Goal: Task Accomplishment & Management: Manage account settings

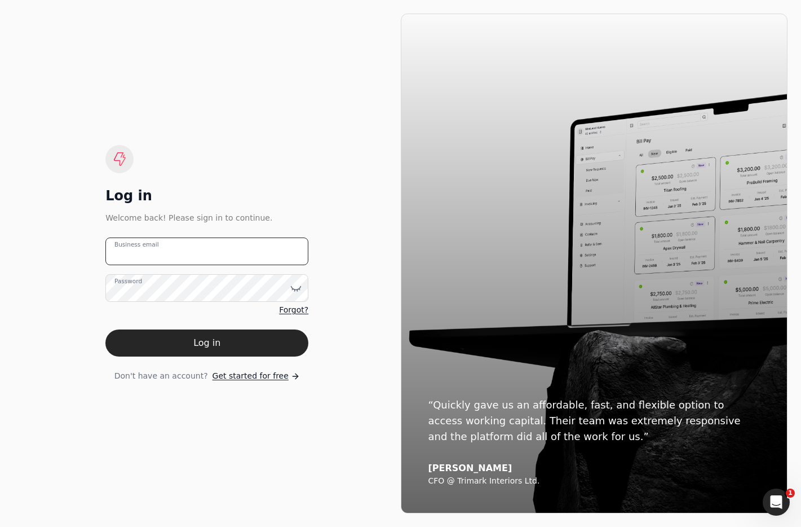
click at [232, 248] on email "Business email" at bounding box center [206, 251] width 203 height 28
type email "team+avalon@helloquickly.com"
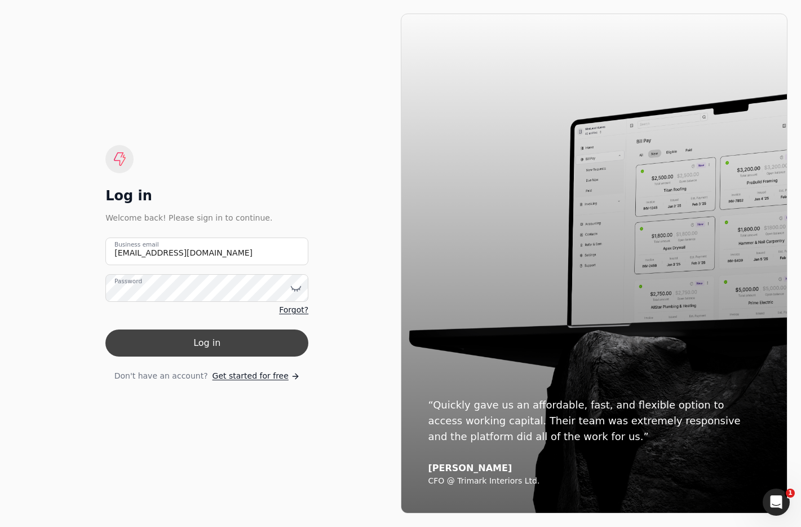
click at [266, 341] on button "Log in" at bounding box center [206, 342] width 203 height 27
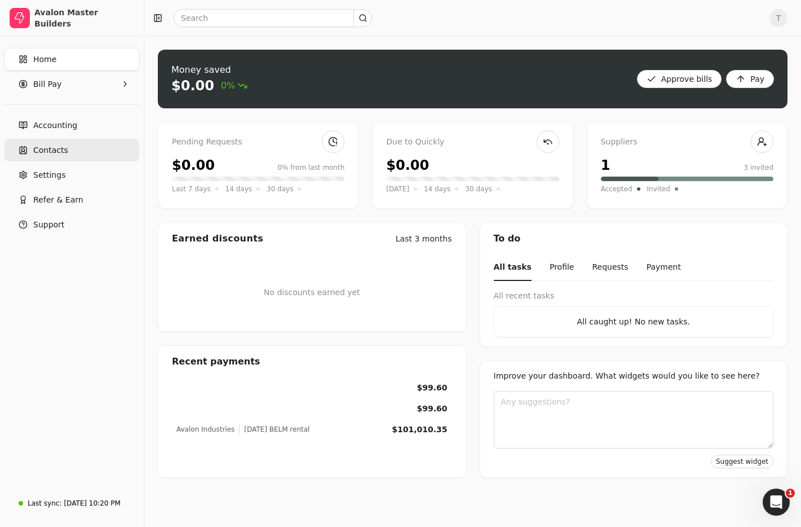
click at [70, 151] on link "Contacts" at bounding box center [72, 150] width 135 height 23
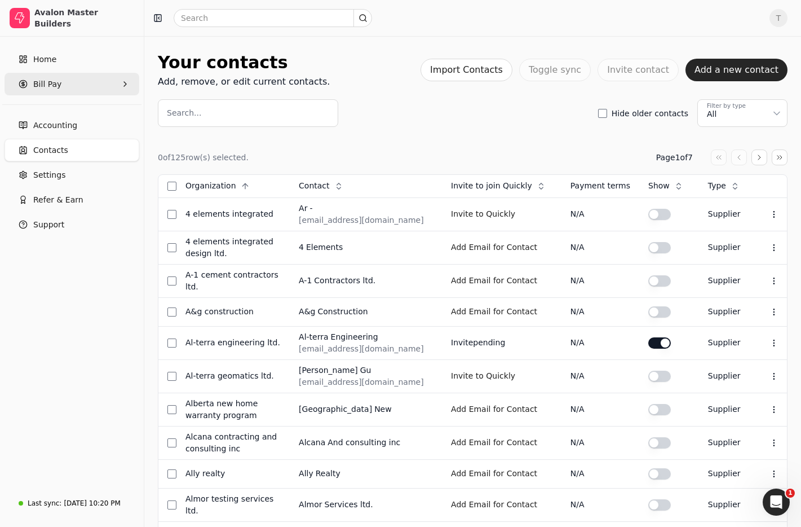
drag, startPoint x: 58, startPoint y: 85, endPoint x: 58, endPoint y: 91, distance: 6.2
click at [58, 86] on span "Bill Pay" at bounding box center [47, 84] width 28 height 12
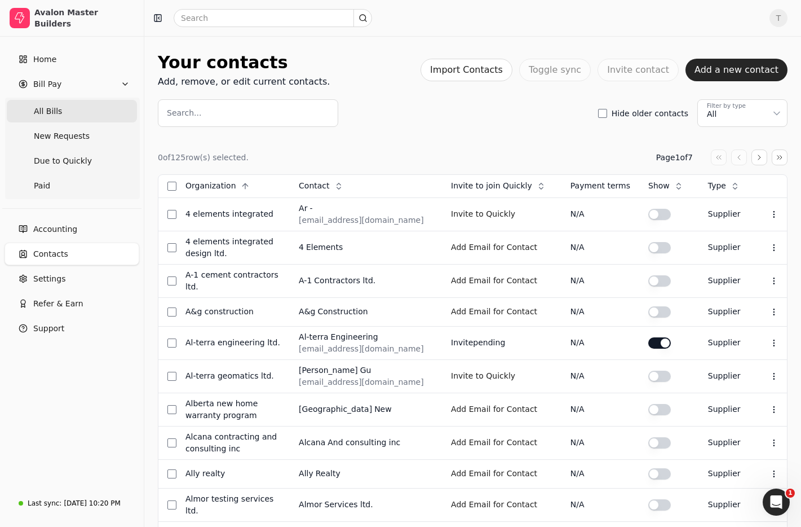
click at [56, 108] on span "All Bills" at bounding box center [48, 111] width 28 height 12
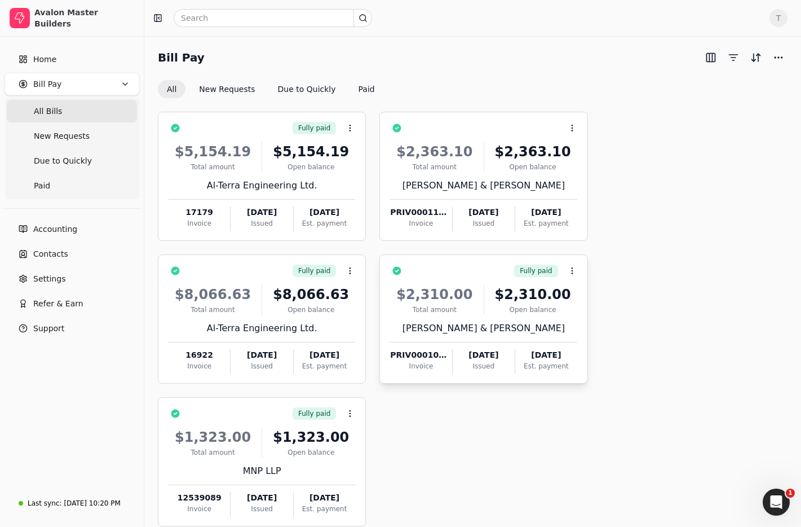
scroll to position [64, 0]
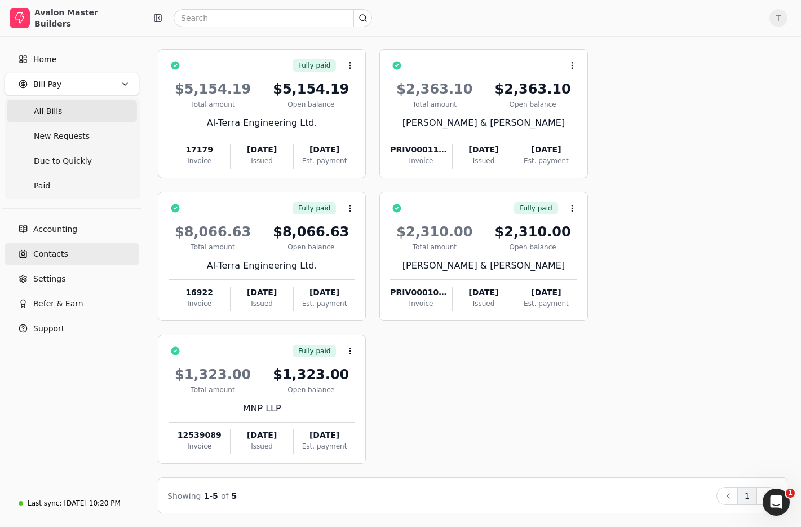
drag, startPoint x: 67, startPoint y: 250, endPoint x: 89, endPoint y: 249, distance: 22.0
click at [67, 250] on link "Contacts" at bounding box center [72, 253] width 135 height 23
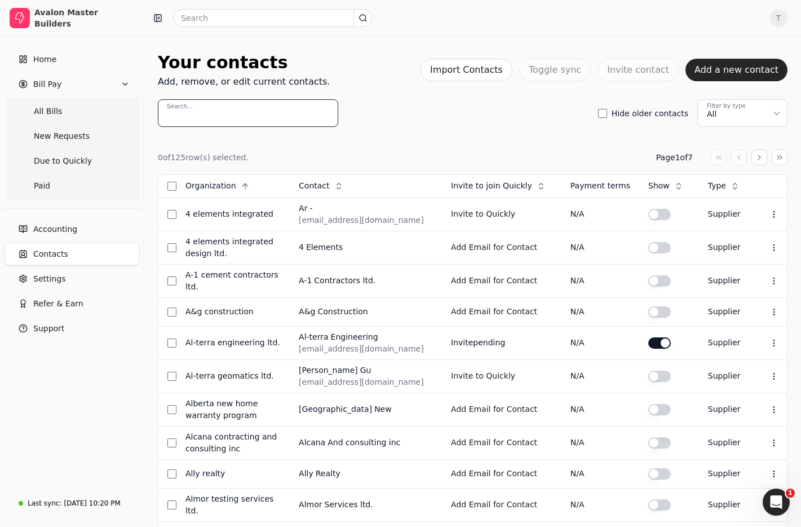
click at [222, 112] on input "Search..." at bounding box center [248, 113] width 180 height 28
paste input "Caliber Communications"
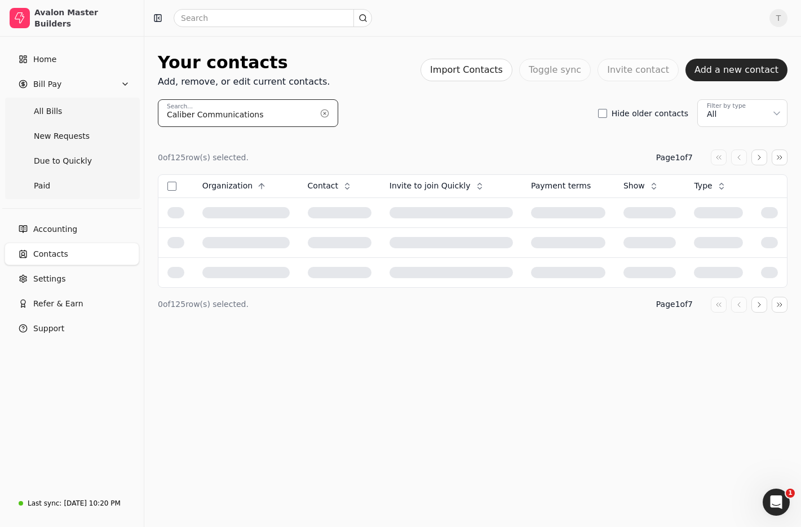
type input "Caliber Communications"
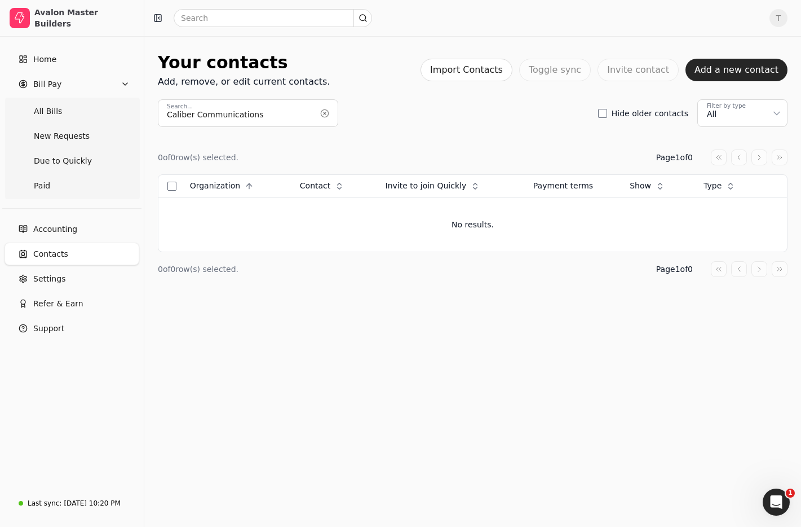
click at [524, 127] on div "0 of 0 row(s) selected. Page 1 of 0 Organization Context Menu Button Contact Co…" at bounding box center [473, 213] width 630 height 173
drag, startPoint x: 322, startPoint y: 115, endPoint x: 334, endPoint y: 119, distance: 13.0
click at [322, 115] on button "button" at bounding box center [325, 113] width 18 height 18
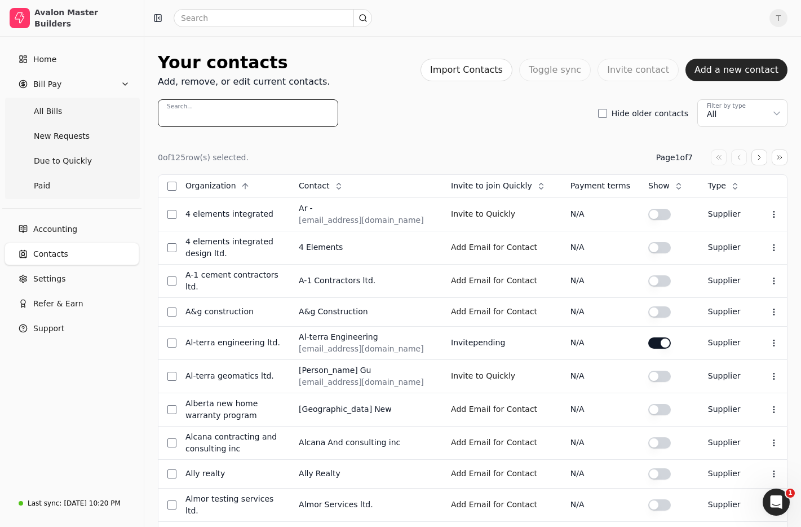
click at [273, 113] on input "Search..." at bounding box center [248, 113] width 180 height 28
paste input "BigBlock"
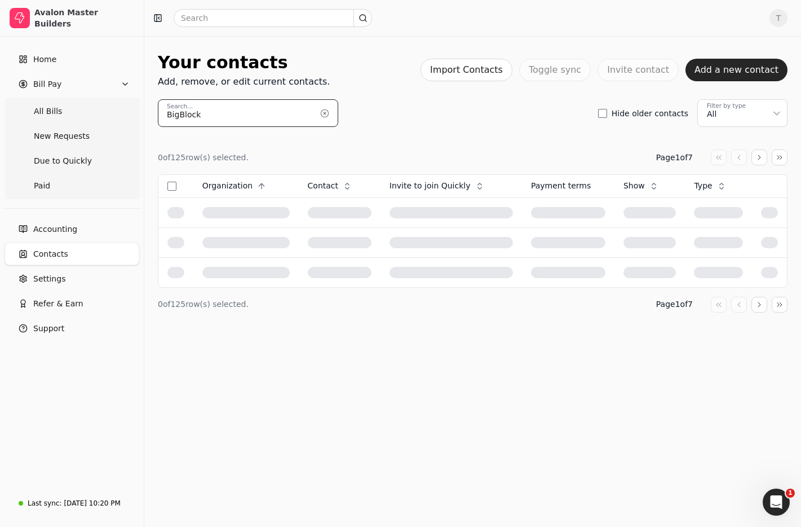
type input "BigBlock"
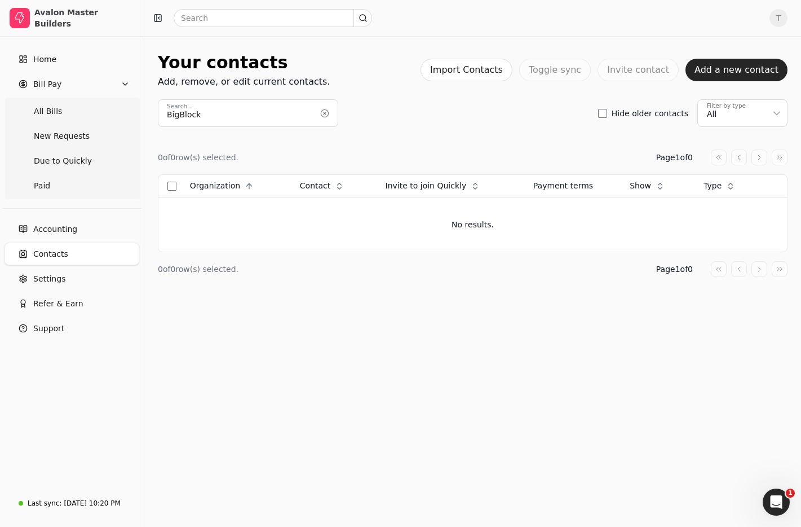
click at [469, 123] on div "BigBlock Search... Hide older contacts Filter by type All" at bounding box center [473, 113] width 630 height 28
drag, startPoint x: 323, startPoint y: 114, endPoint x: 258, endPoint y: 112, distance: 64.3
click at [322, 114] on button "button" at bounding box center [325, 113] width 18 height 18
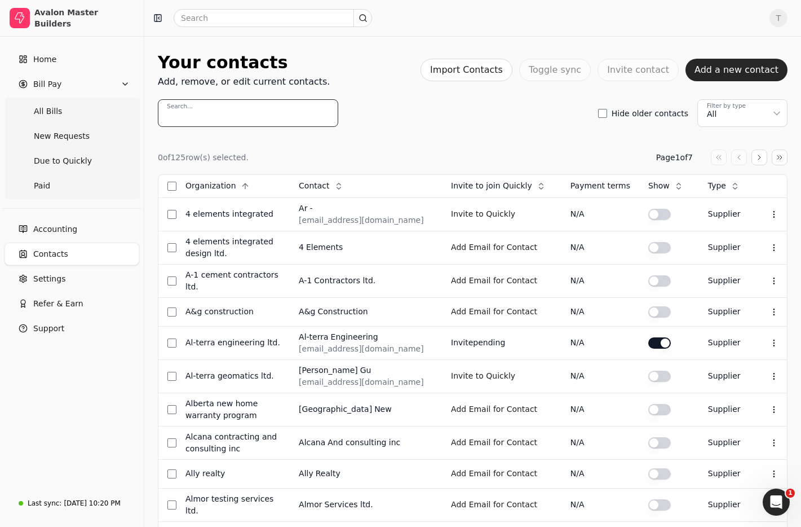
click at [236, 112] on input "Search..." at bounding box center [248, 113] width 180 height 28
paste input "Caliber Communications"
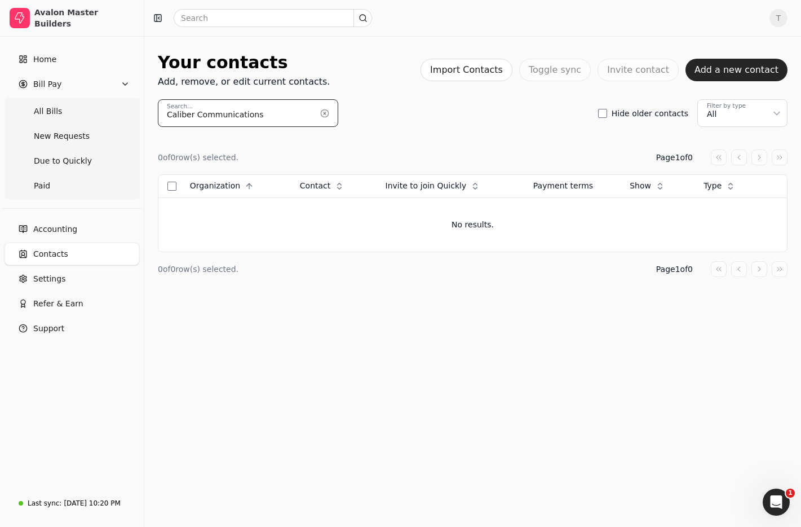
type input "Caliber Communications"
drag, startPoint x: 493, startPoint y: 111, endPoint x: 682, endPoint y: 80, distance: 191.4
click at [494, 111] on div "Caliber Communications Search... Hide older contacts Filter by type All" at bounding box center [473, 113] width 630 height 28
click at [718, 73] on button "Add a new contact" at bounding box center [737, 70] width 102 height 23
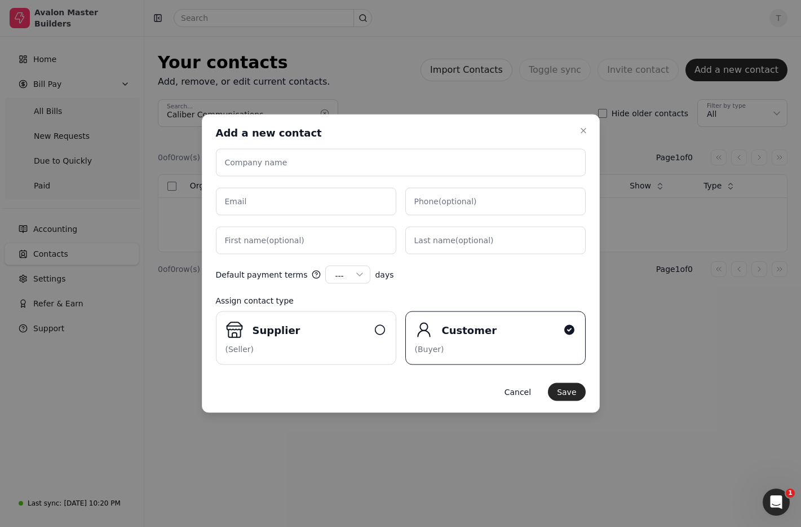
click at [279, 160] on label "Company name" at bounding box center [256, 163] width 63 height 12
click at [279, 160] on input "Company name" at bounding box center [401, 163] width 370 height 28
paste input "Caliber Communications"
type input "Caliber Communications"
click at [279, 200] on input "Email" at bounding box center [306, 202] width 180 height 28
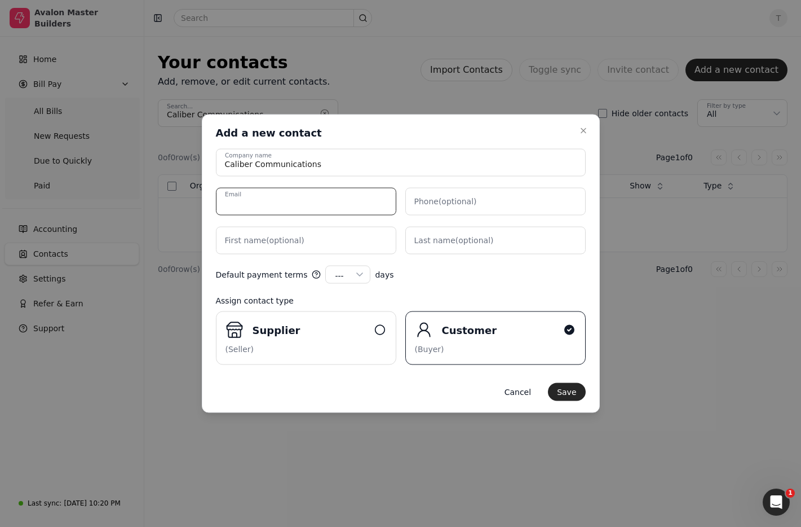
paste input "nancy.h@calibercommunications.ca"
type input "nancy.h@calibercommunications.ca"
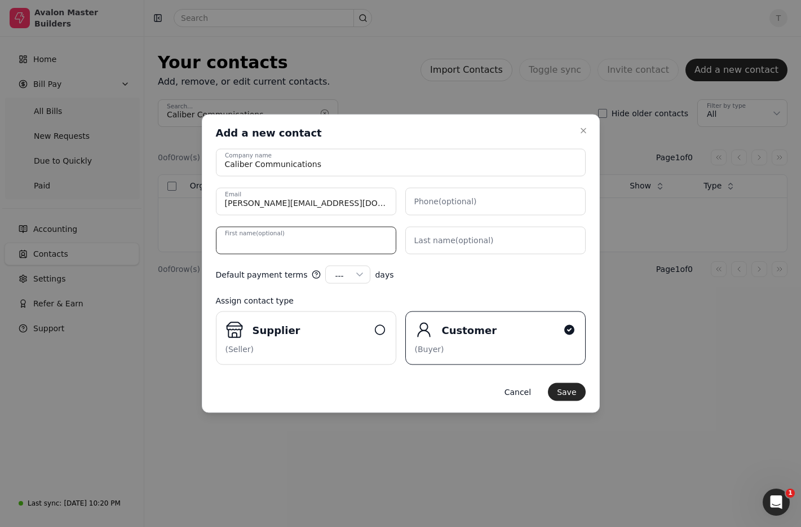
click at [344, 247] on name "First name (optional)" at bounding box center [306, 241] width 180 height 28
type name "Allan"
type name "Anotado"
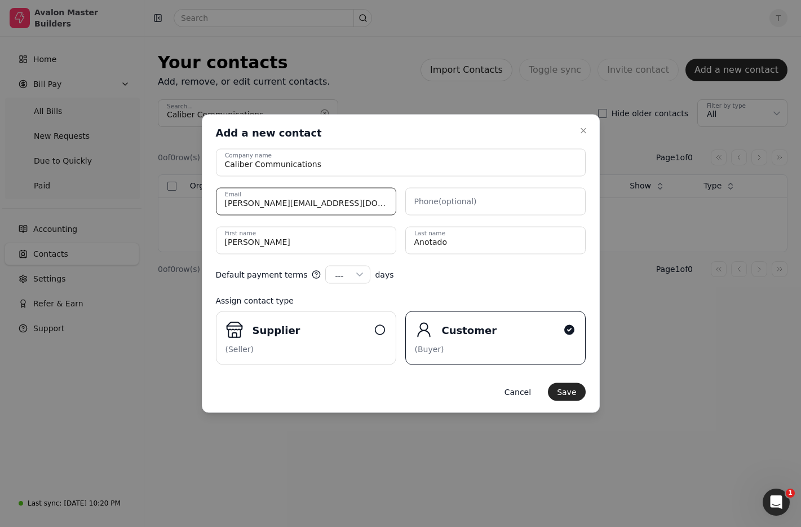
drag, startPoint x: 377, startPoint y: 201, endPoint x: 72, endPoint y: 171, distance: 306.5
click at [70, 171] on body "Avalon Master Builders Home Bill Pay All Bills New Requests Due to Quickly Paid…" at bounding box center [400, 263] width 801 height 527
paste input "Allan.A"
type input "Allan.A@calibercommunications.ca"
click at [430, 136] on div "Add a new contact Add a new contact" at bounding box center [401, 133] width 370 height 14
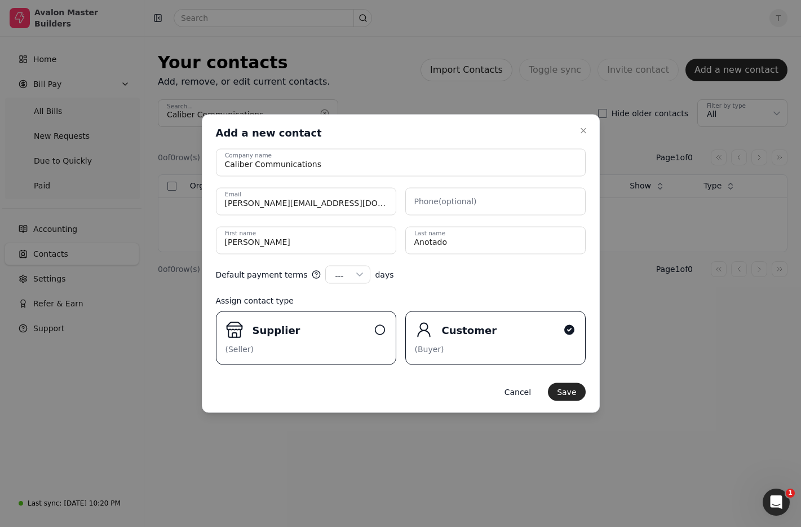
click at [268, 336] on div "Supplier" at bounding box center [311, 329] width 116 height 15
click at [0, 0] on input "Supplier (Seller)" at bounding box center [0, 0] width 0 height 0
click at [564, 389] on button "Save" at bounding box center [566, 392] width 37 height 18
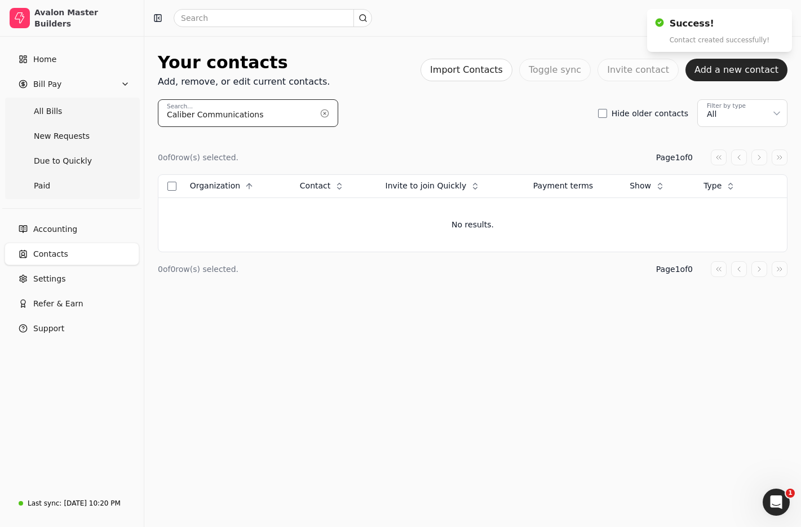
click at [286, 111] on input "Caliber Communications" at bounding box center [248, 113] width 180 height 28
click at [329, 115] on button "button" at bounding box center [325, 113] width 18 height 18
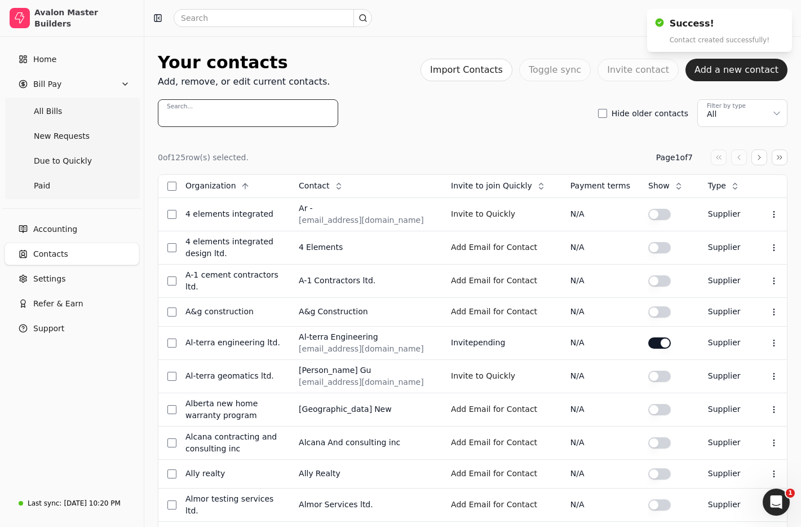
click at [236, 109] on input "Search..." at bounding box center [248, 113] width 180 height 28
click at [227, 112] on input "Search..." at bounding box center [248, 113] width 180 height 28
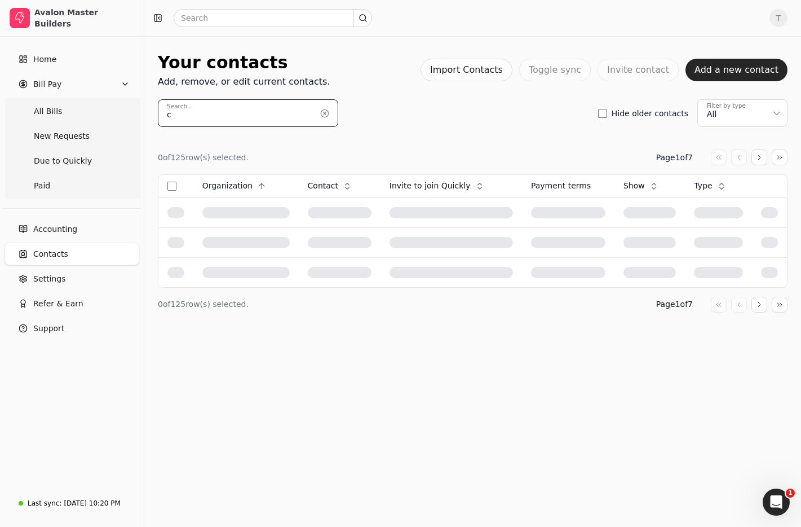
scroll to position [0, 0]
type input "caliber"
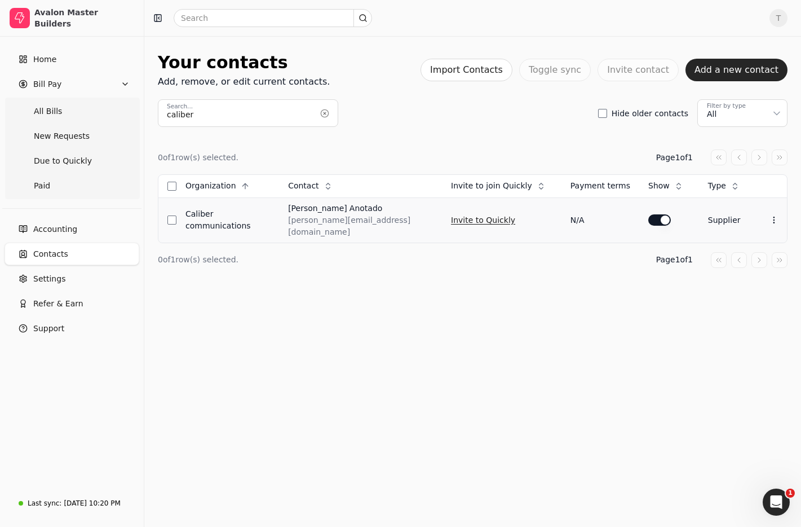
click at [465, 214] on button "Invite to Quickly" at bounding box center [483, 220] width 64 height 18
click at [323, 113] on button "button" at bounding box center [325, 113] width 18 height 18
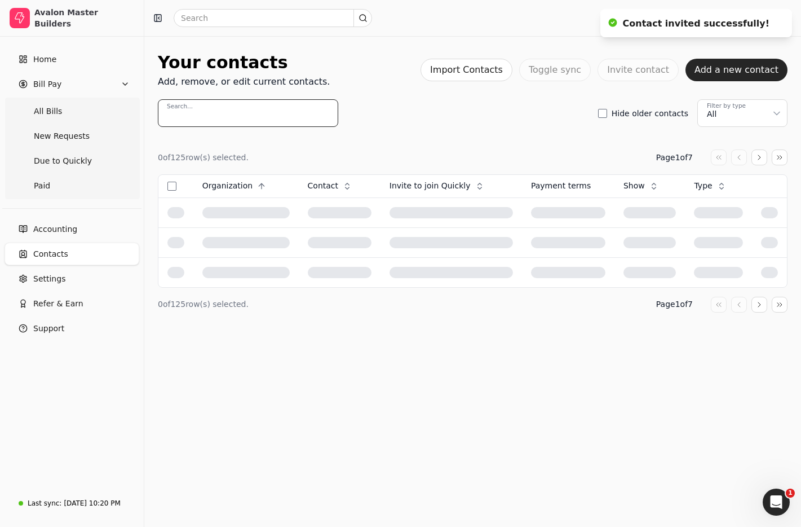
click at [259, 111] on input "Search..." at bounding box center [248, 113] width 180 height 28
paste input "BigBlock"
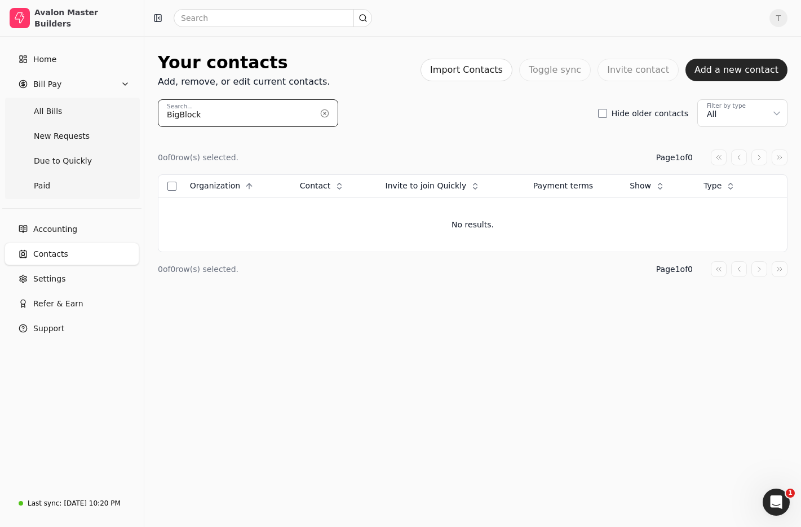
type input "BigBlock"
click at [765, 73] on button "Add a new contact" at bounding box center [737, 70] width 102 height 23
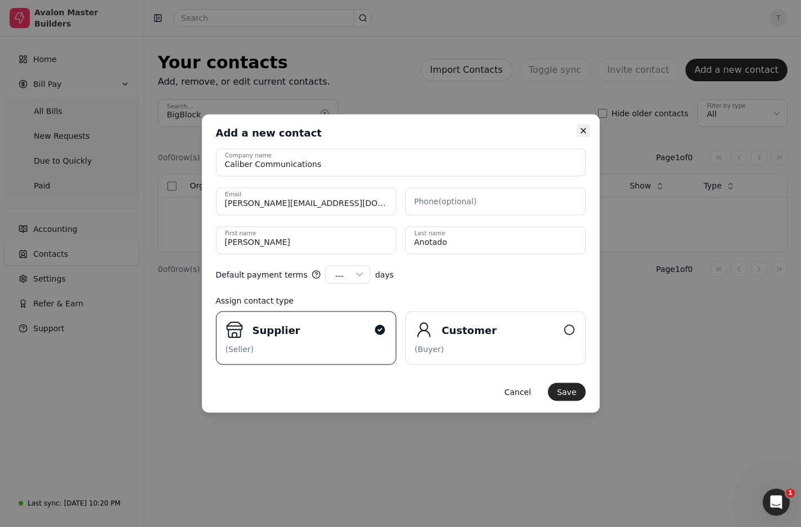
click at [581, 129] on icon "button" at bounding box center [583, 130] width 9 height 9
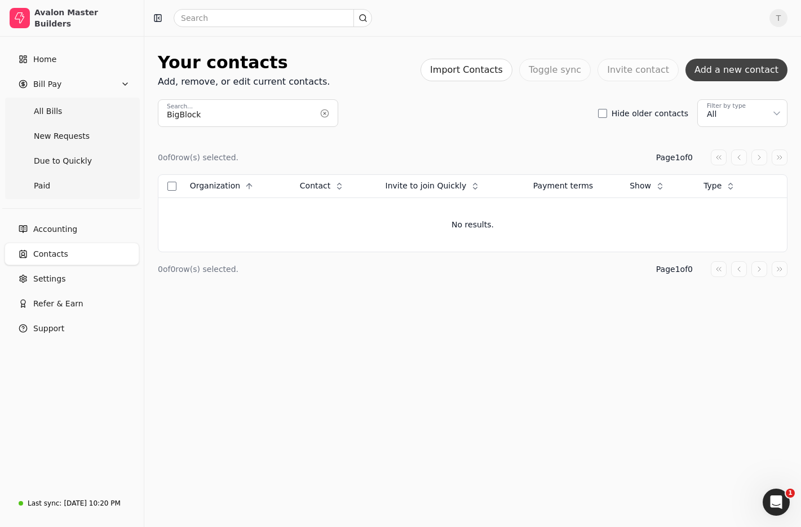
click at [697, 68] on button "Add a new contact" at bounding box center [737, 70] width 102 height 23
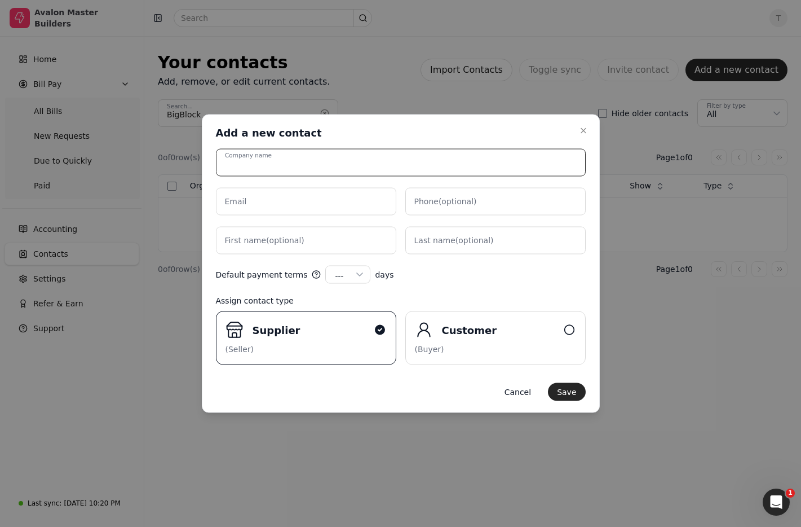
click at [289, 163] on input "Company name" at bounding box center [401, 163] width 370 height 28
paste input "BigBlock"
type input "BigBlock"
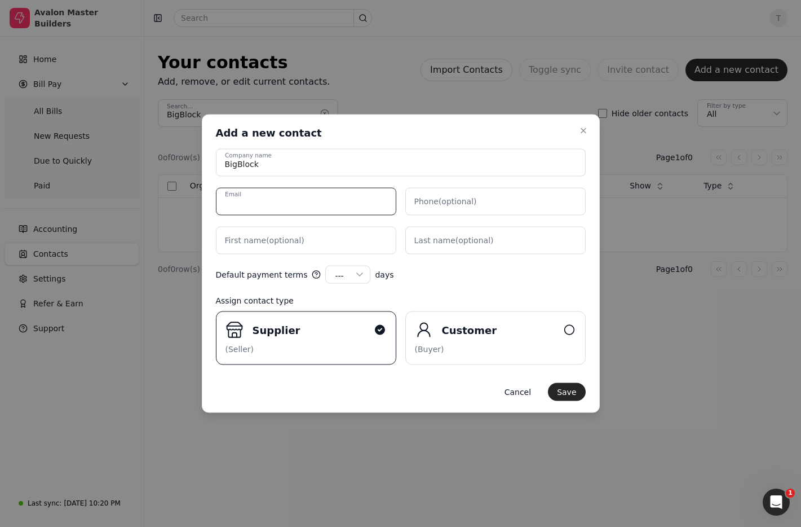
click at [321, 205] on input "Email" at bounding box center [306, 202] width 180 height 28
paste input "[EMAIL_ADDRESS][DOMAIN_NAME]"
type input "[EMAIL_ADDRESS][DOMAIN_NAME]"
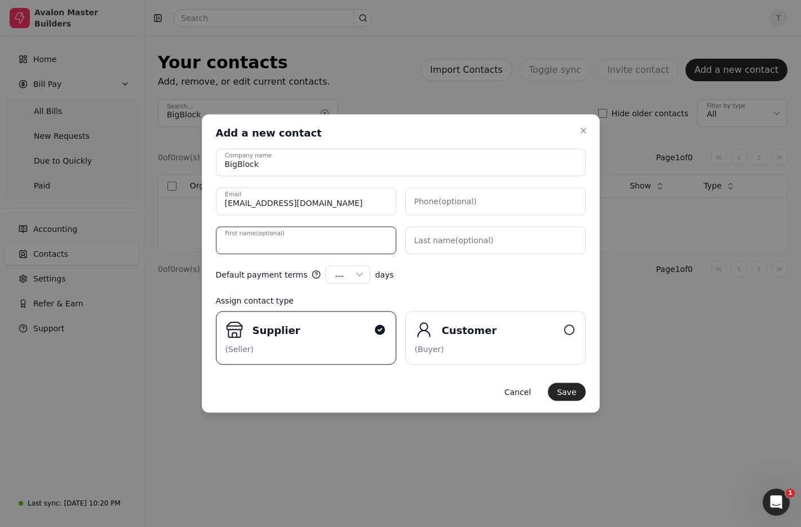
click at [339, 240] on name "First name (optional)" at bounding box center [306, 241] width 180 height 28
type name "Ben"
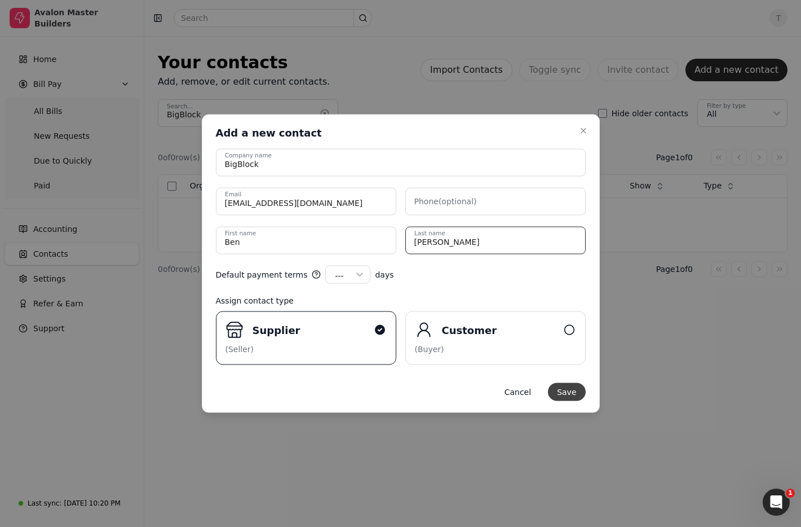
type name "[PERSON_NAME]"
click at [567, 392] on button "Save" at bounding box center [566, 392] width 37 height 18
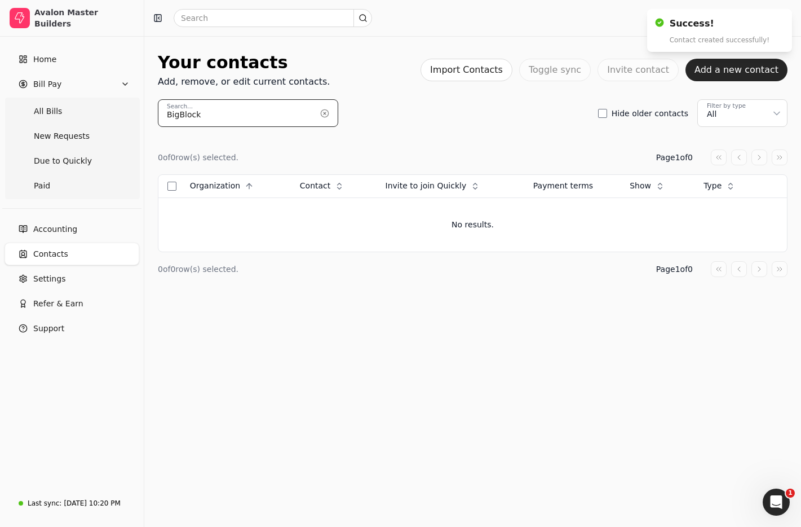
drag, startPoint x: 239, startPoint y: 120, endPoint x: 271, endPoint y: 119, distance: 32.1
click at [239, 120] on input "BigBlock" at bounding box center [248, 113] width 180 height 28
drag, startPoint x: 324, startPoint y: 116, endPoint x: 309, endPoint y: 117, distance: 15.3
click at [324, 116] on button "button" at bounding box center [325, 113] width 18 height 18
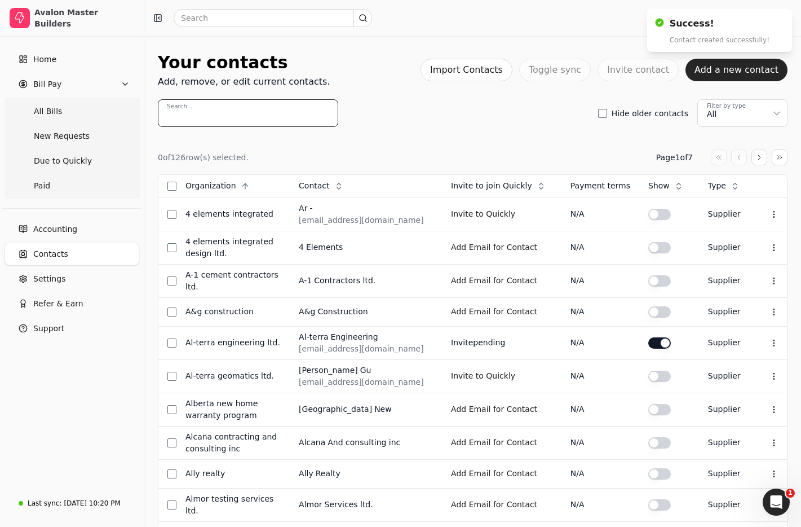
click at [242, 117] on input "Search..." at bounding box center [248, 113] width 180 height 28
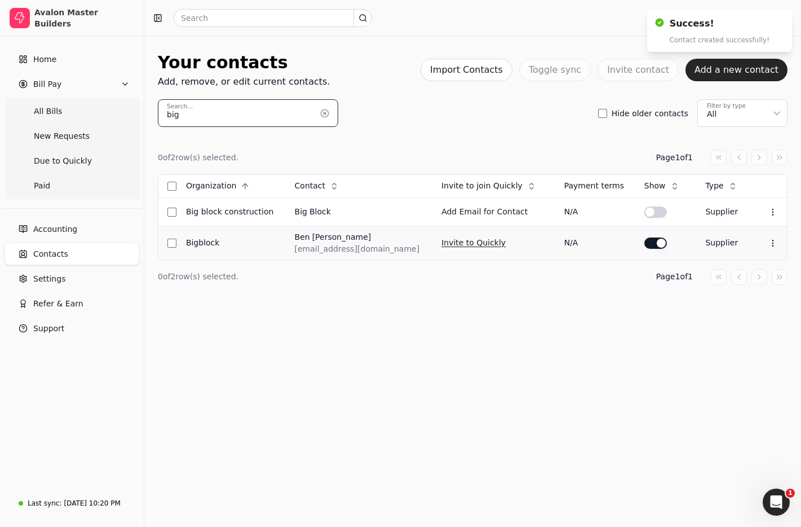
type input "big"
click at [465, 241] on button "Invite to Quickly" at bounding box center [474, 243] width 64 height 18
click at [774, 241] on icon at bounding box center [773, 243] width 9 height 9
click at [769, 210] on icon at bounding box center [773, 212] width 9 height 9
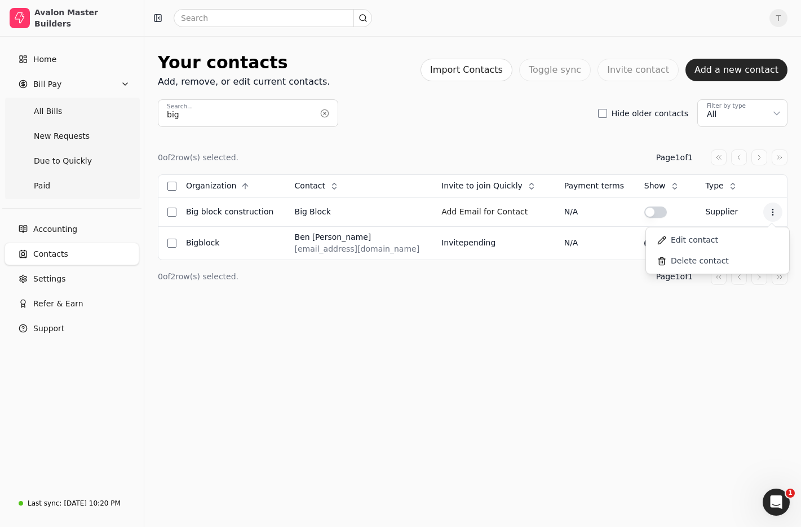
click at [299, 330] on div "Your contacts Add, remove, or edit current contacts. Import Contacts Toggle syn…" at bounding box center [472, 281] width 657 height 491
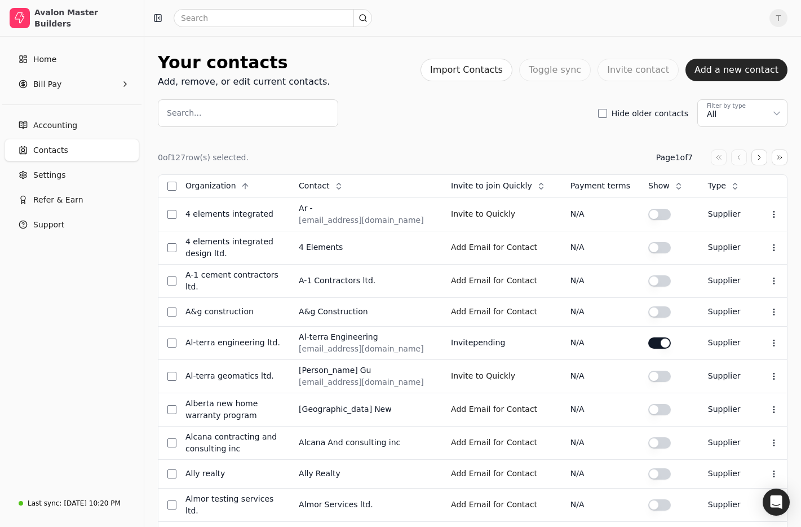
scroll to position [1, 0]
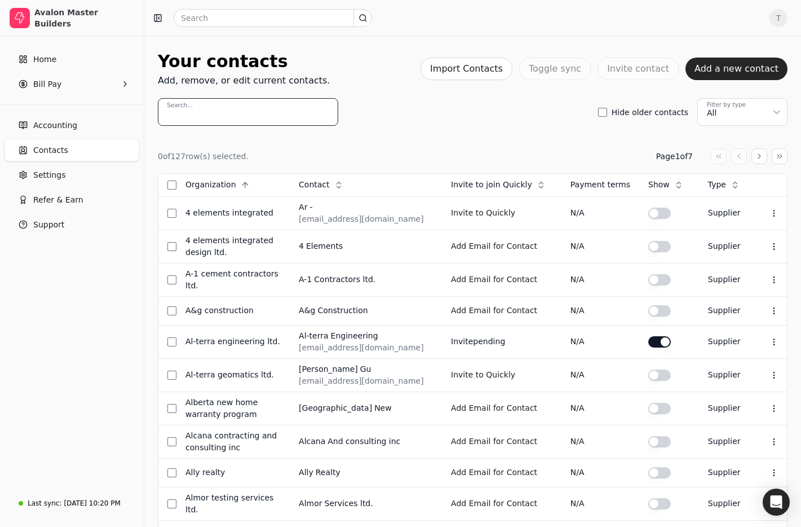
click at [289, 109] on input "Search..." at bounding box center [248, 112] width 180 height 28
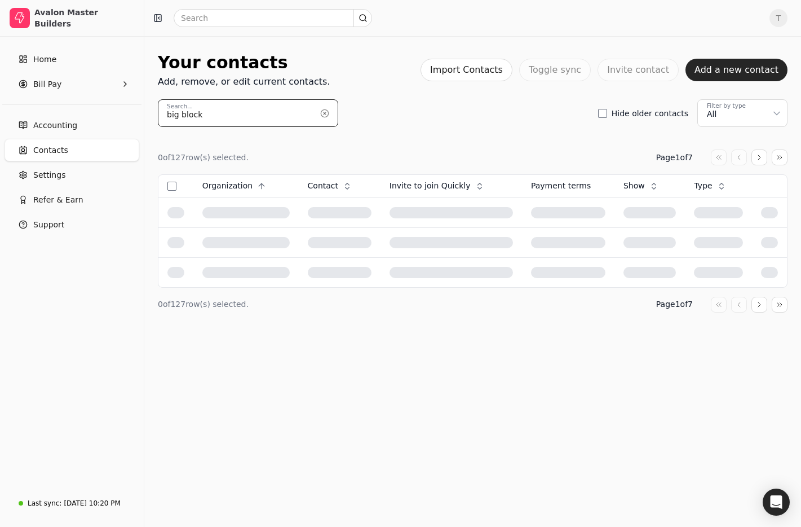
type input "big block"
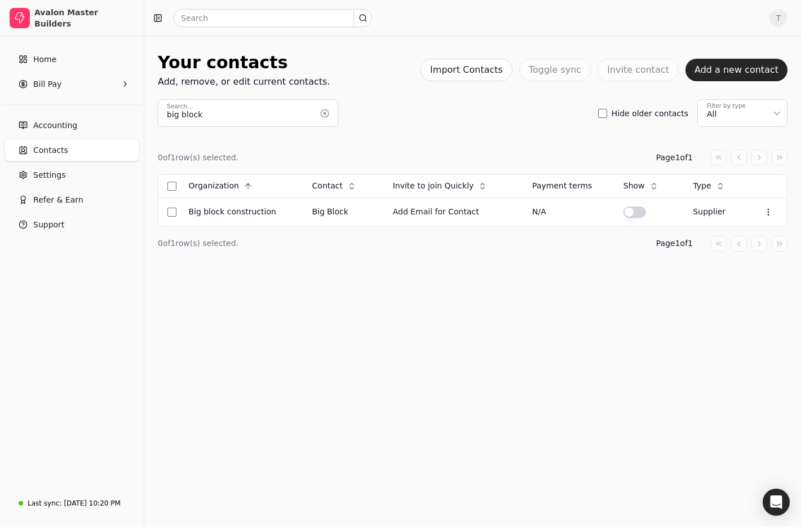
drag, startPoint x: 450, startPoint y: 146, endPoint x: 582, endPoint y: 168, distance: 134.3
click at [451, 147] on div "0 of 1 row(s) selected. Page 1 of 1 Organization Context Menu Button Contact Co…" at bounding box center [473, 200] width 630 height 147
click at [765, 210] on icon at bounding box center [768, 212] width 9 height 9
click at [732, 232] on li "Edit contact" at bounding box center [713, 239] width 139 height 21
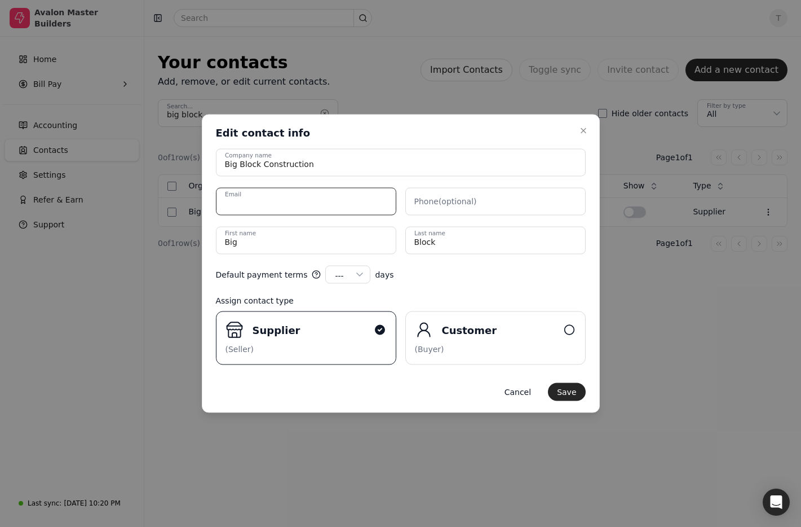
click at [288, 201] on input "Email" at bounding box center [306, 202] width 180 height 28
paste input "[EMAIL_ADDRESS][DOMAIN_NAME]"
type input "[EMAIL_ADDRESS][DOMAIN_NAME]"
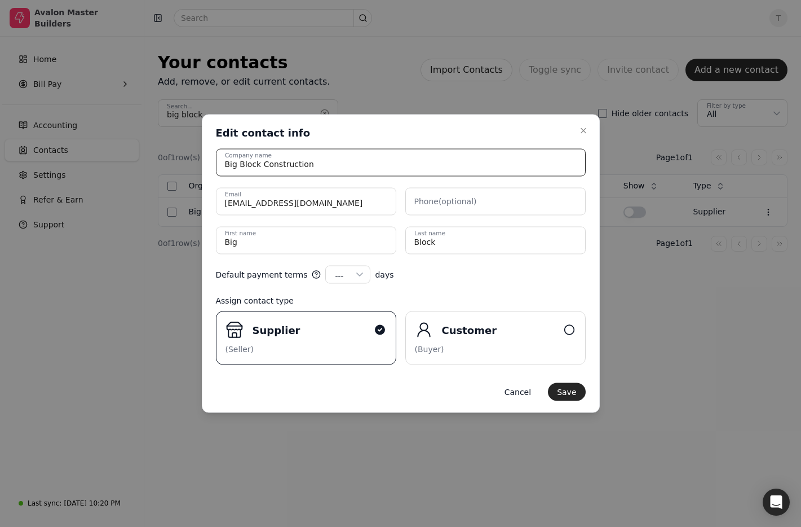
click at [454, 149] on input "Big Block Construction" at bounding box center [401, 163] width 370 height 28
click at [457, 268] on div "Default payment terms --- --- 15 30 45 60 90 100 120 days" at bounding box center [401, 275] width 370 height 18
drag, startPoint x: 576, startPoint y: 390, endPoint x: 528, endPoint y: 366, distance: 53.5
click at [576, 390] on button "Save" at bounding box center [566, 392] width 37 height 18
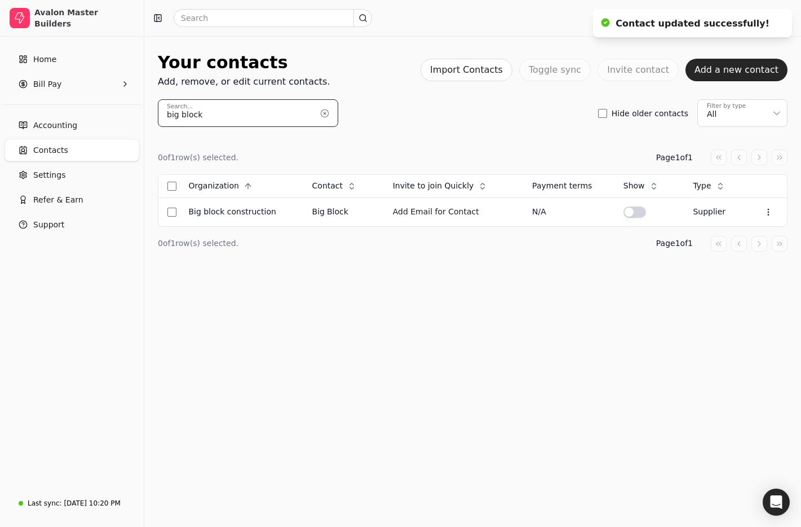
drag, startPoint x: 239, startPoint y: 114, endPoint x: 245, endPoint y: 116, distance: 5.9
click at [239, 114] on input "big block" at bounding box center [248, 113] width 180 height 28
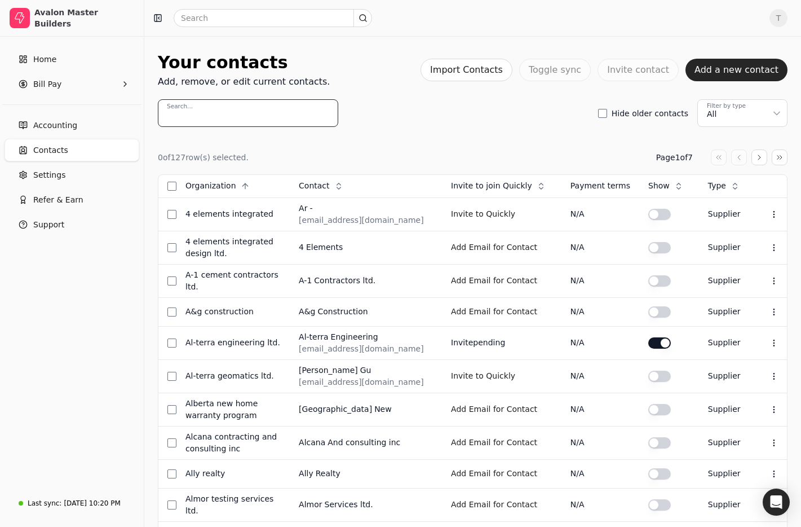
click at [257, 109] on input "Search..." at bounding box center [248, 113] width 180 height 28
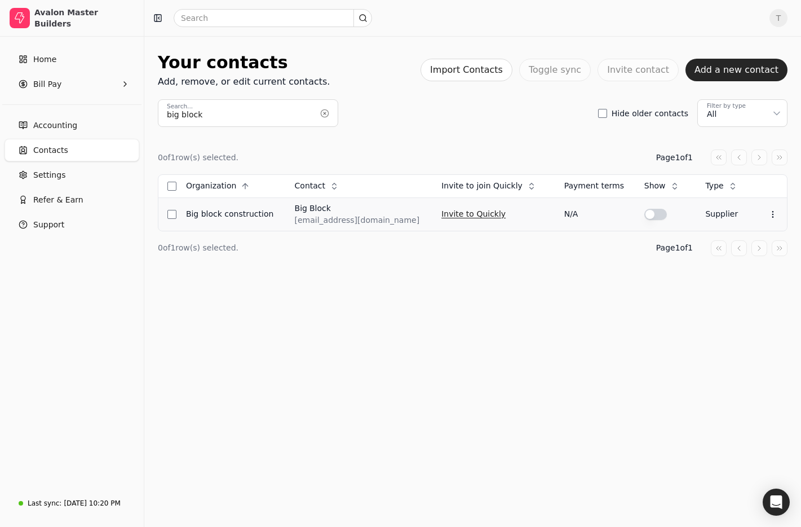
click at [477, 214] on button "Invite to Quickly" at bounding box center [474, 214] width 64 height 18
drag, startPoint x: 240, startPoint y: 115, endPoint x: 33, endPoint y: 105, distance: 207.2
click at [33, 105] on div "Avalon Master Builders Home Bill Pay Accounting Contacts Settings Refer & Earn …" at bounding box center [400, 263] width 801 height 527
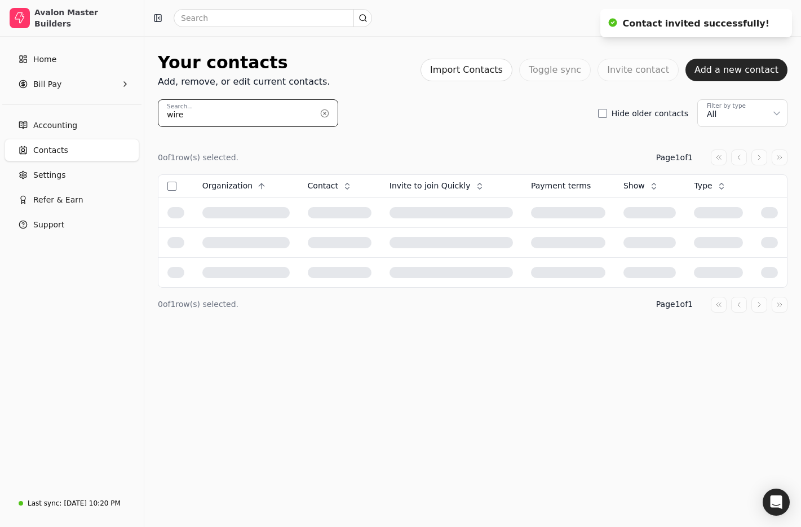
type input "wire"
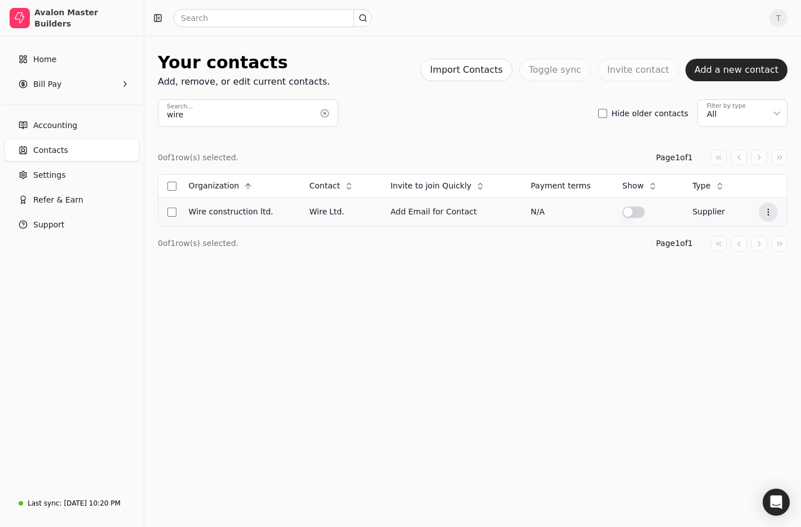
click at [770, 214] on icon at bounding box center [768, 212] width 9 height 9
click at [738, 233] on li "Edit contact" at bounding box center [713, 239] width 139 height 21
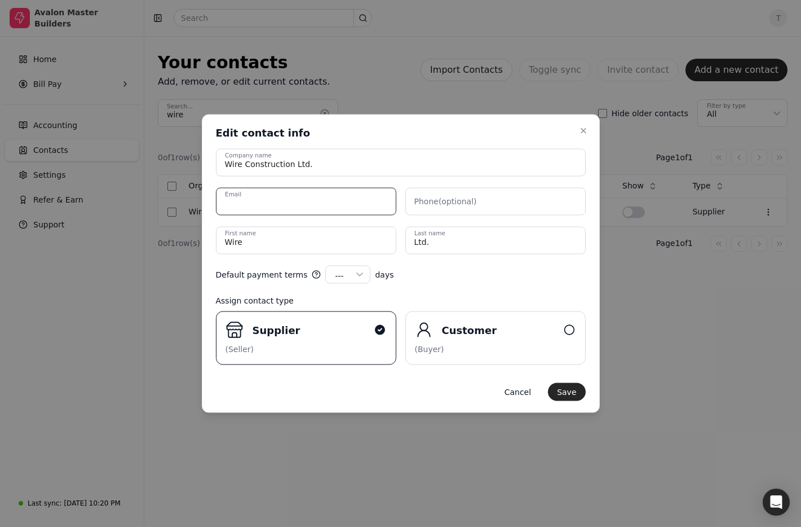
click at [287, 198] on input "Email" at bounding box center [306, 202] width 180 height 28
paste input "jacqui@wireconstruction.ca"
type input "jacqui@wireconstruction.ca"
click at [440, 131] on div "Edit contact info Edit contact info" at bounding box center [401, 133] width 370 height 14
click at [569, 391] on button "Save" at bounding box center [566, 392] width 37 height 18
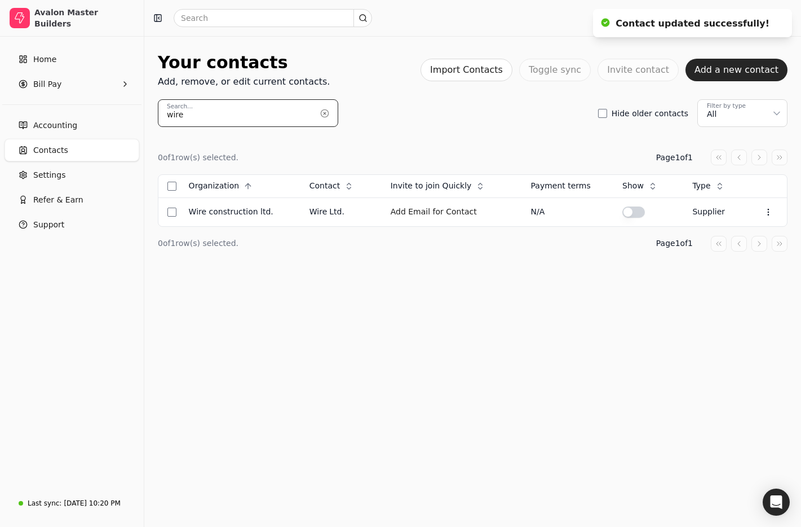
click at [235, 115] on input "wire" at bounding box center [248, 113] width 180 height 28
click at [329, 114] on button "button" at bounding box center [325, 113] width 18 height 18
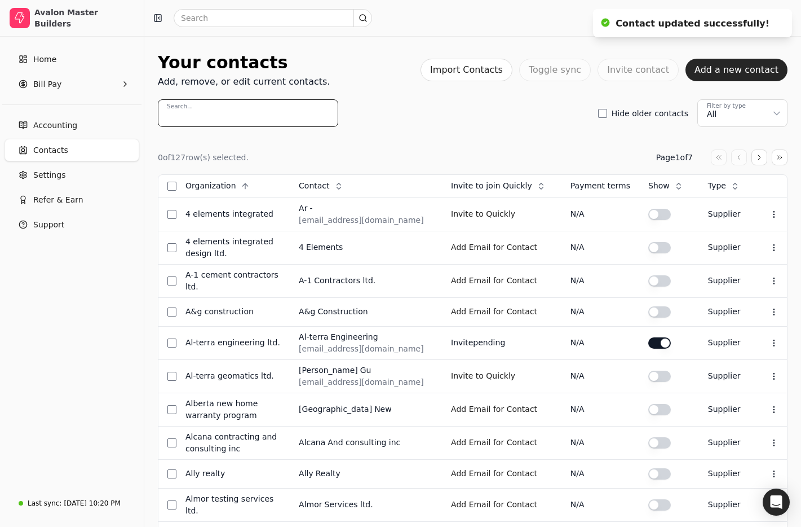
click at [287, 111] on input "Search..." at bounding box center [248, 113] width 180 height 28
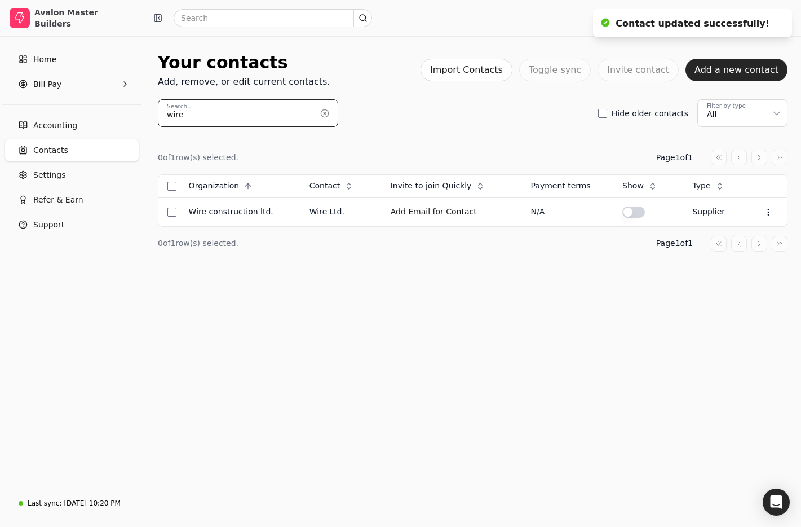
type input "wire"
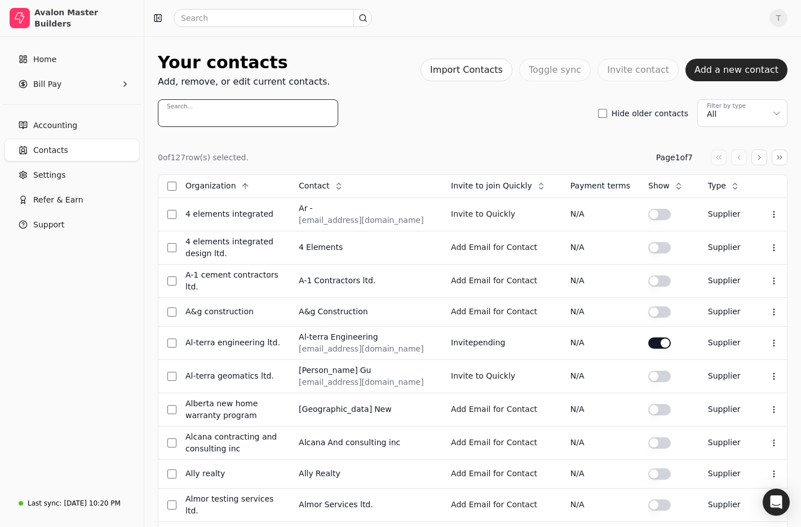
click at [237, 113] on input "Search..." at bounding box center [248, 113] width 180 height 28
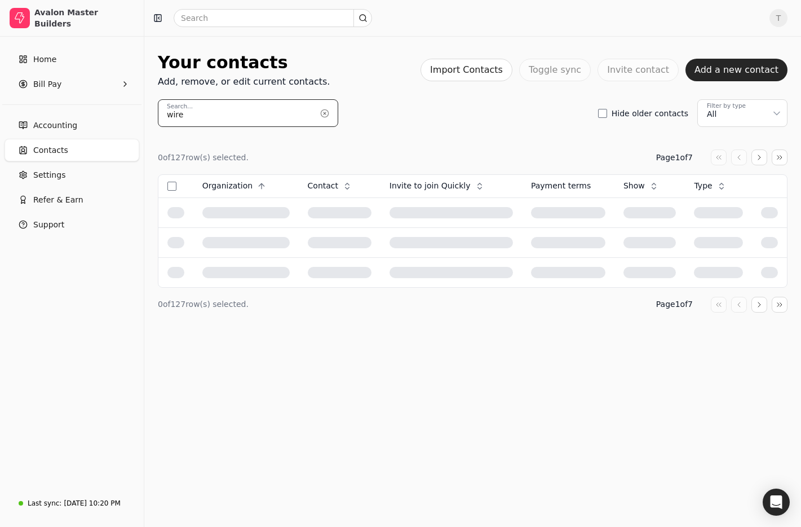
type input "wire"
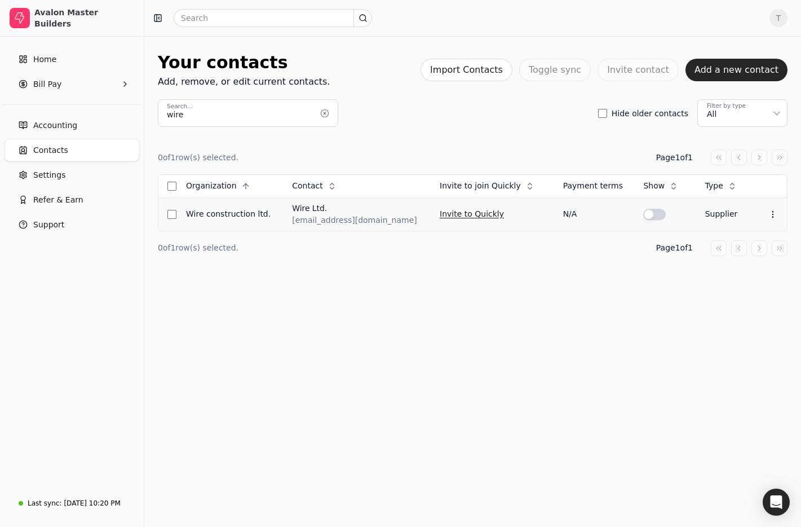
click at [452, 213] on button "Invite to Quickly" at bounding box center [472, 214] width 64 height 18
drag, startPoint x: 325, startPoint y: 115, endPoint x: 251, endPoint y: 113, distance: 74.5
click at [324, 115] on button "button" at bounding box center [325, 113] width 18 height 18
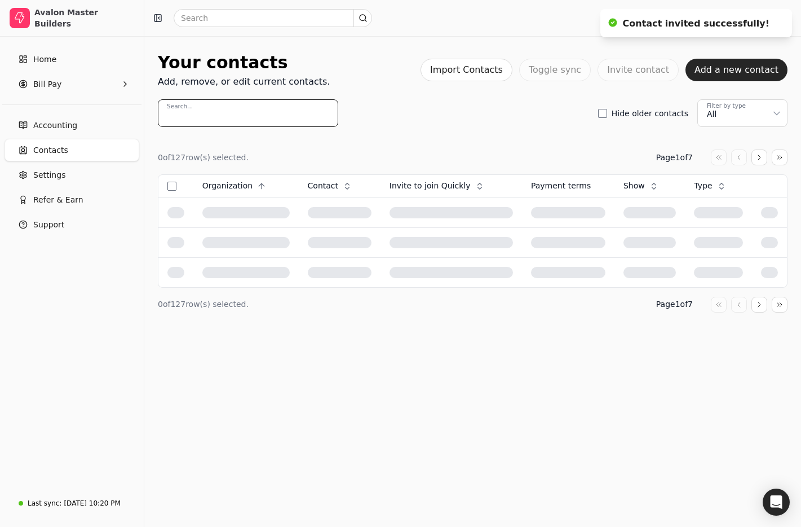
click at [251, 113] on input "Search..." at bounding box center [248, 113] width 180 height 28
paste input "Omega 2000 Cribbing"
type input "Omega 2000 Cribbing"
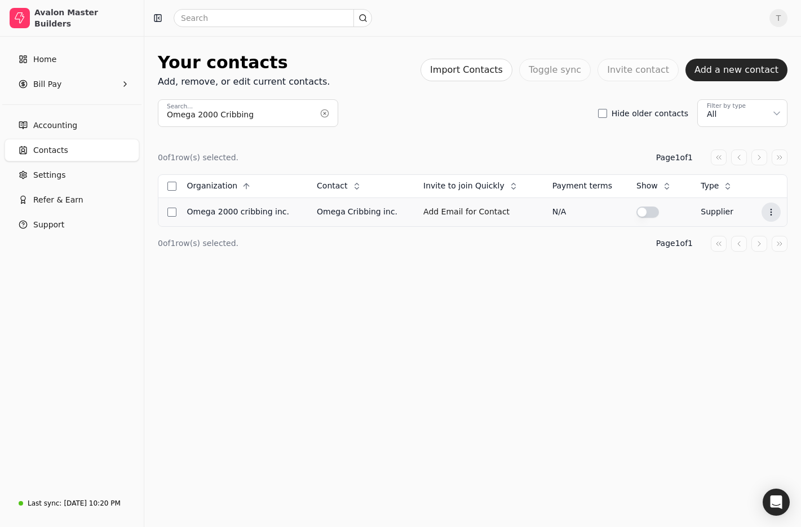
click at [767, 213] on icon at bounding box center [771, 212] width 9 height 9
click at [738, 233] on li "Edit contact" at bounding box center [716, 239] width 139 height 21
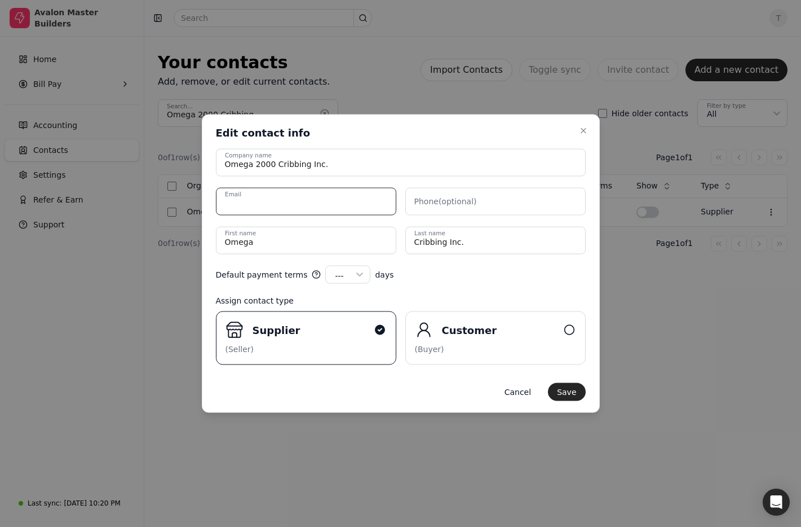
click at [361, 202] on input "Email" at bounding box center [306, 202] width 180 height 28
paste input "[EMAIL_ADDRESS][DOMAIN_NAME]"
type input "[EMAIL_ADDRESS][DOMAIN_NAME]"
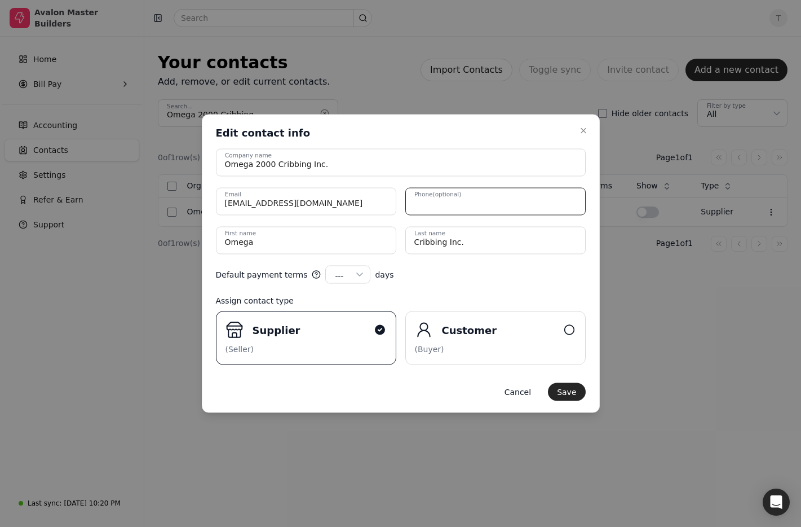
click at [482, 202] on input "Phone (optional)" at bounding box center [495, 202] width 180 height 28
paste input "[PHONE_NUMBER]"
type input "[PHONE_NUMBER]"
click at [537, 275] on div "Default payment terms --- --- 15 30 45 60 90 100 120 days" at bounding box center [401, 275] width 370 height 18
drag, startPoint x: 576, startPoint y: 392, endPoint x: 555, endPoint y: 386, distance: 21.9
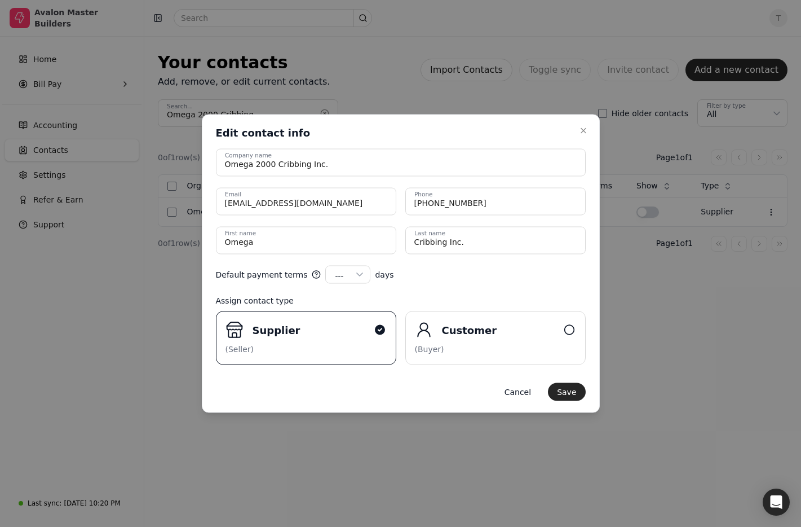
click at [576, 392] on button "Save" at bounding box center [566, 392] width 37 height 18
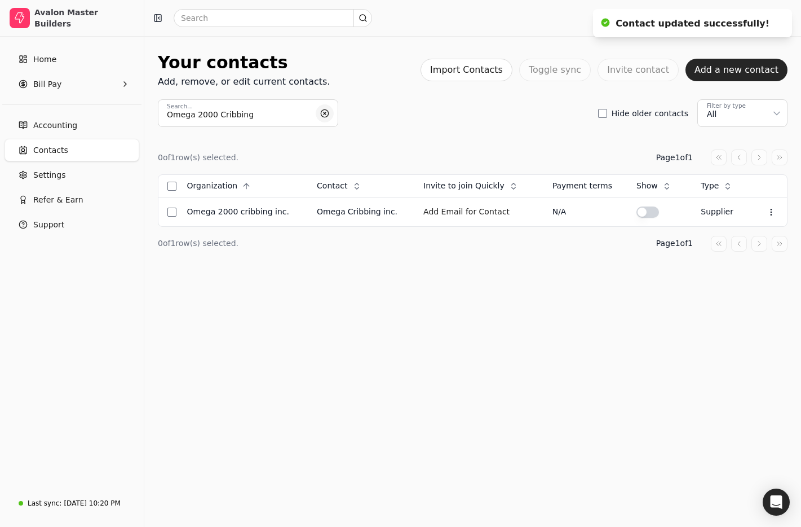
click at [321, 107] on button "button" at bounding box center [325, 113] width 18 height 18
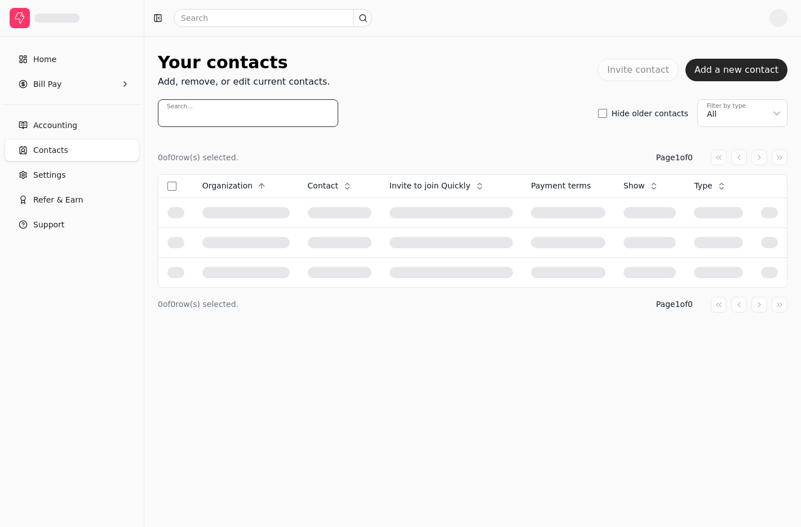
click at [229, 112] on input "Search..." at bounding box center [248, 113] width 180 height 28
type input "omega"
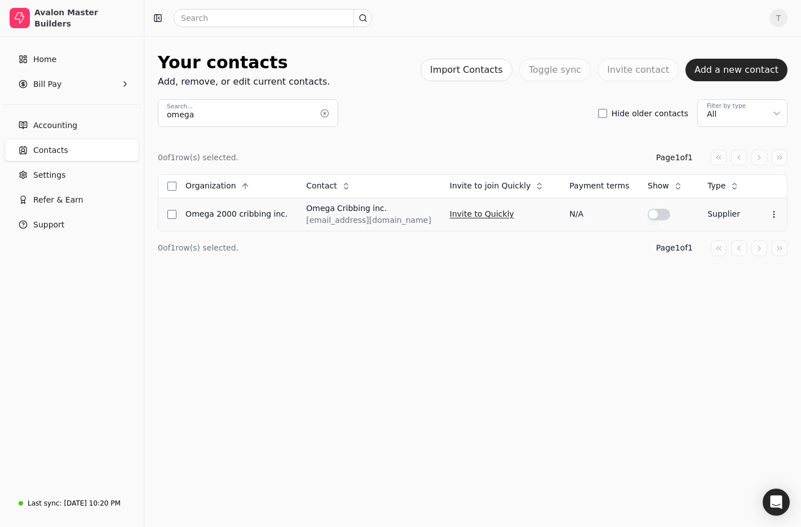
click at [463, 216] on button "Invite to Quickly" at bounding box center [482, 214] width 64 height 18
click at [323, 114] on button "button" at bounding box center [325, 113] width 18 height 18
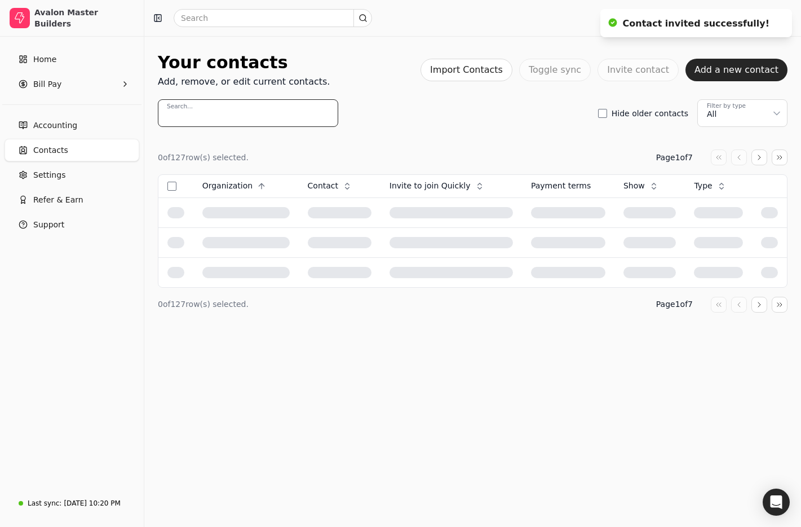
click at [254, 111] on input "Search..." at bounding box center [248, 113] width 180 height 28
paste input "A&G Construction"
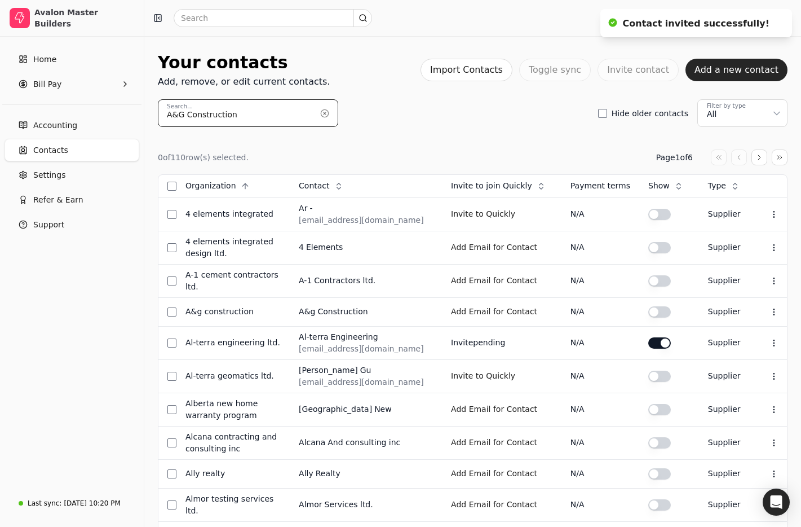
drag, startPoint x: 192, startPoint y: 115, endPoint x: 315, endPoint y: 119, distance: 123.0
click at [315, 119] on input "A&G Construction" at bounding box center [248, 113] width 180 height 28
type input "A&G"
click at [774, 311] on circle at bounding box center [774, 311] width 1 height 1
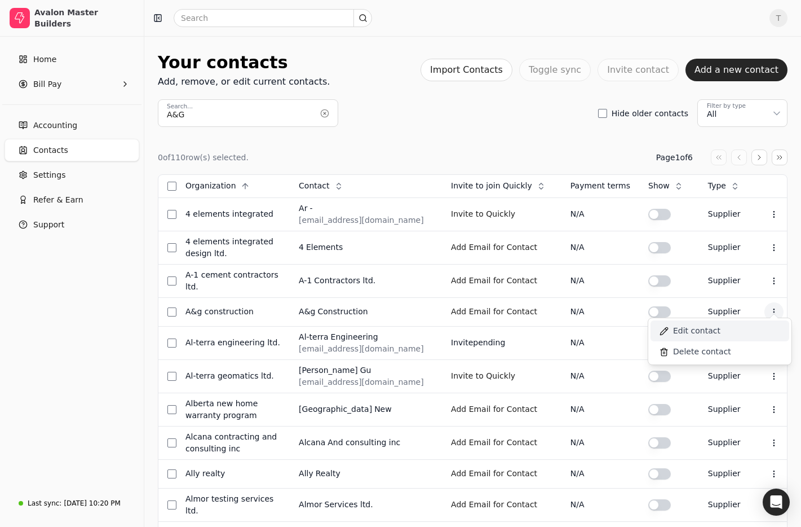
click at [740, 321] on li "Edit contact" at bounding box center [720, 330] width 139 height 21
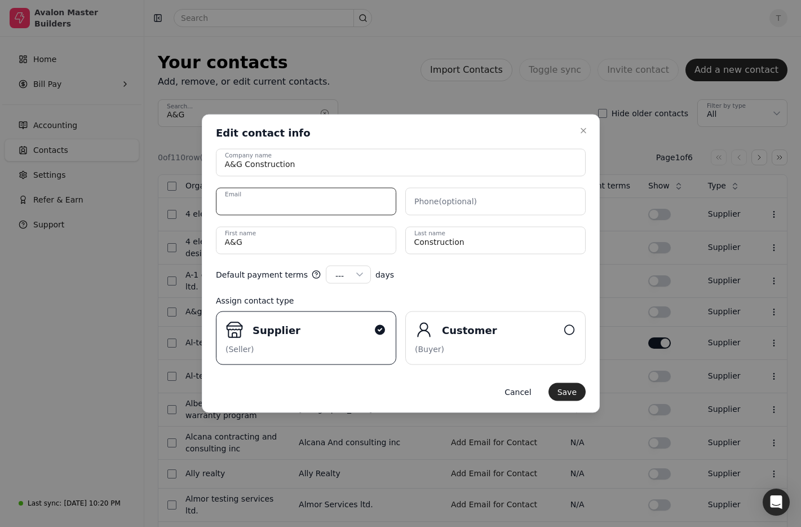
click at [325, 206] on input "Email" at bounding box center [306, 202] width 180 height 28
paste input "harman@agcons.ca"
type input "harman@agcons.ca"
click at [382, 142] on div "Close Edit contact info Edit contact info A&G Construction Company name harman@…" at bounding box center [401, 263] width 398 height 298
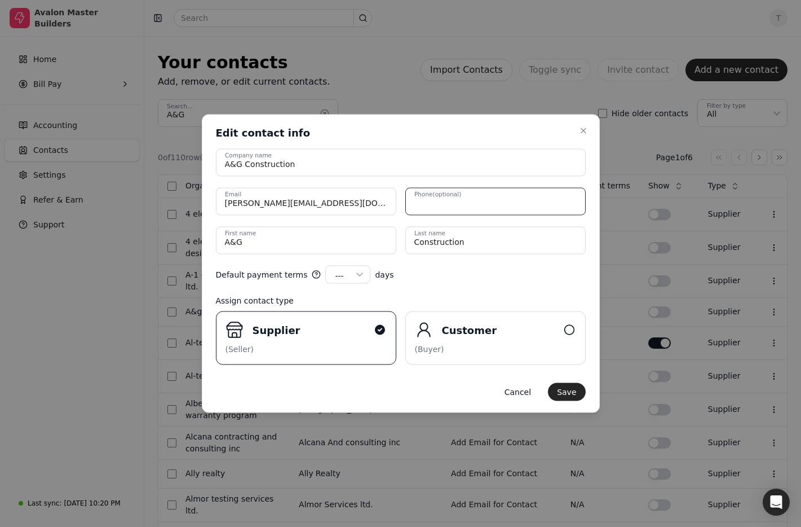
click at [494, 200] on input "Phone (optional)" at bounding box center [495, 202] width 180 height 28
paste input "403 605 2074"
type input "403 605 2074"
click at [485, 134] on div "Edit contact info Edit contact info" at bounding box center [401, 133] width 370 height 14
drag, startPoint x: 576, startPoint y: 394, endPoint x: 567, endPoint y: 394, distance: 9.0
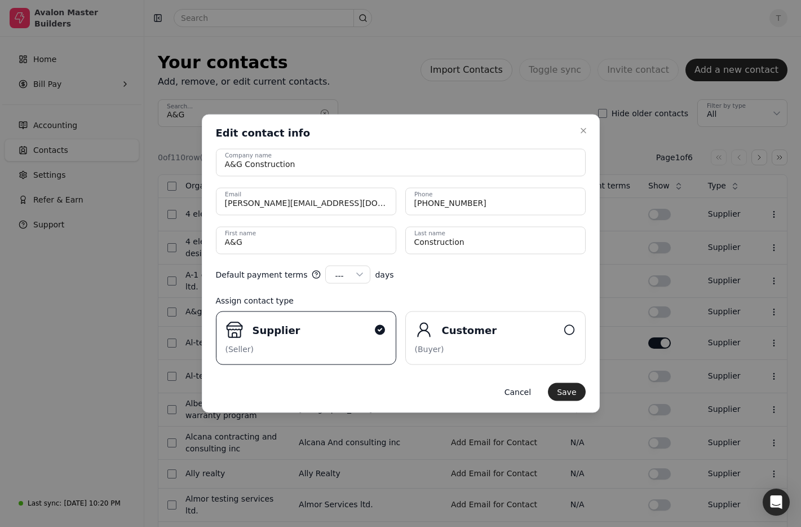
click at [576, 394] on button "Save" at bounding box center [566, 392] width 37 height 18
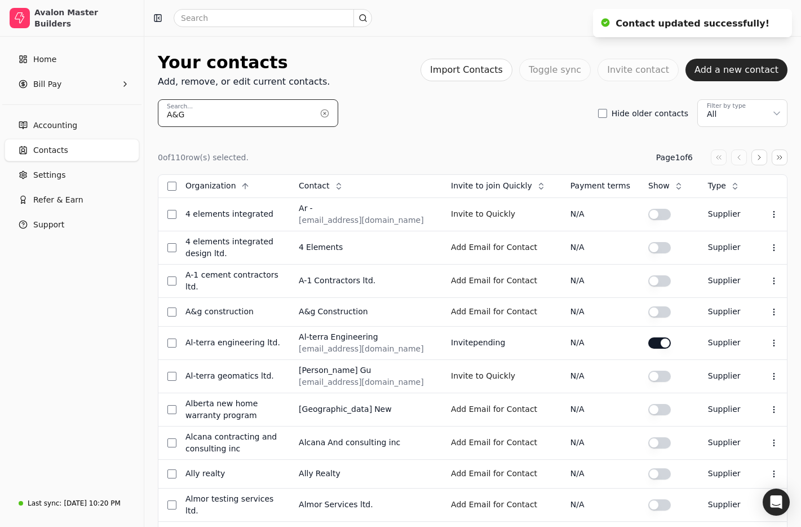
click at [248, 114] on input "A&G" at bounding box center [248, 113] width 180 height 28
drag, startPoint x: 320, startPoint y: 114, endPoint x: 250, endPoint y: 115, distance: 69.9
click at [320, 114] on button "button" at bounding box center [325, 113] width 18 height 18
click at [242, 115] on input "Search..." at bounding box center [248, 113] width 180 height 28
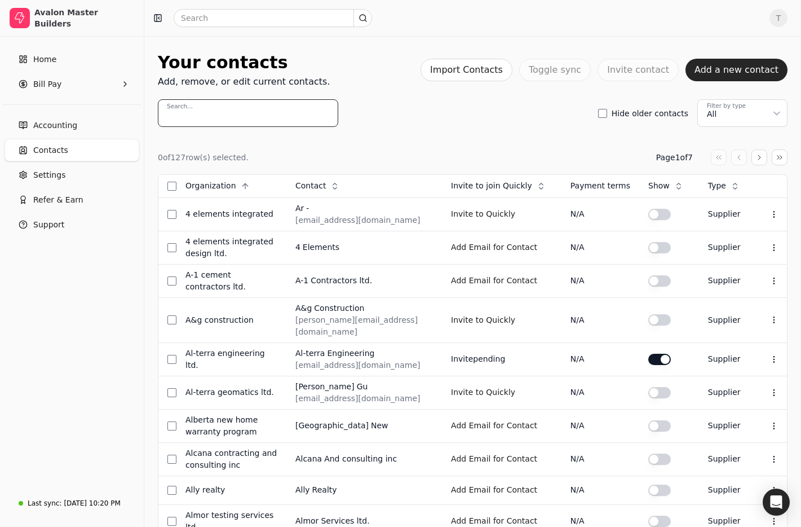
click at [216, 113] on input "Search..." at bounding box center [248, 113] width 180 height 28
click at [494, 149] on div "0 of 127 row(s) selected. Page 1 of 7" at bounding box center [473, 157] width 630 height 16
click at [487, 311] on button "Invite to Quickly" at bounding box center [483, 320] width 64 height 18
click at [267, 112] on input "Search..." at bounding box center [248, 113] width 180 height 28
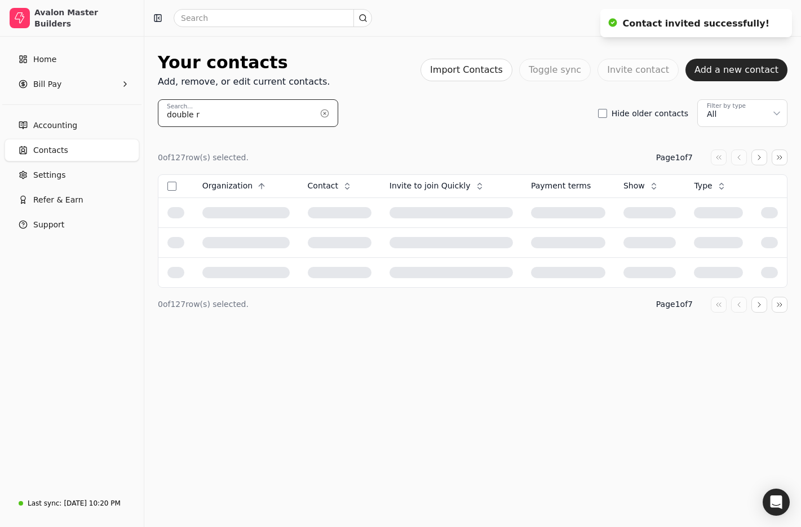
type input "double r"
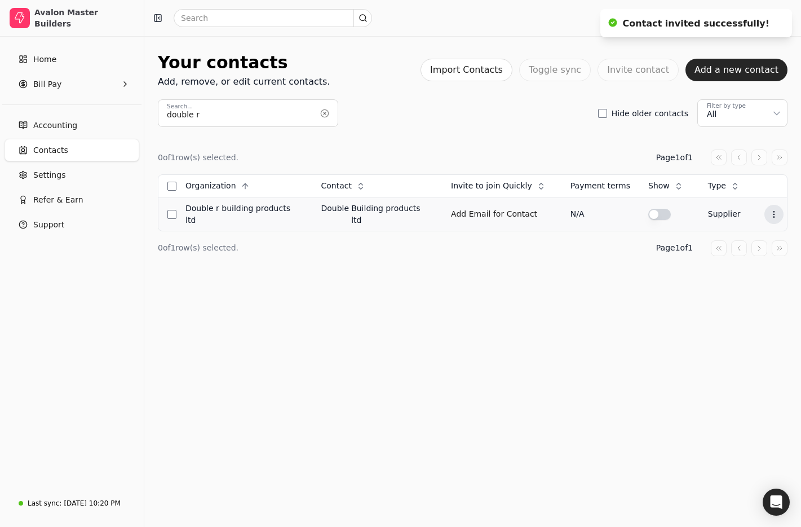
click at [774, 217] on circle at bounding box center [774, 217] width 1 height 1
click at [748, 237] on li "Edit contact" at bounding box center [718, 239] width 139 height 21
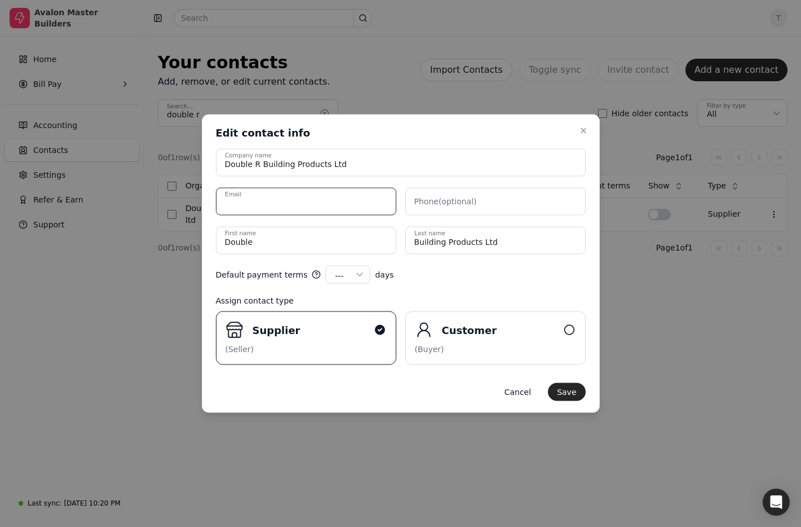
click at [304, 204] on input "Email" at bounding box center [306, 202] width 180 height 28
paste input "Catherine.Crossley@doubler.ca"
type input "Catherine.Crossley@doubler.ca"
click at [255, 240] on name "Double" at bounding box center [306, 241] width 180 height 28
drag, startPoint x: 270, startPoint y: 240, endPoint x: 96, endPoint y: 223, distance: 174.5
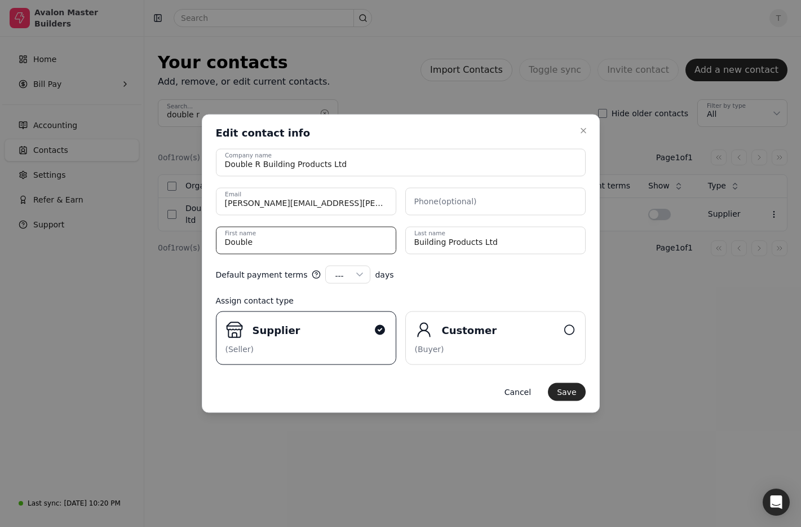
click at [96, 223] on body "Avalon Master Builders Home Bill Pay Accounting Contacts Settings Refer & Earn …" at bounding box center [400, 263] width 801 height 527
type name "Catherine"
type name "Crossley"
click at [512, 201] on input "Phone (optional)" at bounding box center [495, 202] width 180 height 28
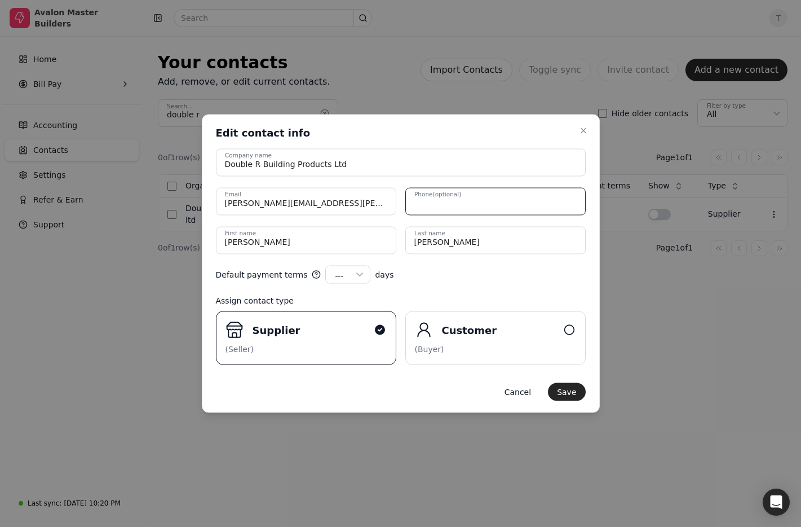
paste input "403-236-8322"
click at [523, 207] on input "Phone (optional)" at bounding box center [495, 202] width 180 height 28
type input "403-236-8322"
click at [506, 281] on div "Default payment terms --- --- 15 30 45 60 90 100 120 days" at bounding box center [401, 275] width 370 height 18
click at [569, 390] on button "Save" at bounding box center [566, 392] width 37 height 18
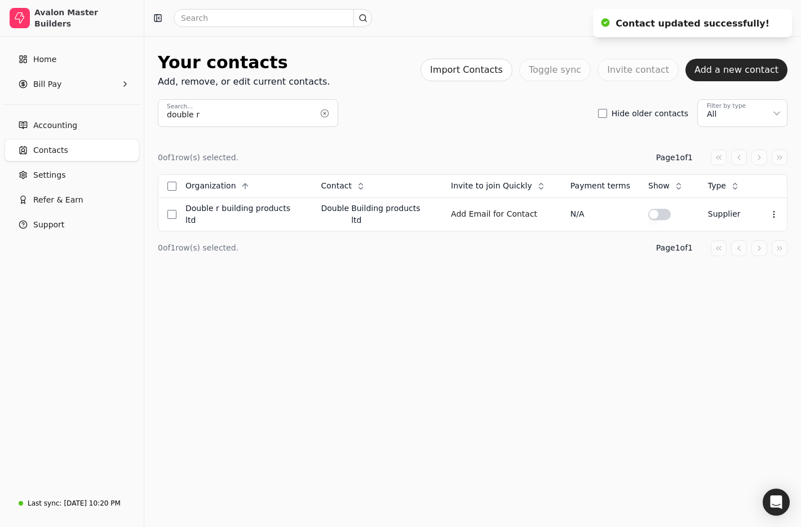
drag, startPoint x: 324, startPoint y: 114, endPoint x: 316, endPoint y: 115, distance: 7.9
click at [324, 114] on button "button" at bounding box center [325, 113] width 18 height 18
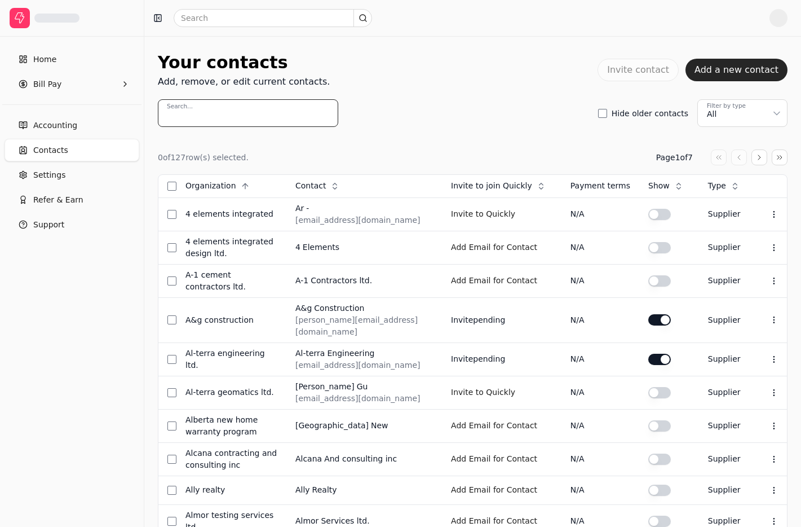
click at [245, 113] on input "Search..." at bounding box center [248, 113] width 180 height 28
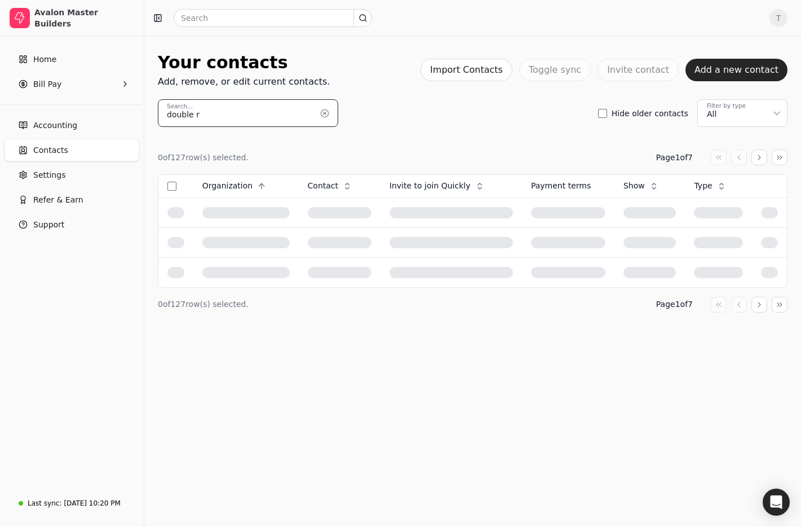
type input "double r"
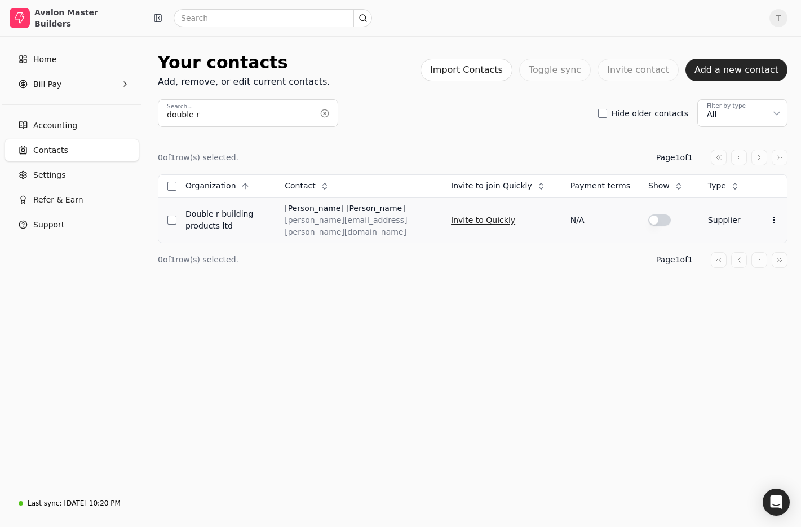
click at [479, 215] on button "Invite to Quickly" at bounding box center [483, 220] width 64 height 18
drag, startPoint x: 324, startPoint y: 115, endPoint x: 261, endPoint y: 111, distance: 62.7
click at [324, 115] on button "button" at bounding box center [325, 113] width 18 height 18
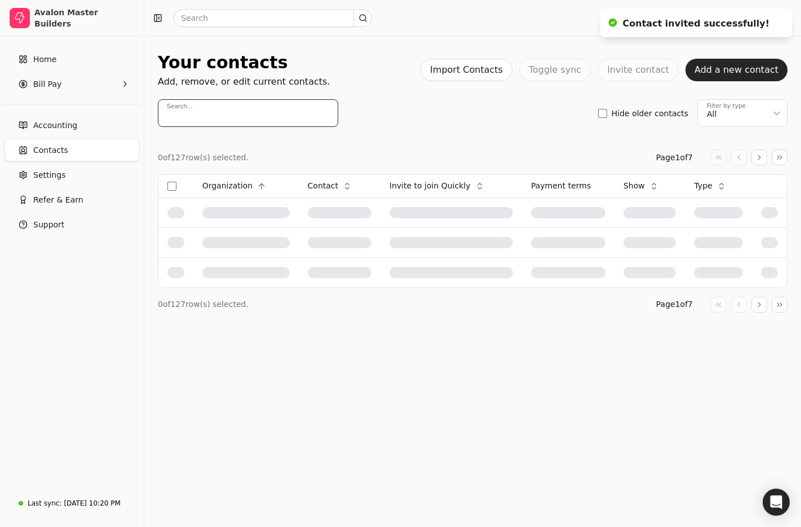
click at [257, 111] on input "Search..." at bounding box center [248, 113] width 180 height 28
paste input "[PERSON_NAME] Contracting"
type input "[PERSON_NAME] Contracting"
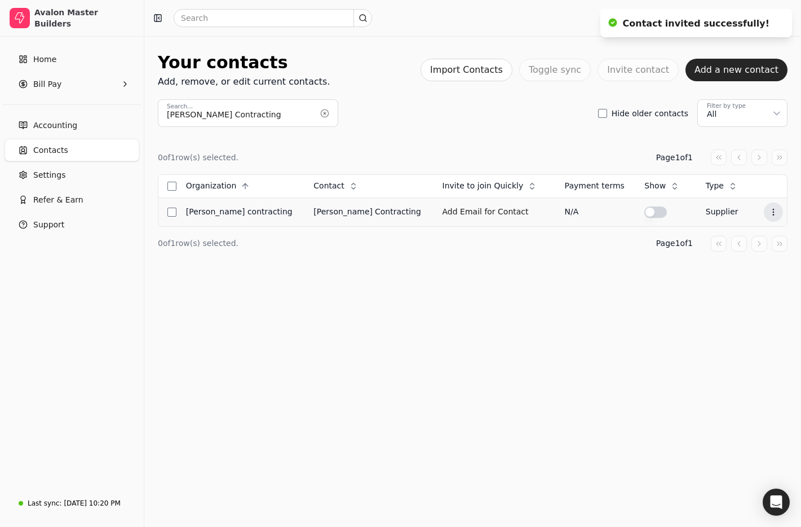
click at [773, 214] on circle at bounding box center [773, 214] width 1 height 1
click at [756, 228] on ul "Edit contact Delete contact" at bounding box center [713, 250] width 144 height 47
click at [746, 233] on li "Edit contact" at bounding box center [713, 239] width 139 height 21
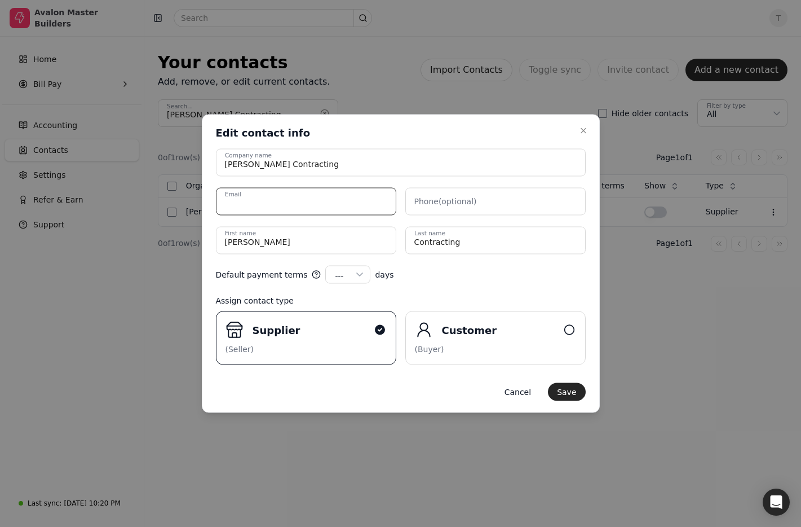
click at [298, 202] on input "Email" at bounding box center [306, 202] width 180 height 28
paste input "[EMAIL_ADDRESS][DOMAIN_NAME]"
type input "[EMAIL_ADDRESS][DOMAIN_NAME]"
click at [249, 246] on name "[PERSON_NAME]" at bounding box center [306, 241] width 180 height 28
drag, startPoint x: 250, startPoint y: 245, endPoint x: 68, endPoint y: 235, distance: 182.4
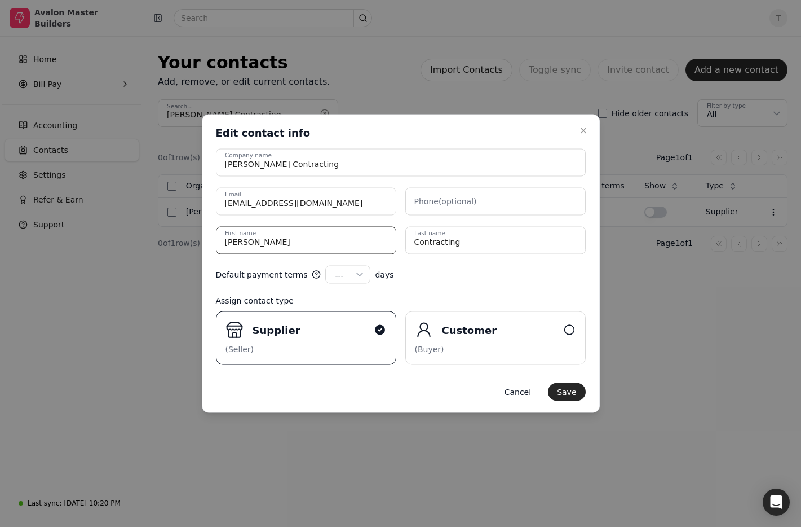
click at [68, 235] on body "Avalon Master Builders Home Bill Pay Accounting Contacts Settings Refer & Earn …" at bounding box center [400, 263] width 801 height 527
type name "c"
type name "[PERSON_NAME]"
click at [499, 203] on input "Phone (optional)" at bounding box center [495, 202] width 180 height 28
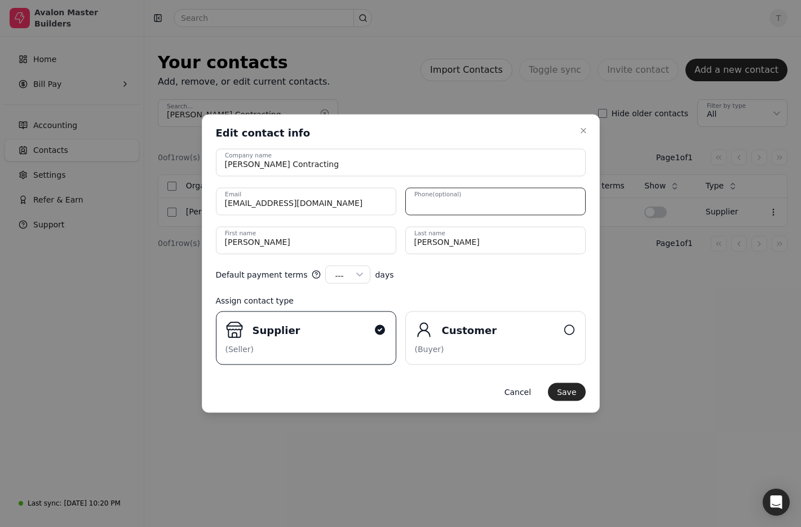
paste input "403-422-0885"
type input "403-422-0885"
click at [450, 282] on div "Default payment terms --- --- 15 30 45 60 90 100 120 days" at bounding box center [401, 275] width 370 height 18
drag, startPoint x: 578, startPoint y: 394, endPoint x: 564, endPoint y: 389, distance: 14.5
click at [578, 394] on button "Save" at bounding box center [566, 392] width 37 height 18
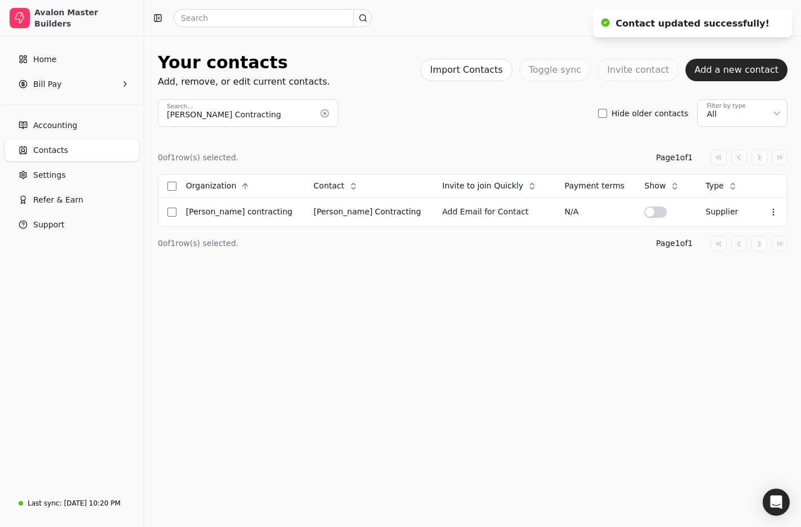
drag, startPoint x: 329, startPoint y: 112, endPoint x: 272, endPoint y: 93, distance: 60.1
click at [329, 112] on button "button" at bounding box center [325, 113] width 18 height 18
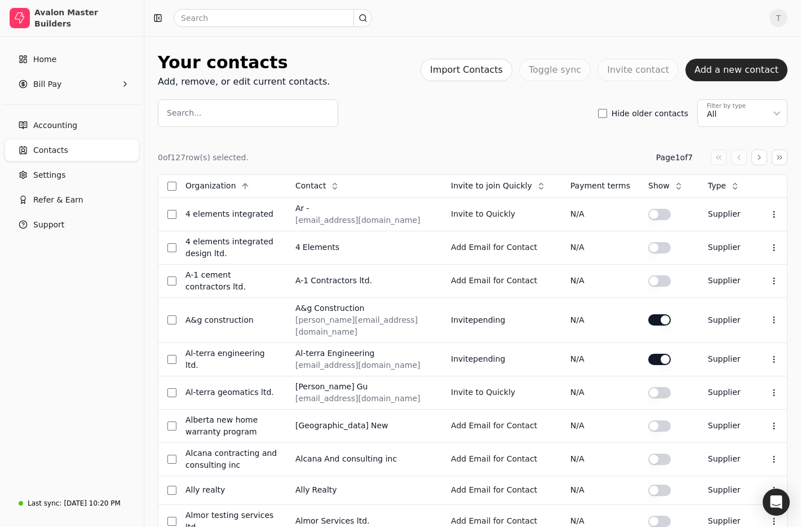
click at [235, 117] on input "Search..." at bounding box center [248, 113] width 180 height 28
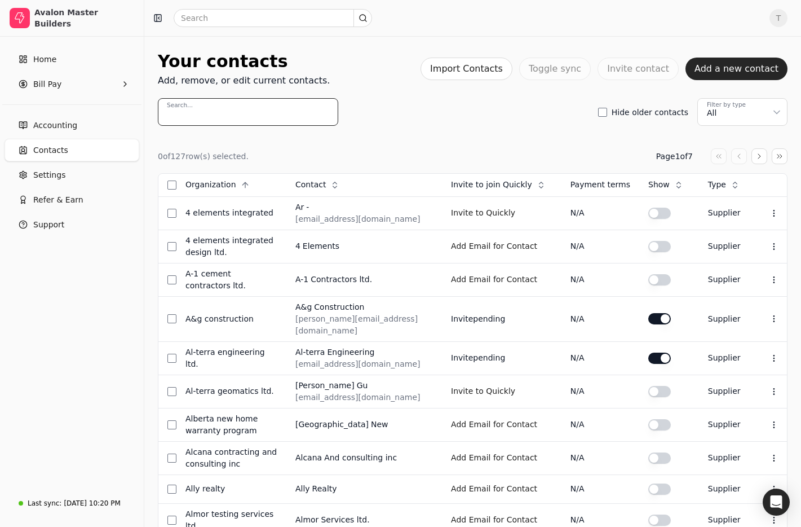
click at [235, 117] on input "Search..." at bounding box center [248, 112] width 180 height 28
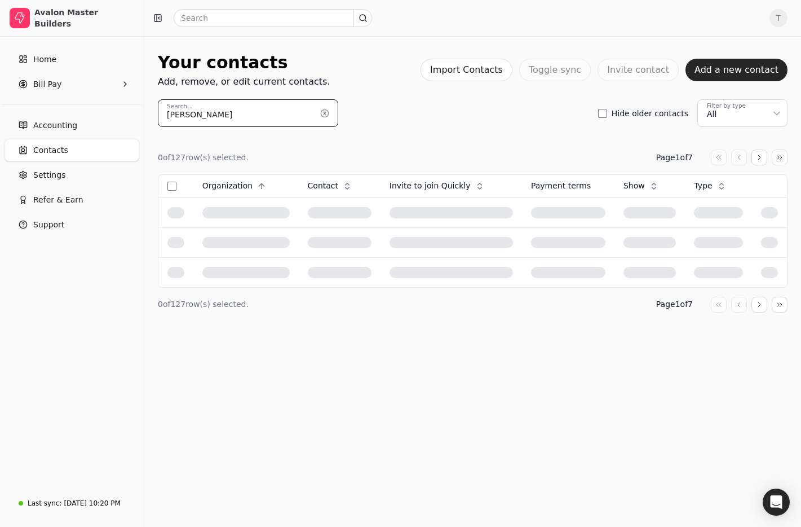
type input "[PERSON_NAME]"
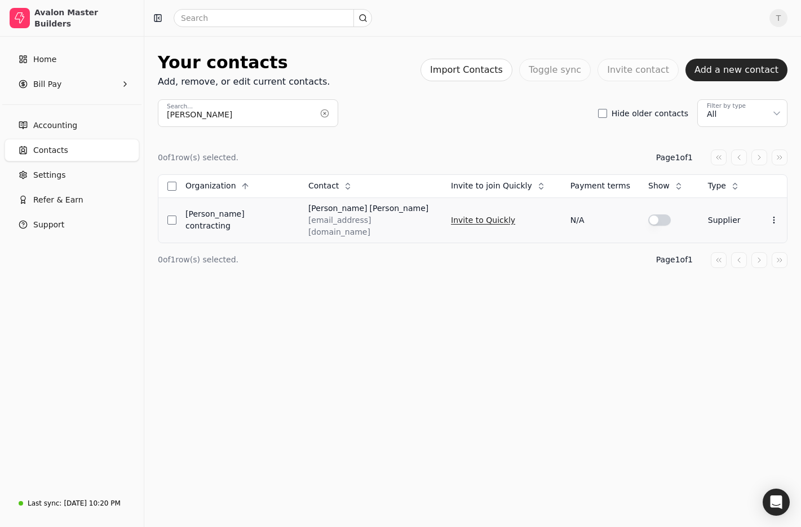
click at [458, 219] on button "Invite to Quickly" at bounding box center [483, 220] width 64 height 18
click at [323, 113] on button "button" at bounding box center [325, 113] width 18 height 18
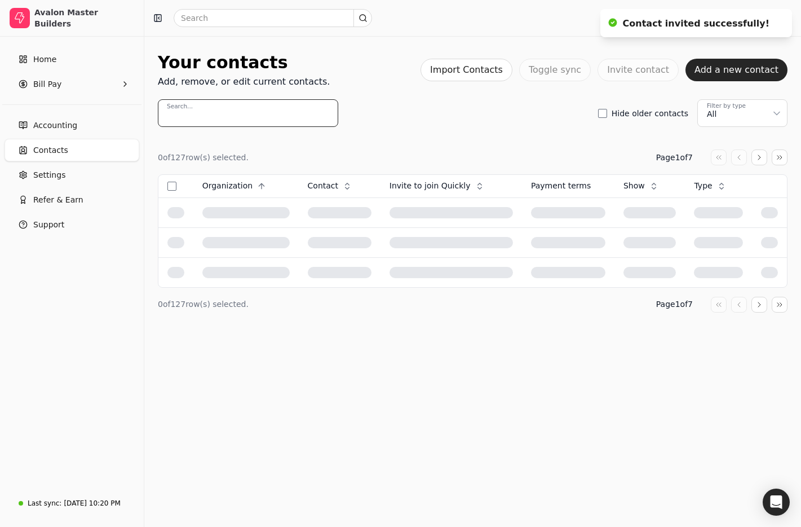
drag, startPoint x: 323, startPoint y: 113, endPoint x: 254, endPoint y: 111, distance: 68.3
click at [322, 114] on input "Search..." at bounding box center [248, 113] width 180 height 28
click at [254, 111] on input "Search..." at bounding box center [248, 113] width 180 height 28
type input "icon"
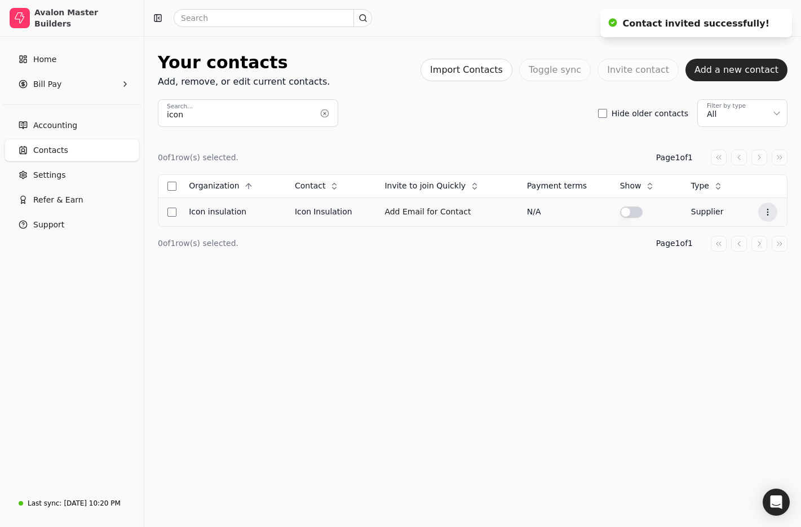
click at [767, 213] on icon at bounding box center [767, 212] width 9 height 9
click at [722, 236] on li "Edit contact" at bounding box center [712, 239] width 139 height 21
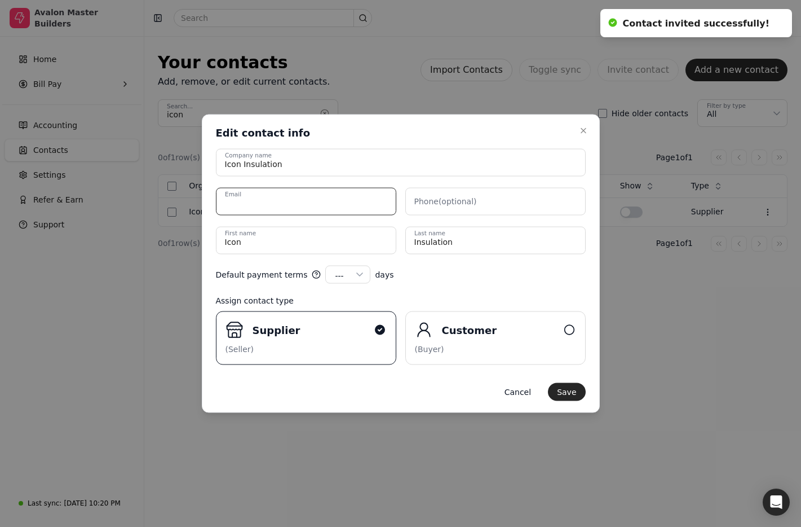
click at [298, 193] on input "Email" at bounding box center [306, 202] width 180 height 28
paste input "info@iconinsulation.ca"
type input "info@iconinsulation.ca"
drag, startPoint x: 429, startPoint y: 144, endPoint x: 427, endPoint y: 153, distance: 8.6
click at [429, 144] on div "Close Edit contact info Edit contact info Icon Insulation Company name info@ico…" at bounding box center [401, 263] width 398 height 298
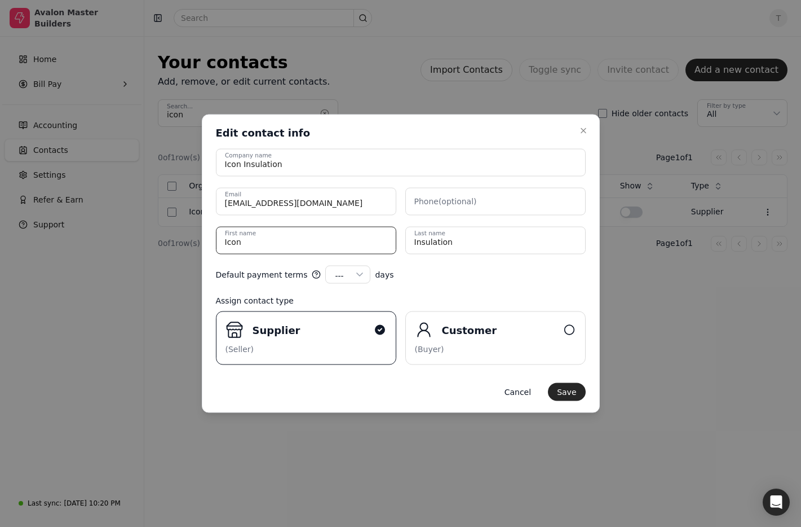
drag, startPoint x: 295, startPoint y: 242, endPoint x: 96, endPoint y: 223, distance: 200.0
click at [96, 223] on body "Avalon Master Builders Home Bill Pay Accounting Contacts Settings Refer & Earn …" at bounding box center [400, 263] width 801 height 527
type name "Jason"
type name "Cunnington"
click at [465, 205] on label "Phone (optional)" at bounding box center [445, 202] width 63 height 12
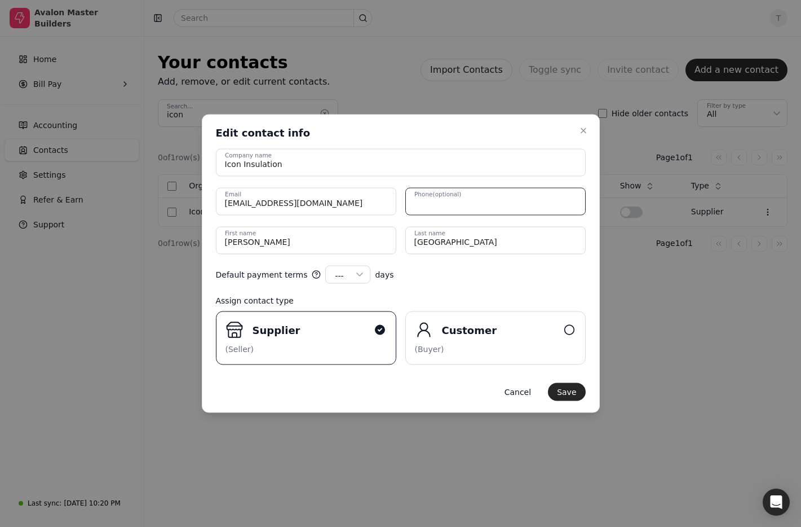
click at [465, 205] on input "Phone (optional)" at bounding box center [495, 202] width 180 height 28
paste input "403-499-8997"
type input "403-499-8997"
click at [498, 290] on form "Icon Insulation Company name info@iconinsulation.ca Email 403-499-8997 Phone Ja…" at bounding box center [401, 275] width 370 height 252
drag, startPoint x: 577, startPoint y: 391, endPoint x: 432, endPoint y: 341, distance: 153.4
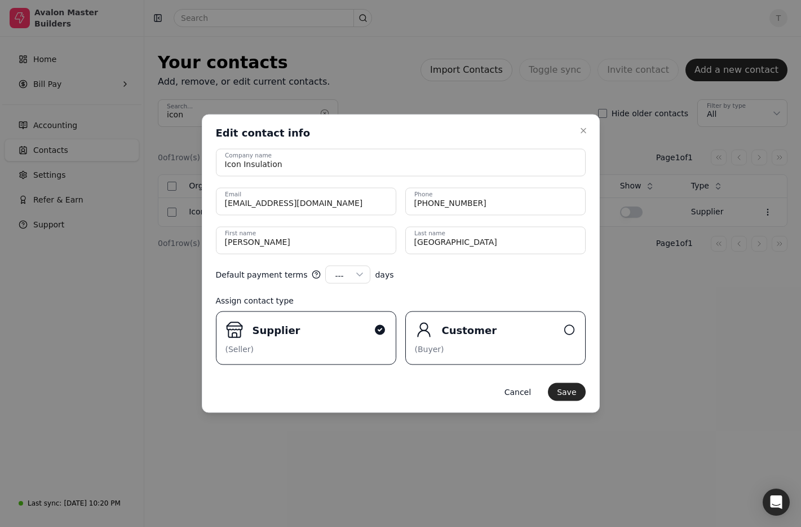
click at [577, 391] on button "Save" at bounding box center [566, 392] width 37 height 18
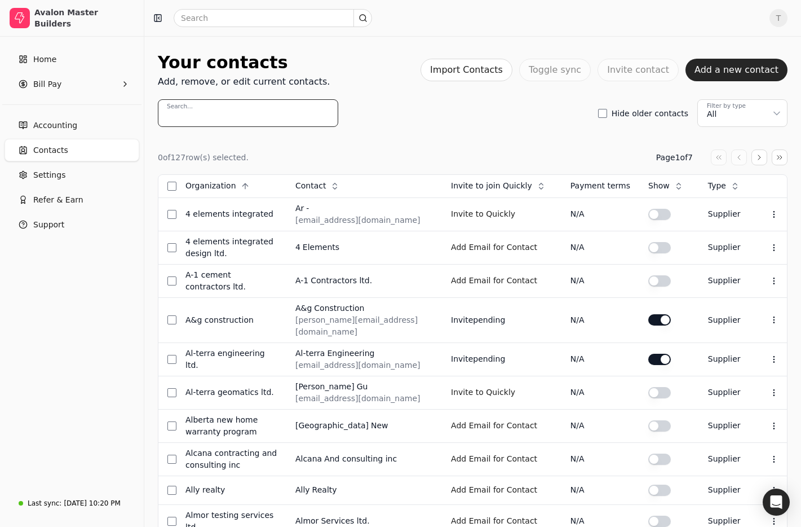
click at [266, 120] on input "Search..." at bounding box center [248, 113] width 180 height 28
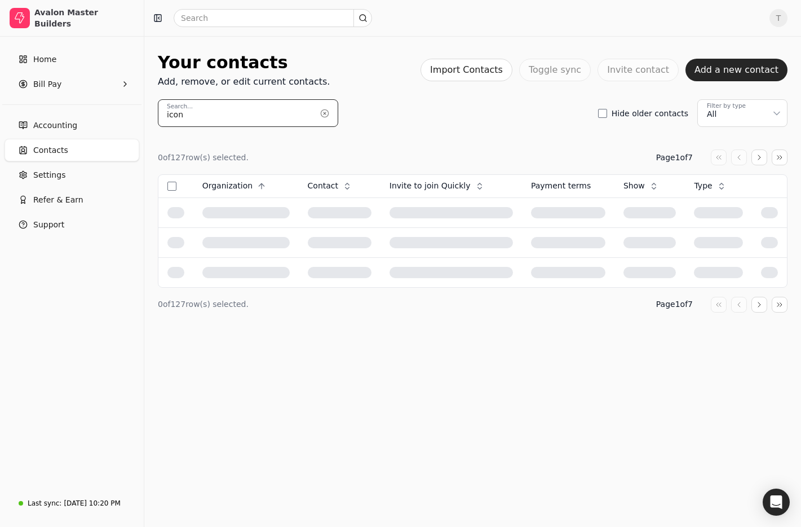
type input "icon"
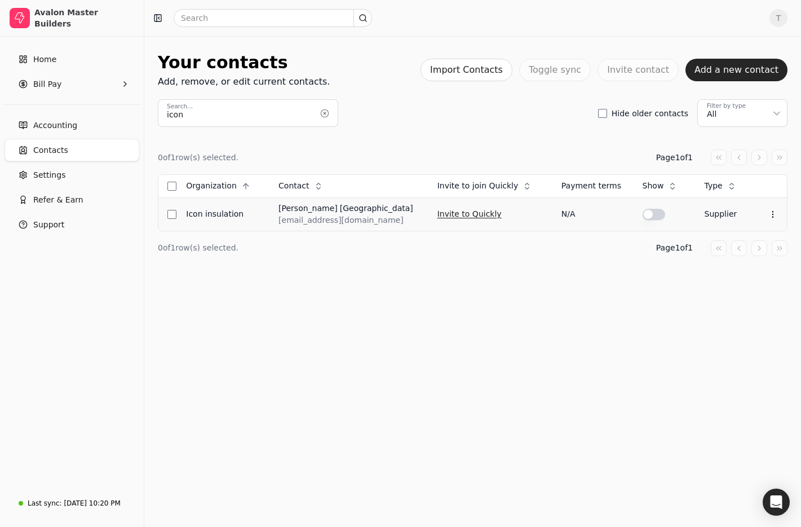
click at [438, 218] on button "Invite to Quickly" at bounding box center [470, 214] width 64 height 18
drag, startPoint x: 244, startPoint y: 116, endPoint x: 250, endPoint y: 115, distance: 6.8
click at [244, 116] on input "icon" at bounding box center [248, 113] width 180 height 28
drag, startPoint x: 209, startPoint y: 112, endPoint x: 10, endPoint y: 101, distance: 199.3
click at [10, 101] on div "Avalon Master Builders Home Bill Pay Accounting Contacts Settings Refer & Earn …" at bounding box center [400, 263] width 801 height 527
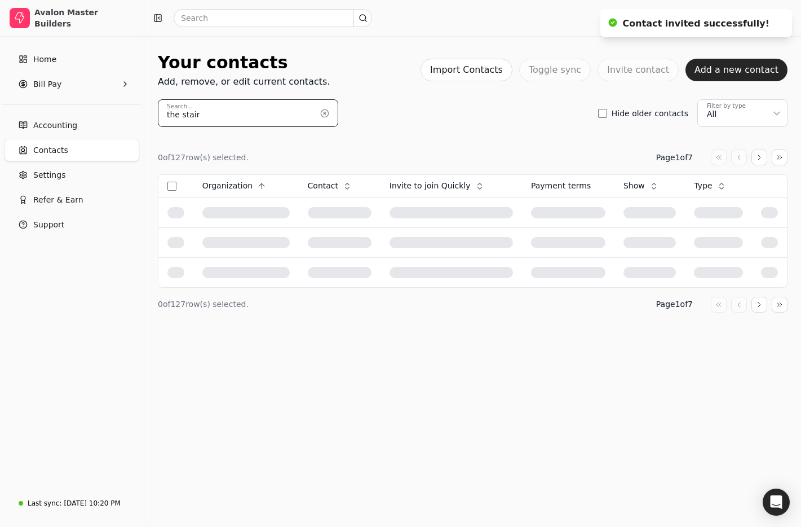
type input "the stair"
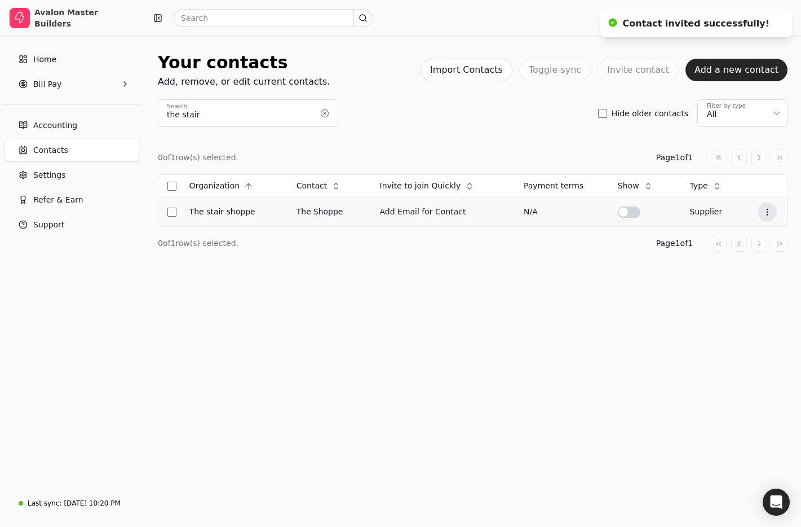
click at [770, 213] on icon at bounding box center [767, 212] width 9 height 9
click at [754, 234] on li "Edit contact" at bounding box center [712, 239] width 139 height 21
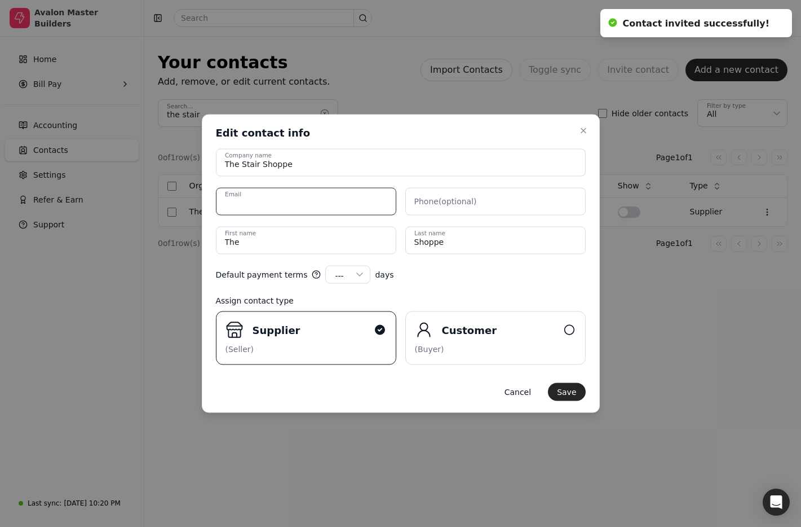
click at [324, 202] on input "Email" at bounding box center [306, 202] width 180 height 28
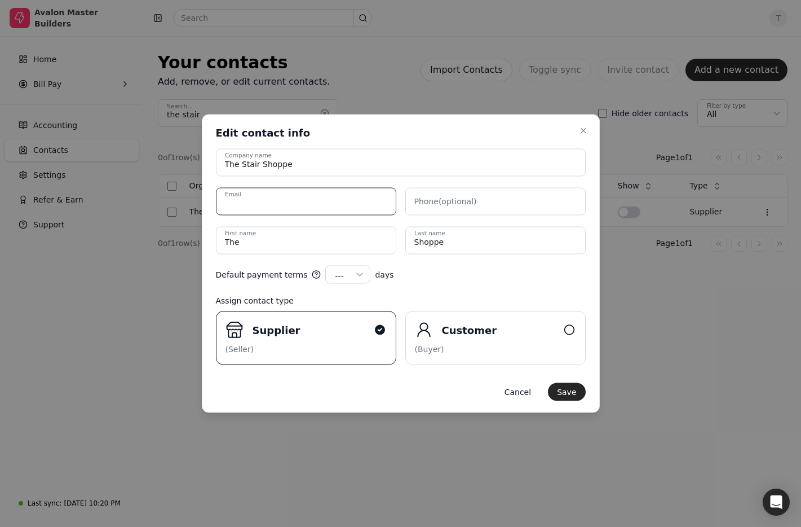
paste input "[EMAIL_ADDRESS][DOMAIN_NAME]"
type input "[EMAIL_ADDRESS][DOMAIN_NAME]"
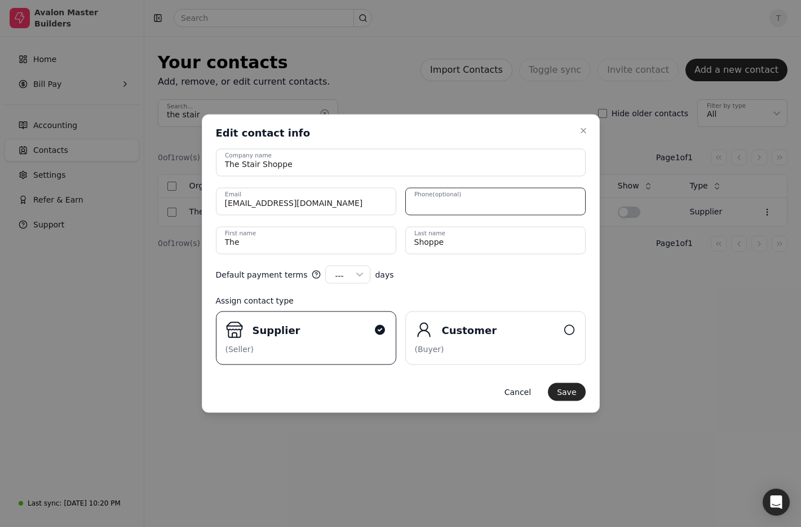
click at [490, 201] on input "Phone (optional)" at bounding box center [495, 202] width 180 height 28
paste input "403-295-2686"
type input "403-295-2686"
drag, startPoint x: 303, startPoint y: 241, endPoint x: 41, endPoint y: 224, distance: 262.2
click at [41, 224] on body "Avalon Master Builders Home Bill Pay Accounting Contacts Settings Refer & Earn …" at bounding box center [400, 263] width 801 height 527
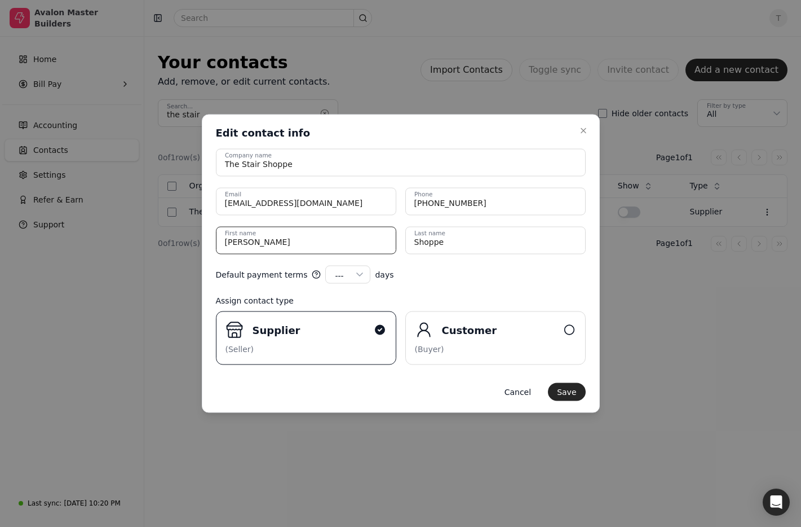
type name "[PERSON_NAME]"
click at [497, 286] on form "The Stair Shoppe Company name recep@thestairshoppe.ca Email 403-295-2686 Phone …" at bounding box center [401, 275] width 370 height 252
click at [576, 389] on button "Save" at bounding box center [566, 392] width 37 height 18
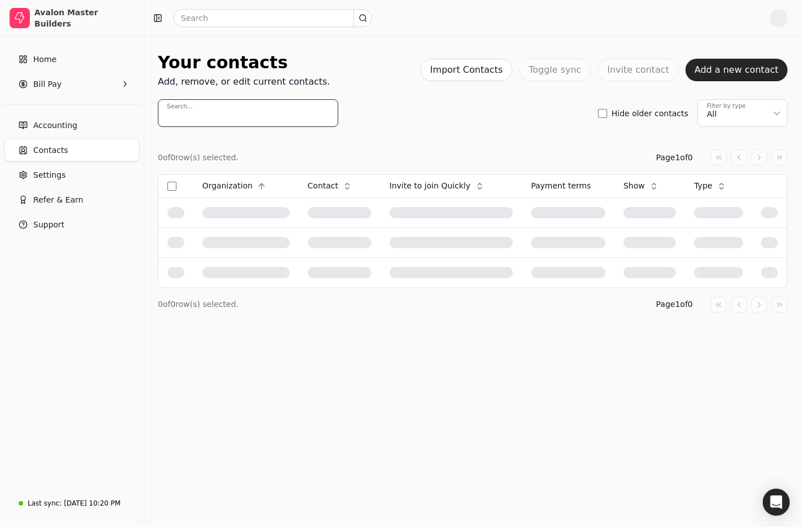
drag, startPoint x: 0, startPoint y: 0, endPoint x: 209, endPoint y: 108, distance: 234.8
click at [209, 108] on input "Search..." at bounding box center [248, 113] width 180 height 28
type input "stair"
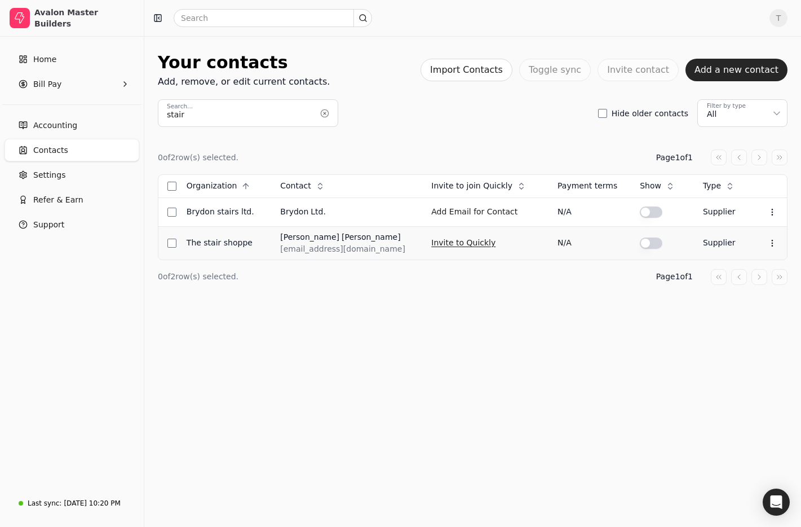
click at [431, 242] on button "Invite to Quickly" at bounding box center [463, 243] width 64 height 18
drag, startPoint x: 324, startPoint y: 115, endPoint x: 262, endPoint y: 118, distance: 62.7
click at [324, 115] on button "button" at bounding box center [325, 113] width 18 height 18
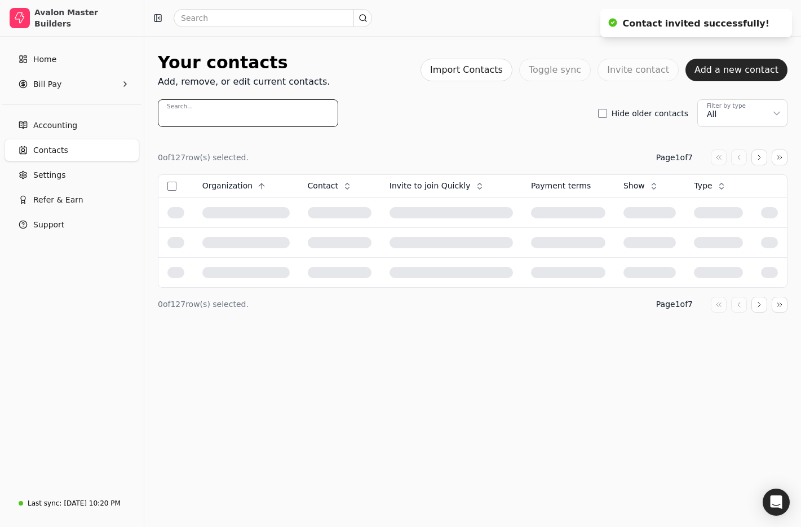
click at [256, 118] on input "Search..." at bounding box center [248, 113] width 180 height 28
type input "[PERSON_NAME]"
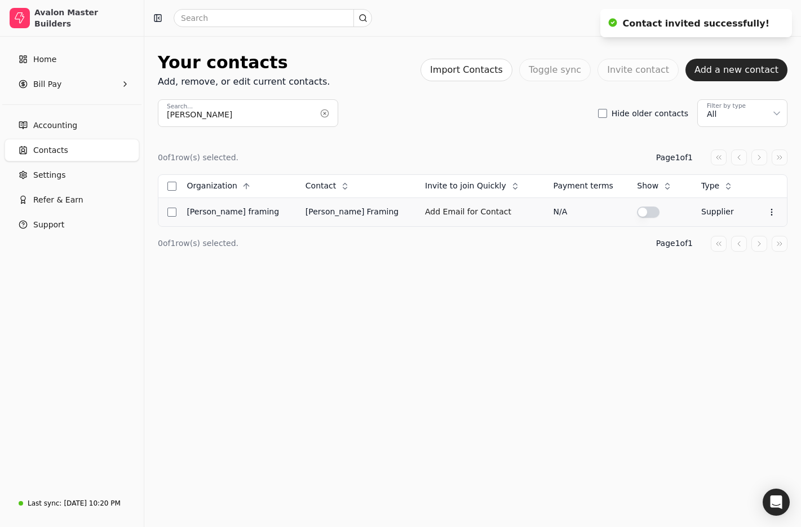
drag, startPoint x: 765, startPoint y: 209, endPoint x: 752, endPoint y: 224, distance: 20.4
click at [767, 209] on icon at bounding box center [771, 212] width 9 height 9
click at [741, 236] on li "Edit contact" at bounding box center [712, 239] width 139 height 21
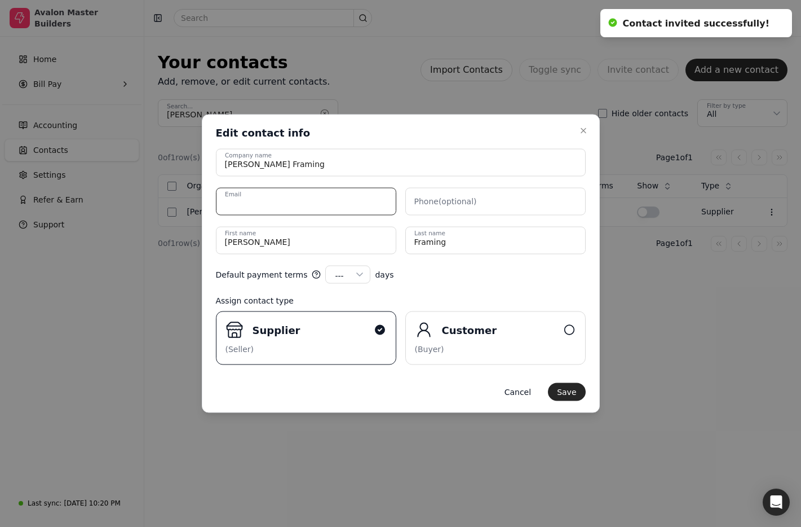
drag, startPoint x: 344, startPoint y: 204, endPoint x: 361, endPoint y: 211, distance: 19.2
click at [344, 204] on input "Email" at bounding box center [306, 202] width 180 height 28
paste input "[EMAIL_ADDRESS][DOMAIN_NAME]"
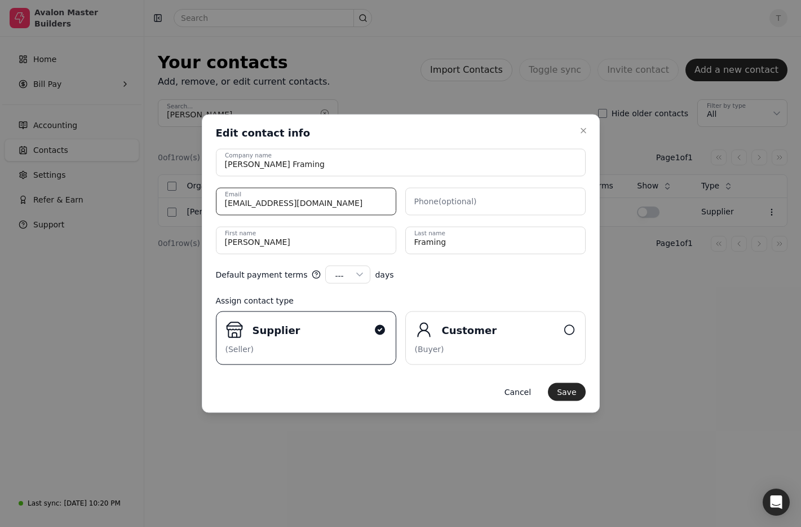
type input "[EMAIL_ADDRESS][DOMAIN_NAME]"
drag, startPoint x: 346, startPoint y: 242, endPoint x: 23, endPoint y: 226, distance: 324.1
click at [23, 226] on body "Avalon Master Builders Home Bill Pay Accounting Contacts Settings Refer & Earn …" at bounding box center [400, 263] width 801 height 527
type name "[PERSON_NAME]"
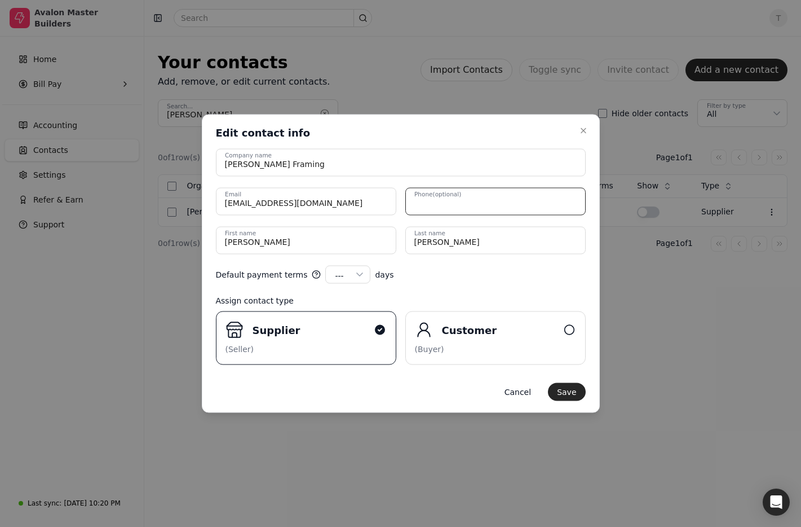
click at [497, 202] on input "Phone (optional)" at bounding box center [495, 202] width 180 height 28
paste input "[PHONE_NUMBER]"
type input "403-404-3838"
click at [471, 296] on div "Assign contact type" at bounding box center [401, 301] width 370 height 12
click at [575, 396] on button "Save" at bounding box center [566, 392] width 37 height 18
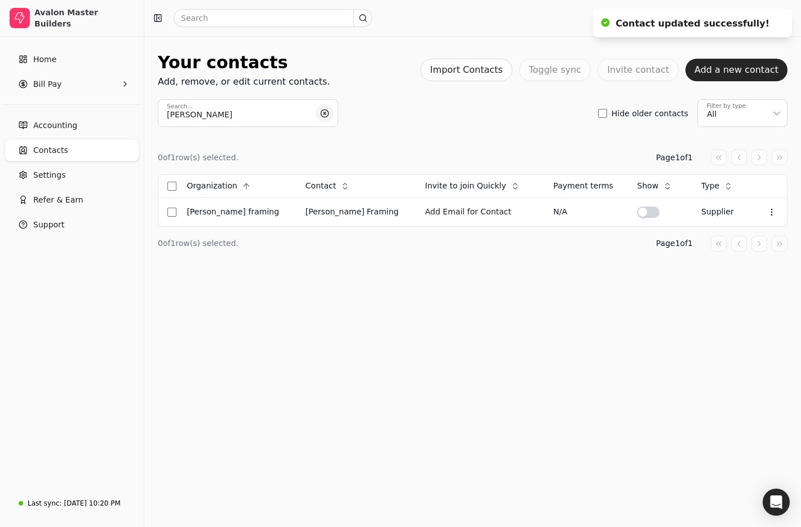
click at [329, 114] on button "button" at bounding box center [325, 113] width 18 height 18
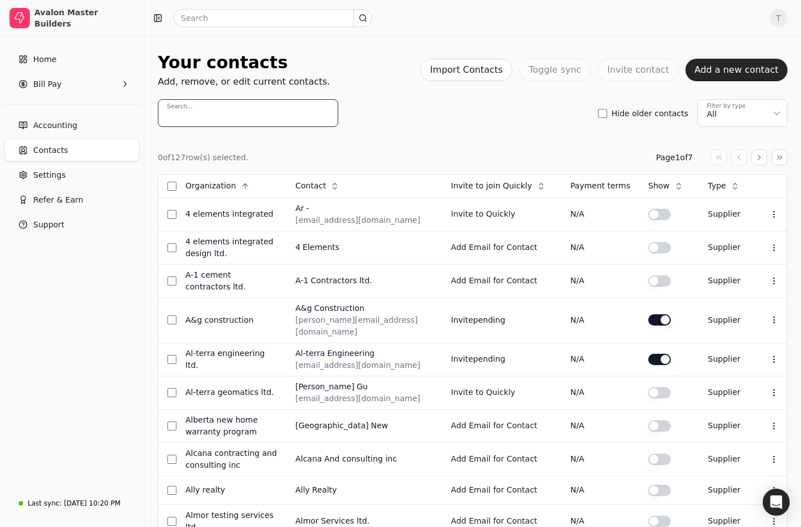
click at [224, 114] on input "Search..." at bounding box center [248, 113] width 180 height 28
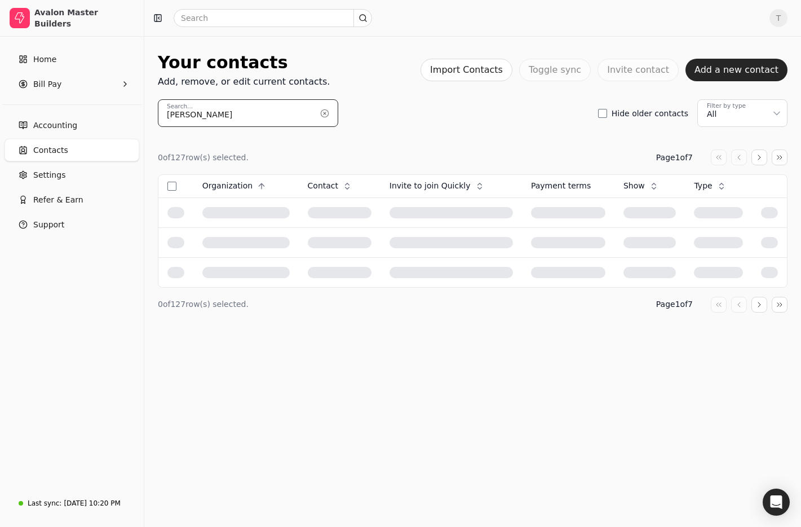
type input "fuller"
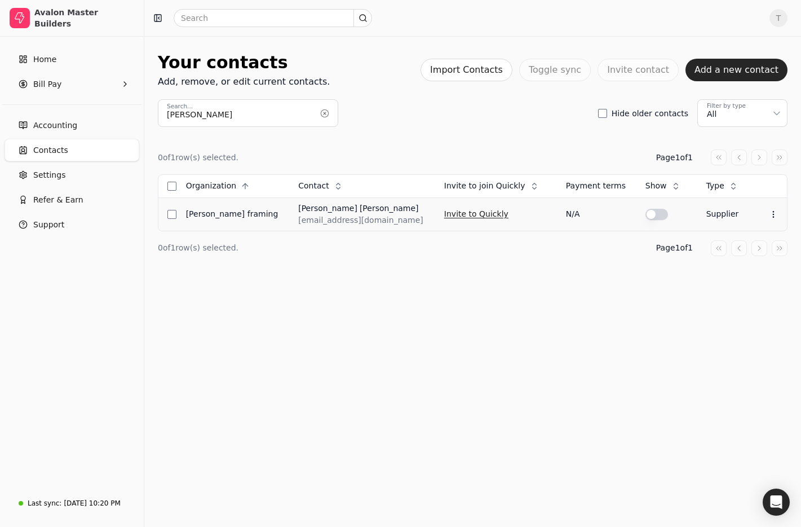
click at [464, 214] on button "Invite to Quickly" at bounding box center [476, 214] width 64 height 18
click at [286, 114] on input "fuller" at bounding box center [248, 113] width 180 height 28
drag, startPoint x: 327, startPoint y: 112, endPoint x: 269, endPoint y: 114, distance: 58.1
click at [327, 112] on button "button" at bounding box center [325, 113] width 18 height 18
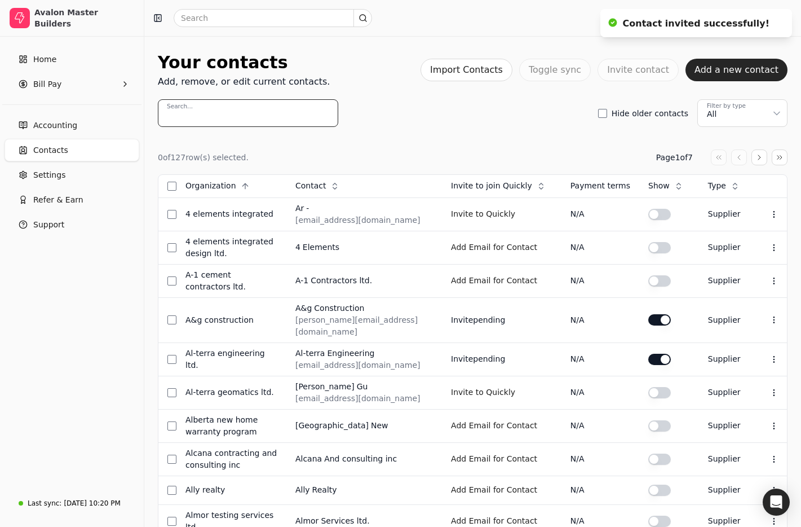
click at [252, 114] on input "Search..." at bounding box center [248, 113] width 180 height 28
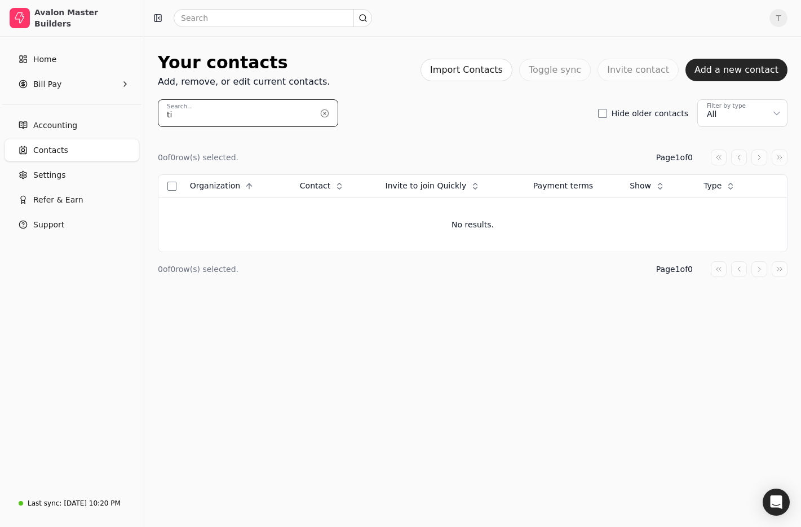
type input "t"
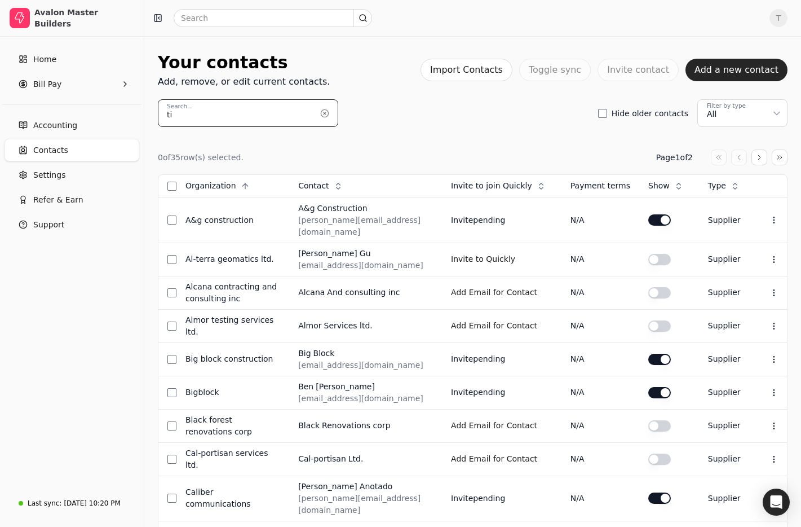
type input "t"
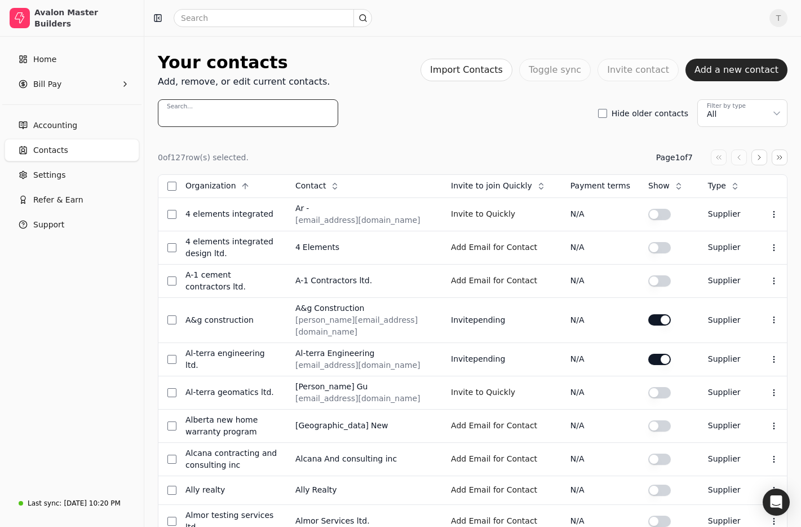
click at [246, 114] on input "Search..." at bounding box center [248, 113] width 180 height 28
paste input "jenniferl@timbertechtruss.com"
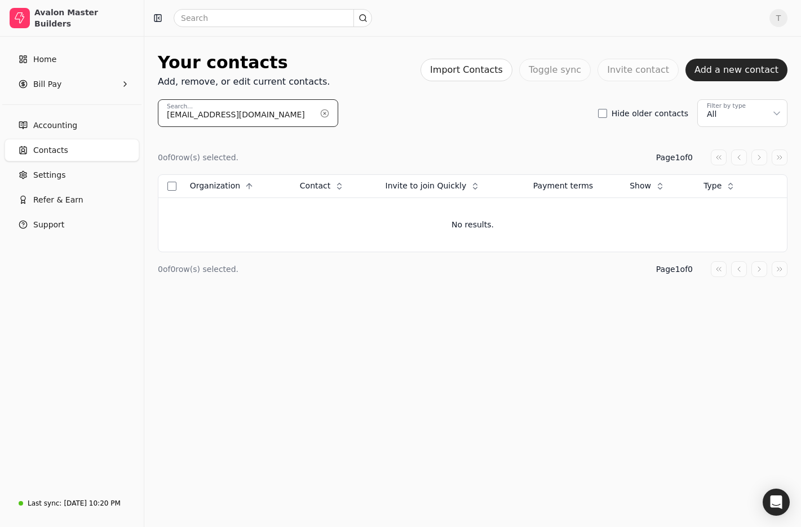
type input "jenniferl@timbertechtruss.com"
click at [726, 73] on button "Add a new contact" at bounding box center [737, 70] width 102 height 23
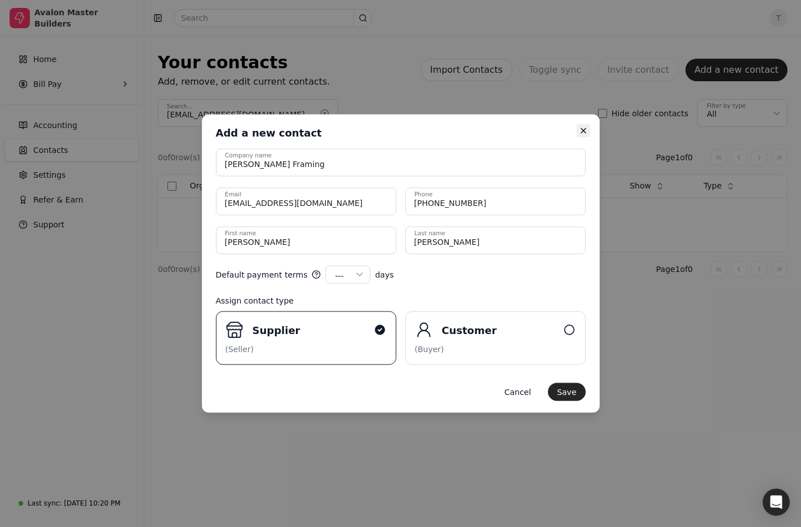
click at [585, 134] on icon "button" at bounding box center [583, 130] width 9 height 9
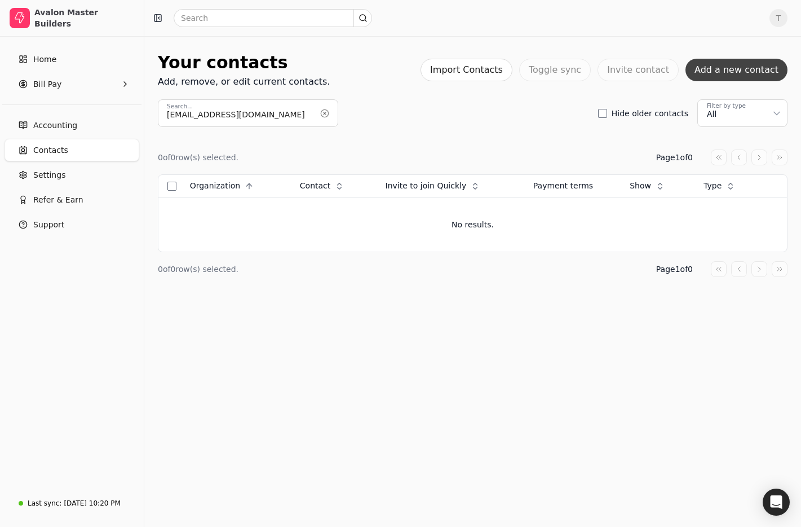
click at [760, 64] on button "Add a new contact" at bounding box center [737, 70] width 102 height 23
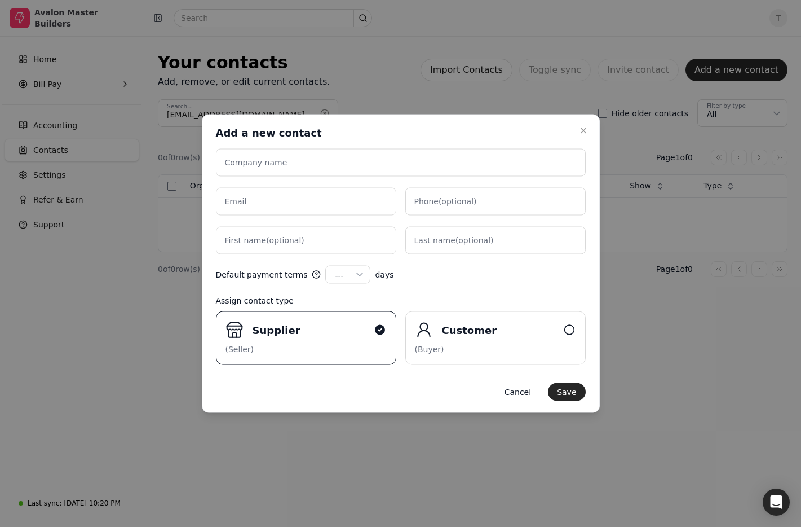
click at [261, 164] on label "Company name" at bounding box center [256, 163] width 63 height 12
click at [261, 164] on input "Company name" at bounding box center [401, 163] width 370 height 28
type input "Timber Tech Truss Inc"
click at [290, 200] on input "Email" at bounding box center [306, 202] width 180 height 28
paste input "jenniferl@timbertechtruss.com"
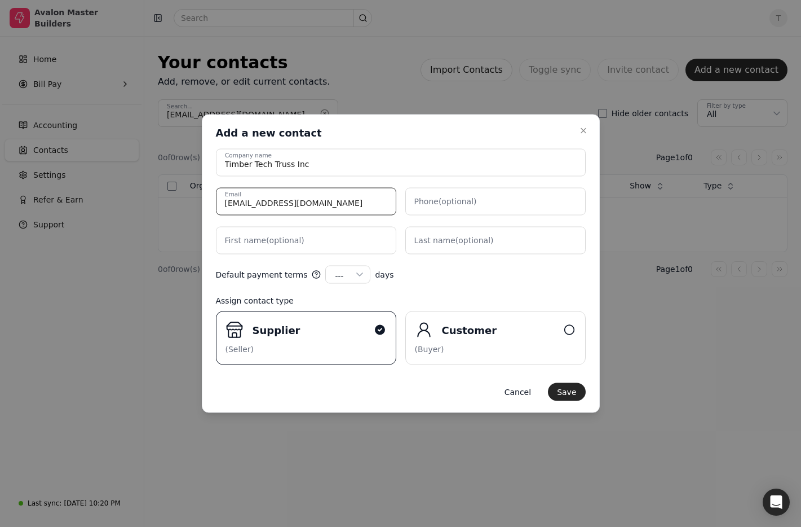
type input "jenniferl@timbertechtruss.com"
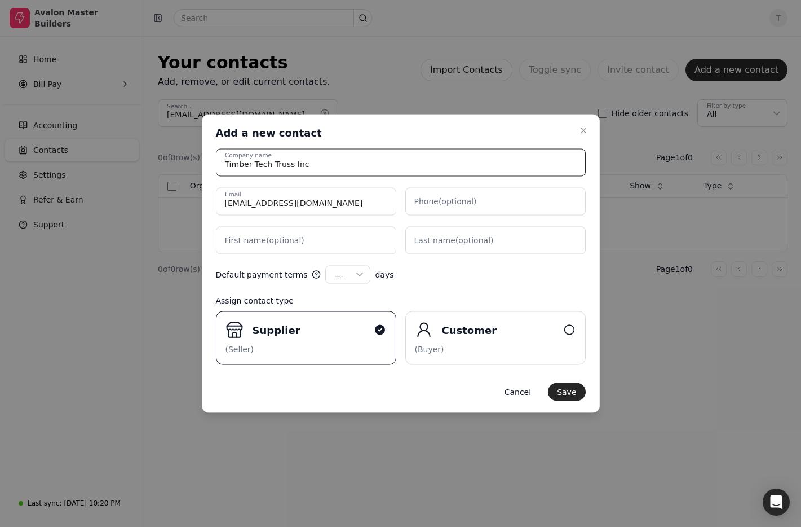
click at [403, 156] on input "Timber Tech Truss Inc" at bounding box center [401, 163] width 370 height 28
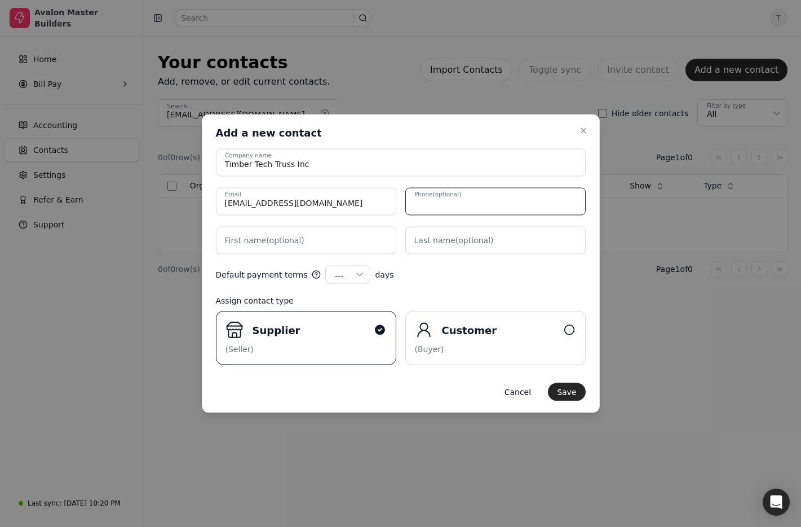
click at [492, 202] on input "Phone (optional)" at bounding box center [495, 202] width 180 height 28
paste input "403-601-4546"
type input "403-601-4546"
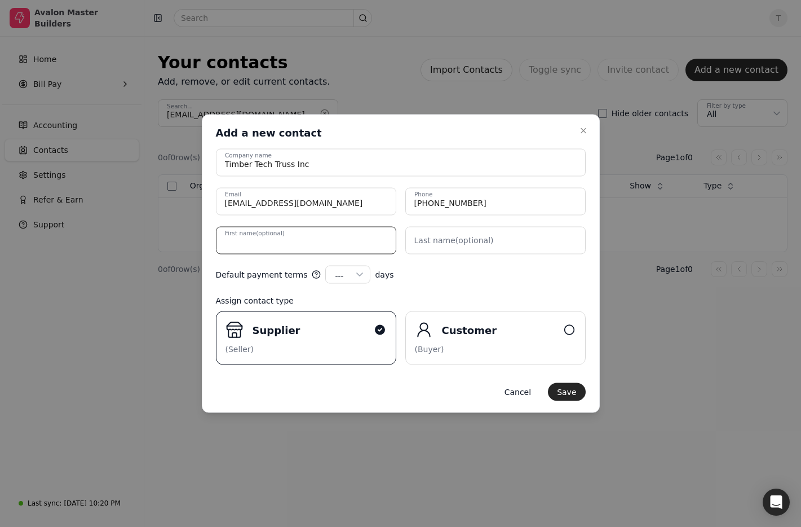
click at [288, 250] on name "First name (optional)" at bounding box center [306, 241] width 180 height 28
drag, startPoint x: 362, startPoint y: 205, endPoint x: 100, endPoint y: 184, distance: 263.0
click at [100, 184] on body "Avalon Master Builders Home Bill Pay Accounting Contacts Settings Refer & Earn …" at bounding box center [400, 263] width 801 height 527
paste input "kyleh"
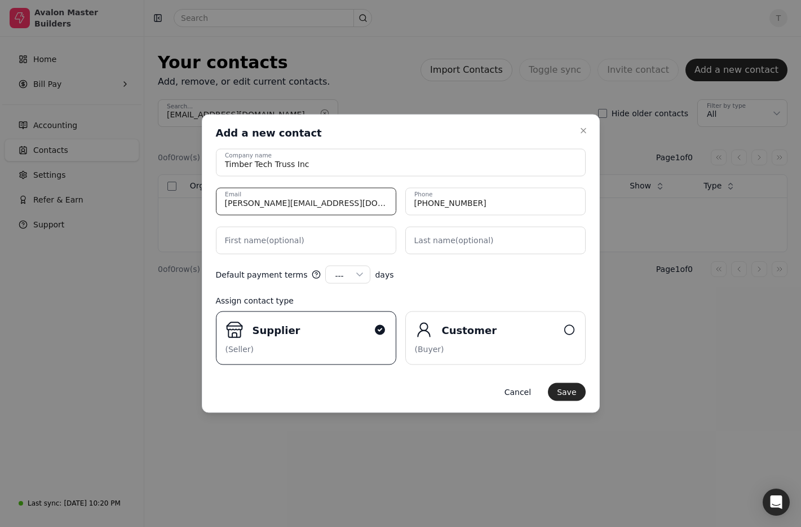
type input "kyleh@timbertechtruss.com"
click at [303, 237] on name "First name (optional)" at bounding box center [306, 241] width 180 height 28
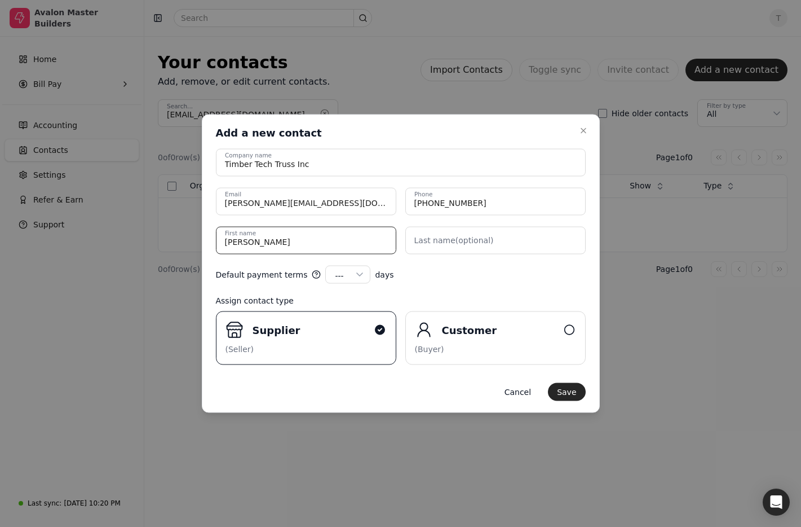
type name "Kyle"
type name "Harvey"
click at [504, 282] on div "Default payment terms --- --- 15 30 45 60 90 100 120 days" at bounding box center [401, 275] width 370 height 18
click at [572, 392] on button "Save" at bounding box center [566, 392] width 37 height 18
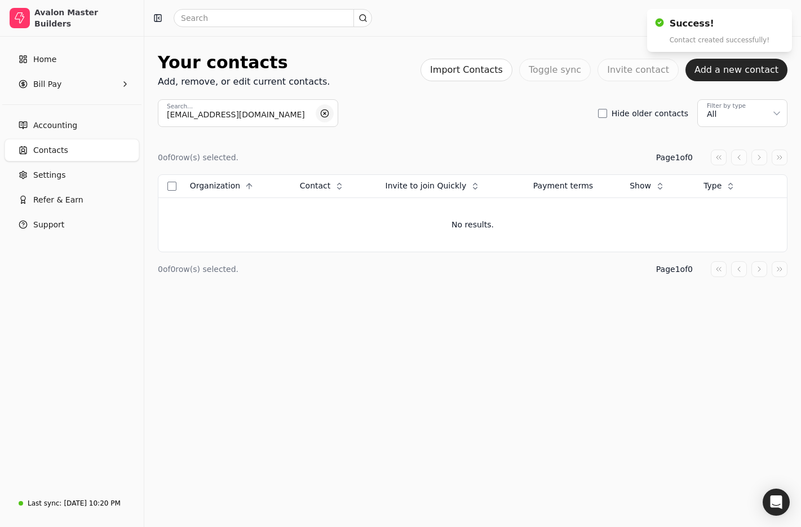
click at [326, 115] on button "button" at bounding box center [325, 113] width 18 height 18
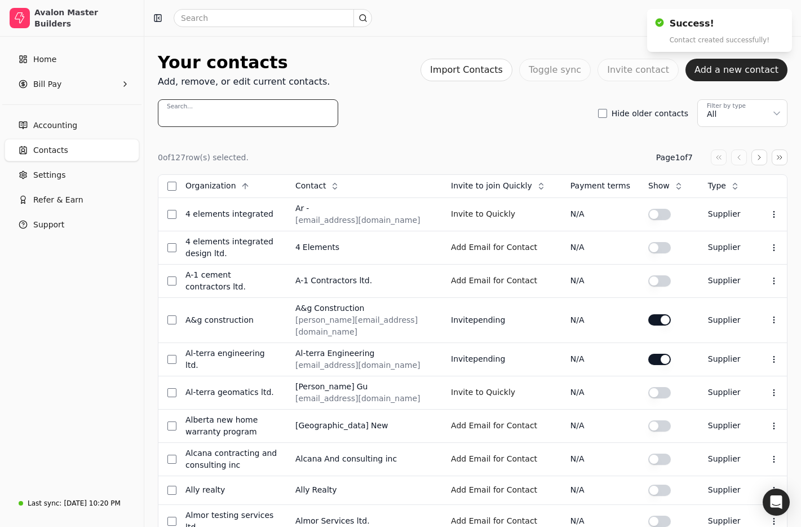
click at [261, 114] on input "Search..." at bounding box center [248, 113] width 180 height 28
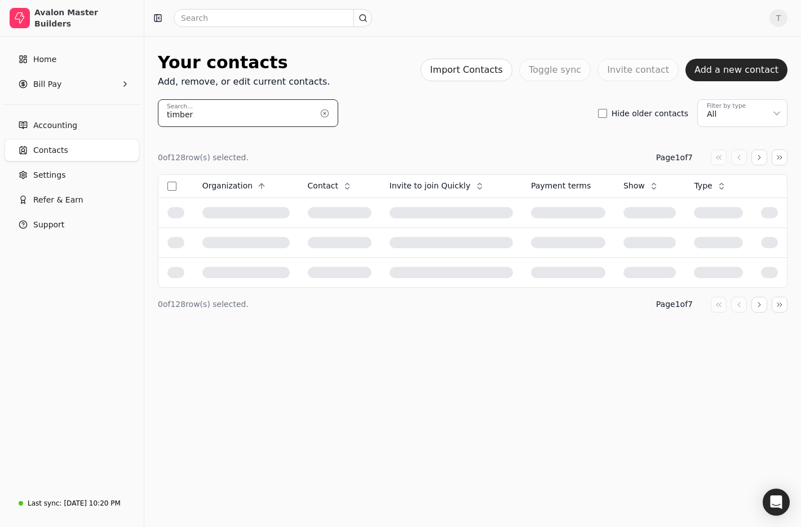
type input "timber"
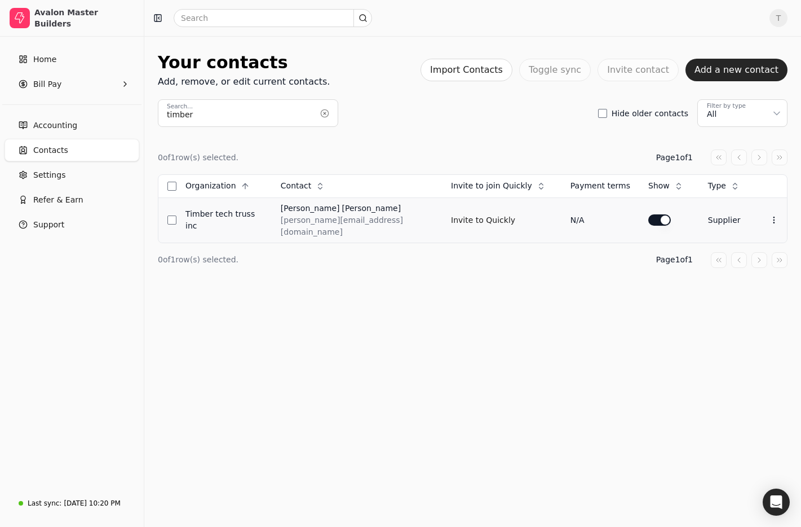
drag, startPoint x: 454, startPoint y: 215, endPoint x: 408, endPoint y: 217, distance: 46.8
click at [454, 215] on button "Invite to Quickly" at bounding box center [483, 220] width 64 height 18
click at [319, 116] on button "button" at bounding box center [325, 113] width 18 height 18
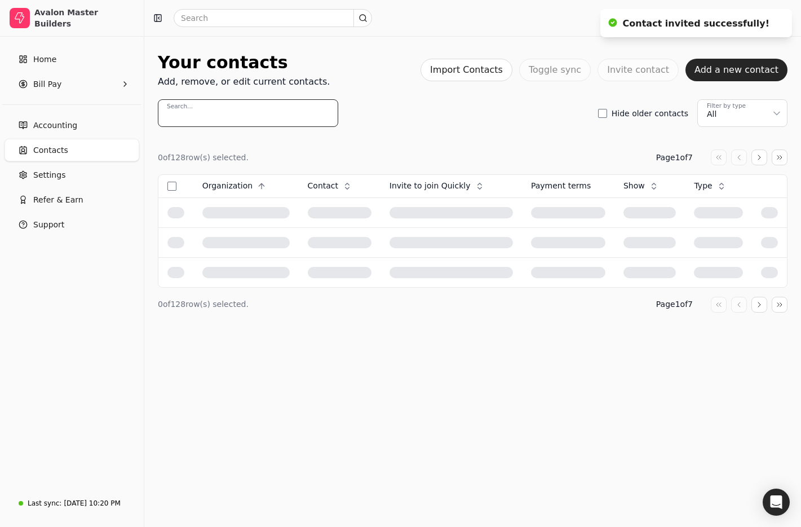
click at [247, 115] on input "Search..." at bounding box center [248, 113] width 180 height 28
paste input "Centra"
type input "Centra"
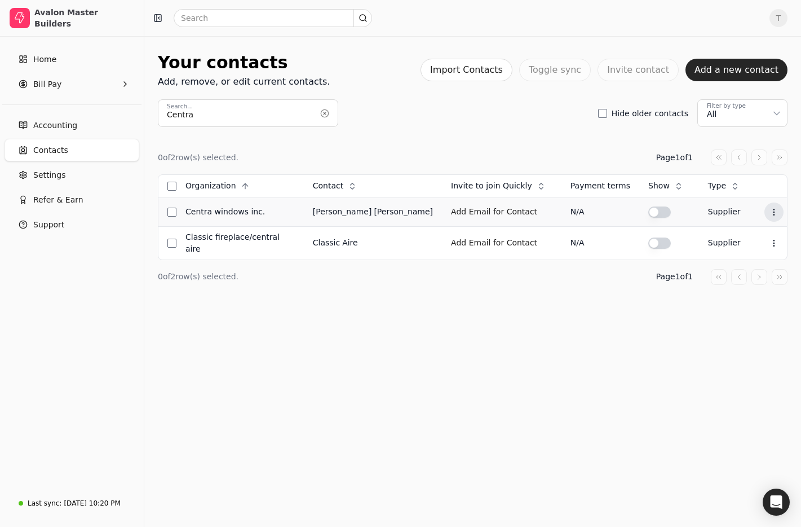
click at [774, 210] on button "Context Menu Button" at bounding box center [774, 211] width 19 height 19
click at [729, 236] on li "Edit contact" at bounding box center [715, 239] width 139 height 21
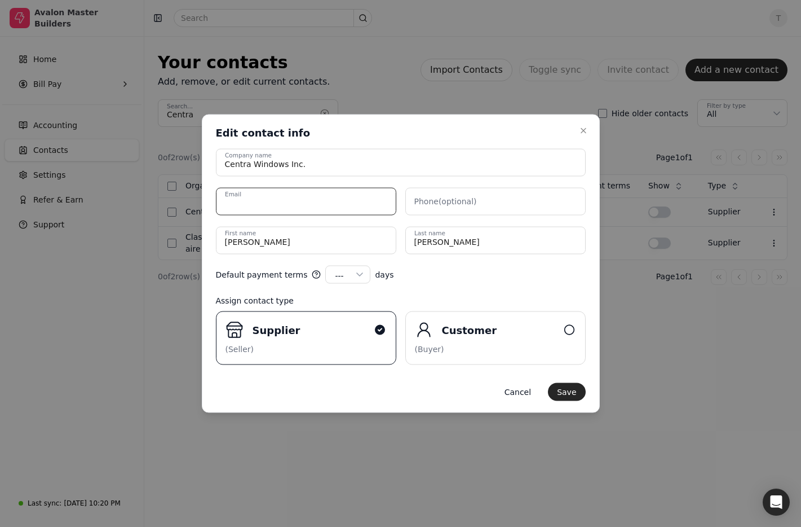
click at [347, 200] on input "Email" at bounding box center [306, 202] width 180 height 28
paste input "[EMAIL_ADDRESS][DOMAIN_NAME]"
type input "[EMAIL_ADDRESS][DOMAIN_NAME]"
click at [248, 244] on name "Sarah" at bounding box center [306, 241] width 180 height 28
drag, startPoint x: 255, startPoint y: 242, endPoint x: 117, endPoint y: 236, distance: 138.9
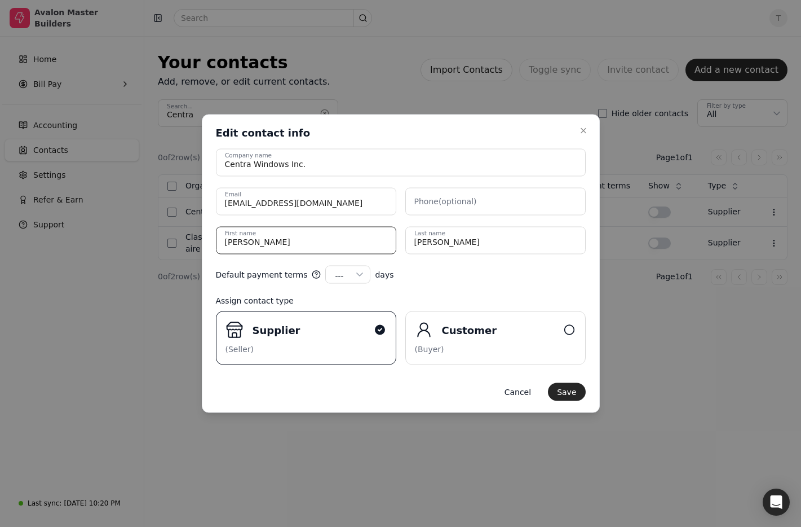
click at [117, 236] on body "Avalon Master Builders Home Bill Pay Accounting Contacts Settings Refer & Earn …" at bounding box center [400, 263] width 801 height 527
type name "Kenton"
type name "Leonard"
click at [457, 286] on form "Centra Windows Inc. Company name KLeonard@centra.ca Email Phone (optional) Kent…" at bounding box center [401, 275] width 370 height 252
click at [582, 399] on div "Cancel Save" at bounding box center [401, 392] width 370 height 18
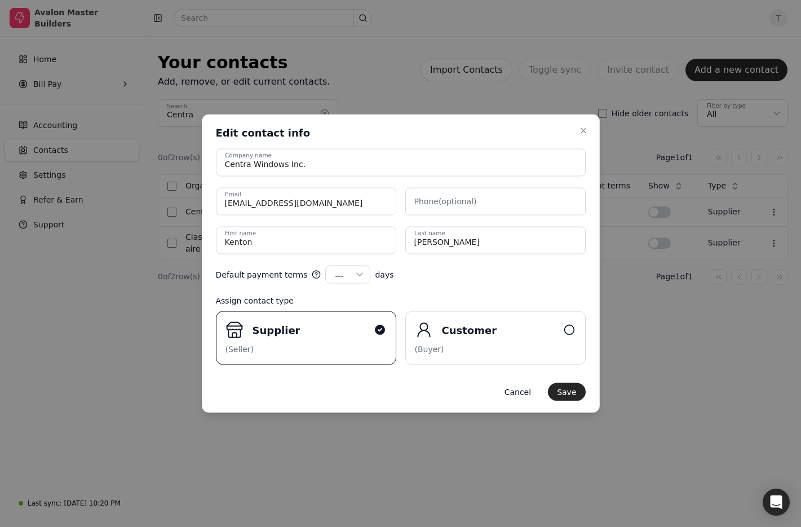
click at [575, 392] on button "Save" at bounding box center [566, 392] width 37 height 18
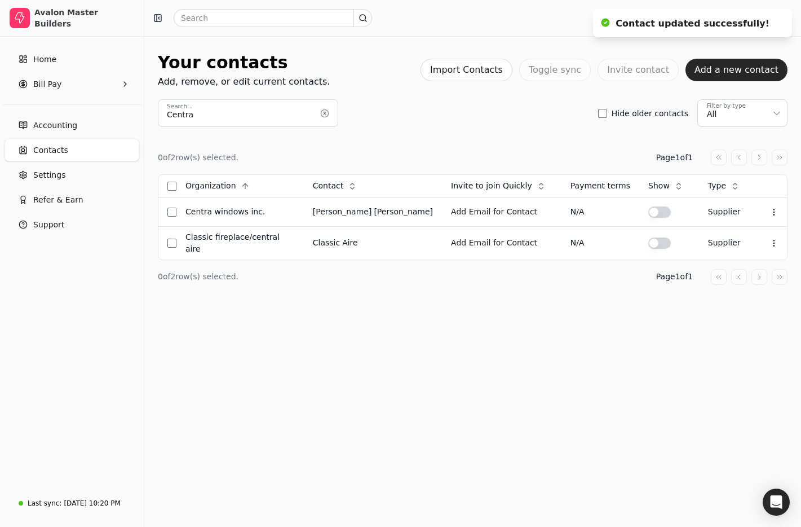
click at [422, 306] on div "Your contacts Add, remove, or edit current contacts. Import Contacts Toggle syn…" at bounding box center [473, 183] width 630 height 267
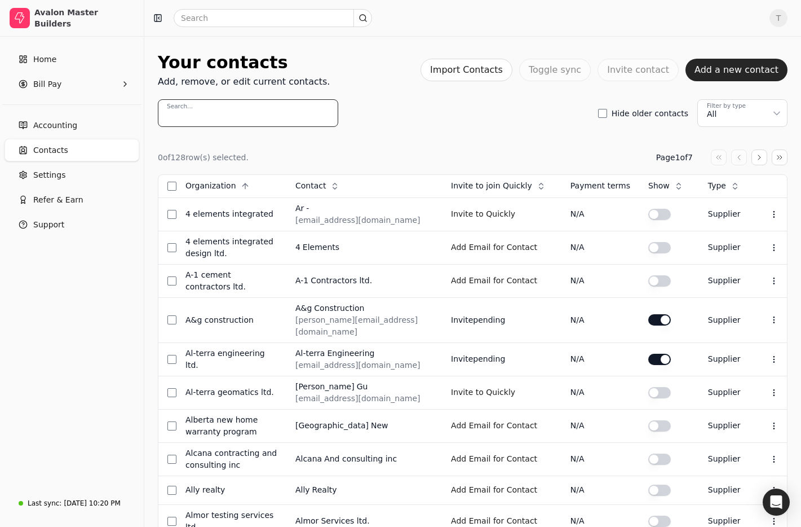
click at [279, 114] on input "Search..." at bounding box center [248, 113] width 180 height 28
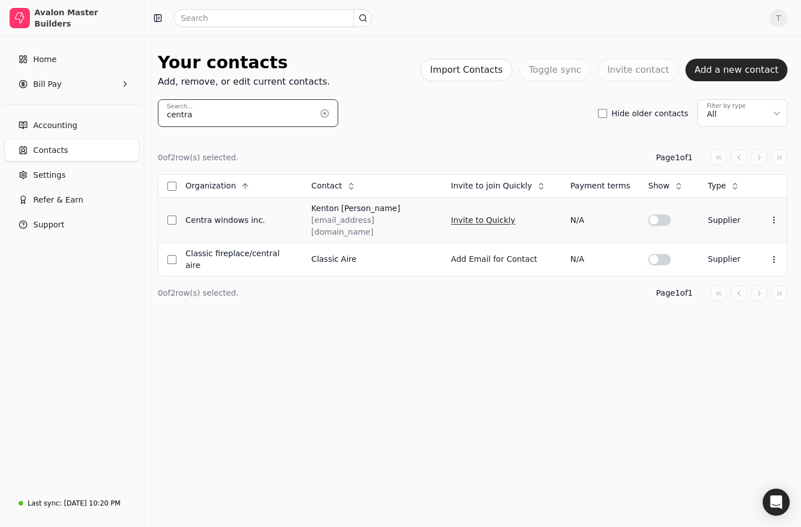
type input "centra"
click at [451, 215] on button "Invite to Quickly" at bounding box center [483, 220] width 64 height 18
drag, startPoint x: 332, startPoint y: 116, endPoint x: 296, endPoint y: 116, distance: 35.5
click at [331, 116] on button "button" at bounding box center [325, 113] width 18 height 18
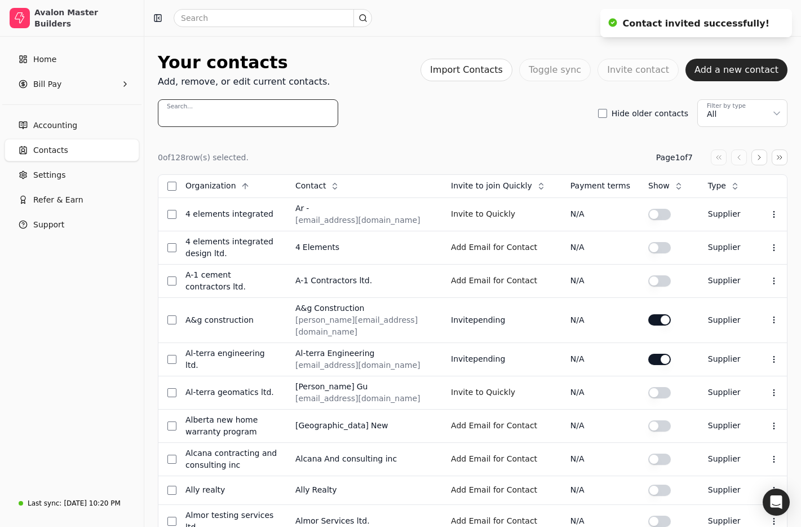
click at [263, 114] on input "Search..." at bounding box center [248, 113] width 180 height 28
paste input "GM Mechanical"
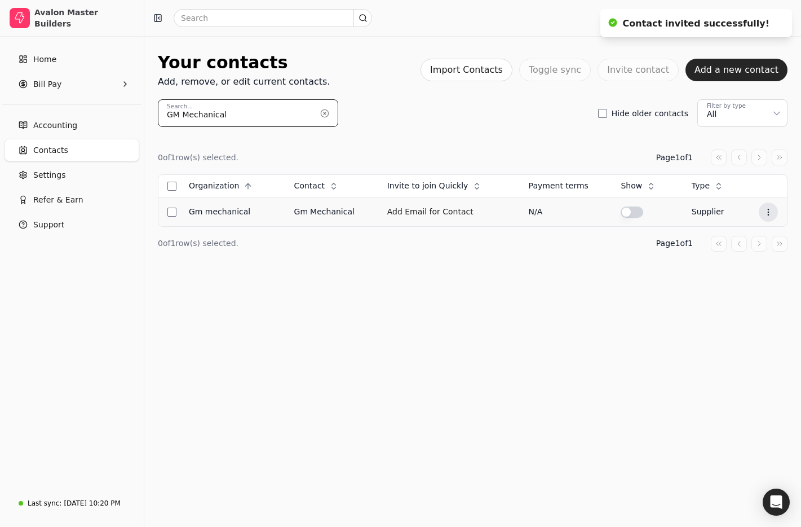
type input "GM Mechanical"
click at [765, 211] on icon at bounding box center [768, 212] width 9 height 9
click at [754, 232] on li "Edit contact" at bounding box center [712, 239] width 139 height 21
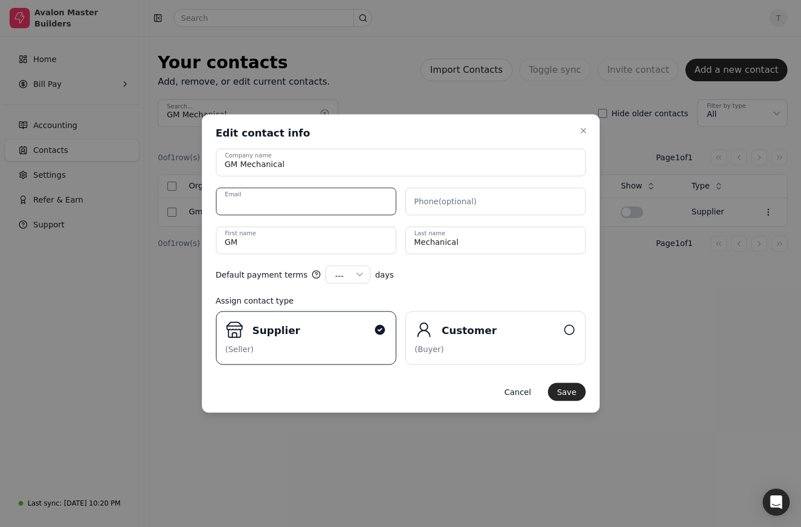
click at [352, 199] on input "Email" at bounding box center [306, 202] width 180 height 28
paste input "Teresa@gmmech.ca"
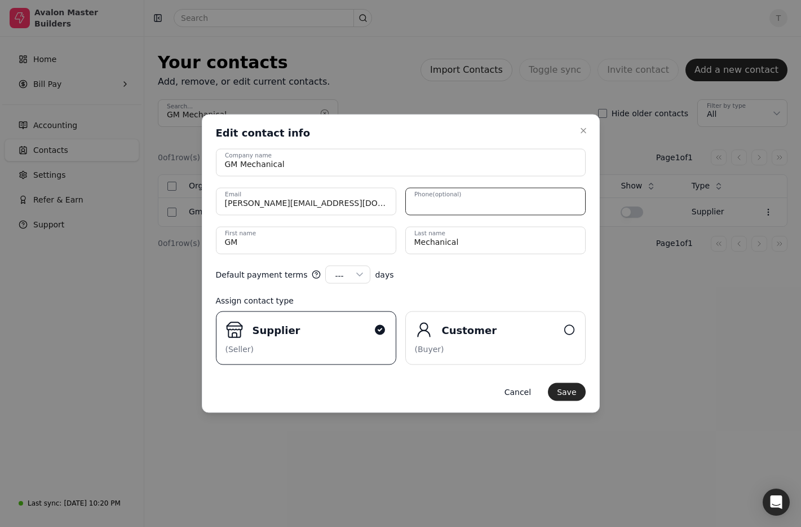
click at [493, 204] on input "Phone (optional)" at bounding box center [495, 202] width 180 height 28
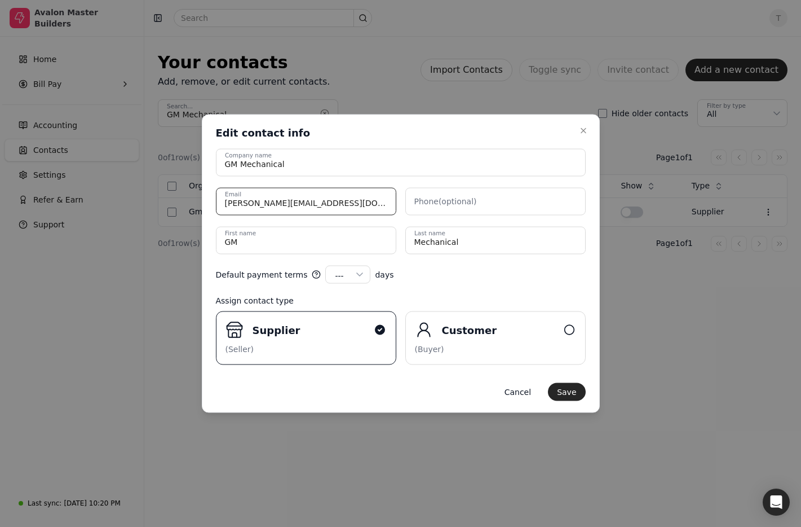
drag, startPoint x: 360, startPoint y: 202, endPoint x: 80, endPoint y: 180, distance: 281.7
click at [80, 180] on body "Avalon Master Builders Home Bill Pay Accounting Contacts Settings Refer & Earn …" at bounding box center [400, 263] width 801 height 527
paste input "revor@G"
type input "Trevor@Gmmech.ca"
drag, startPoint x: 284, startPoint y: 240, endPoint x: 104, endPoint y: 225, distance: 180.5
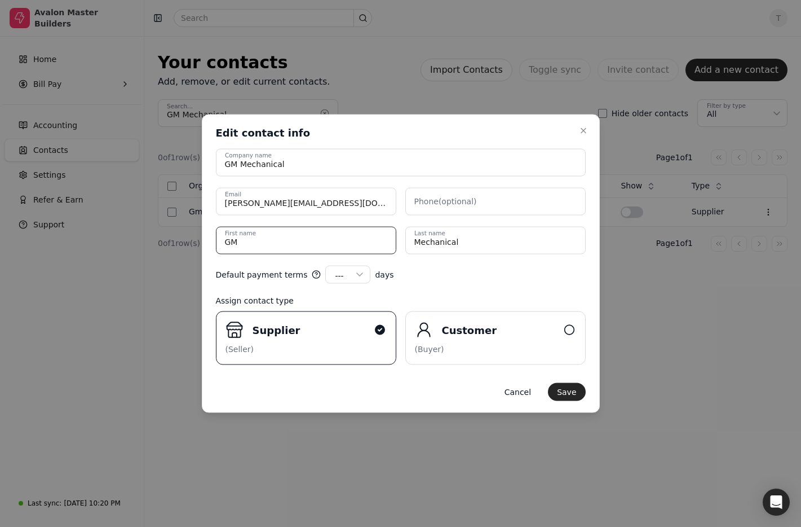
click at [104, 225] on body "Avalon Master Builders Home Bill Pay Accounting Contacts Settings Refer & Earn …" at bounding box center [400, 263] width 801 height 527
type name "Trevor"
type name "Brown"
click at [575, 390] on button "Save" at bounding box center [566, 392] width 37 height 18
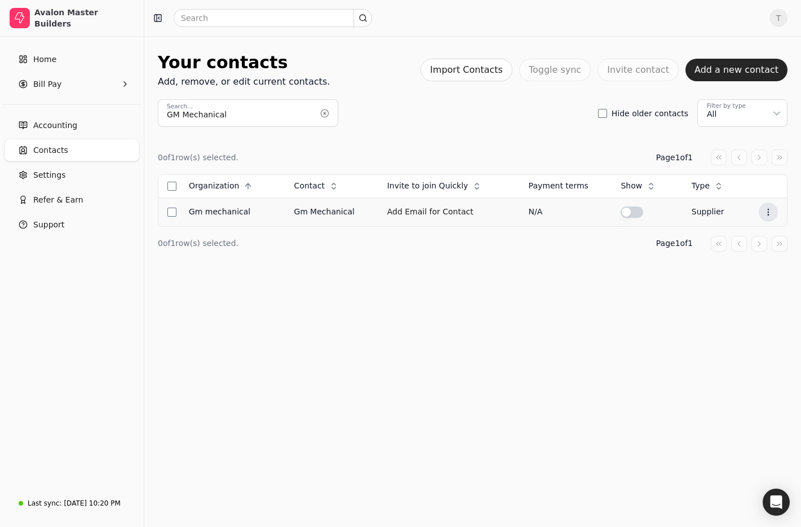
click at [767, 213] on icon at bounding box center [768, 212] width 9 height 9
drag, startPoint x: 486, startPoint y: 117, endPoint x: 294, endPoint y: 142, distance: 192.8
click at [485, 117] on div "GM Mechanical Search... Hide older contacts Filter by type All" at bounding box center [473, 113] width 630 height 28
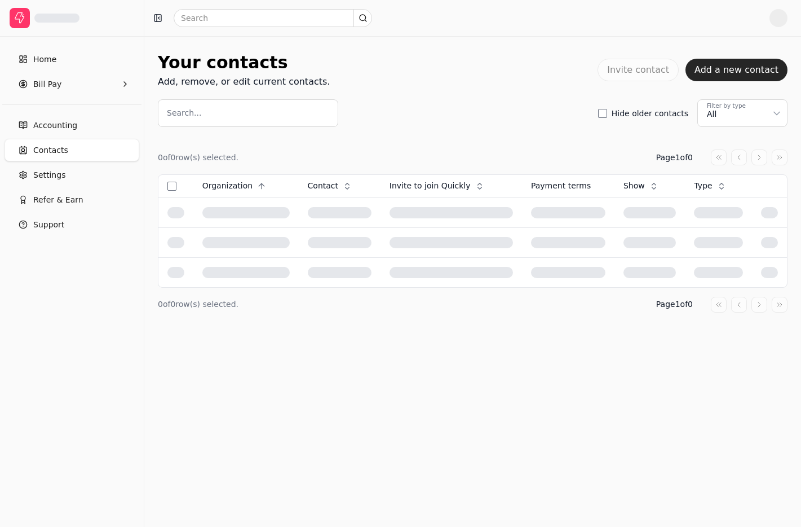
click at [272, 118] on input "Search..." at bounding box center [248, 113] width 180 height 28
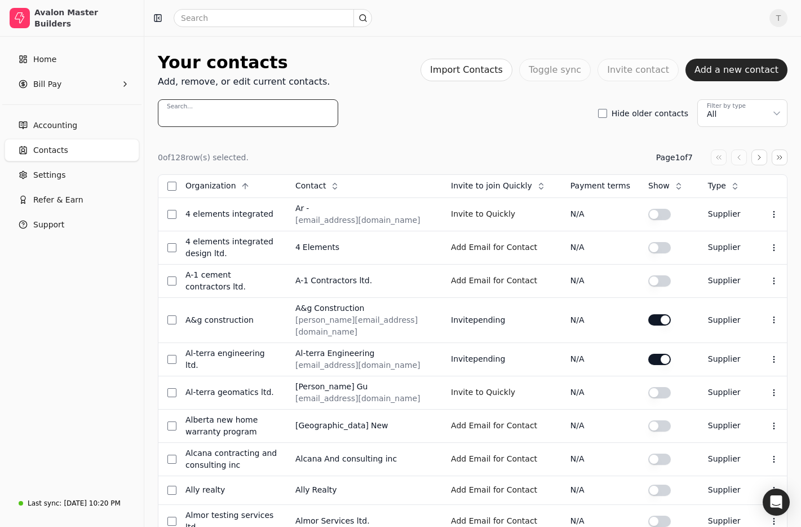
click at [260, 113] on input "Search..." at bounding box center [248, 113] width 180 height 28
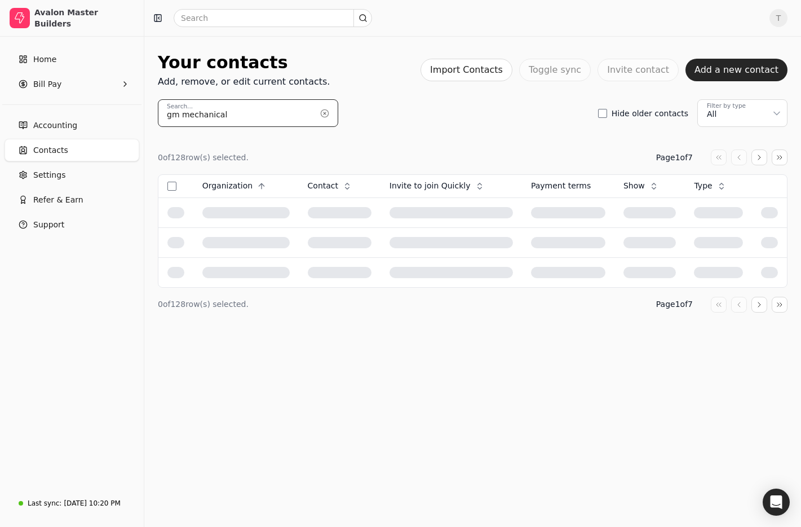
type input "gm mechanical"
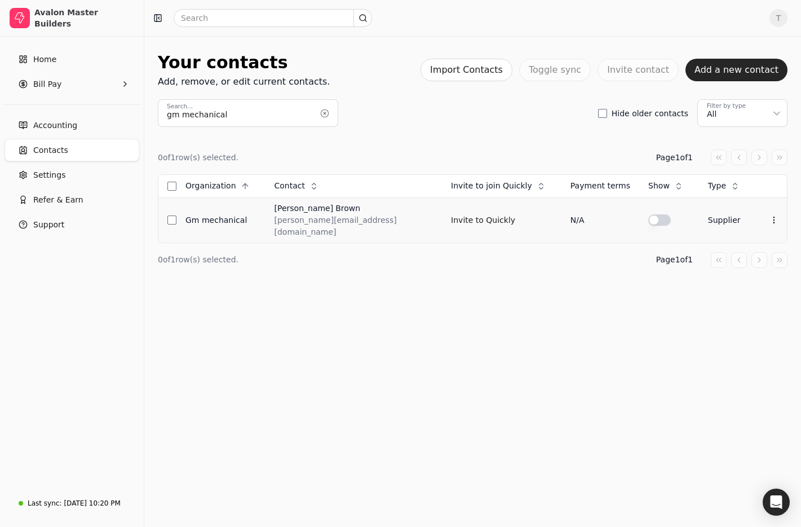
drag, startPoint x: 427, startPoint y: 215, endPoint x: 385, endPoint y: 214, distance: 42.3
click at [451, 215] on button "Invite to Quickly" at bounding box center [483, 220] width 64 height 18
drag, startPoint x: 319, startPoint y: 114, endPoint x: 249, endPoint y: 113, distance: 69.9
click at [319, 114] on button "button" at bounding box center [325, 113] width 18 height 18
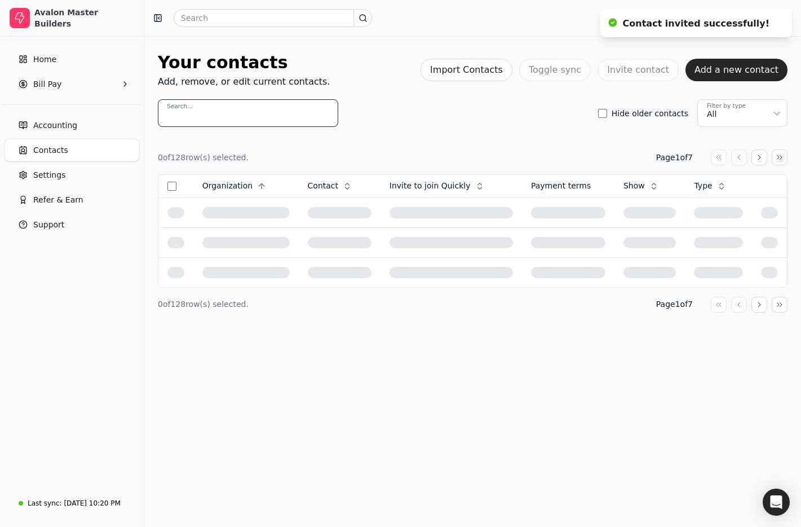
click at [241, 114] on input "Search..." at bounding box center [248, 113] width 180 height 28
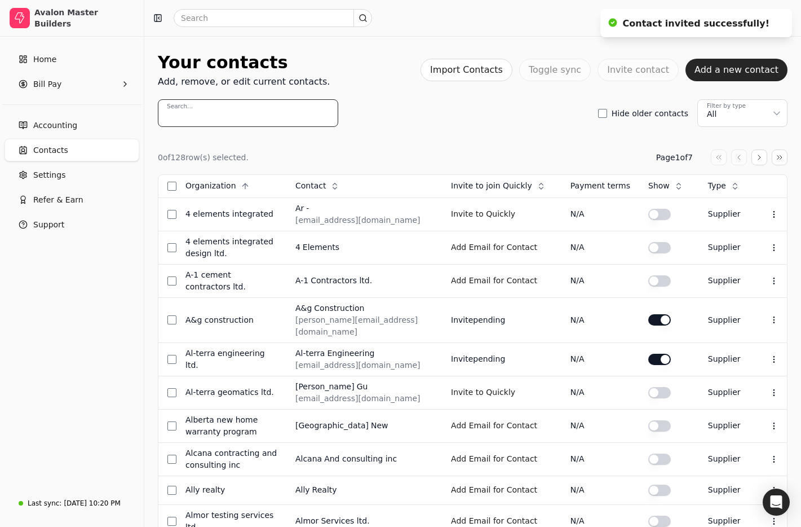
paste input "Tru Electric"
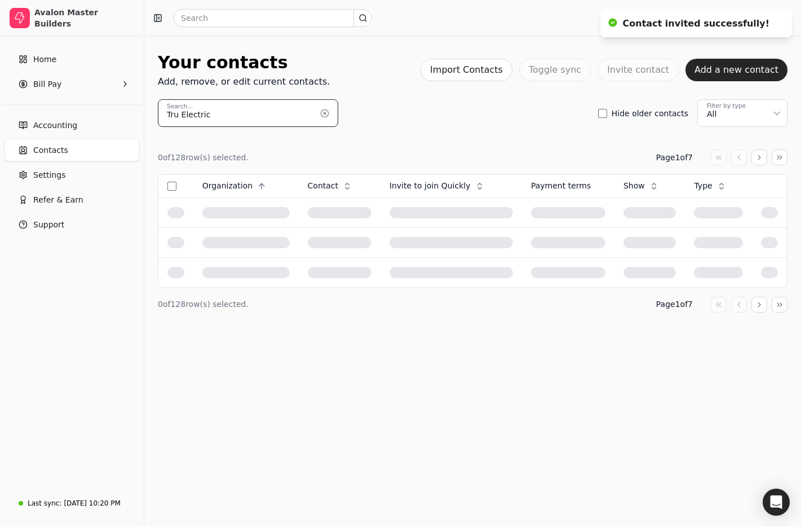
type input "Tru Electric"
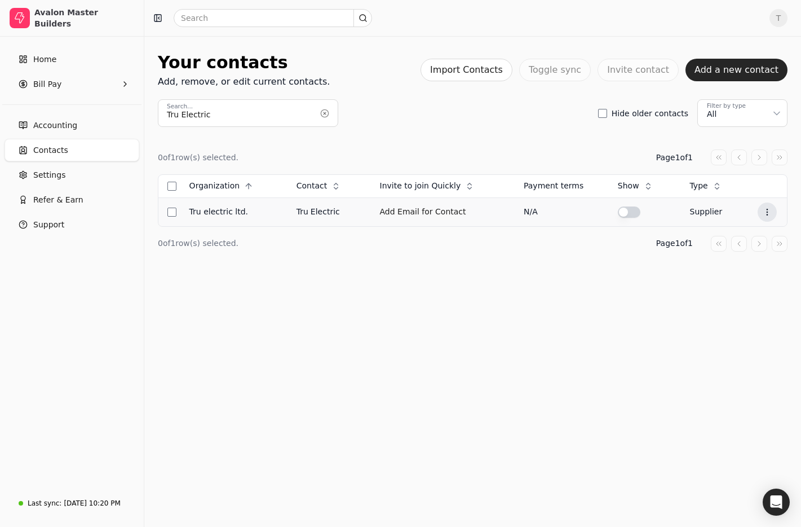
click at [765, 213] on icon at bounding box center [767, 212] width 9 height 9
click at [734, 231] on li "Edit contact" at bounding box center [712, 239] width 139 height 21
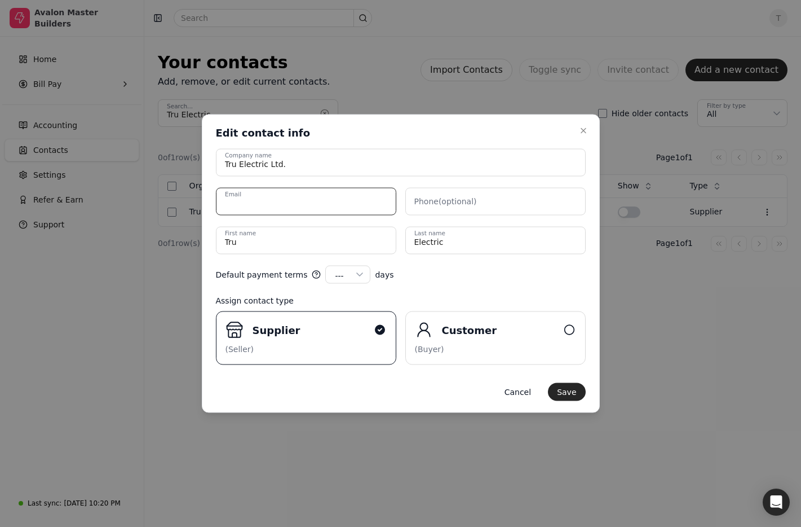
click at [264, 204] on input "Email" at bounding box center [306, 202] width 180 height 28
paste input "[PERSON_NAME][EMAIL_ADDRESS][DOMAIN_NAME]"
type input "[PERSON_NAME][EMAIL_ADDRESS][DOMAIN_NAME]"
drag, startPoint x: 241, startPoint y: 235, endPoint x: 284, endPoint y: 237, distance: 43.5
click at [241, 235] on label "First name" at bounding box center [240, 233] width 31 height 9
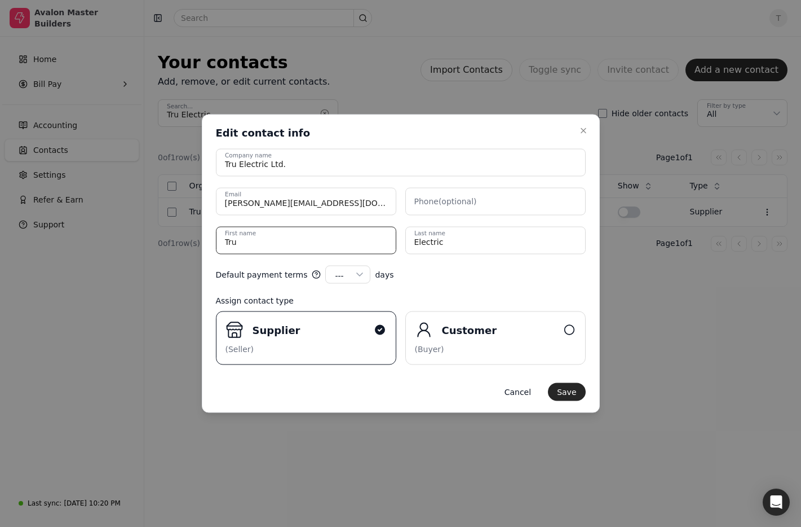
click at [241, 235] on name "Tru" at bounding box center [306, 241] width 180 height 28
drag, startPoint x: 266, startPoint y: 233, endPoint x: 83, endPoint y: 220, distance: 183.2
click at [83, 220] on body "Avalon Master Builders Home Bill Pay Accounting Contacts Settings Refer & Earn …" at bounding box center [400, 263] width 801 height 527
type name "[PERSON_NAME]"
drag, startPoint x: 485, startPoint y: 295, endPoint x: 519, endPoint y: 312, distance: 37.6
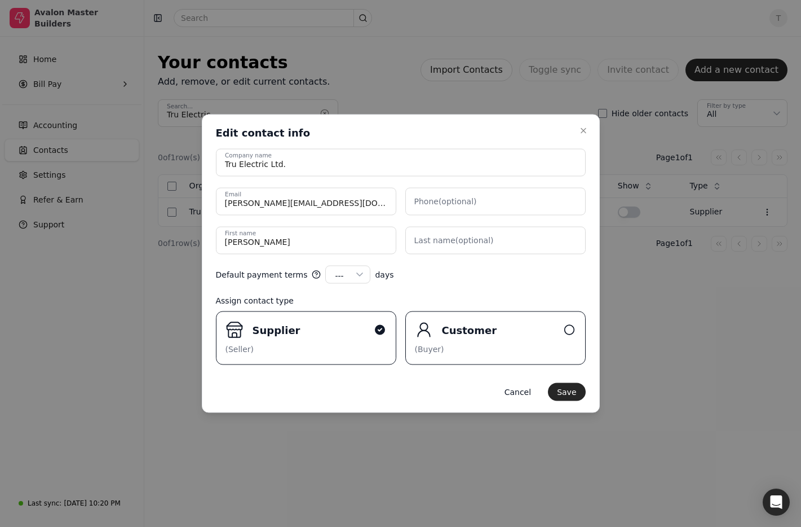
click at [485, 295] on div "Assign contact type" at bounding box center [401, 301] width 370 height 12
click at [585, 389] on button "Save" at bounding box center [566, 392] width 37 height 18
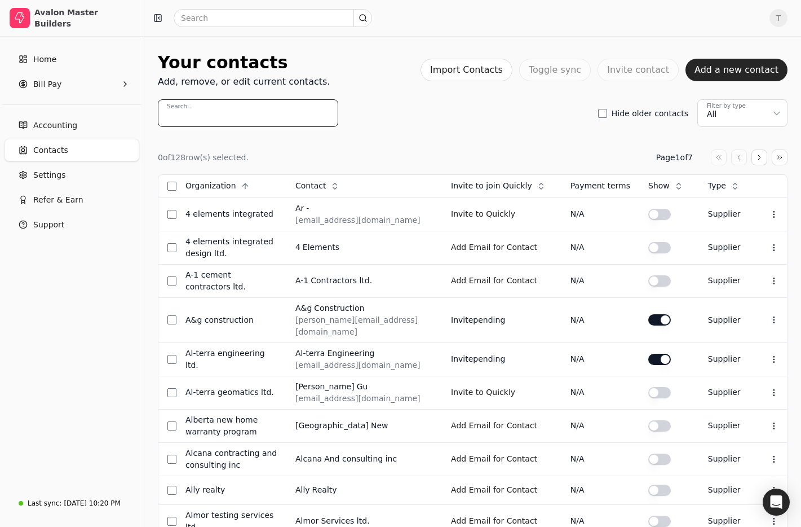
click at [222, 111] on input "Search..." at bounding box center [248, 113] width 180 height 28
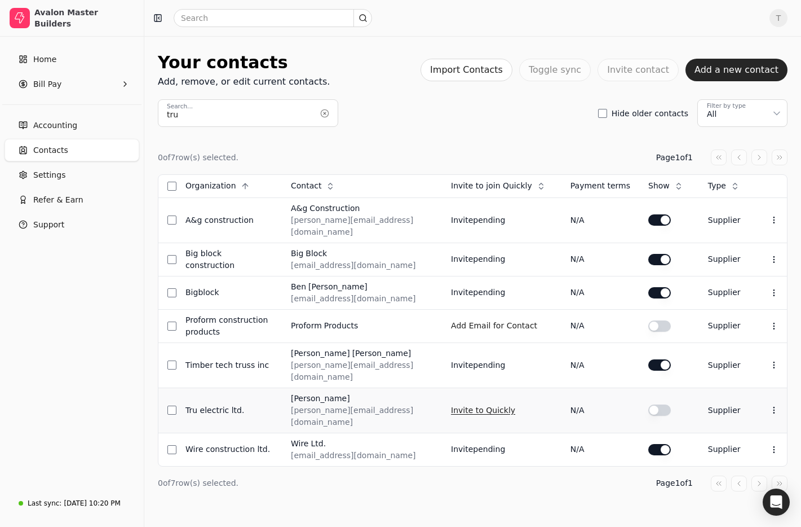
click at [506, 401] on button "Invite to Quickly" at bounding box center [483, 410] width 64 height 18
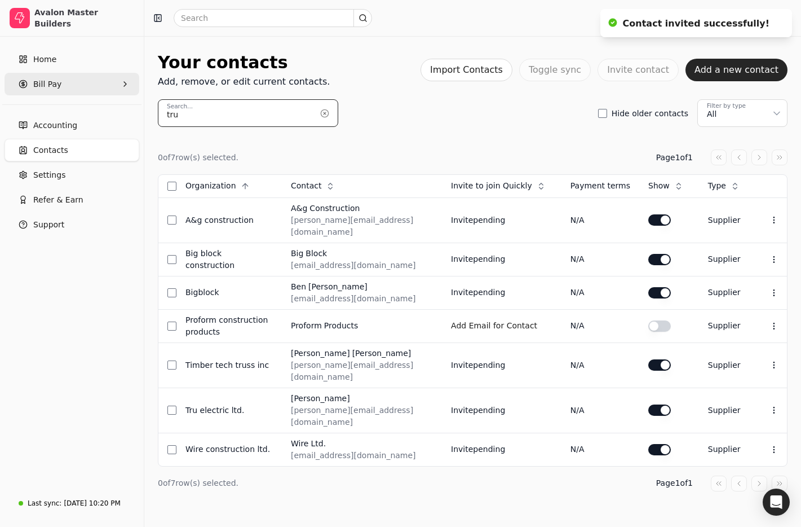
drag, startPoint x: 294, startPoint y: 114, endPoint x: 32, endPoint y: 90, distance: 263.9
click at [32, 90] on div "Avalon Master Builders Home Bill Pay Accounting Contacts Settings Refer & Earn …" at bounding box center [400, 268] width 801 height 536
paste input "Skyfire"
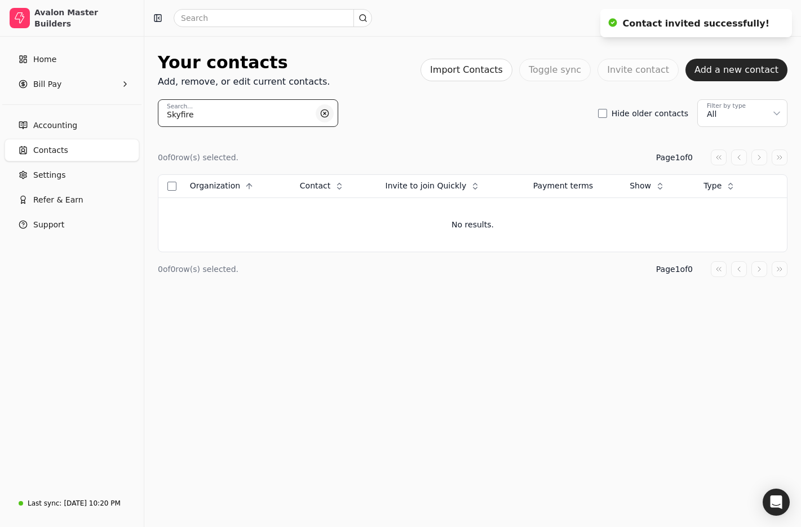
type input "Skyfire"
drag, startPoint x: 323, startPoint y: 112, endPoint x: 248, endPoint y: 115, distance: 74.5
click at [323, 112] on button "button" at bounding box center [325, 113] width 18 height 18
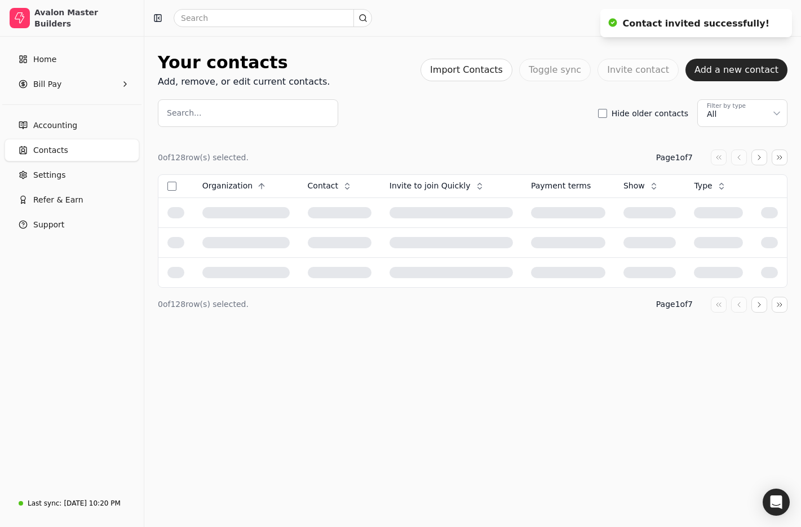
click at [222, 116] on input "Search..." at bounding box center [248, 113] width 180 height 28
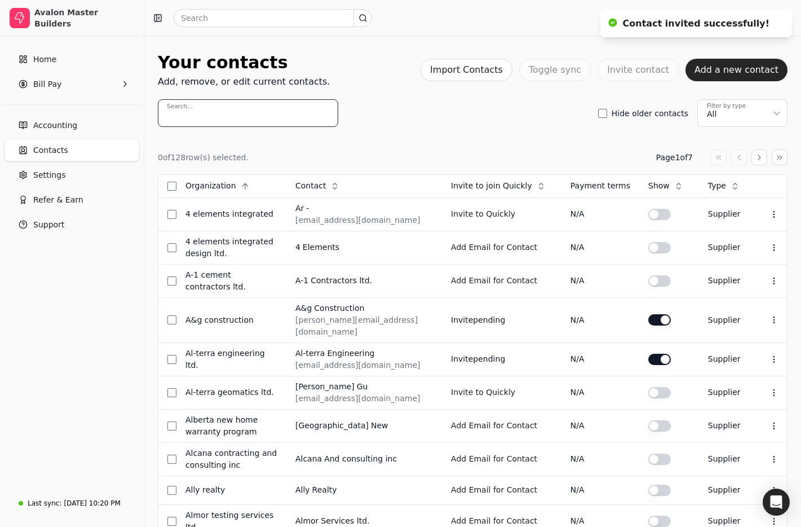
click at [222, 116] on input "Search..." at bounding box center [248, 113] width 180 height 28
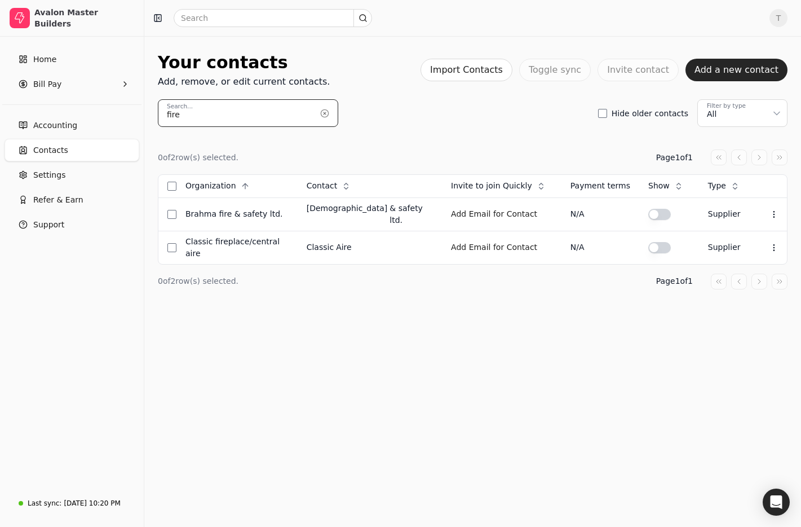
drag, startPoint x: 262, startPoint y: 118, endPoint x: 116, endPoint y: 105, distance: 146.6
click at [114, 105] on div "Avalon Master Builders Home Bill Pay Accounting Contacts Settings Refer & Earn …" at bounding box center [400, 263] width 801 height 527
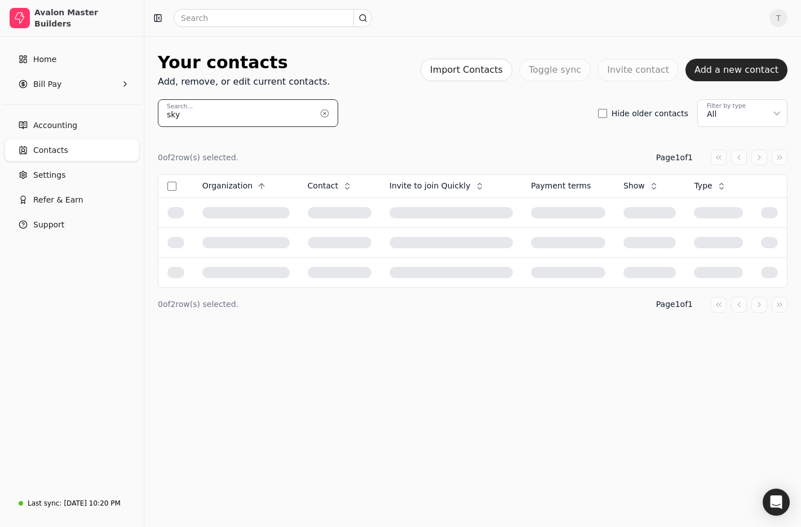
type input "sky"
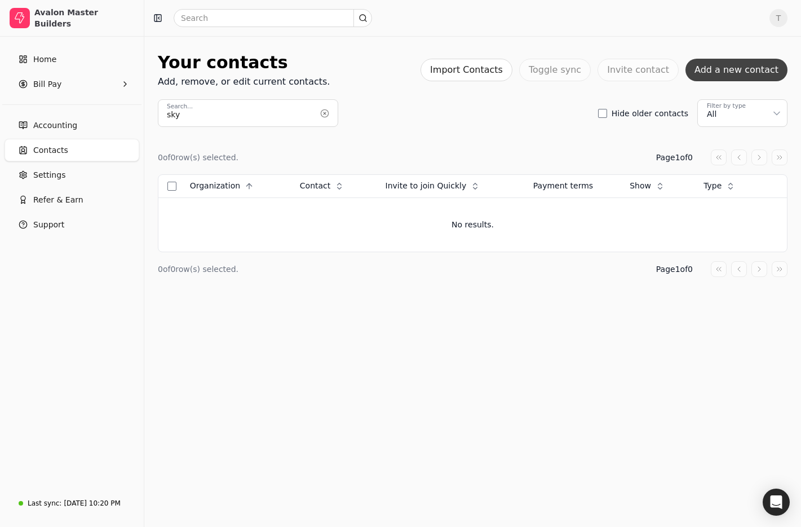
click at [748, 74] on button "Add a new contact" at bounding box center [737, 70] width 102 height 23
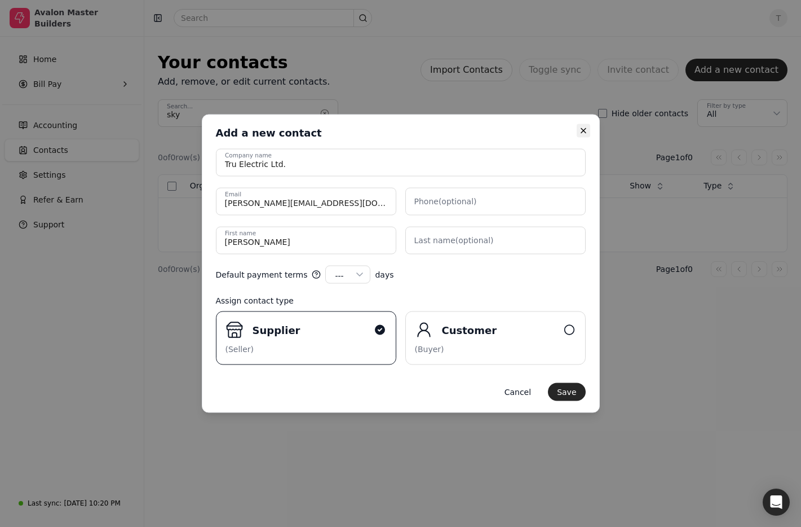
click at [584, 132] on icon "button" at bounding box center [583, 130] width 9 height 9
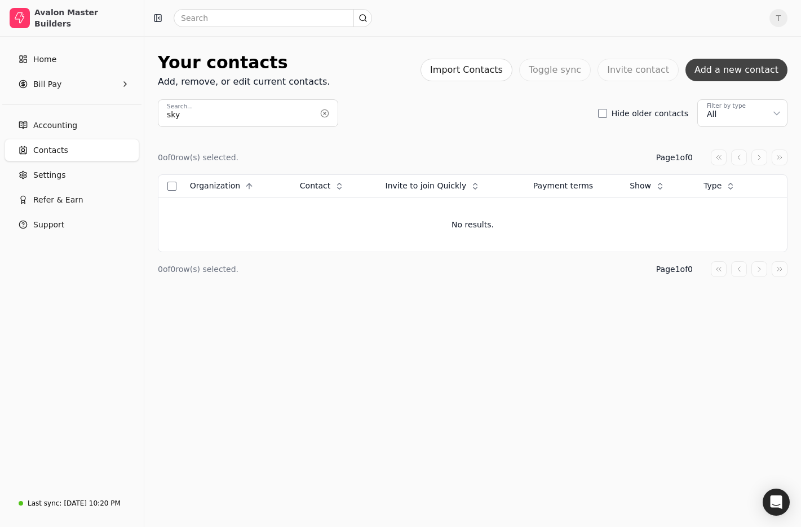
click at [746, 70] on button "Add a new contact" at bounding box center [737, 70] width 102 height 23
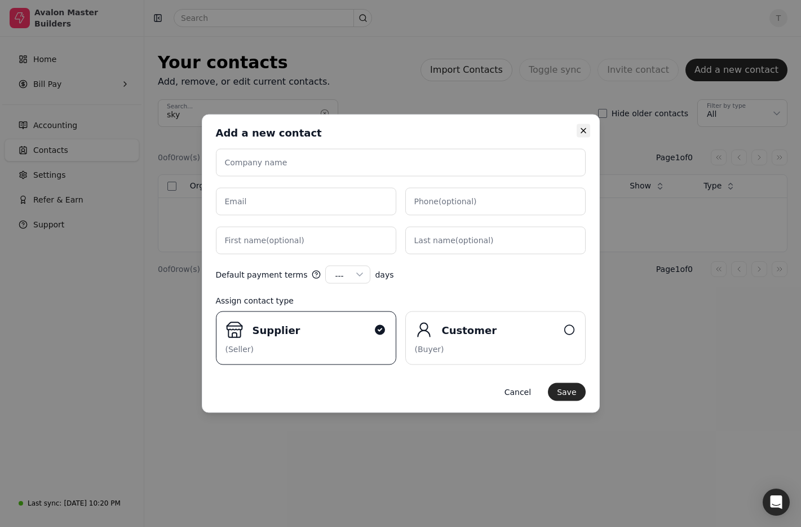
click at [581, 134] on icon "button" at bounding box center [583, 130] width 9 height 9
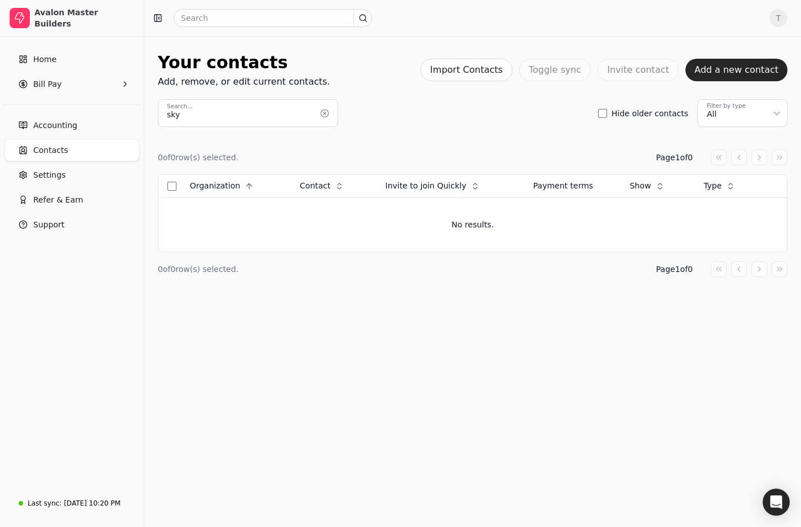
click at [493, 155] on div "0 of 0 row(s) selected. Page 1 of 0" at bounding box center [473, 157] width 630 height 16
click at [749, 72] on button "Add a new contact" at bounding box center [737, 70] width 102 height 23
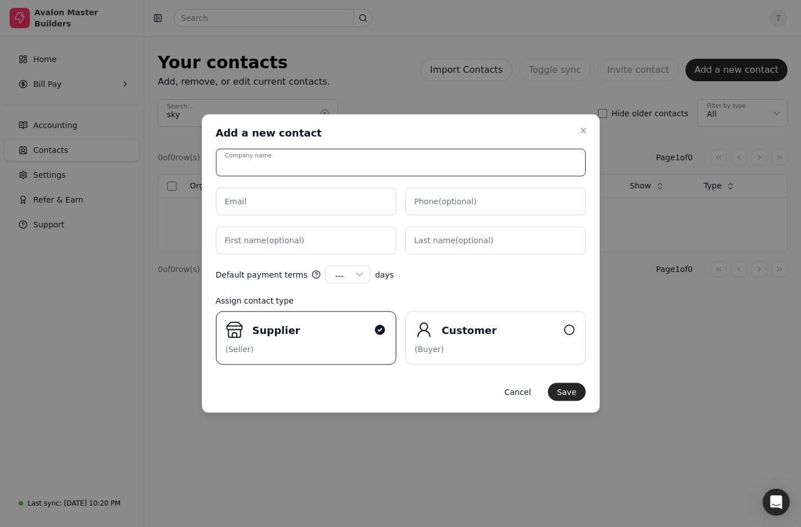
click at [307, 162] on input "Company name" at bounding box center [401, 163] width 370 height 28
paste input "Skyfire"
type input "Skyfire"
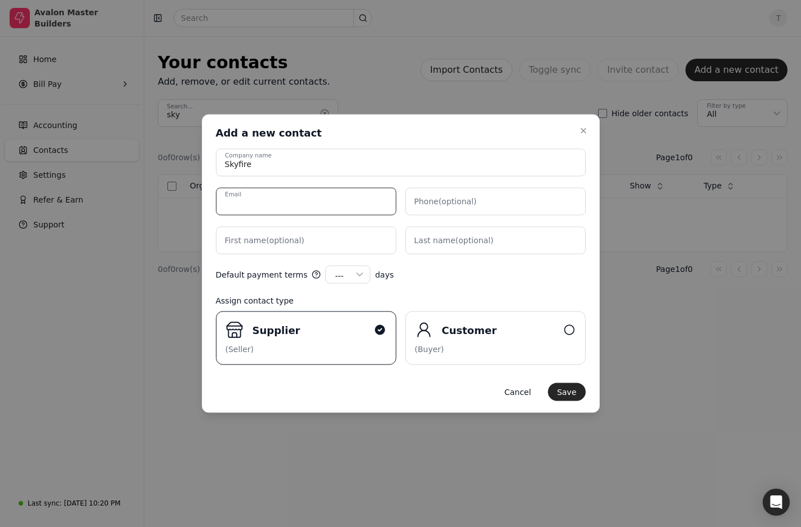
click at [270, 215] on body "Avalon Master Builders Home Bill Pay Accounting Contacts Settings Refer & Earn …" at bounding box center [400, 263] width 801 height 527
paste input "stacy@skyfireenergy.com"
drag, startPoint x: 314, startPoint y: 202, endPoint x: 64, endPoint y: 173, distance: 252.1
click at [64, 173] on body "Avalon Master Builders Home Bill Pay Accounting Contacts Settings Refer & Earn …" at bounding box center [400, 263] width 801 height 527
paste input "text"
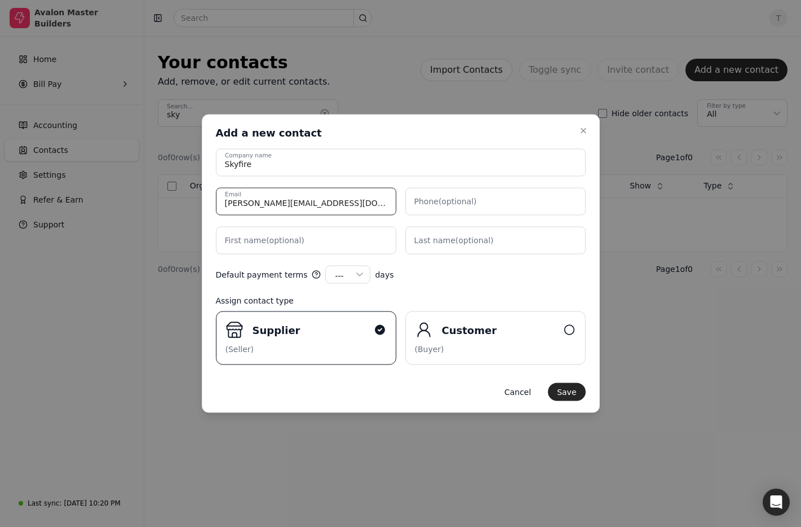
drag, startPoint x: 351, startPoint y: 204, endPoint x: 132, endPoint y: 189, distance: 219.2
click at [132, 189] on body "Avalon Master Builders Home Bill Pay Accounting Contacts Settings Refer & Earn …" at bounding box center [400, 263] width 801 height 527
paste input "greg"
type input "greg@skyfireenergy.com"
click at [271, 239] on label "First name (optional)" at bounding box center [265, 241] width 80 height 12
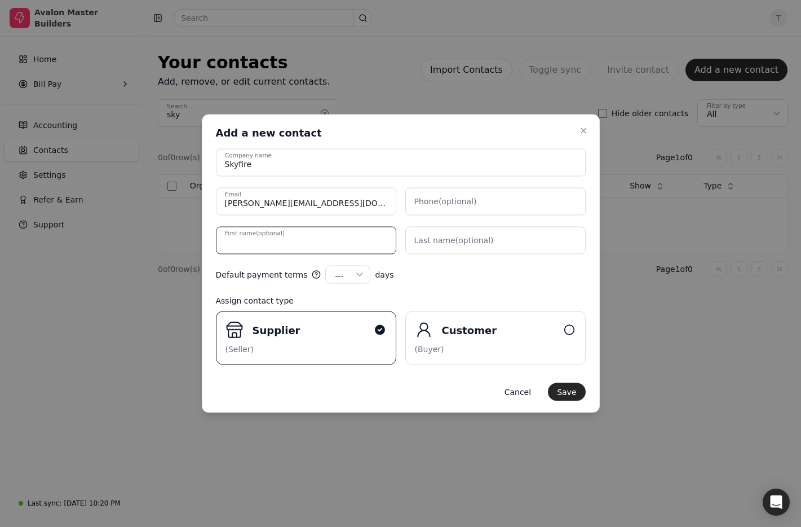
click at [271, 239] on name "First name (optional)" at bounding box center [306, 241] width 180 height 28
type name "Greg"
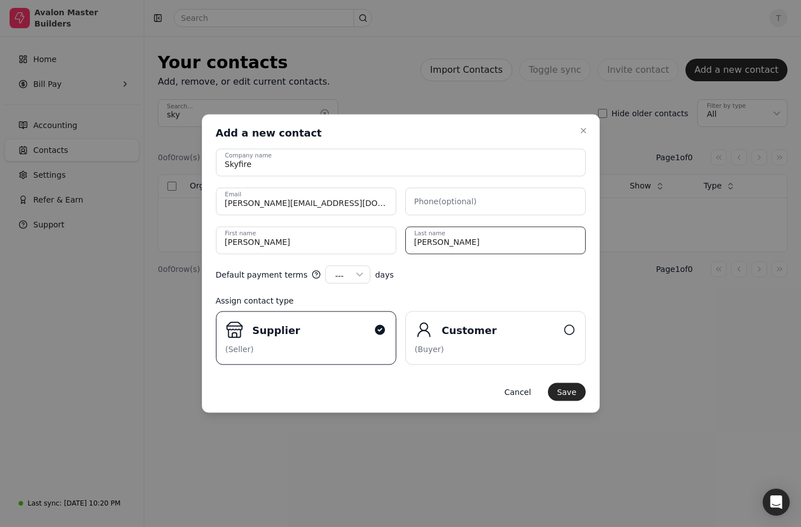
type name "Sauer"
drag, startPoint x: 501, startPoint y: 241, endPoint x: 294, endPoint y: 228, distance: 206.8
click at [294, 228] on div "Greg First name Sauer Last name" at bounding box center [401, 241] width 370 height 28
drag, startPoint x: 571, startPoint y: 396, endPoint x: 528, endPoint y: 395, distance: 43.4
click at [571, 396] on button "Save" at bounding box center [566, 392] width 37 height 18
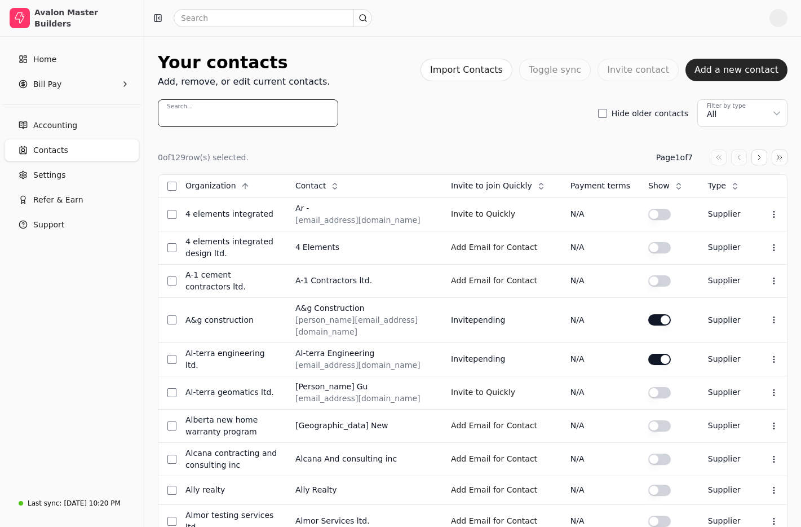
click at [235, 115] on input "Search..." at bounding box center [248, 113] width 180 height 28
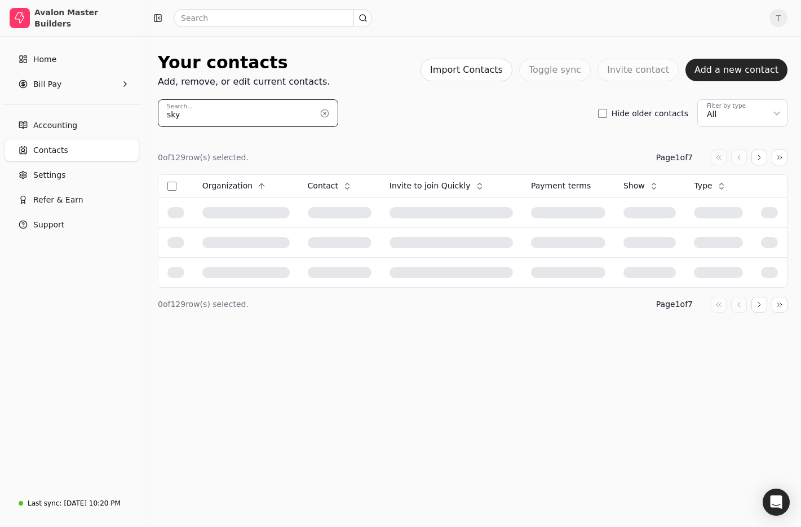
type input "sky"
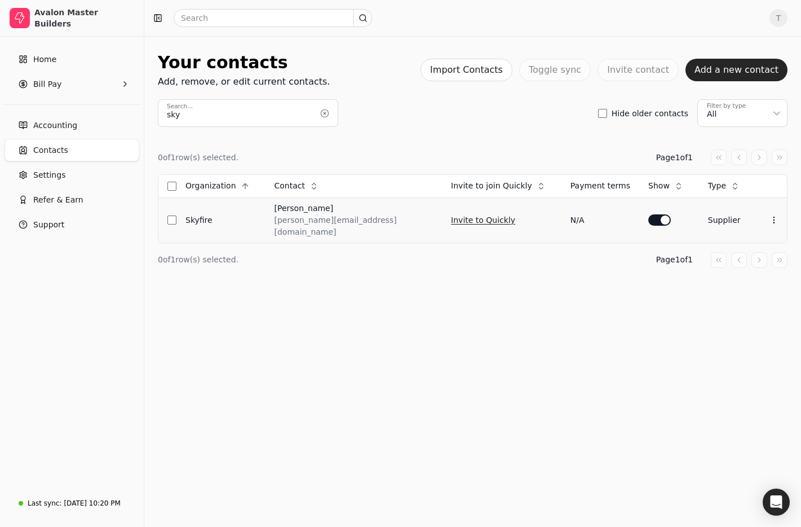
click at [451, 215] on button "Invite to Quickly" at bounding box center [483, 220] width 64 height 18
click at [324, 113] on button "button" at bounding box center [325, 113] width 18 height 18
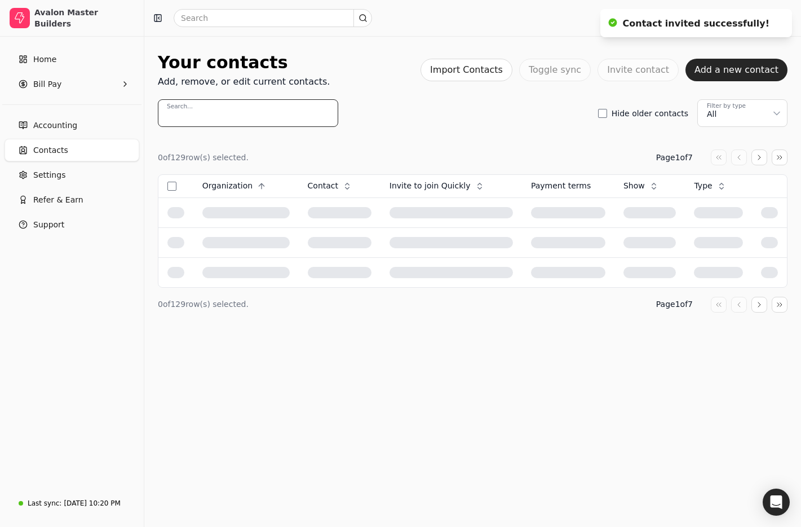
click at [254, 114] on input "Search..." at bounding box center [248, 113] width 180 height 28
paste input "Ener-Spray Group of Companies"
type input "Ener-Spray Group of Companies"
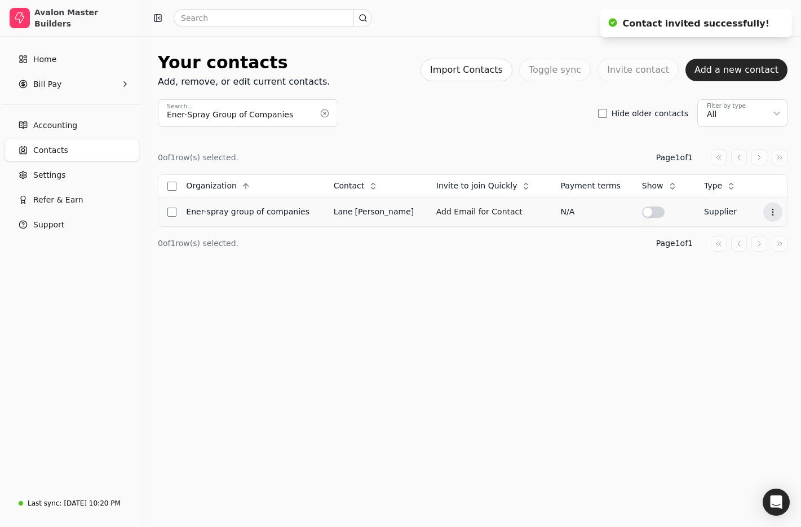
click at [770, 210] on icon at bounding box center [773, 212] width 9 height 9
click at [743, 229] on li "Edit contact" at bounding box center [715, 239] width 139 height 21
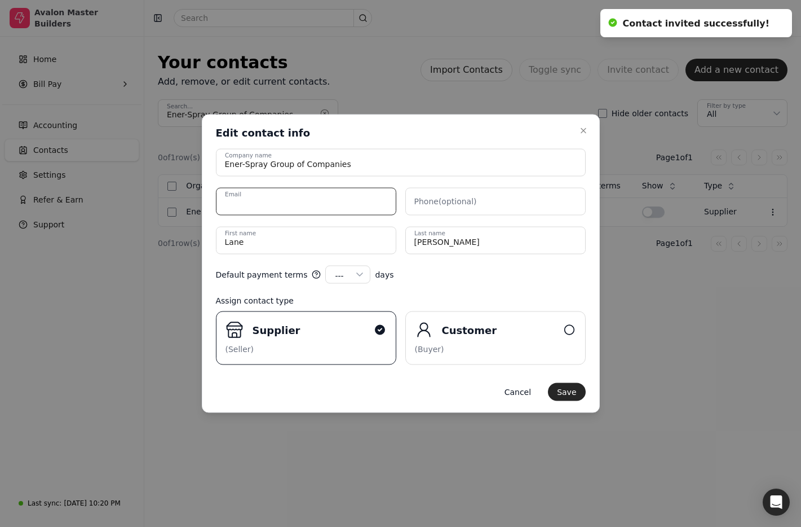
click at [344, 202] on input "Email" at bounding box center [306, 202] width 180 height 28
paste input "[EMAIL_ADDRESS][DOMAIN_NAME]"
type input "[EMAIL_ADDRESS][DOMAIN_NAME]"
drag, startPoint x: 528, startPoint y: 284, endPoint x: 514, endPoint y: 287, distance: 13.9
click at [528, 284] on form "Ener-Spray Group of Companies Company name erosca@ener-spray.ca Email Phone (op…" at bounding box center [401, 275] width 370 height 252
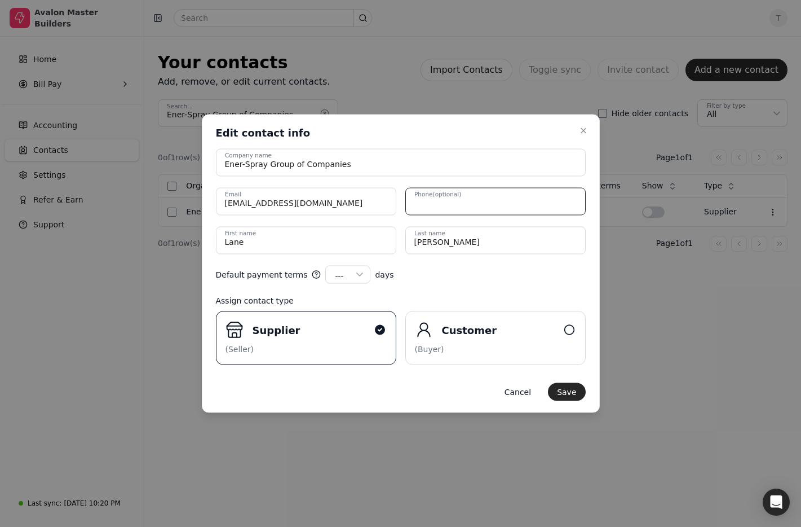
click at [532, 199] on input "Phone (optional)" at bounding box center [495, 202] width 180 height 28
paste input "403.256.8024"
type input "403.256.8024"
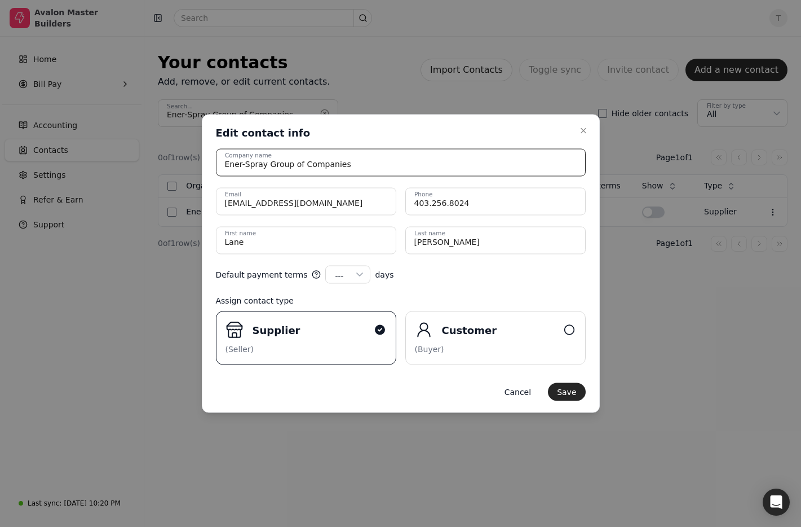
click at [467, 157] on input "Ener-Spray Group of Companies" at bounding box center [401, 163] width 370 height 28
drag, startPoint x: 507, startPoint y: 269, endPoint x: 545, endPoint y: 343, distance: 83.5
click at [507, 270] on div "Default payment terms --- --- 15 30 45 60 90 100 120 days" at bounding box center [401, 275] width 370 height 18
click at [578, 389] on button "Save" at bounding box center [566, 392] width 37 height 18
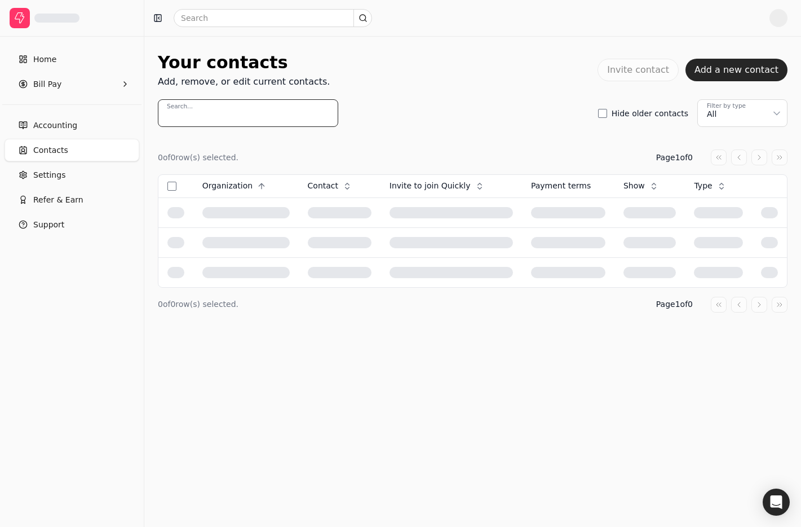
click at [255, 117] on input "Search..." at bounding box center [248, 113] width 180 height 28
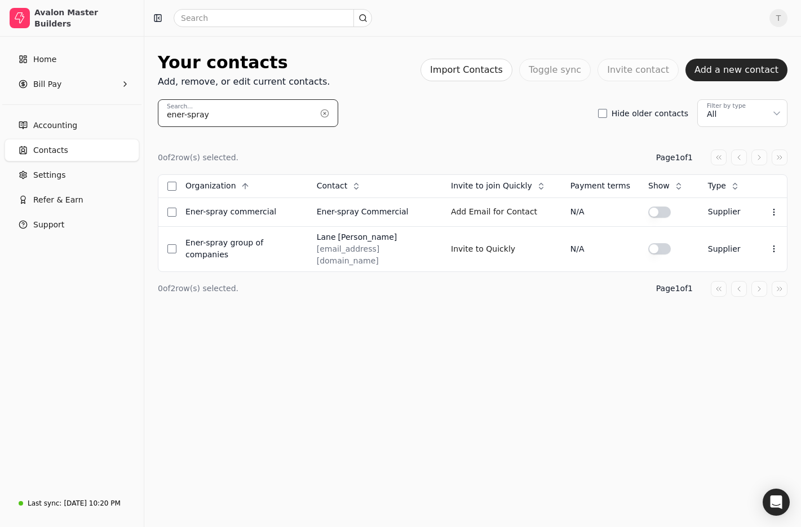
type input "ener-spray"
click at [487, 247] on button "Invite to Quickly" at bounding box center [483, 249] width 64 height 18
click at [324, 113] on button "button" at bounding box center [325, 113] width 18 height 18
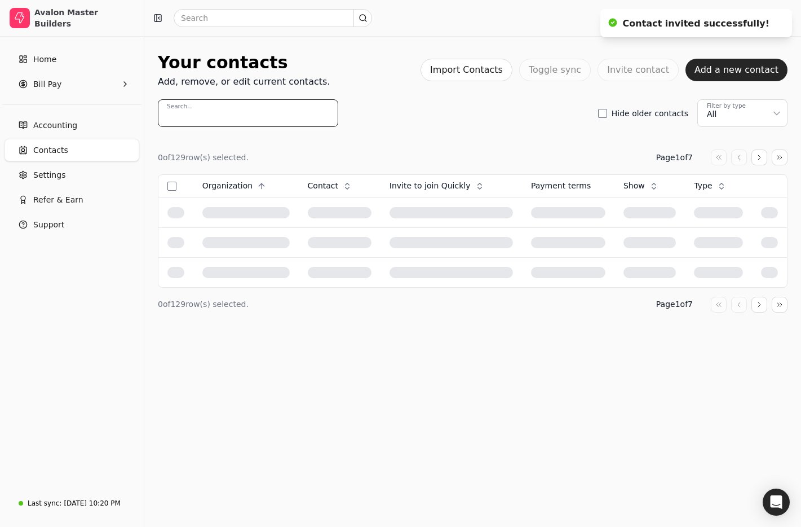
click at [258, 113] on input "Search..." at bounding box center [248, 113] width 180 height 28
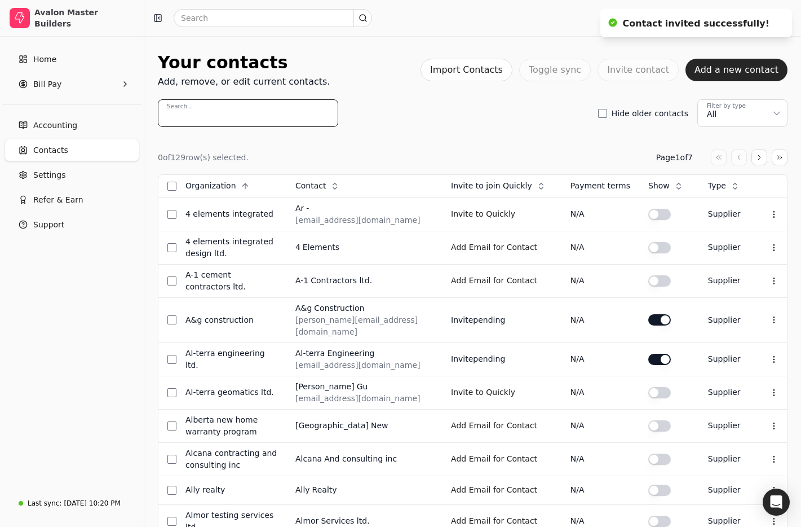
paste input "Rock-It Concrete Ltd."
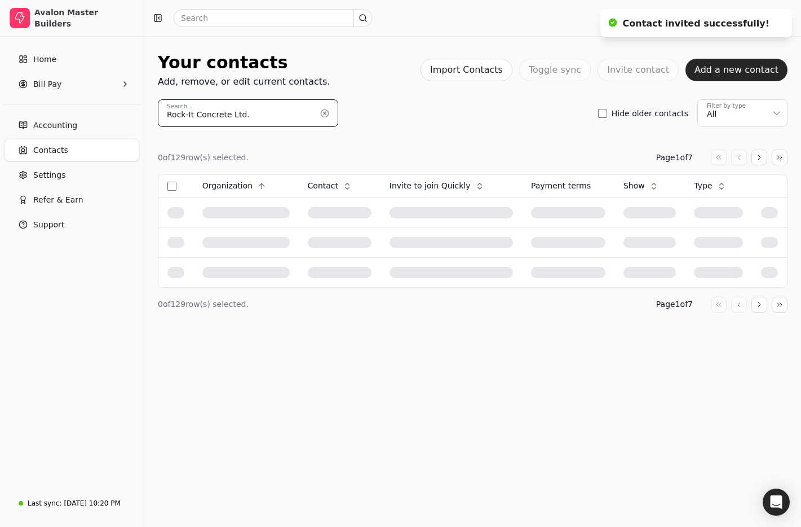
type input "Rock-It Concrete Ltd."
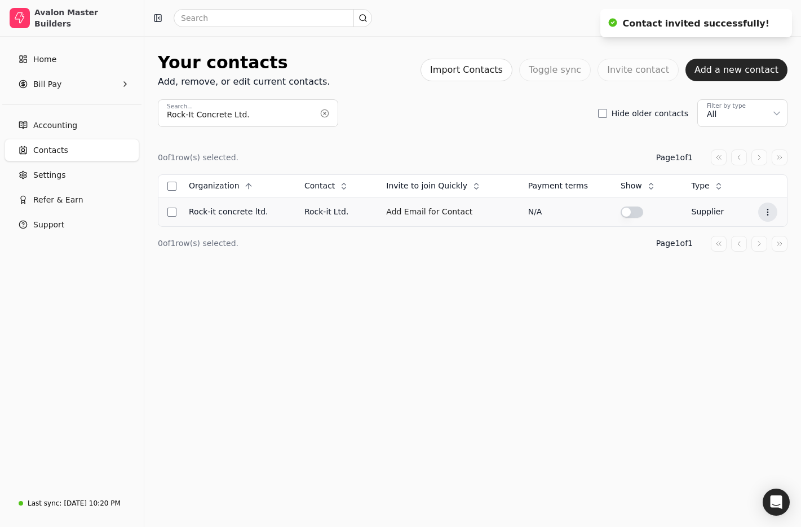
click at [764, 212] on icon at bounding box center [767, 212] width 9 height 9
click at [747, 236] on li "Edit contact" at bounding box center [712, 239] width 139 height 21
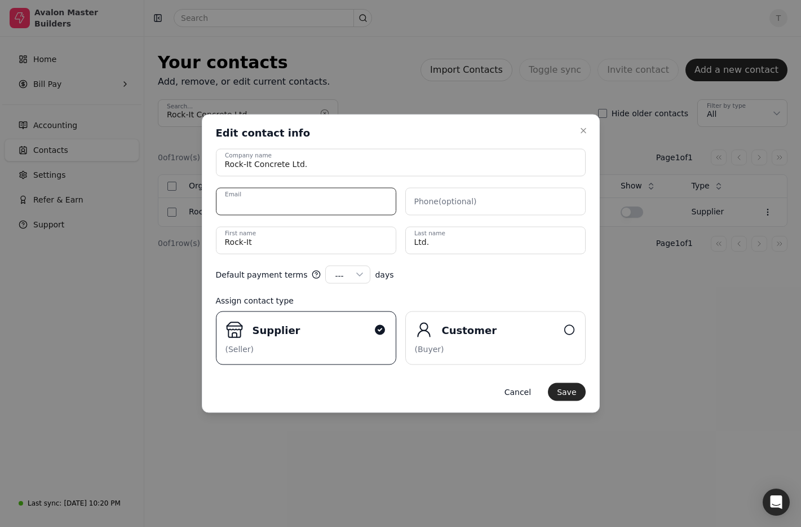
click at [305, 202] on input "Email" at bounding box center [306, 202] width 180 height 28
paste input "sales@rockitconcrete.ca"
type input "sales@rockitconcrete.ca"
drag, startPoint x: 245, startPoint y: 239, endPoint x: 180, endPoint y: 234, distance: 65.0
click at [180, 234] on body "Avalon Master Builders Home Bill Pay Accounting Contacts Settings Refer & Earn …" at bounding box center [400, 263] width 801 height 527
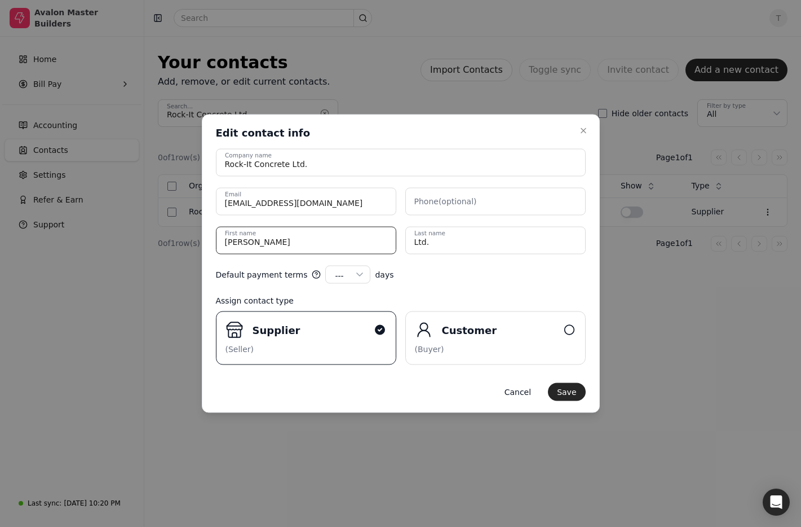
type name "Ken"
type name "Tham"
click at [435, 282] on div "Default payment terms --- --- 15 30 45 60 90 100 120 days" at bounding box center [401, 275] width 370 height 18
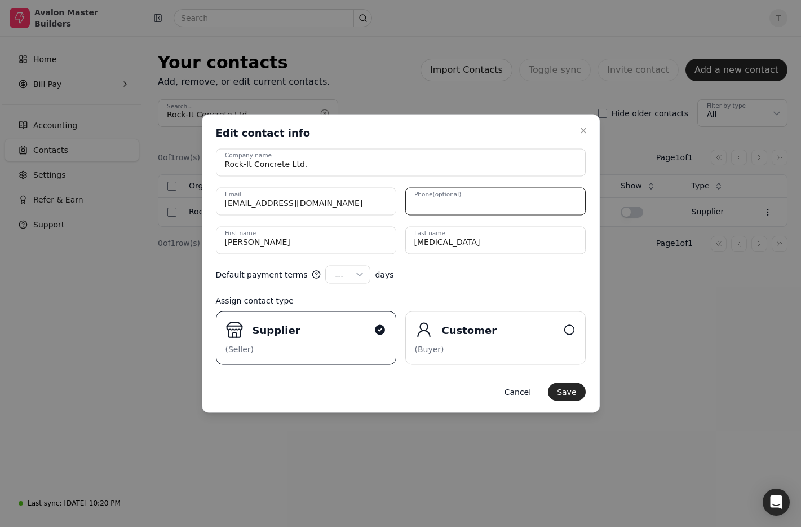
click at [543, 202] on input "Phone (optional)" at bounding box center [495, 202] width 180 height 28
paste input "403-975-1855"
type input "403-975-1855"
click at [546, 271] on div "Default payment terms --- --- 15 30 45 60 90 100 120 days" at bounding box center [401, 275] width 370 height 18
click at [573, 389] on button "Save" at bounding box center [566, 392] width 37 height 18
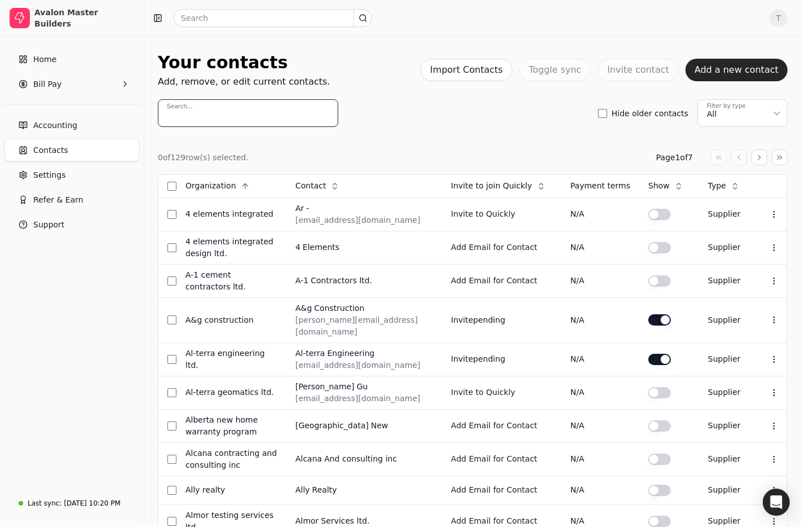
click at [230, 116] on input "Search..." at bounding box center [248, 113] width 180 height 28
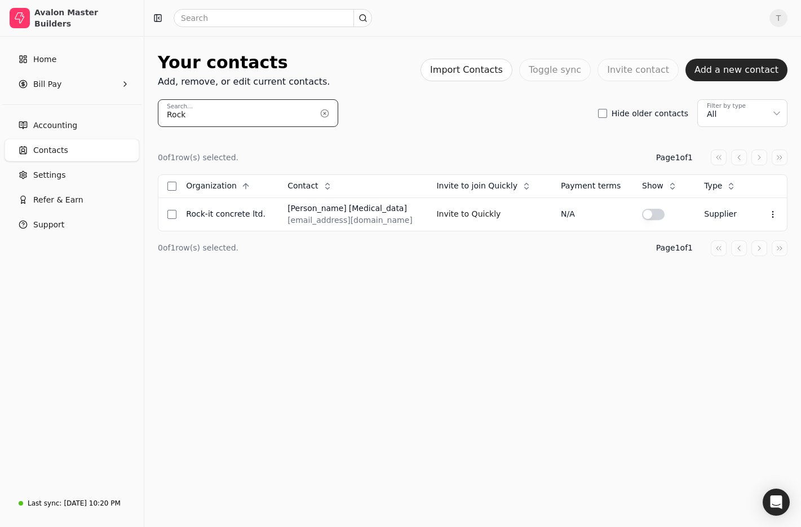
type input "Rock"
click at [445, 214] on button "Invite to Quickly" at bounding box center [468, 214] width 64 height 18
click at [323, 114] on button "button" at bounding box center [325, 113] width 18 height 18
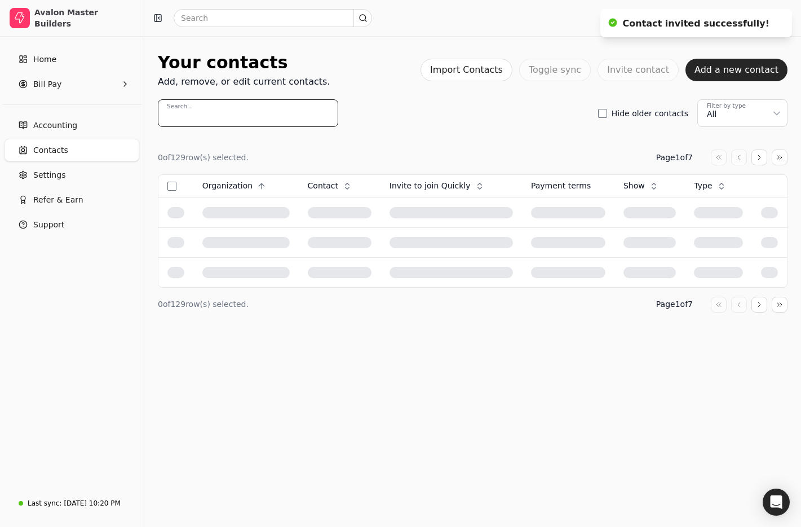
click at [323, 114] on input "Search..." at bounding box center [248, 113] width 180 height 28
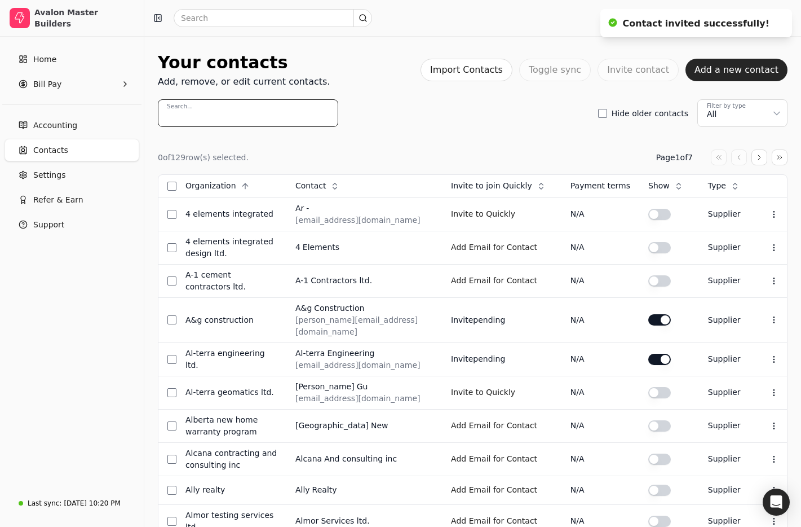
paste input "Caiman (Echelon Exteriors)"
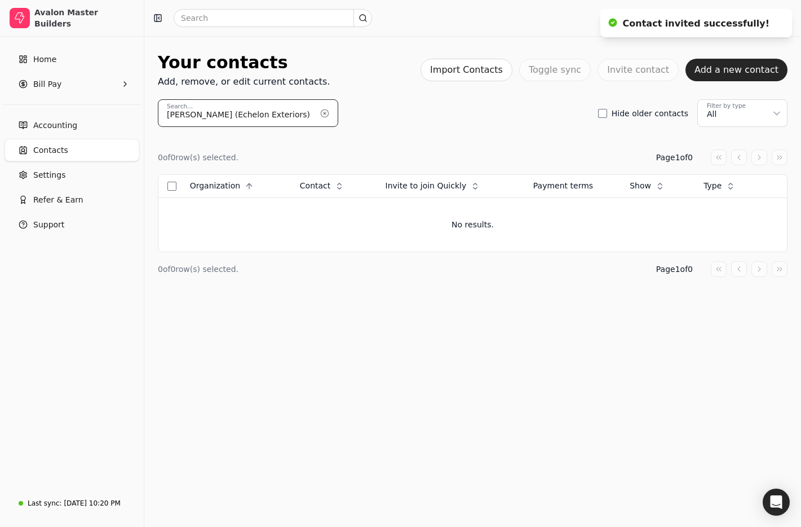
drag, startPoint x: 199, startPoint y: 114, endPoint x: 65, endPoint y: 107, distance: 133.9
click at [65, 107] on div "Avalon Master Builders Home Bill Pay Accounting Contacts Settings Refer & Earn …" at bounding box center [400, 263] width 801 height 527
click at [252, 112] on input "Echelon Exteriors)" at bounding box center [248, 113] width 180 height 28
click at [249, 116] on input "Echelon Exteriors)" at bounding box center [248, 113] width 180 height 28
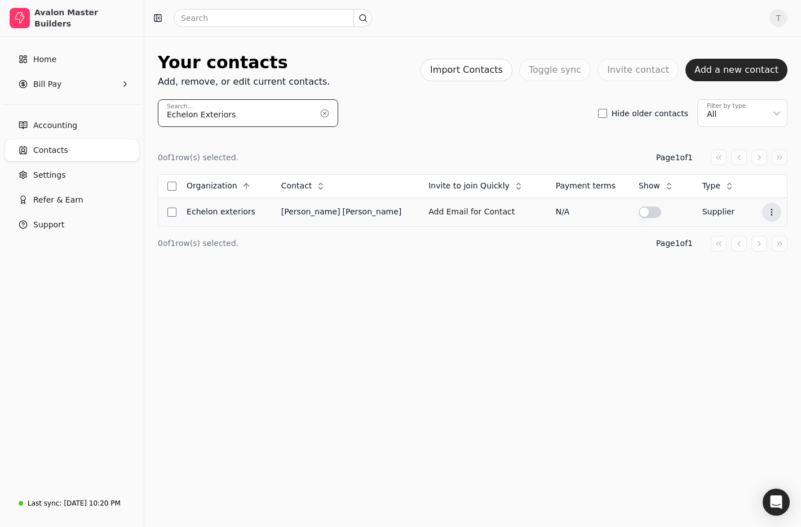
type input "Echelon Exteriors"
click at [767, 212] on icon at bounding box center [771, 212] width 9 height 9
click at [731, 235] on li "Edit contact" at bounding box center [713, 239] width 139 height 21
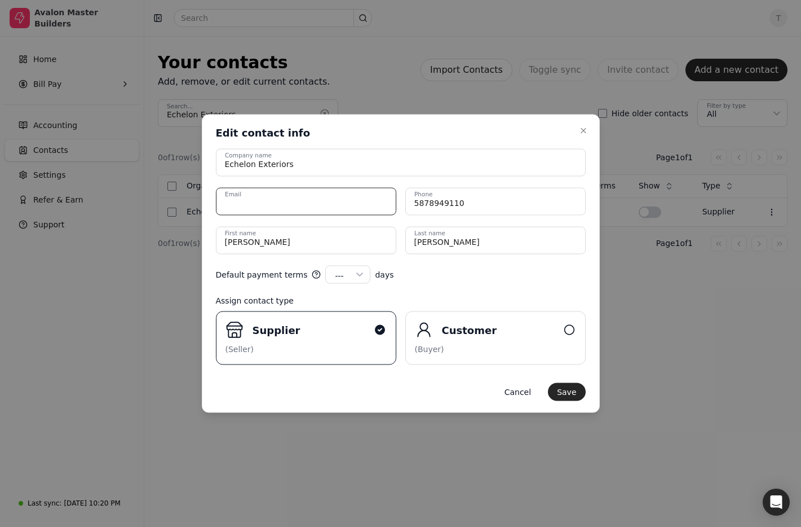
click at [306, 200] on input "Email" at bounding box center [306, 202] width 180 height 28
paste input "finance@echelonexteriors.com"
drag, startPoint x: 369, startPoint y: 203, endPoint x: 96, endPoint y: 184, distance: 273.6
click at [93, 185] on body "Avalon Master Builders Home Bill Pay Accounting Contacts Settings Refer & Earn …" at bounding box center [400, 263] width 801 height 527
paste input "samson@caimancontracting"
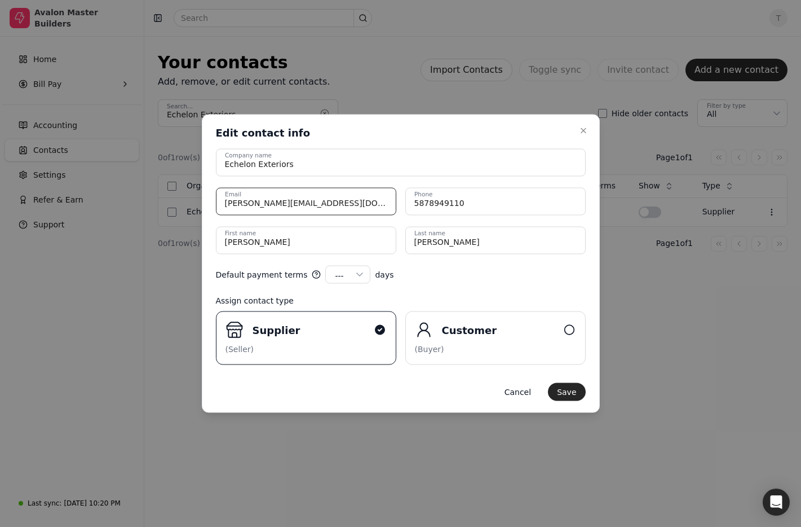
type input "[PERSON_NAME][EMAIL_ADDRESS][DOMAIN_NAME]"
click at [471, 270] on div "Default payment terms --- --- 15 30 45 60 90 100 120 days" at bounding box center [401, 275] width 370 height 18
click at [576, 390] on button "Save" at bounding box center [566, 392] width 37 height 18
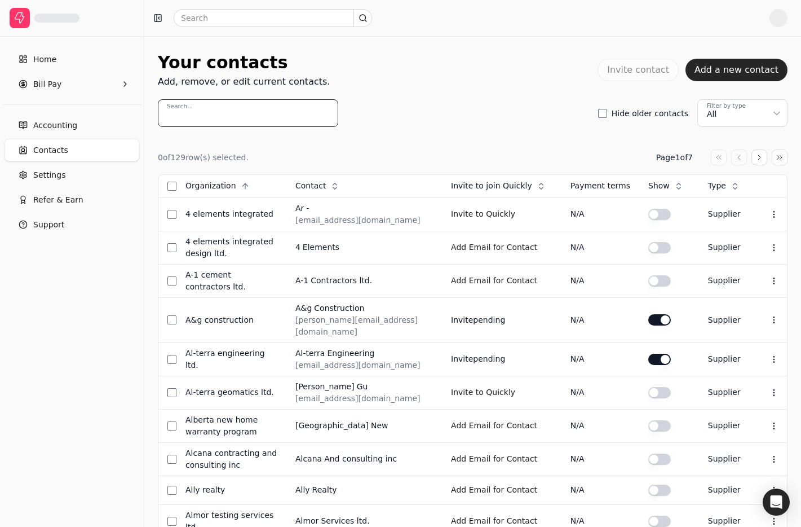
click at [250, 114] on input "Search..." at bounding box center [248, 113] width 180 height 28
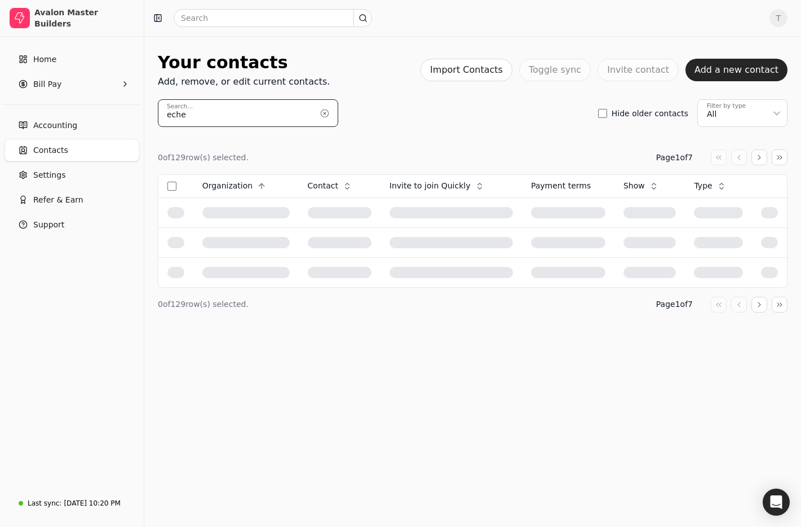
type input "eche"
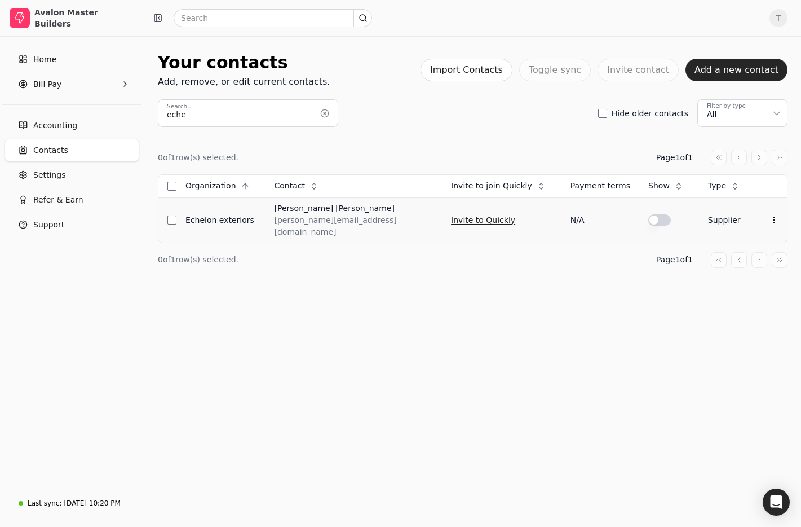
click at [481, 214] on button "Invite to Quickly" at bounding box center [483, 220] width 64 height 18
drag, startPoint x: 538, startPoint y: 123, endPoint x: 399, endPoint y: 111, distance: 139.9
click at [537, 123] on div "eche Search... Hide older contacts Filter by type All" at bounding box center [473, 113] width 630 height 28
click at [319, 112] on button "button" at bounding box center [325, 113] width 18 height 18
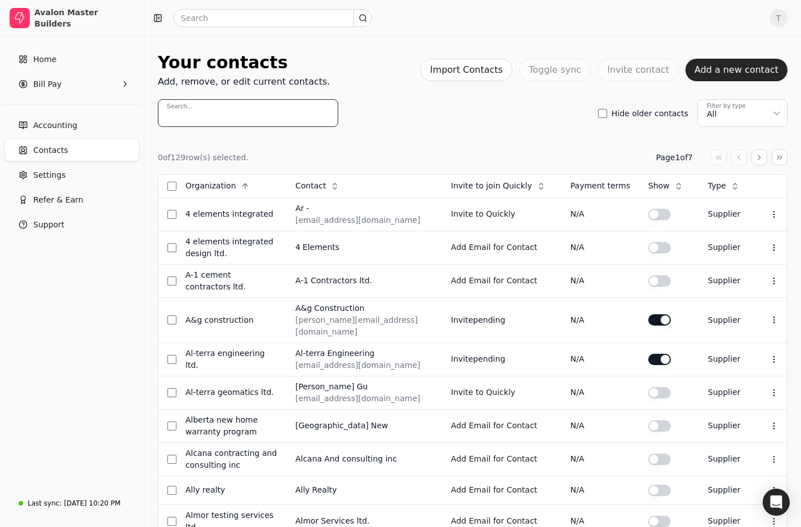
click at [262, 112] on input "Search..." at bounding box center [248, 113] width 180 height 28
paste input "[PERSON_NAME] Contracting (2004)"
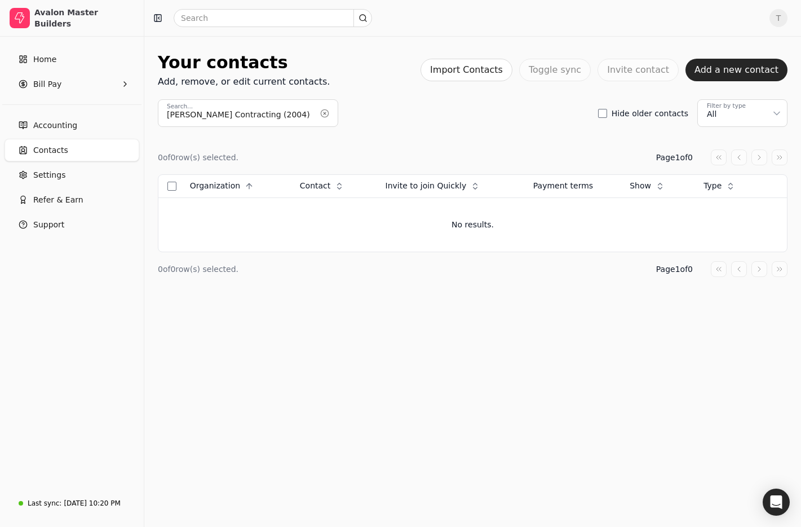
click at [279, 112] on input "[PERSON_NAME] Contracting (2004)" at bounding box center [248, 113] width 180 height 28
click at [276, 117] on input "[PERSON_NAME] Contracting (2004)" at bounding box center [248, 113] width 180 height 28
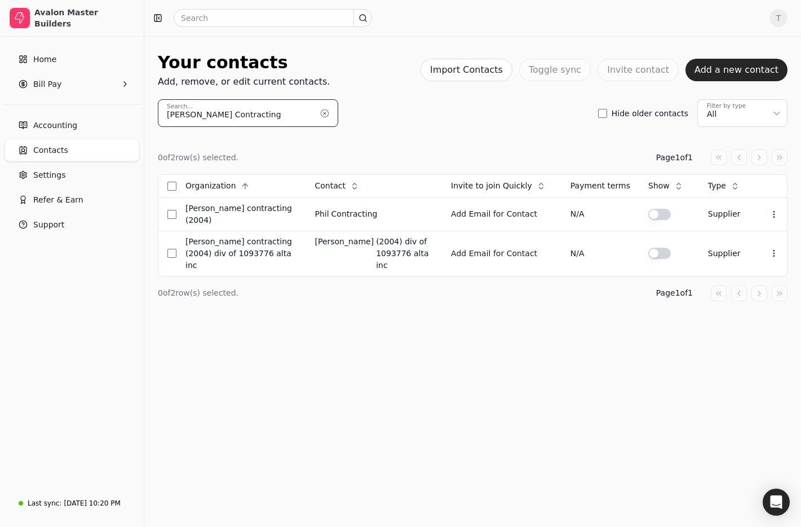
type input "[PERSON_NAME] Contracting"
click at [781, 213] on button "Context Menu Button" at bounding box center [774, 214] width 19 height 19
click at [747, 240] on li "Edit contact" at bounding box center [720, 239] width 139 height 21
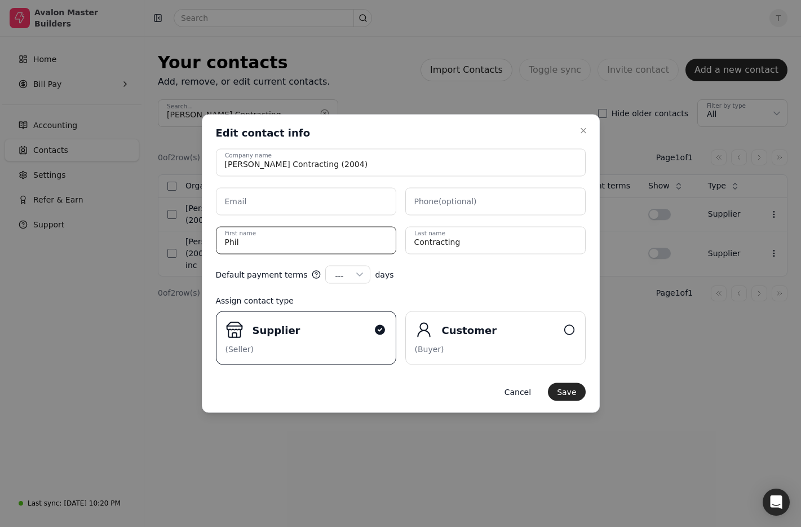
drag, startPoint x: 334, startPoint y: 240, endPoint x: 74, endPoint y: 217, distance: 261.0
click at [68, 217] on body "Avalon Master Builders Home Bill Pay Accounting Contacts Settings Refer & Earn …" at bounding box center [400, 263] width 801 height 527
paste name "[PERSON_NAME]"
drag, startPoint x: 324, startPoint y: 250, endPoint x: 242, endPoint y: 244, distance: 81.4
click at [242, 244] on name "[PERSON_NAME]" at bounding box center [306, 241] width 180 height 28
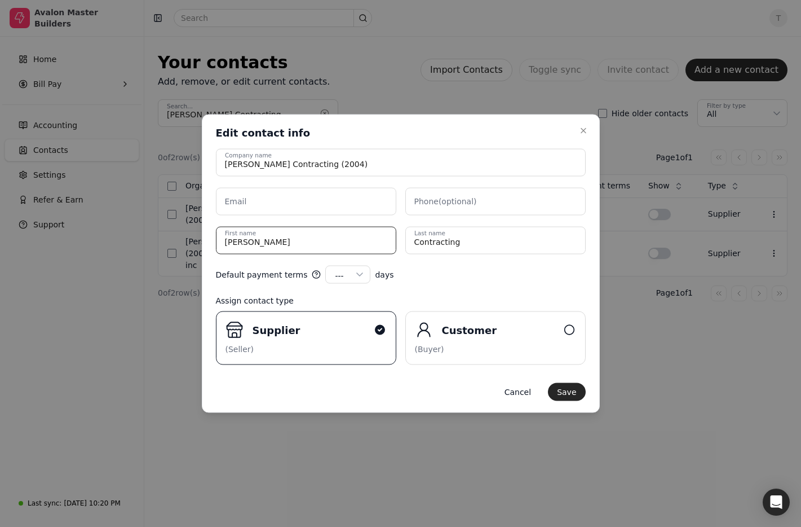
type name "[PERSON_NAME]"
drag, startPoint x: 527, startPoint y: 239, endPoint x: 277, endPoint y: 217, distance: 250.2
click at [273, 218] on div "[PERSON_NAME] Contracting (2004) Company name Email Phone (optional) [PERSON_NA…" at bounding box center [401, 201] width 370 height 105
paste name "[PERSON_NAME]"
type name "[PERSON_NAME]"
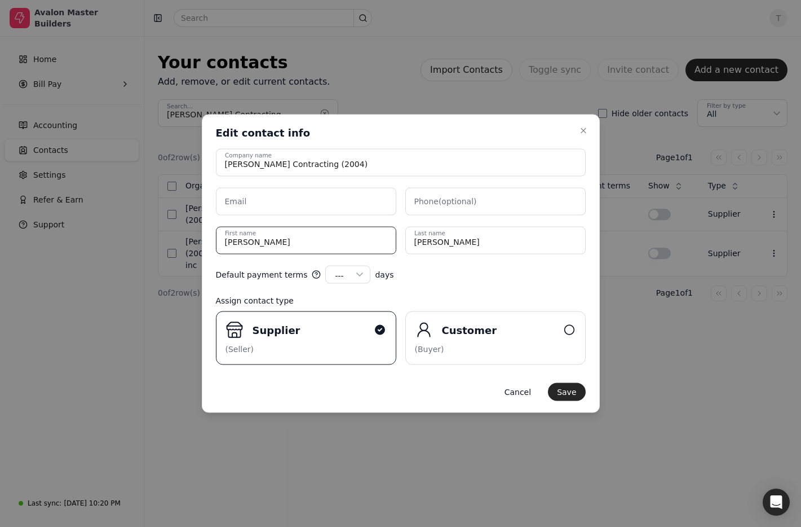
click at [294, 239] on name "[PERSON_NAME]" at bounding box center [306, 241] width 180 height 28
type name "[PERSON_NAME]"
click at [317, 206] on input "Email" at bounding box center [306, 202] width 180 height 28
paste input "[EMAIL_ADDRESS][DOMAIN_NAME]"
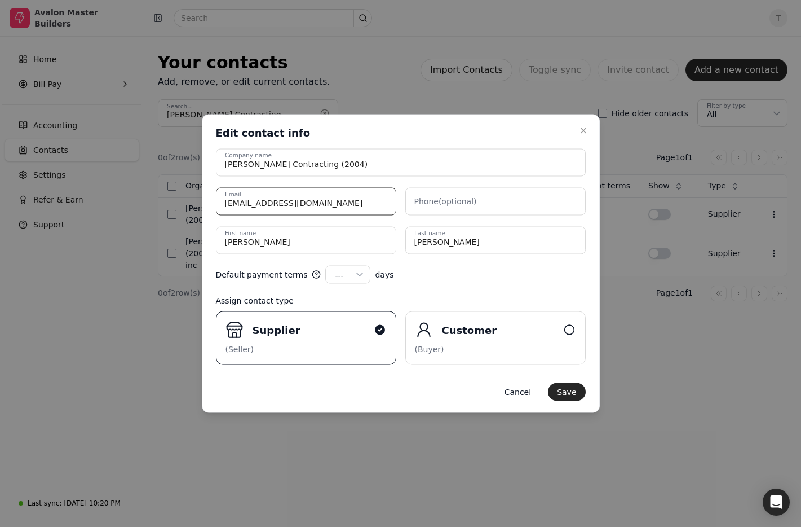
type input "[EMAIL_ADDRESS][DOMAIN_NAME]"
drag, startPoint x: 484, startPoint y: 268, endPoint x: 486, endPoint y: 279, distance: 10.3
click at [484, 268] on div "Default payment terms --- --- 15 30 45 60 90 100 120 days" at bounding box center [401, 275] width 370 height 18
click at [575, 391] on button "Save" at bounding box center [566, 392] width 37 height 18
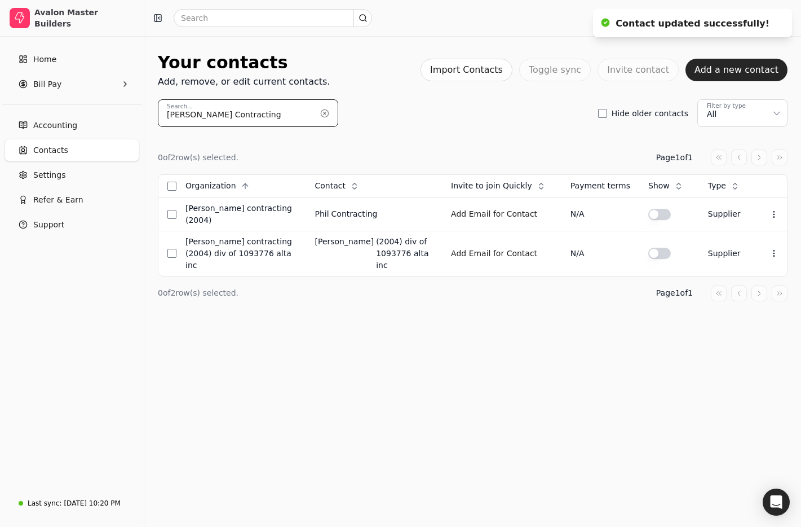
click at [279, 114] on input "[PERSON_NAME] Contracting" at bounding box center [248, 113] width 180 height 28
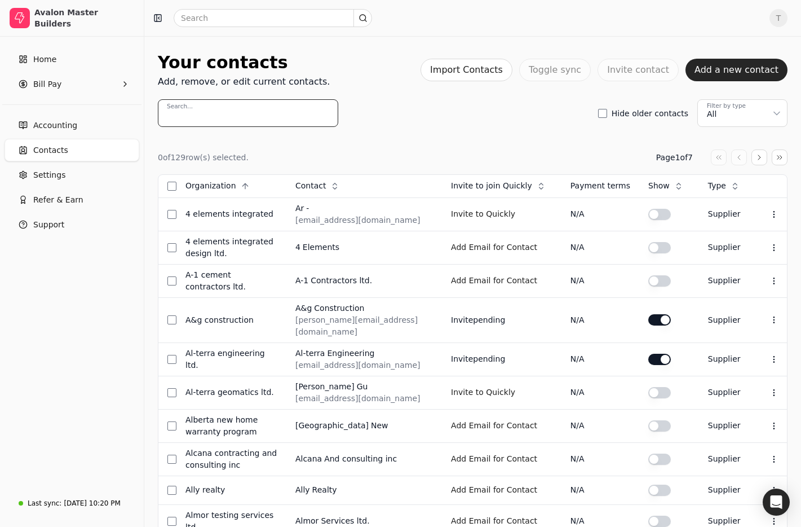
click at [265, 113] on input "Search..." at bounding box center [248, 113] width 180 height 28
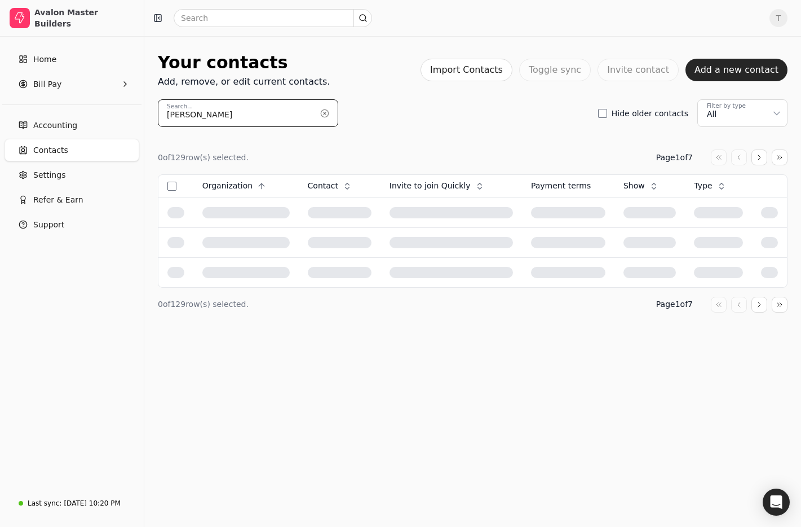
type input "[PERSON_NAME]"
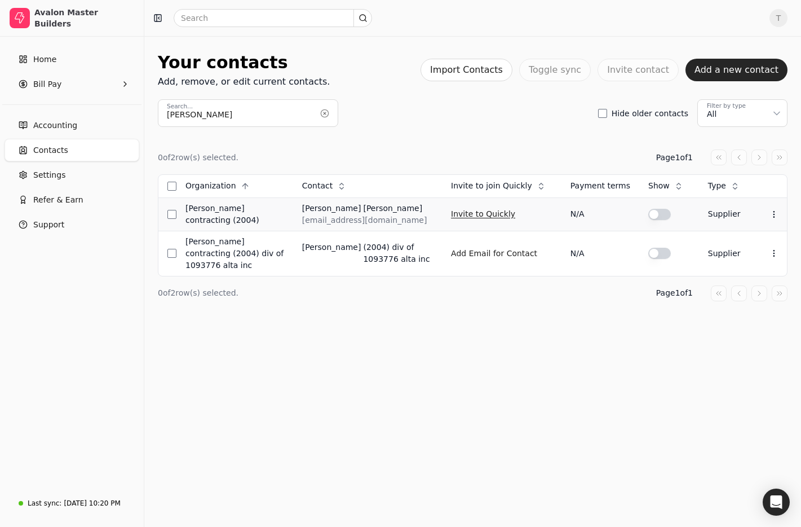
click at [484, 216] on button "Invite to Quickly" at bounding box center [483, 214] width 64 height 18
click at [323, 114] on button "button" at bounding box center [325, 113] width 18 height 18
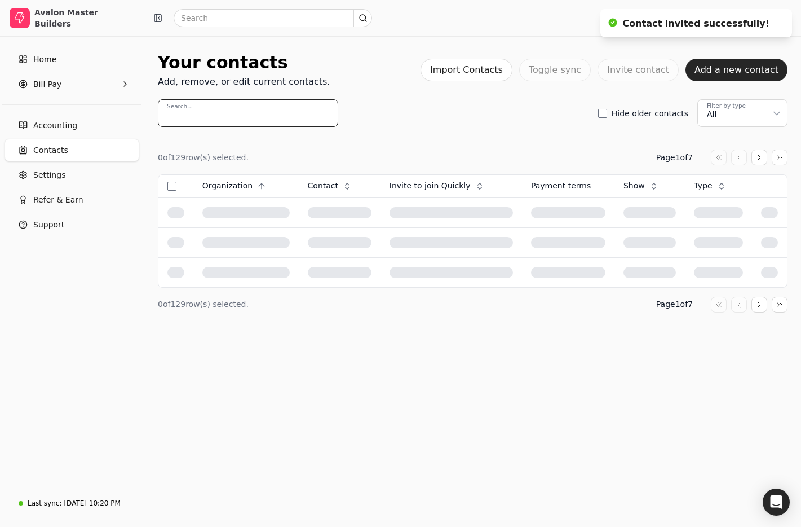
drag, startPoint x: 323, startPoint y: 114, endPoint x: 254, endPoint y: 114, distance: 68.8
click at [323, 114] on input "Search..." at bounding box center [248, 113] width 180 height 28
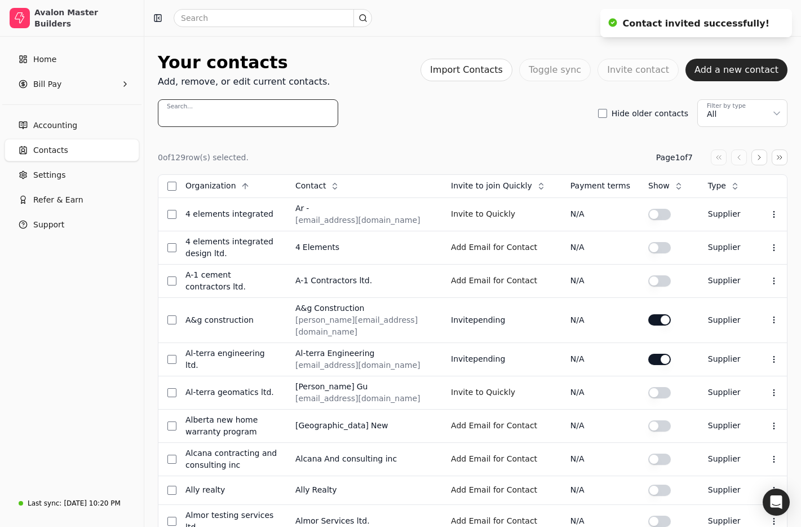
click at [254, 114] on input "Search..." at bounding box center [248, 113] width 180 height 28
paste input "DJD Renovations Ltd."
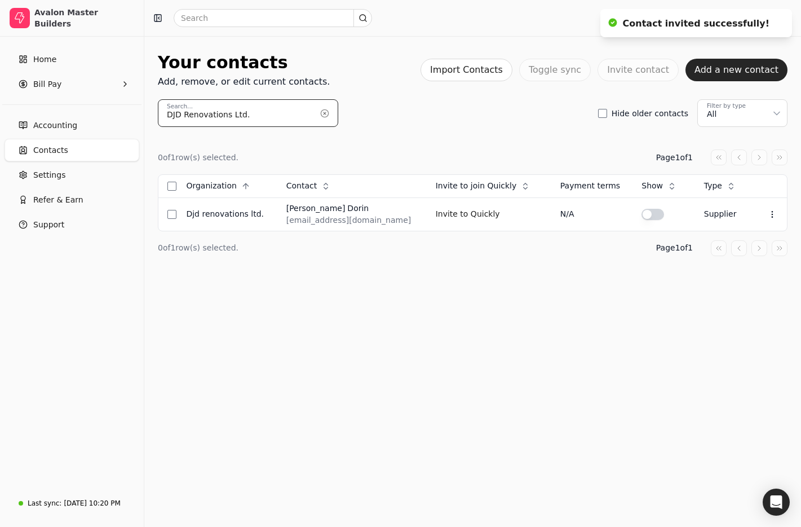
type input "DJD Renovations Ltd."
drag, startPoint x: 314, startPoint y: 206, endPoint x: 341, endPoint y: 211, distance: 28.1
click at [340, 210] on div "[PERSON_NAME]" at bounding box center [351, 208] width 131 height 12
click at [387, 213] on div "[PERSON_NAME]" at bounding box center [351, 208] width 131 height 12
click at [346, 225] on div "[EMAIL_ADDRESS][DOMAIN_NAME]" at bounding box center [351, 220] width 131 height 12
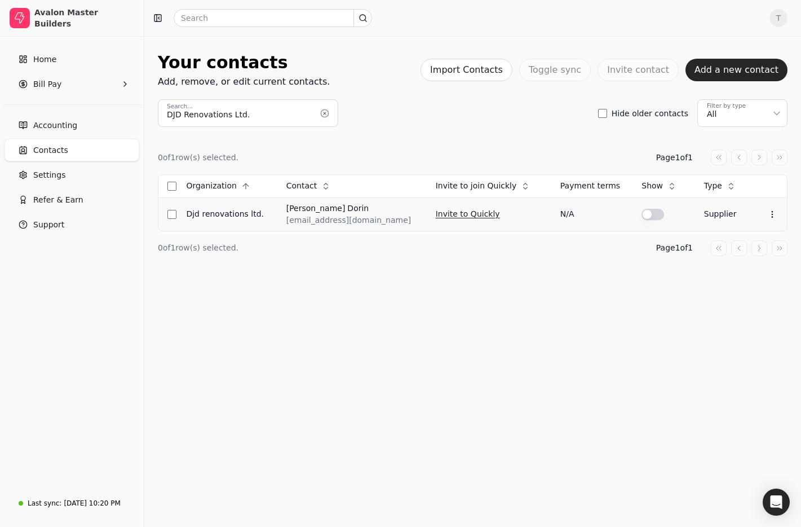
click at [447, 218] on button "Invite to Quickly" at bounding box center [468, 214] width 64 height 18
drag, startPoint x: 328, startPoint y: 116, endPoint x: 316, endPoint y: 116, distance: 12.4
click at [328, 116] on button "button" at bounding box center [325, 113] width 18 height 18
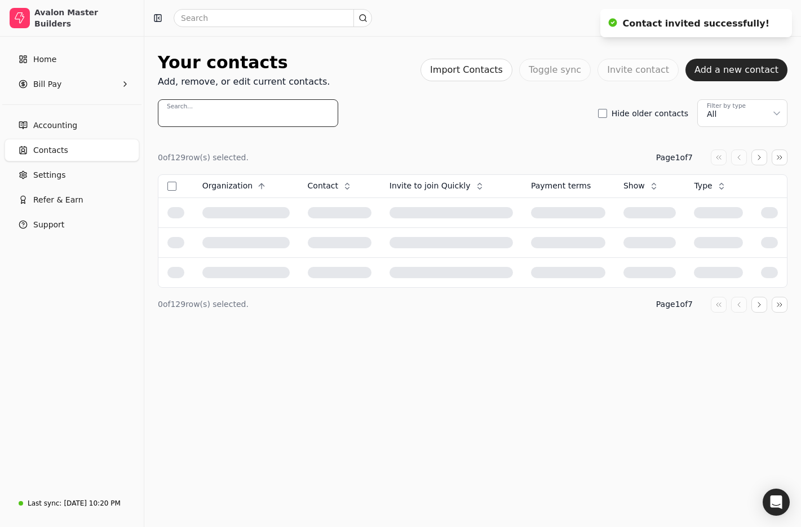
click at [245, 115] on input "Search..." at bounding box center [248, 113] width 180 height 28
paste input "VVS Contracting Ltd"
type input "VVS Contracting Ltd"
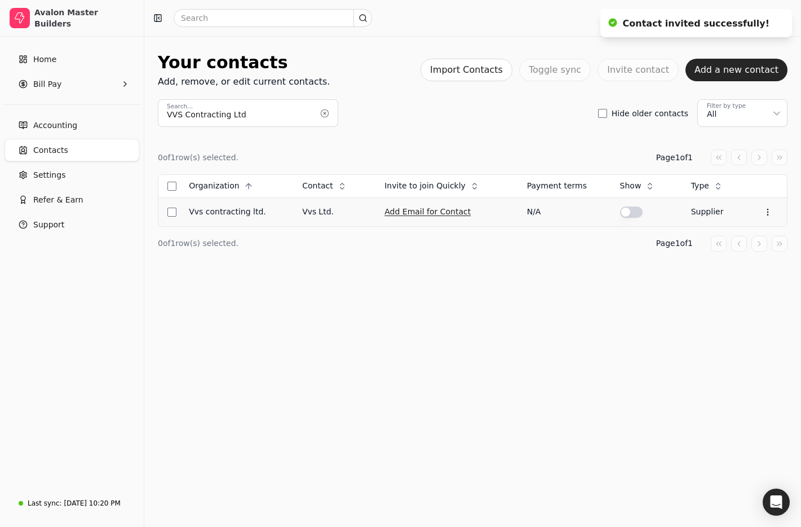
click at [423, 213] on button "Add Email for Contact" at bounding box center [428, 212] width 86 height 18
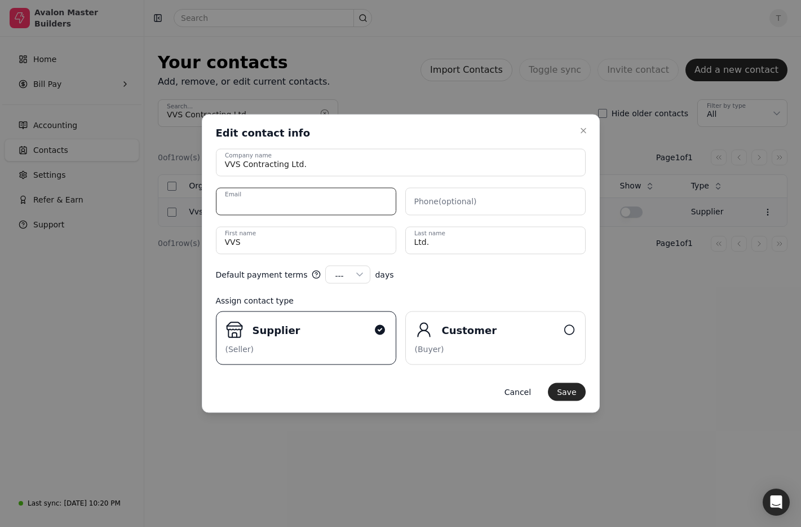
click at [367, 199] on input "Email" at bounding box center [306, 202] width 180 height 28
paste input "[EMAIL_ADDRESS][DOMAIN_NAME]"
type input "[EMAIL_ADDRESS][DOMAIN_NAME]"
drag, startPoint x: 320, startPoint y: 239, endPoint x: 58, endPoint y: 219, distance: 262.3
click at [58, 219] on body "Avalon Master Builders Home Bill Pay Accounting Contacts Settings Refer & Earn …" at bounding box center [400, 263] width 801 height 527
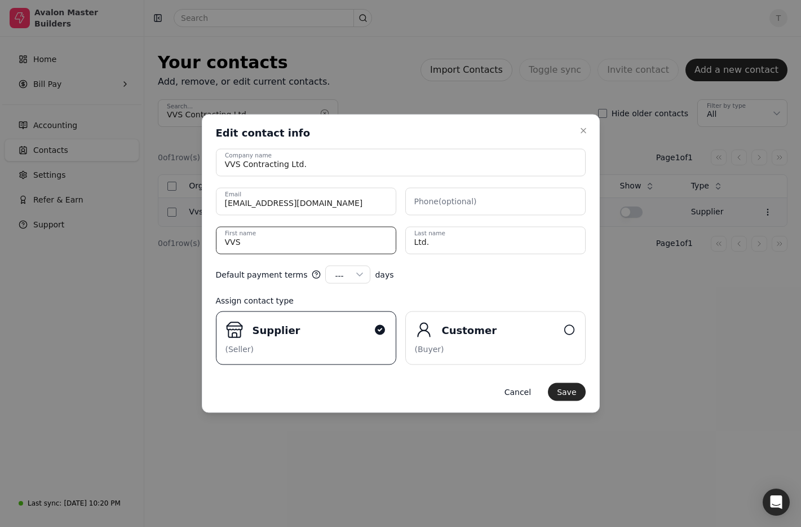
paste name "[PERSON_NAME]"
type name "[PERSON_NAME]"
drag, startPoint x: 517, startPoint y: 240, endPoint x: 279, endPoint y: 224, distance: 239.0
click at [270, 224] on div "VVS Contracting Ltd. Company name vvscontractingltd@gmail.com Email Phone (opti…" at bounding box center [401, 201] width 370 height 105
paste name "[GEOGRAPHIC_DATA]"
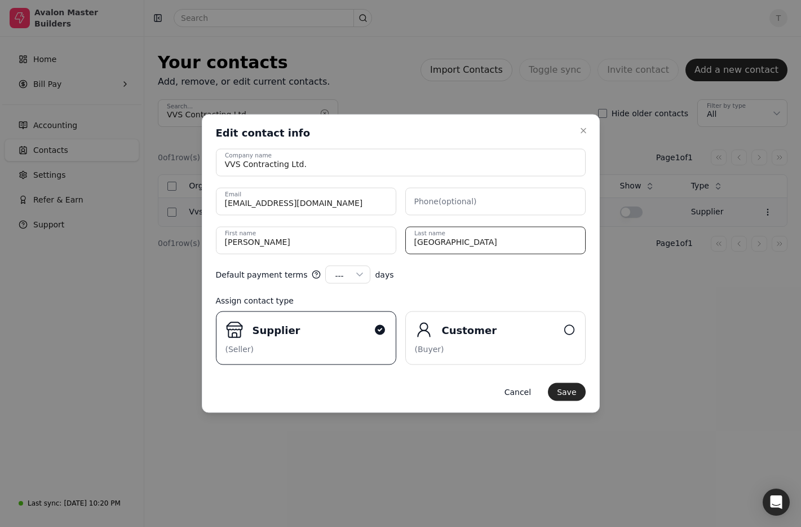
type name "[GEOGRAPHIC_DATA]"
click at [497, 286] on form "VVS Contracting Ltd. Company name vvscontractingltd@gmail.com Email Phone (opti…" at bounding box center [401, 275] width 370 height 252
drag, startPoint x: 575, startPoint y: 391, endPoint x: 473, endPoint y: 374, distance: 103.5
click at [574, 391] on button "Save" at bounding box center [566, 392] width 37 height 18
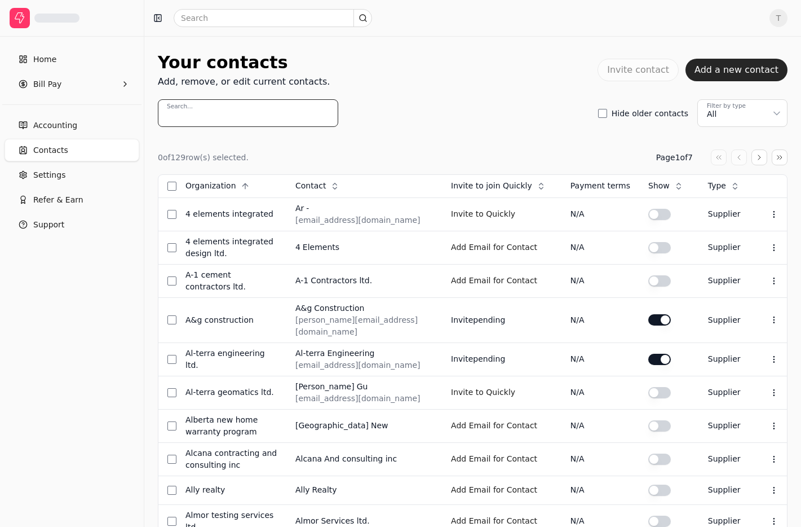
click at [276, 113] on input "Search..." at bounding box center [248, 113] width 180 height 28
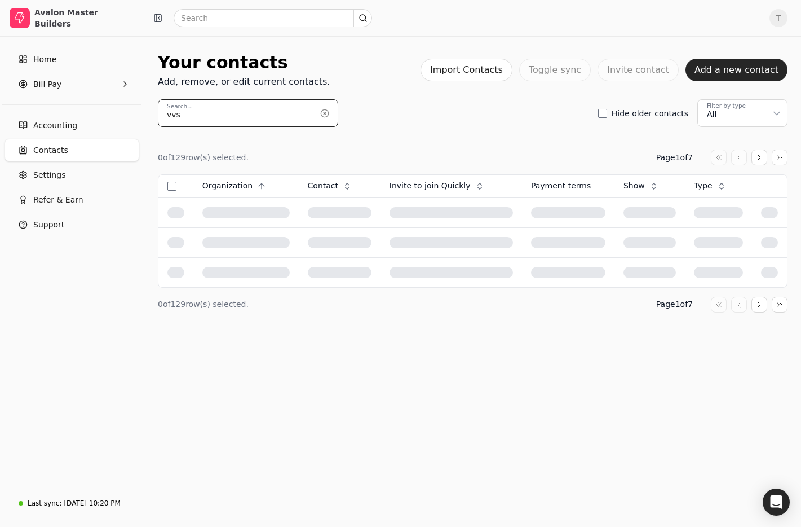
type input "vvs"
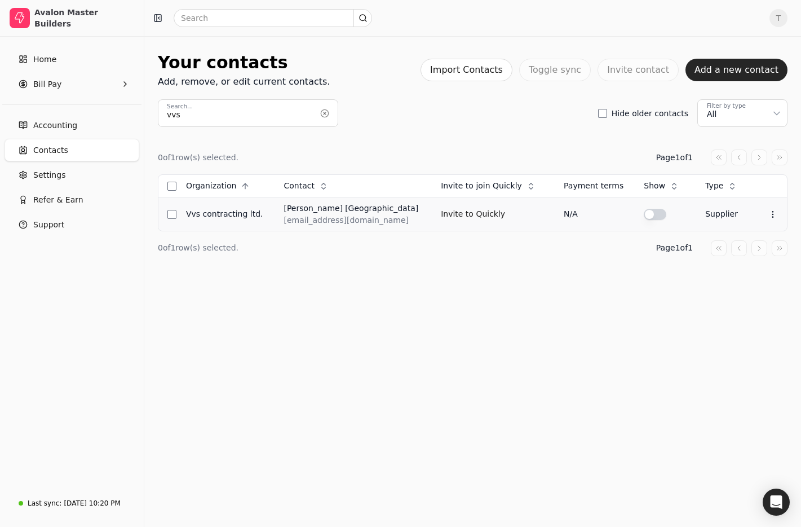
drag, startPoint x: 437, startPoint y: 211, endPoint x: 411, endPoint y: 209, distance: 26.0
click at [441, 211] on button "Invite to Quickly" at bounding box center [473, 214] width 64 height 18
click at [328, 118] on button "button" at bounding box center [325, 113] width 18 height 18
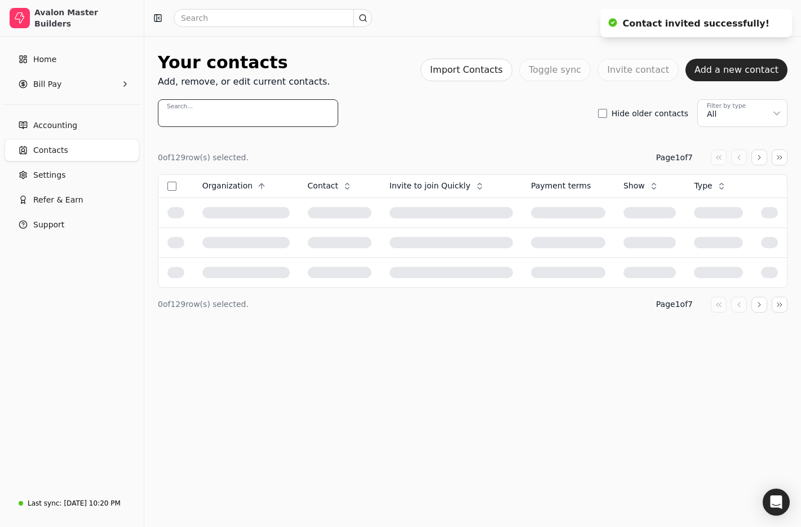
click at [258, 119] on input "Search..." at bounding box center [248, 113] width 180 height 28
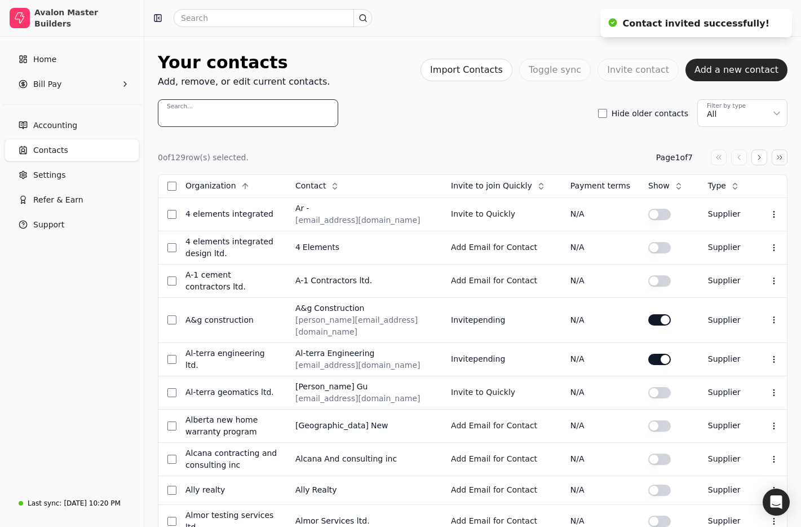
paste input "Am-Can Masonry"
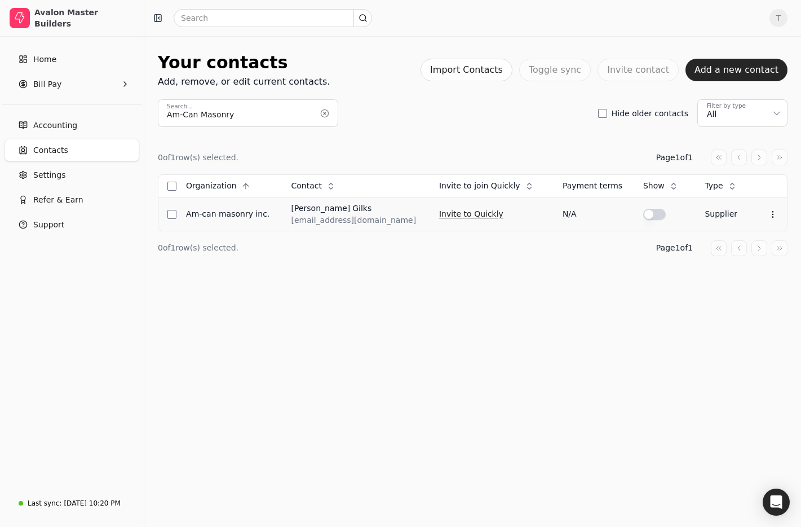
click at [449, 215] on button "Invite to Quickly" at bounding box center [471, 214] width 64 height 18
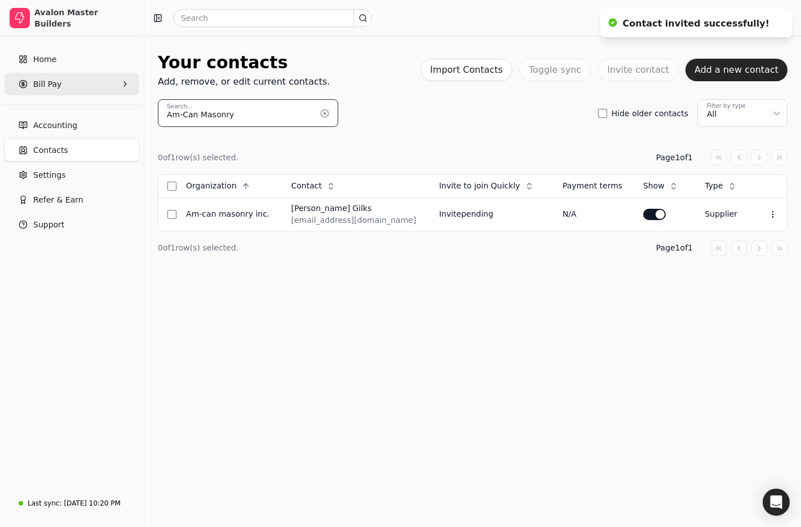
drag, startPoint x: 293, startPoint y: 114, endPoint x: 60, endPoint y: 95, distance: 233.7
click at [60, 95] on div "Avalon Master Builders Home Bill Pay Accounting Contacts Settings Refer & Earn …" at bounding box center [400, 263] width 801 height 527
paste input "bernice@lifestyledrywall.com"
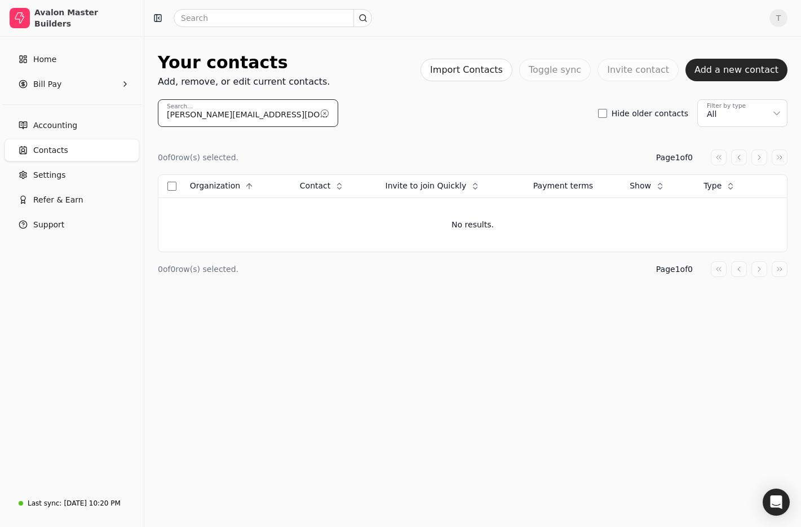
drag, startPoint x: 293, startPoint y: 118, endPoint x: -8, endPoint y: 104, distance: 302.0
click at [0, 104] on html "Avalon Master Builders Home Bill Pay Accounting Contacts Settings Refer & Earn …" at bounding box center [400, 263] width 801 height 527
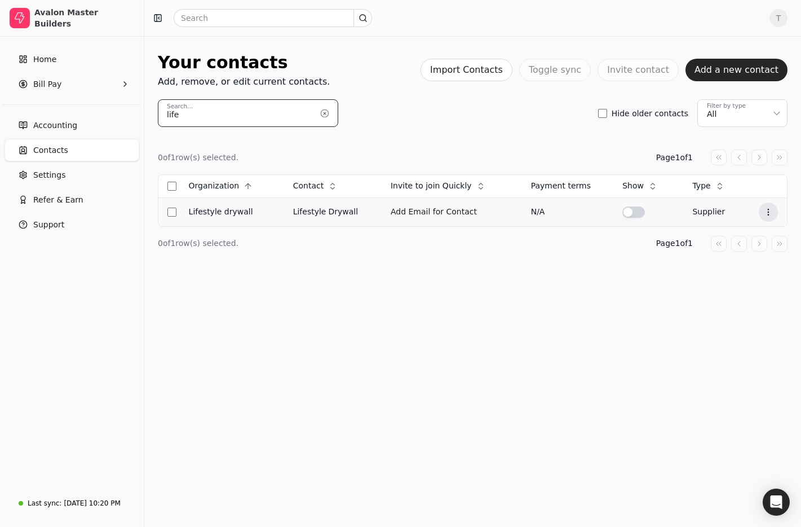
type input "life"
click at [771, 213] on icon at bounding box center [768, 212] width 9 height 9
click at [730, 234] on li "Edit contact" at bounding box center [713, 239] width 139 height 21
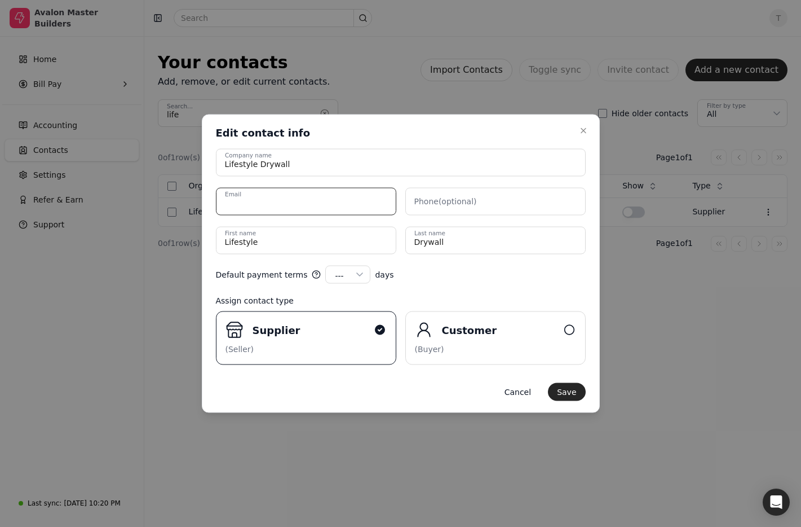
click at [323, 201] on input "Email" at bounding box center [306, 202] width 180 height 28
paste input "josh@lifestyledrywall.com"
type input "josh@lifestyledrywall.com"
drag, startPoint x: 263, startPoint y: 241, endPoint x: 160, endPoint y: 234, distance: 103.5
click at [160, 234] on body "Avalon Master Builders Home Bill Pay Accounting Contacts Settings Refer & Earn …" at bounding box center [400, 263] width 801 height 527
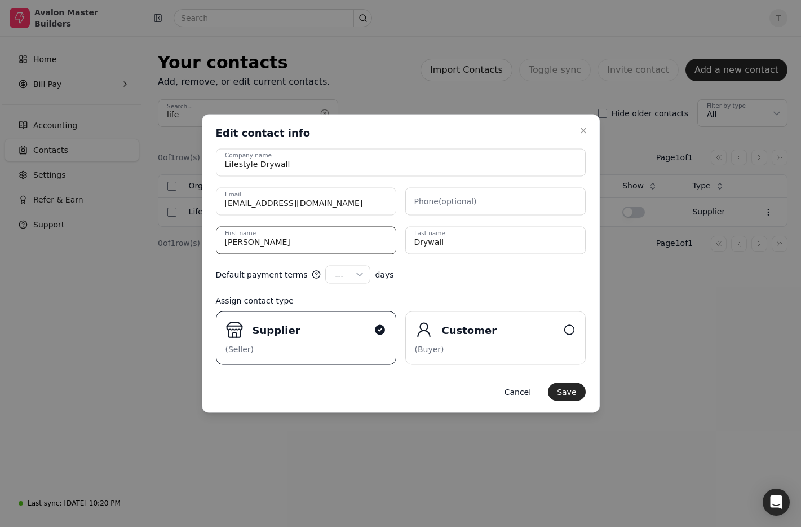
type name "Josh"
type name "Taylor"
click at [407, 255] on form "Lifestyle Drywall Company name josh@lifestyledrywall.com Email Phone (optional)…" at bounding box center [401, 275] width 370 height 252
drag, startPoint x: 575, startPoint y: 392, endPoint x: 532, endPoint y: 383, distance: 43.2
click at [575, 392] on button "Save" at bounding box center [566, 392] width 37 height 18
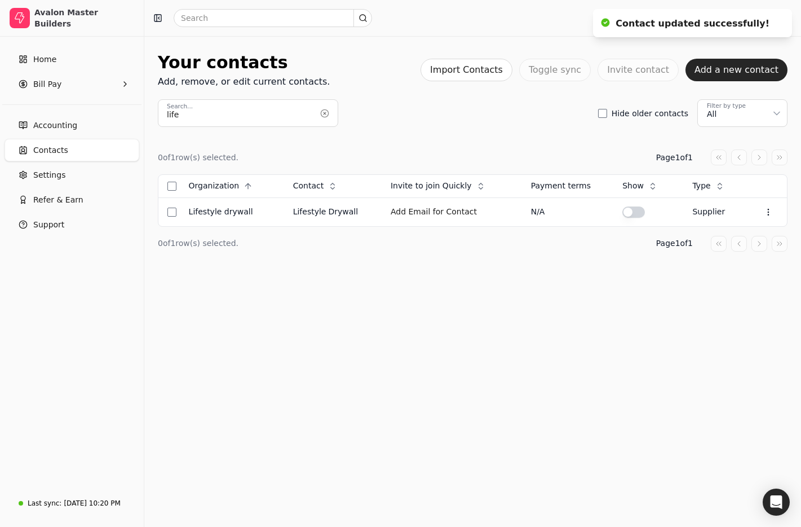
drag, startPoint x: 326, startPoint y: 113, endPoint x: 299, endPoint y: 103, distance: 28.9
click at [325, 113] on button "button" at bounding box center [325, 113] width 18 height 18
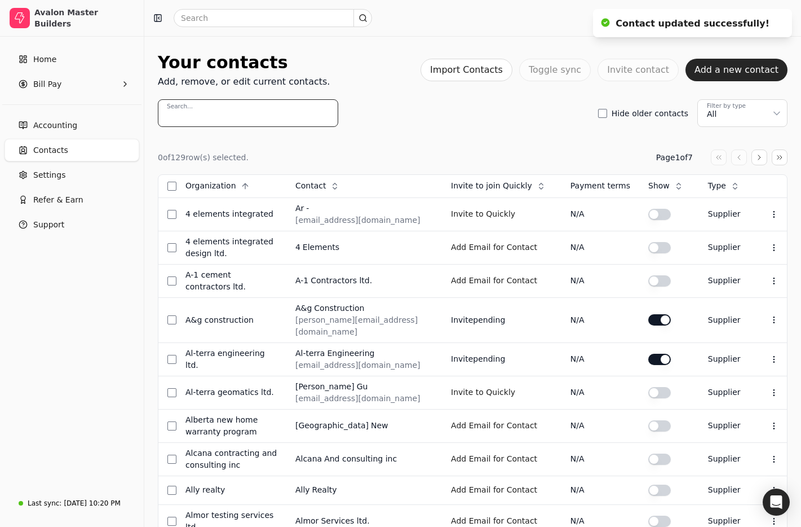
click at [224, 107] on input "Search..." at bounding box center [248, 113] width 180 height 28
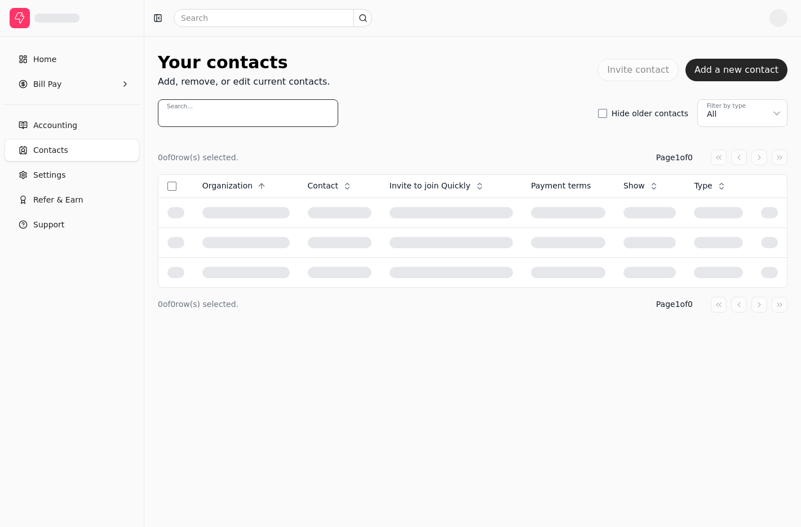
click at [282, 113] on input "Search..." at bounding box center [248, 113] width 180 height 28
type input "life"
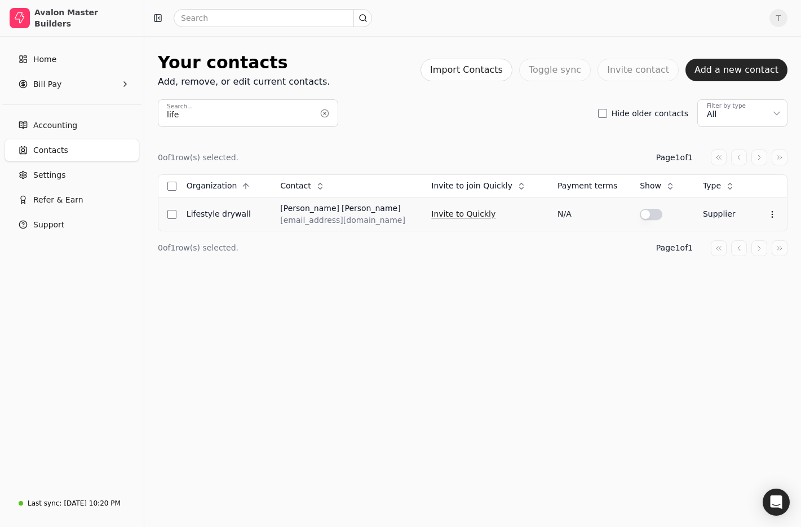
click at [457, 213] on button "Invite to Quickly" at bounding box center [463, 214] width 64 height 18
click at [328, 113] on button "button" at bounding box center [325, 113] width 18 height 18
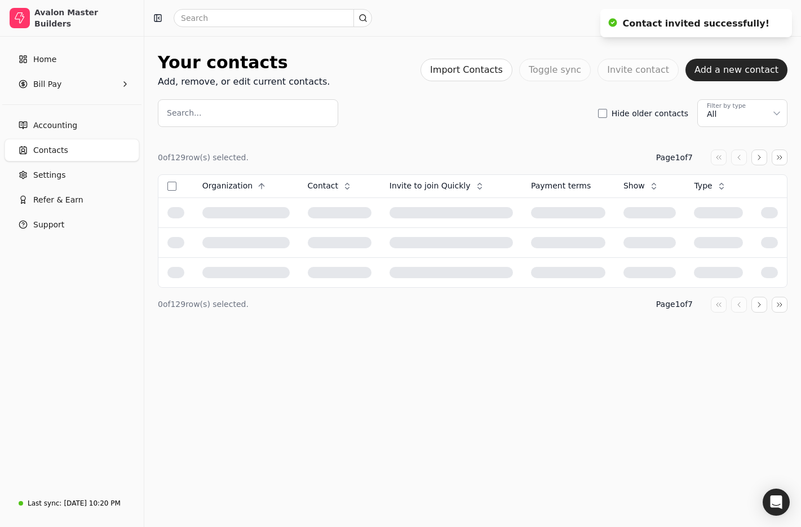
click at [250, 111] on input "Search..." at bounding box center [248, 113] width 180 height 28
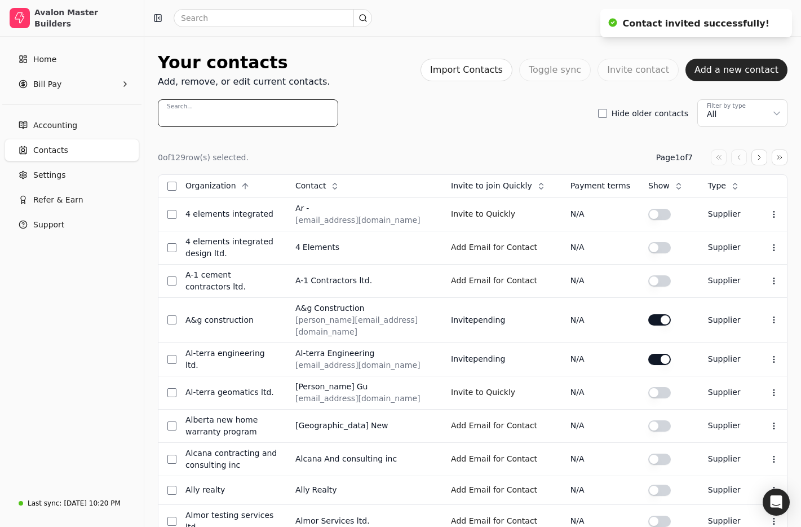
click at [249, 111] on input "Search..." at bounding box center [248, 113] width 180 height 28
paste input "BT Wood Works"
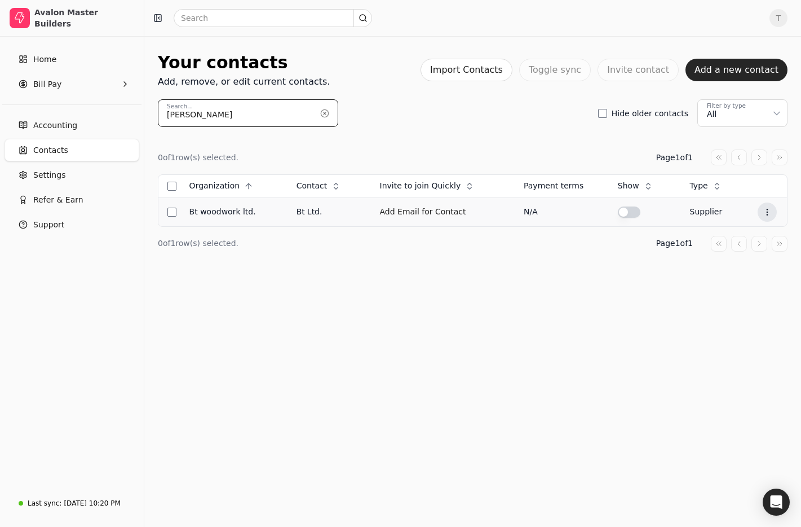
type input "BT Wood"
click at [769, 213] on icon at bounding box center [767, 212] width 9 height 9
click at [734, 237] on li "Edit contact" at bounding box center [712, 239] width 139 height 21
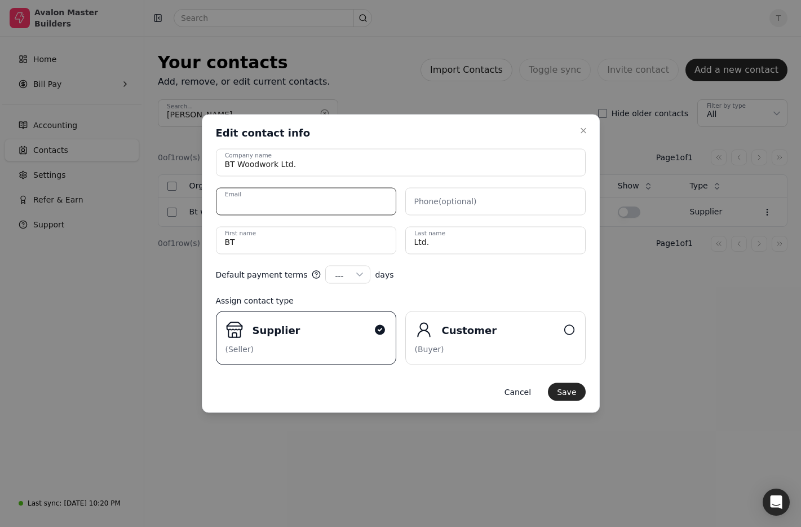
click at [336, 206] on input "Email" at bounding box center [306, 202] width 180 height 28
paste input "[EMAIL_ADDRESS][DOMAIN_NAME]"
type input "[EMAIL_ADDRESS][DOMAIN_NAME]"
click at [181, 245] on body "Avalon Master Builders Home Bill Pay Accounting Contacts Settings Refer & Earn …" at bounding box center [400, 263] width 801 height 527
drag, startPoint x: 570, startPoint y: 391, endPoint x: 583, endPoint y: 391, distance: 13.5
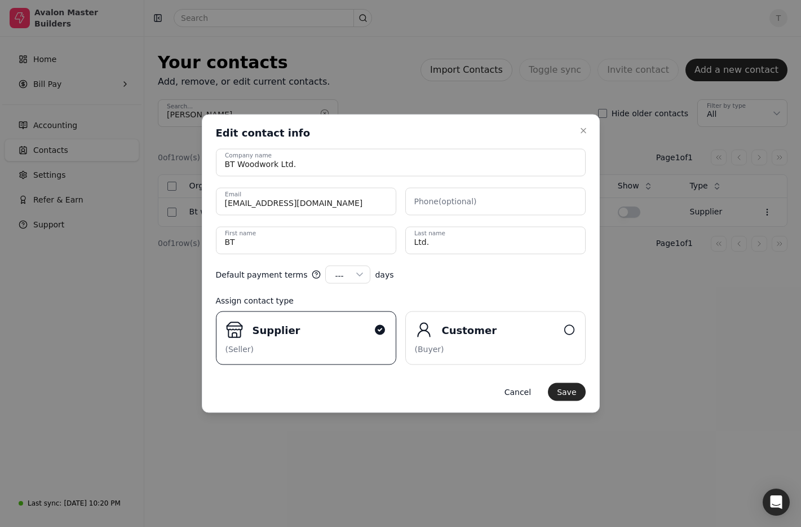
click at [570, 391] on button "Save" at bounding box center [566, 392] width 37 height 18
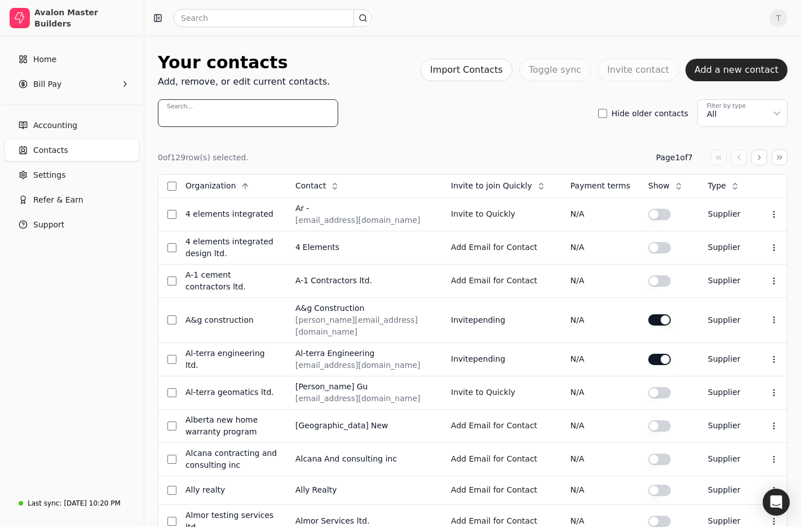
click at [262, 114] on input "Search..." at bounding box center [248, 113] width 180 height 28
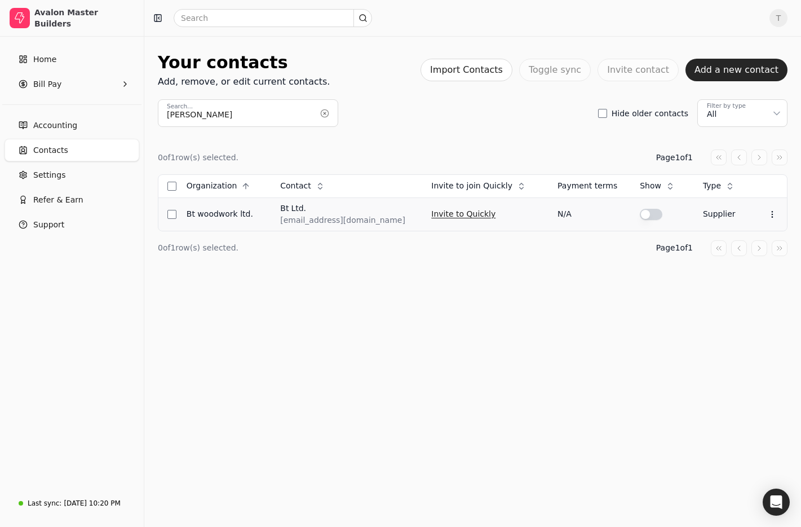
click at [438, 213] on button "Invite to Quickly" at bounding box center [463, 214] width 64 height 18
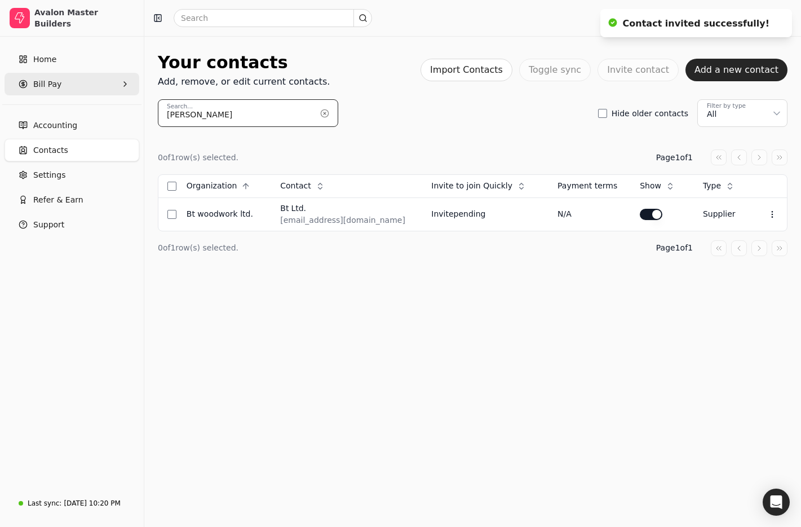
drag, startPoint x: 263, startPoint y: 112, endPoint x: 13, endPoint y: 86, distance: 251.7
click at [13, 86] on div "Avalon Master Builders Home Bill Pay Accounting Contacts Settings Refer & Earn …" at bounding box center [400, 263] width 801 height 527
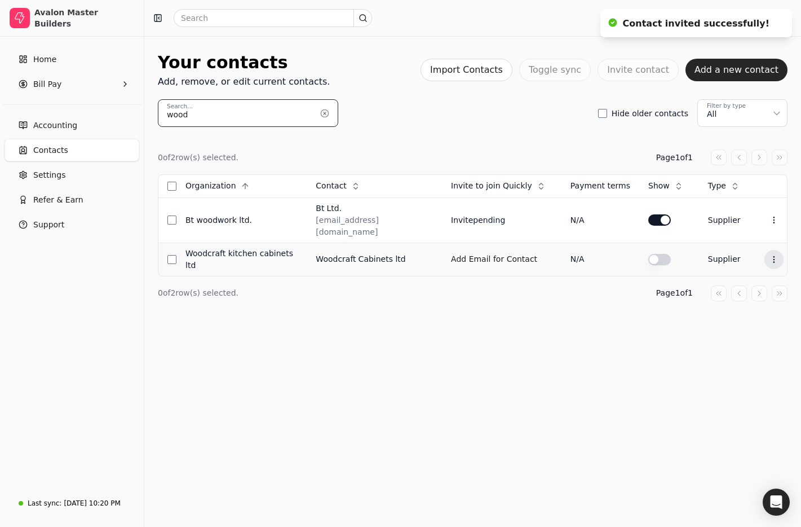
type input "wood"
drag, startPoint x: 771, startPoint y: 244, endPoint x: 767, endPoint y: 256, distance: 12.9
click at [771, 255] on icon at bounding box center [774, 259] width 9 height 9
click at [760, 266] on li "Edit contact" at bounding box center [717, 273] width 139 height 21
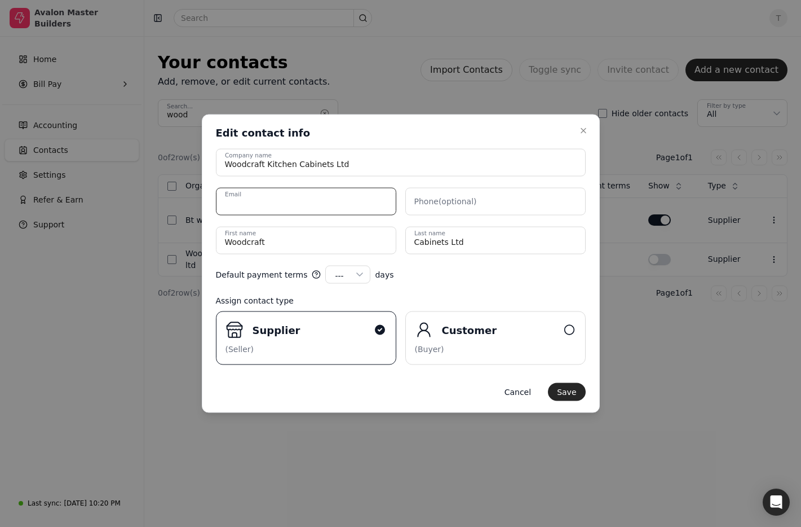
click at [326, 201] on input "Email" at bounding box center [306, 202] width 180 height 28
paste input "[EMAIL_ADDRESS][DOMAIN_NAME]"
drag, startPoint x: 489, startPoint y: 276, endPoint x: 439, endPoint y: 273, distance: 50.3
click at [488, 276] on div "Default payment terms --- --- 15 30 45 60 90 100 120 days" at bounding box center [401, 275] width 370 height 18
drag, startPoint x: 365, startPoint y: 203, endPoint x: 100, endPoint y: 167, distance: 266.8
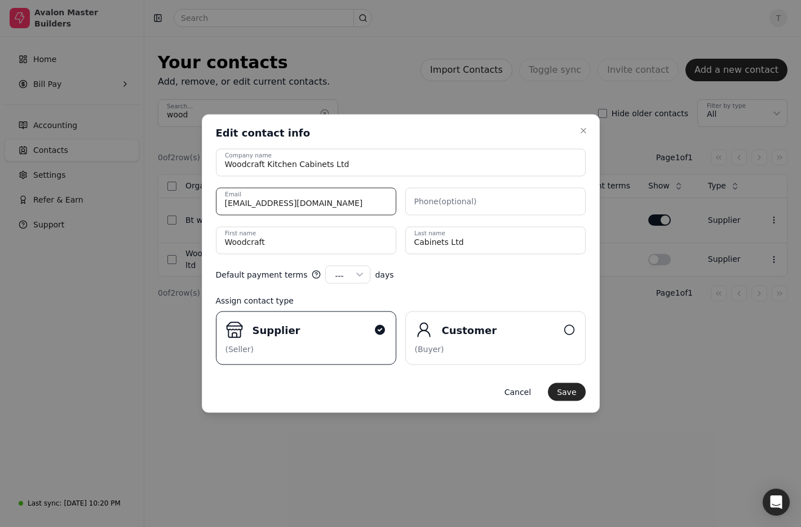
click at [100, 167] on body "Avalon Master Builders Home Bill Pay Accounting Contacts Settings Refer & Earn …" at bounding box center [400, 263] width 801 height 527
paste input "aya"
type input "[EMAIL_ADDRESS][DOMAIN_NAME]"
drag, startPoint x: 346, startPoint y: 244, endPoint x: 83, endPoint y: 215, distance: 263.7
click at [83, 215] on body "Avalon Master Builders Home Bill Pay Accounting Contacts Settings Refer & Earn …" at bounding box center [400, 263] width 801 height 527
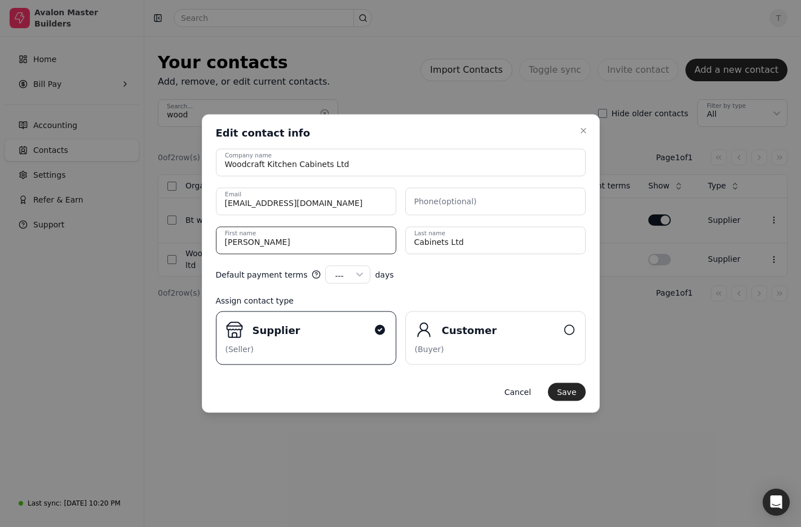
type name "[PERSON_NAME]"
type name "Kasem"
click at [566, 394] on button "Save" at bounding box center [566, 392] width 37 height 18
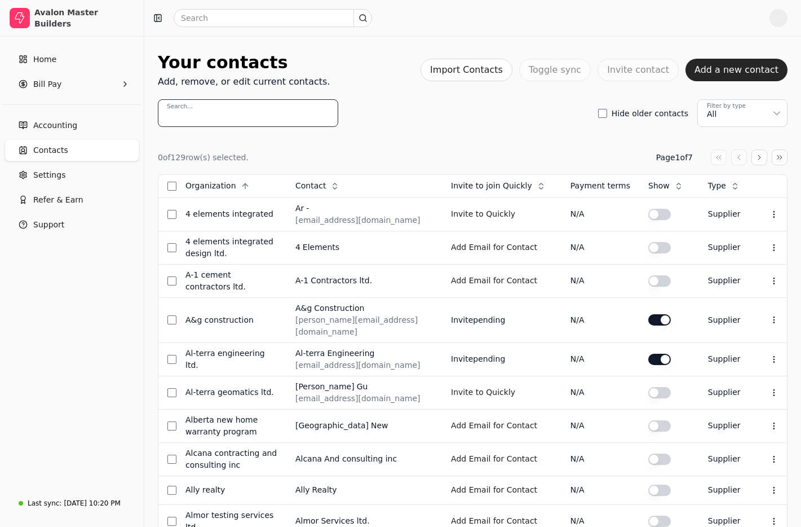
click at [322, 120] on input "Search..." at bounding box center [248, 113] width 180 height 28
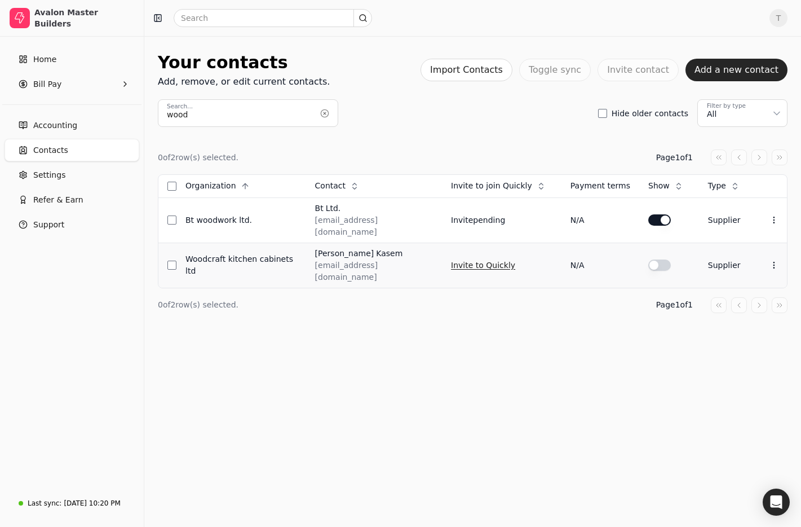
click at [480, 256] on button "Invite to Quickly" at bounding box center [483, 265] width 64 height 18
drag, startPoint x: 264, startPoint y: 117, endPoint x: 3, endPoint y: 96, distance: 261.9
click at [3, 96] on div "Avalon Master Builders Home Bill Pay Accounting Contacts Settings Refer & Earn …" at bounding box center [400, 263] width 801 height 527
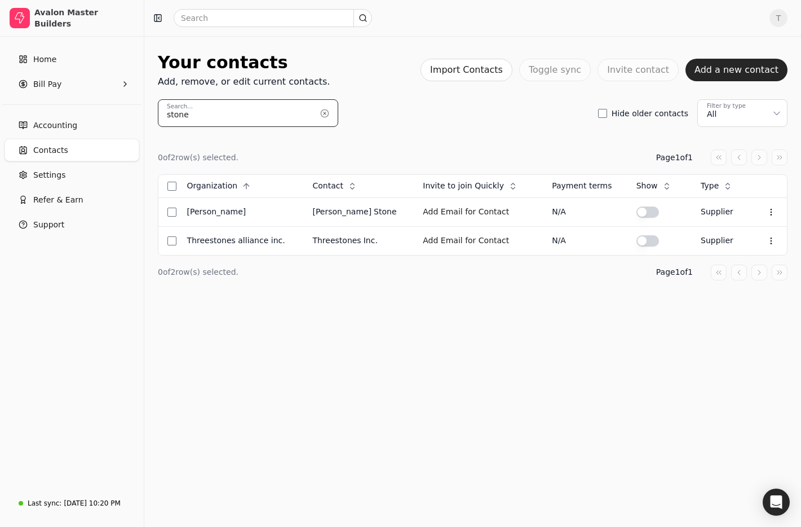
drag, startPoint x: 232, startPoint y: 117, endPoint x: 37, endPoint y: 103, distance: 195.6
click at [36, 103] on div "Avalon Master Builders Home Bill Pay Accounting Contacts Settings Refer & Earn …" at bounding box center [400, 263] width 801 height 527
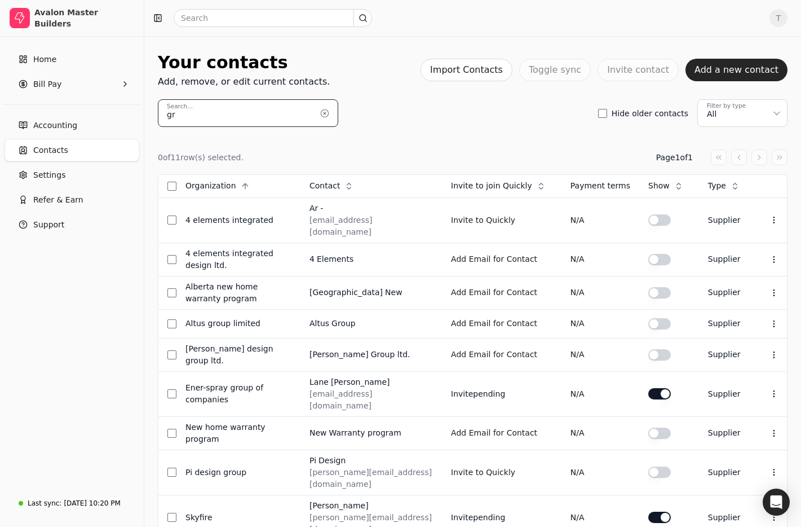
type input "g"
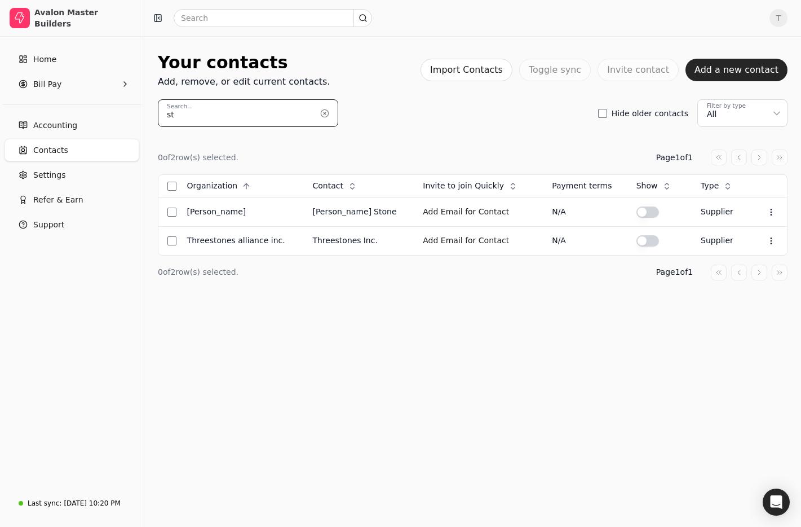
type input "s"
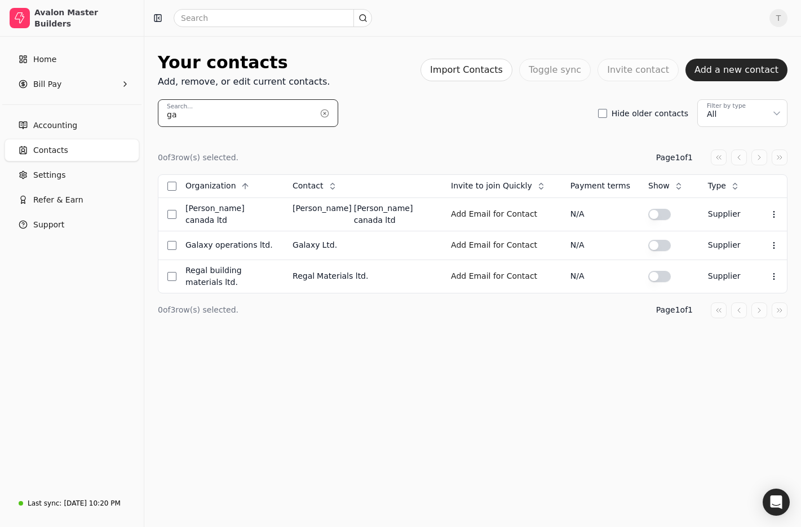
type input "g"
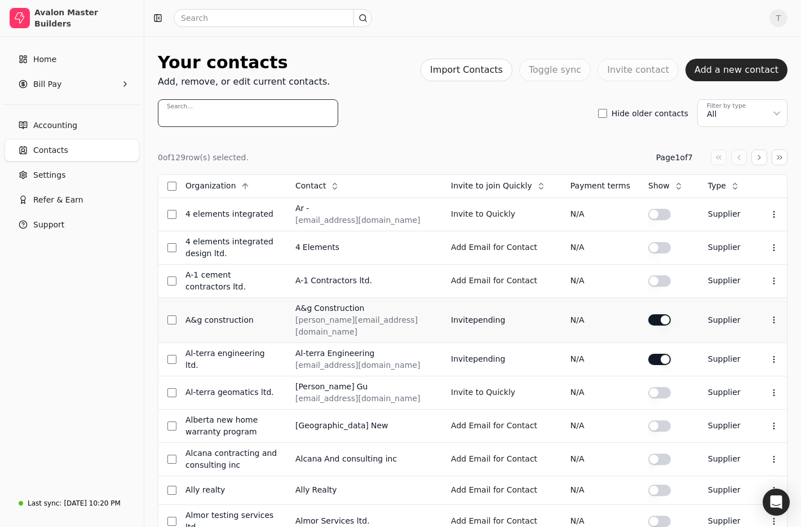
scroll to position [7, 0]
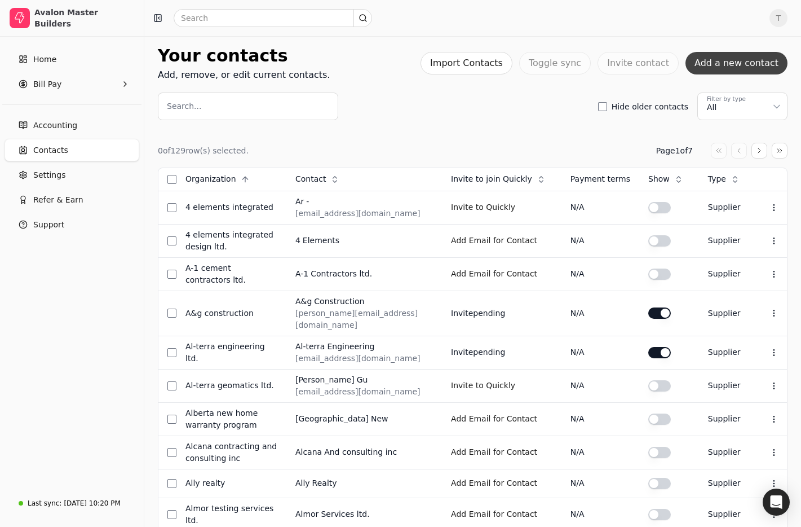
click at [735, 67] on button "Add a new contact" at bounding box center [737, 63] width 102 height 23
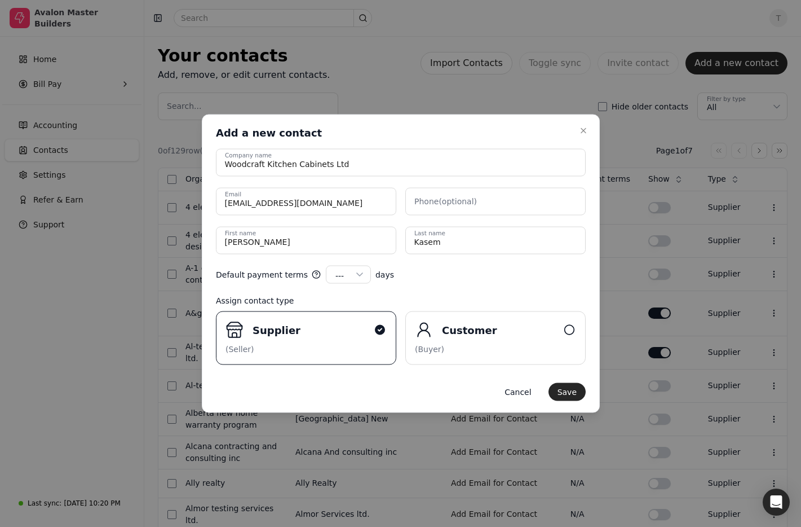
drag, startPoint x: 584, startPoint y: 130, endPoint x: 563, endPoint y: 161, distance: 37.4
click at [584, 130] on icon "button" at bounding box center [583, 130] width 9 height 9
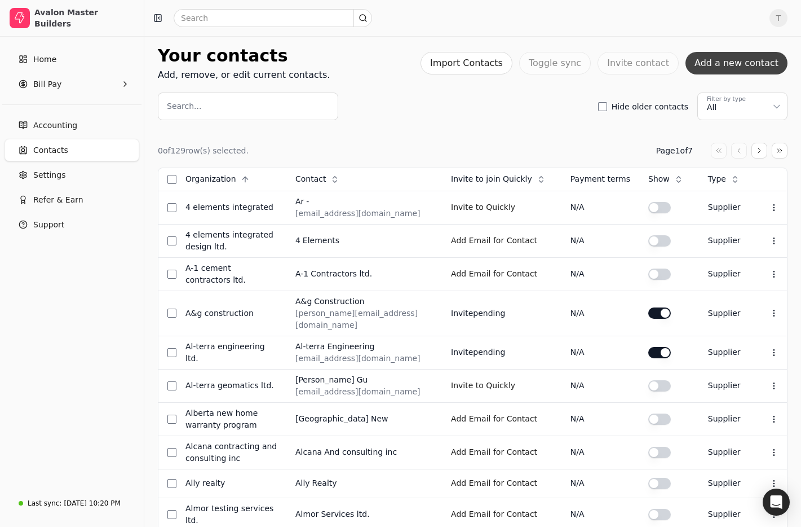
click at [760, 64] on button "Add a new contact" at bounding box center [737, 63] width 102 height 23
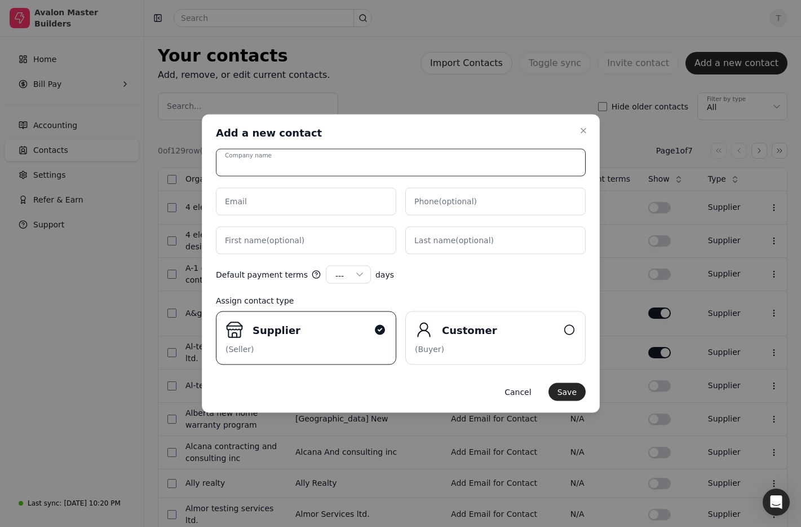
click at [296, 165] on input "Company name" at bounding box center [401, 163] width 370 height 28
paste input "Stone Gallery"
type input "Stone Gallery"
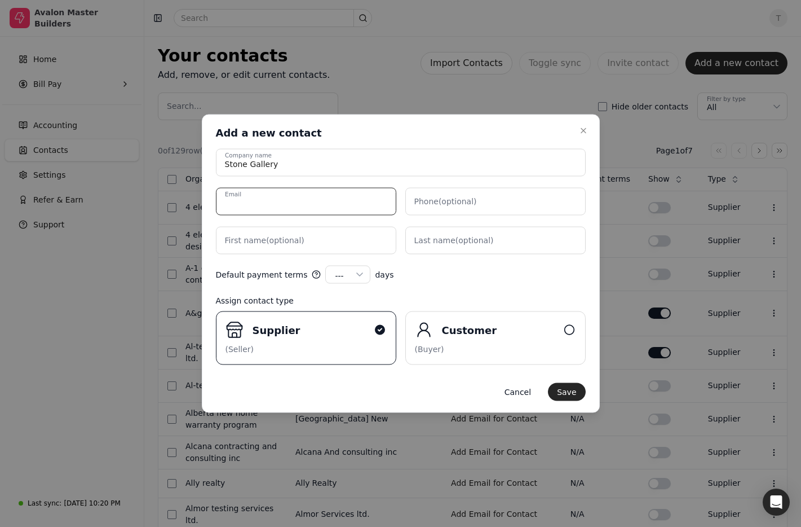
click at [359, 207] on input "Email" at bounding box center [306, 202] width 180 height 28
paste input "SG@stonegalleryltd.com"
type input "SG@stonegalleryltd.com"
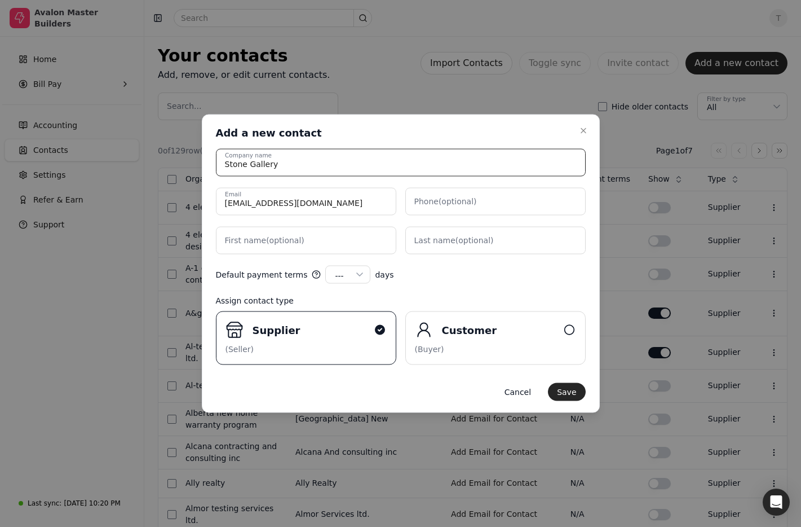
drag, startPoint x: 342, startPoint y: 158, endPoint x: 339, endPoint y: 139, distance: 19.5
click at [343, 157] on input "Stone Gallery" at bounding box center [401, 163] width 370 height 28
click at [345, 166] on input "Stone Gallery" at bounding box center [401, 163] width 370 height 28
type input "Stone Gallery ltd"
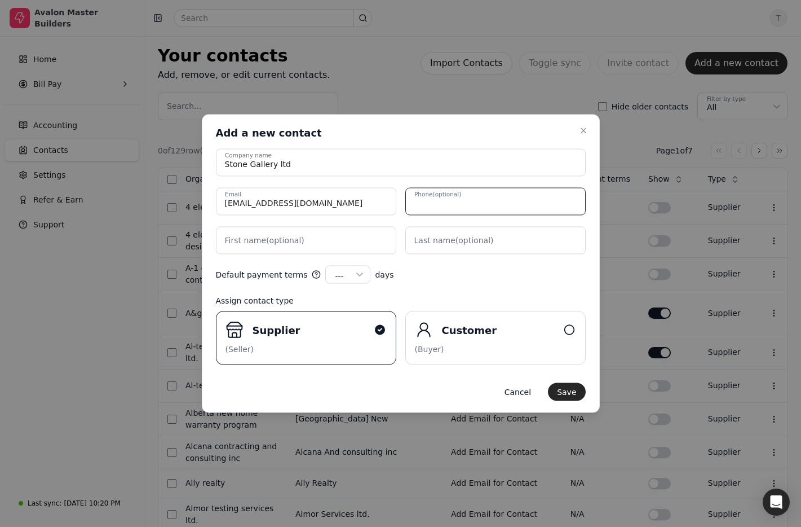
click at [482, 202] on input "Phone (optional)" at bounding box center [495, 202] width 180 height 28
paste input "403-629-1088"
type input "403-629-1088"
click at [294, 242] on label "First name (optional)" at bounding box center [265, 241] width 80 height 12
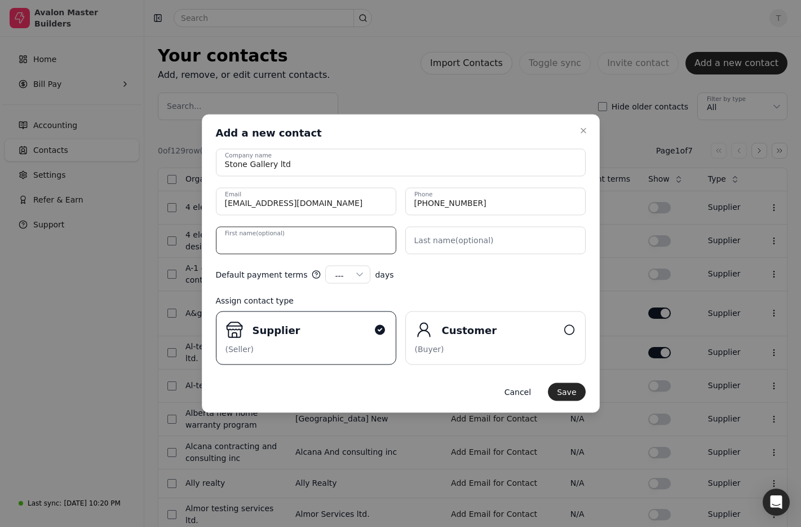
click at [294, 242] on name "First name (optional)" at bounding box center [306, 241] width 180 height 28
type name "Daniel"
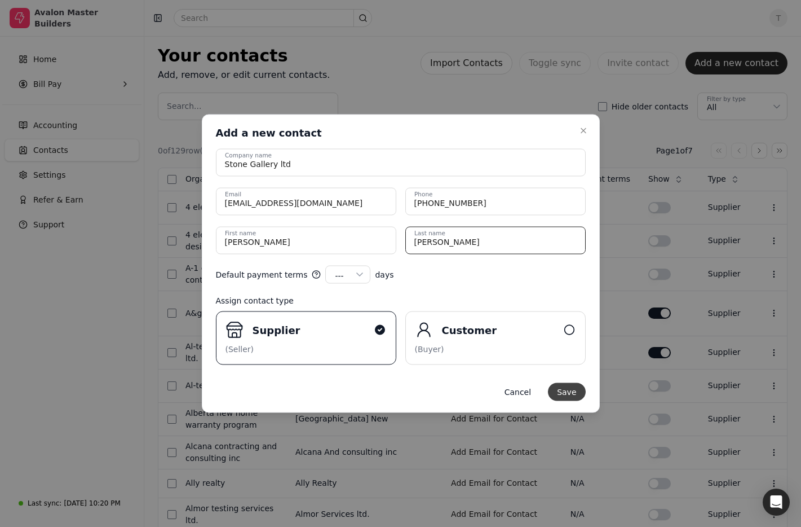
type name "Huang"
click at [566, 387] on button "Save" at bounding box center [566, 392] width 37 height 18
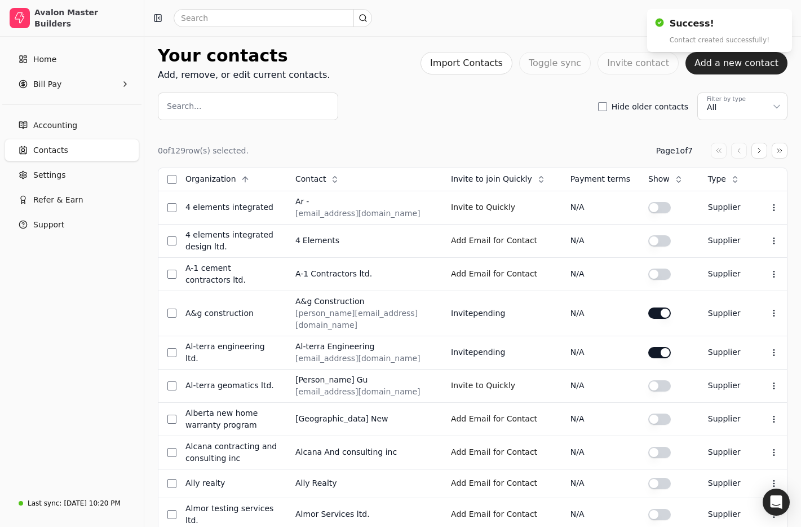
scroll to position [18, 0]
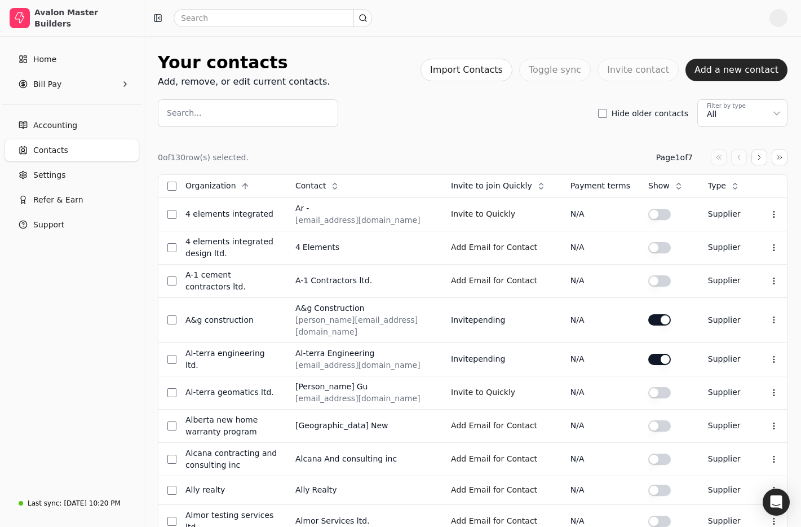
scroll to position [2, 0]
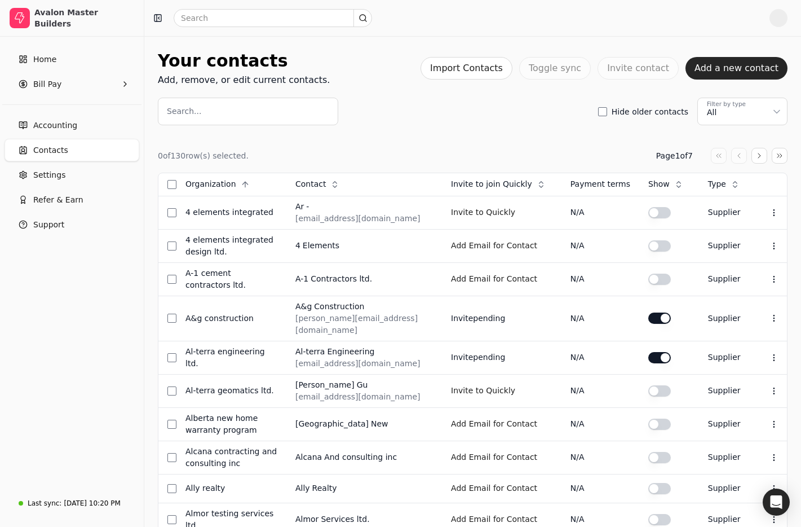
click at [278, 106] on input "Search..." at bounding box center [248, 112] width 180 height 28
click at [278, 106] on input "Search..." at bounding box center [248, 111] width 180 height 28
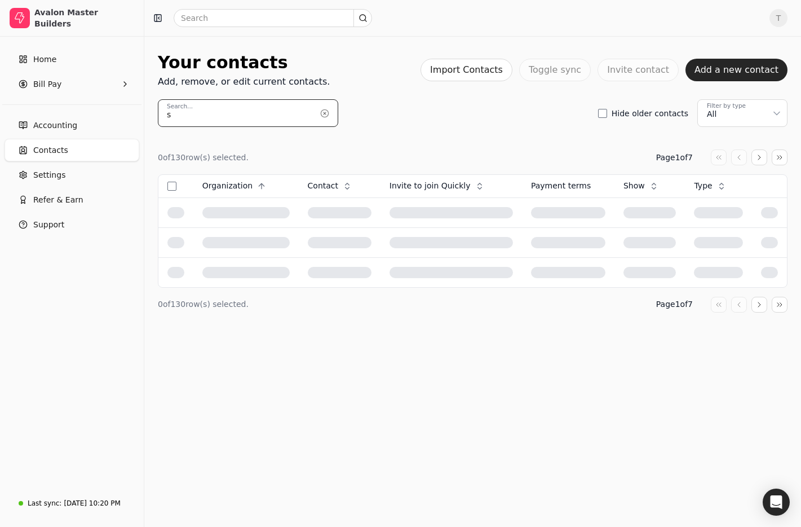
scroll to position [0, 0]
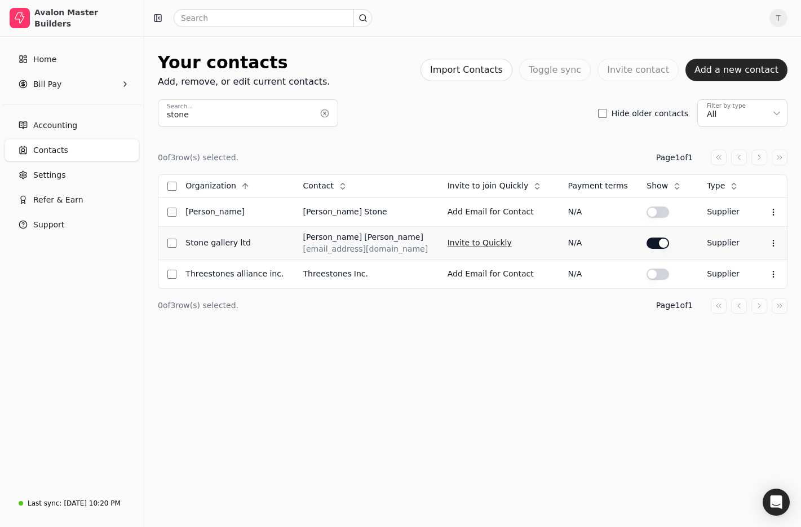
click at [448, 247] on button "Invite to Quickly" at bounding box center [480, 243] width 64 height 18
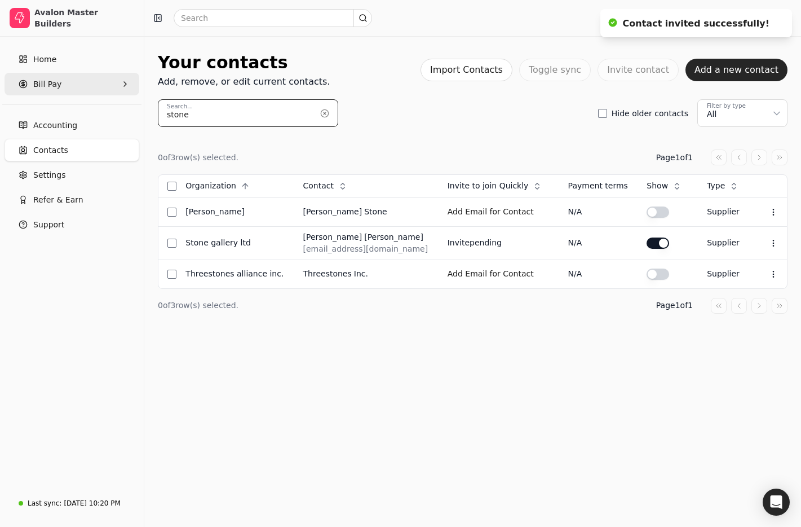
drag, startPoint x: 224, startPoint y: 114, endPoint x: 72, endPoint y: 95, distance: 153.5
click at [72, 95] on div "Avalon Master Builders Home Bill Pay Accounting Contacts Settings Refer & Earn …" at bounding box center [400, 263] width 801 height 527
paste input "Vola Coatings Inc."
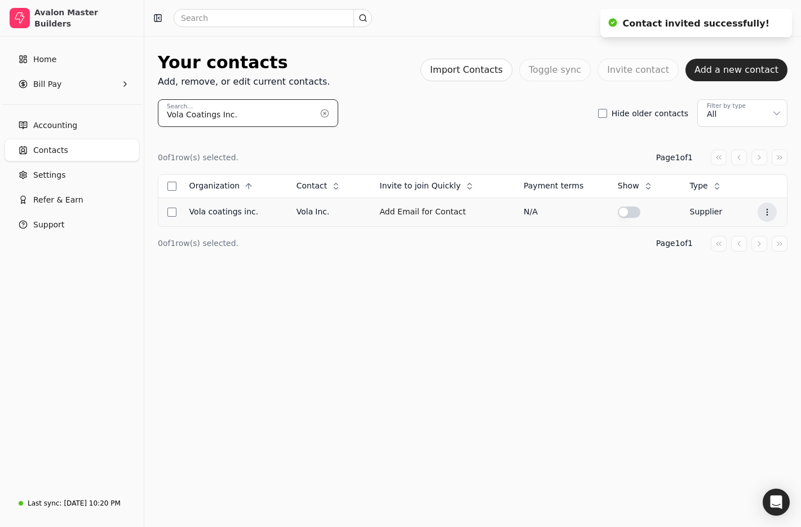
type input "Vola Coatings Inc."
click at [769, 210] on icon at bounding box center [767, 212] width 9 height 9
click at [756, 236] on li "Edit contact" at bounding box center [712, 239] width 139 height 21
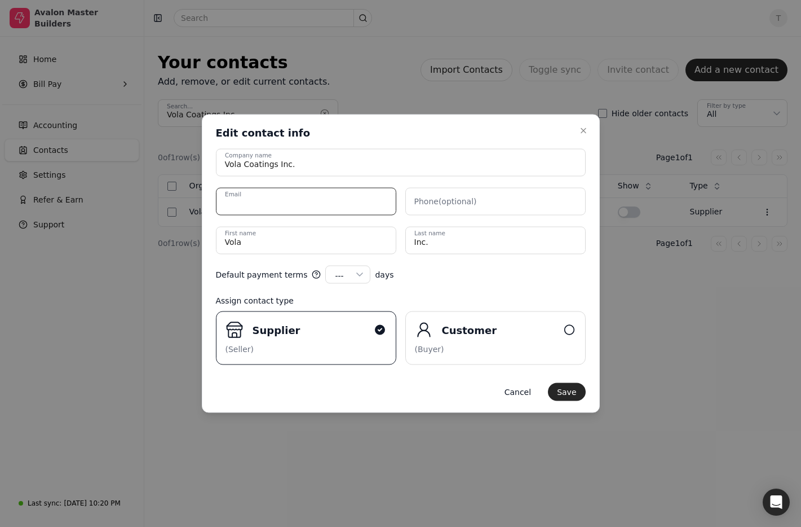
click at [322, 200] on input "Email" at bounding box center [306, 202] width 180 height 28
paste input "[EMAIL_ADDRESS][DOMAIN_NAME]"
type input "[EMAIL_ADDRESS][DOMAIN_NAME]"
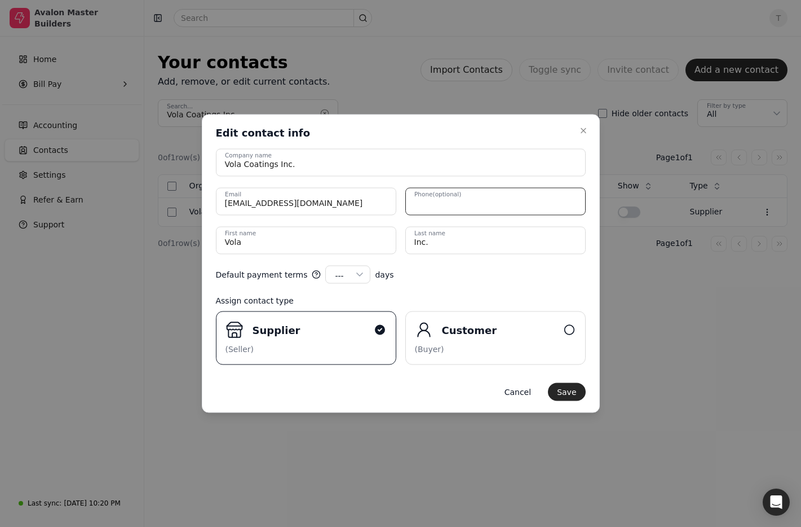
click at [510, 202] on input "Phone (optional)" at bounding box center [495, 202] width 180 height 28
paste input "403.585.7552"
type input "403.585.7552"
drag, startPoint x: 260, startPoint y: 241, endPoint x: 99, endPoint y: 230, distance: 161.7
click at [99, 230] on body "Avalon Master Builders Home Bill Pay Accounting Contacts Settings Refer & Earn …" at bounding box center [400, 263] width 801 height 527
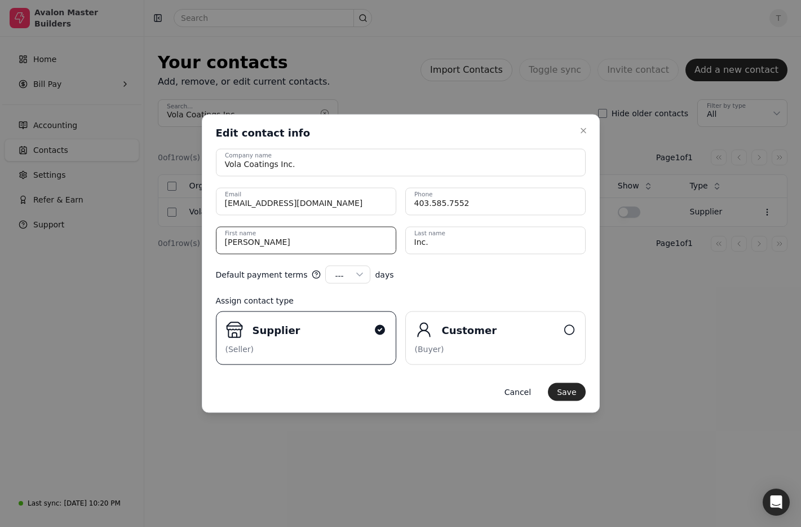
type name "[PERSON_NAME]"
click at [439, 272] on div "Default payment terms --- --- 15 30 45 60 90 100 120 days" at bounding box center [401, 275] width 370 height 18
click at [571, 391] on button "Save" at bounding box center [566, 392] width 37 height 18
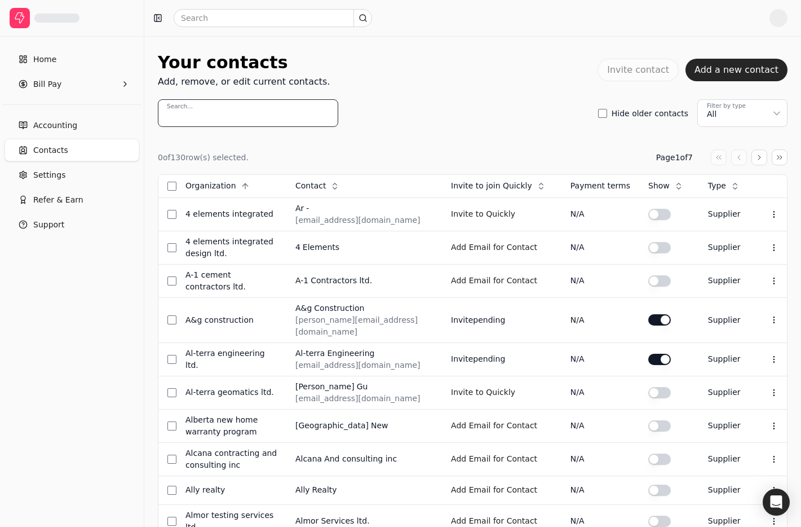
click at [280, 117] on input "Search..." at bounding box center [248, 113] width 180 height 28
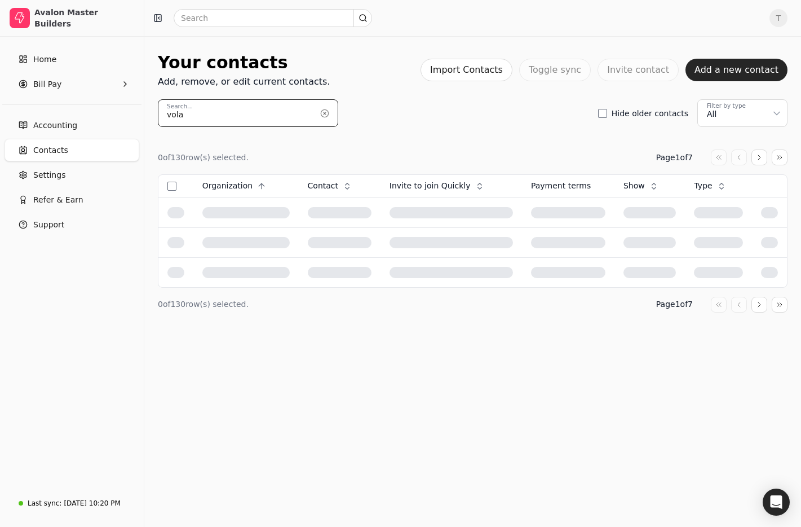
type input "vola"
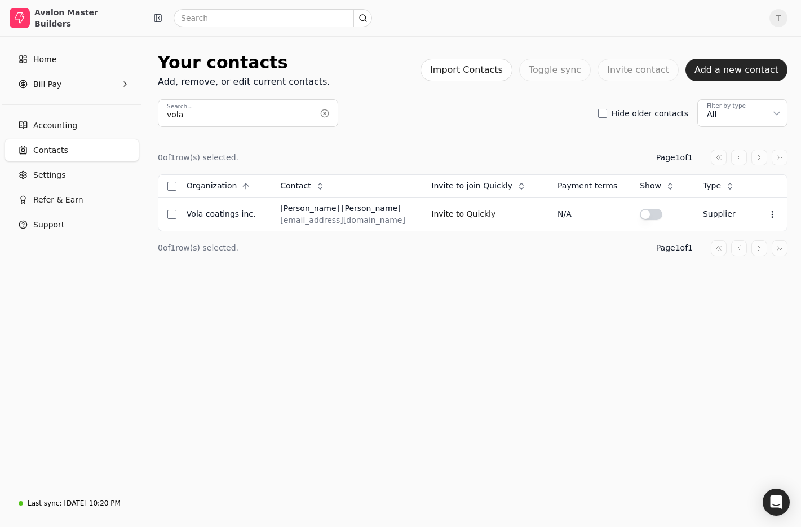
drag, startPoint x: 443, startPoint y: 215, endPoint x: 144, endPoint y: 233, distance: 299.4
click at [440, 215] on button "Invite to Quickly" at bounding box center [463, 214] width 64 height 18
click at [325, 111] on button "button" at bounding box center [325, 113] width 18 height 18
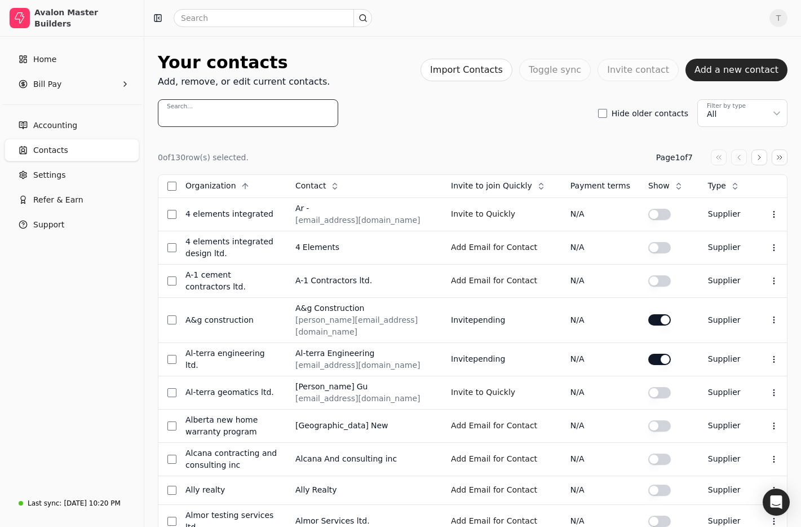
click at [261, 115] on input "Search..." at bounding box center [248, 113] width 180 height 28
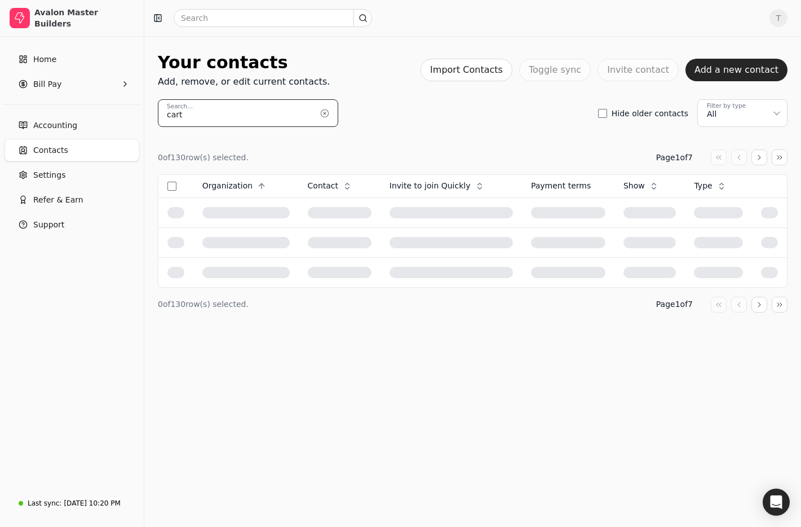
type input "cart"
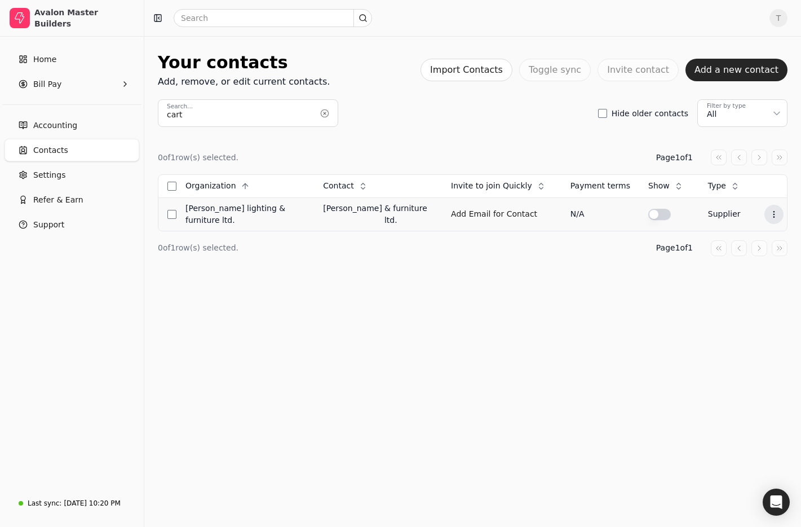
click at [776, 211] on icon at bounding box center [774, 214] width 9 height 9
click at [740, 239] on li "Edit contact" at bounding box center [719, 239] width 139 height 21
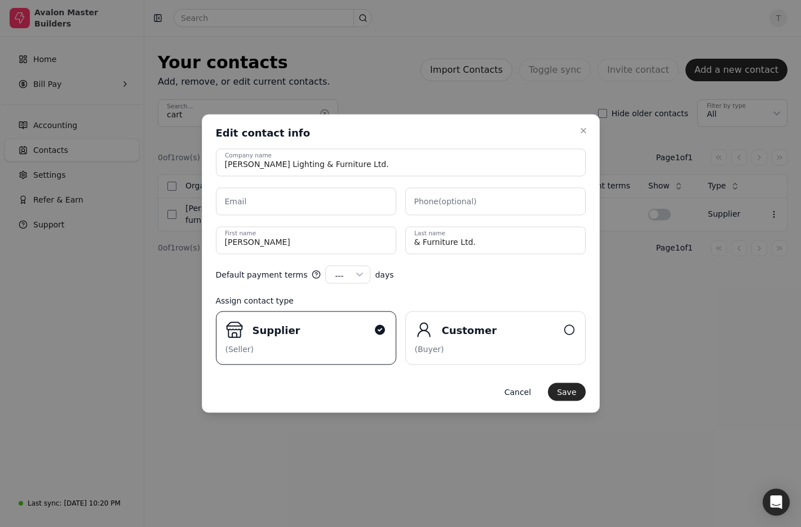
click at [308, 202] on input "Email" at bounding box center [306, 202] width 180 height 28
click at [280, 205] on input "Email" at bounding box center [306, 202] width 180 height 28
click at [252, 201] on input "Email" at bounding box center [306, 202] width 180 height 28
click at [343, 201] on input "Email" at bounding box center [306, 202] width 180 height 28
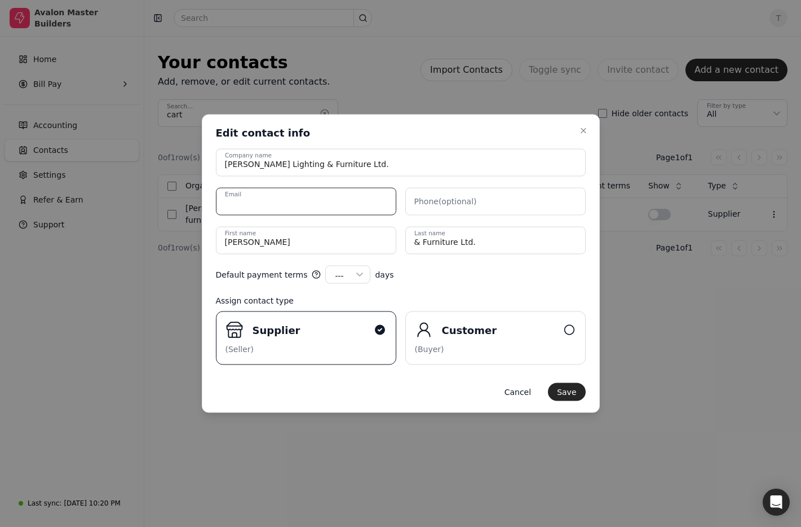
paste input "[EMAIL_ADDRESS][DOMAIN_NAME]"
type input "[EMAIL_ADDRESS][DOMAIN_NAME]"
drag, startPoint x: 510, startPoint y: 277, endPoint x: 317, endPoint y: 280, distance: 192.3
click at [510, 277] on div "Default payment terms --- --- 15 30 45 60 90 100 120 days" at bounding box center [401, 275] width 370 height 18
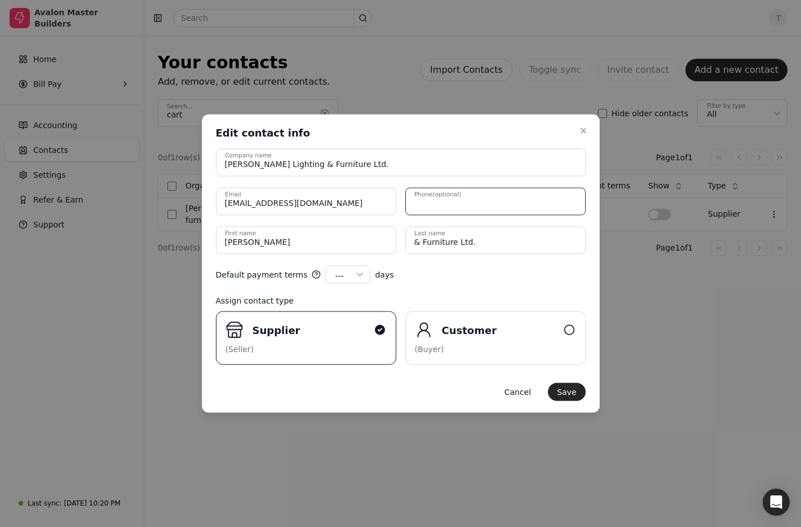
click at [478, 201] on input "Phone (optional)" at bounding box center [495, 202] width 180 height 28
paste input "780.434.9600"
type input "780.434.9600"
drag, startPoint x: 330, startPoint y: 240, endPoint x: 74, endPoint y: 219, distance: 256.3
click at [74, 219] on body "Avalon Master Builders Home Bill Pay Accounting Contacts Settings Refer & Earn …" at bounding box center [400, 263] width 801 height 527
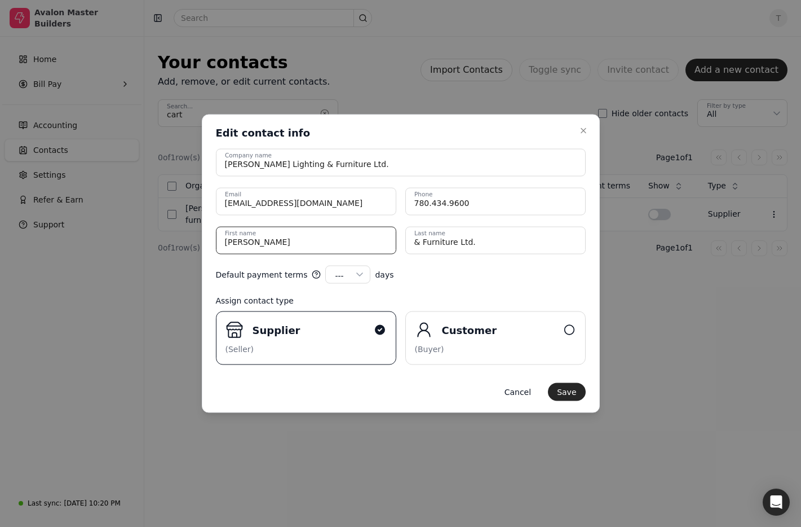
type name "[PERSON_NAME]"
type name "Spataru"
click at [530, 281] on div "Default payment terms --- --- 15 30 45 60 90 100 120 days" at bounding box center [401, 275] width 370 height 18
click at [563, 389] on button "Save" at bounding box center [566, 392] width 37 height 18
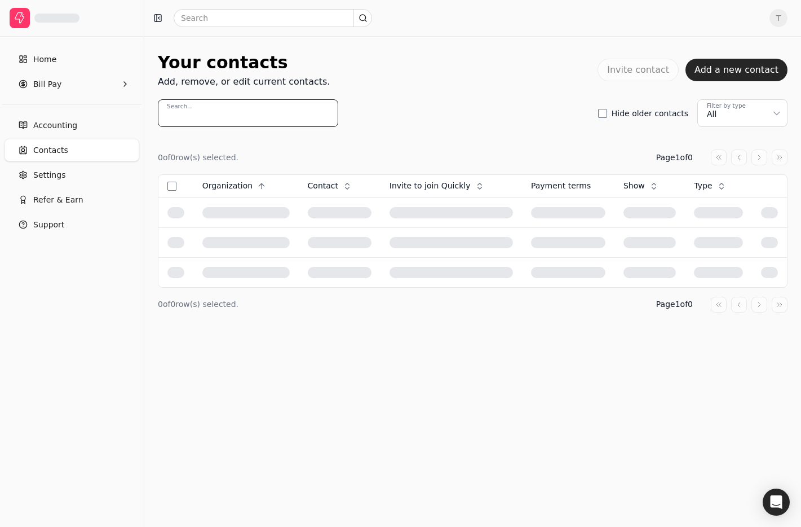
click at [237, 113] on input "Search..." at bounding box center [248, 113] width 180 height 28
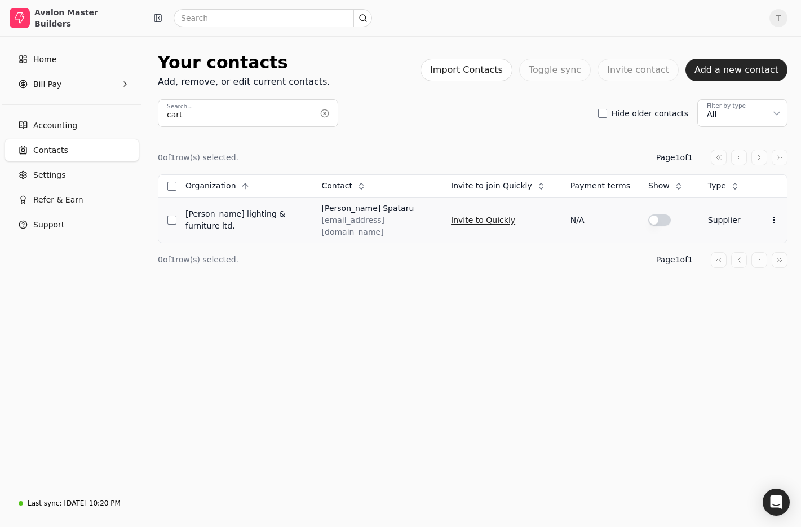
click at [456, 215] on button "Invite to Quickly" at bounding box center [483, 220] width 64 height 18
drag, startPoint x: 262, startPoint y: 118, endPoint x: -1, endPoint y: 99, distance: 264.0
click at [0, 99] on html "Avalon Master Builders Home Bill Pay Accounting Contacts Settings Refer & Earn …" at bounding box center [400, 263] width 801 height 527
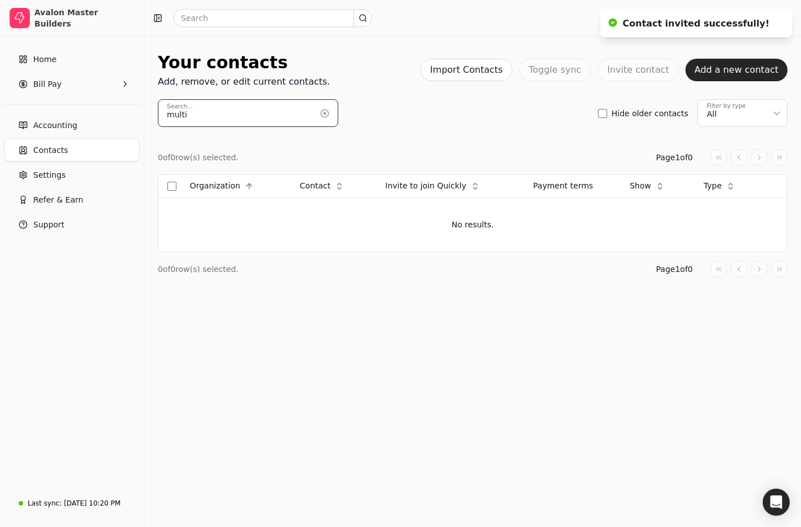
drag, startPoint x: 158, startPoint y: 107, endPoint x: 60, endPoint y: 100, distance: 98.9
click at [60, 100] on div "Avalon Master Builders Home Bill Pay Accounting Contacts Settings Refer & Earn …" at bounding box center [400, 263] width 801 height 527
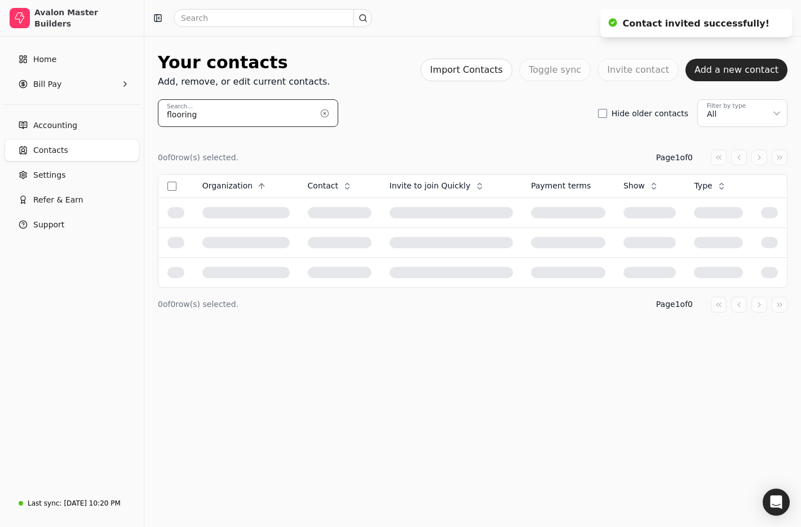
type input "flooring"
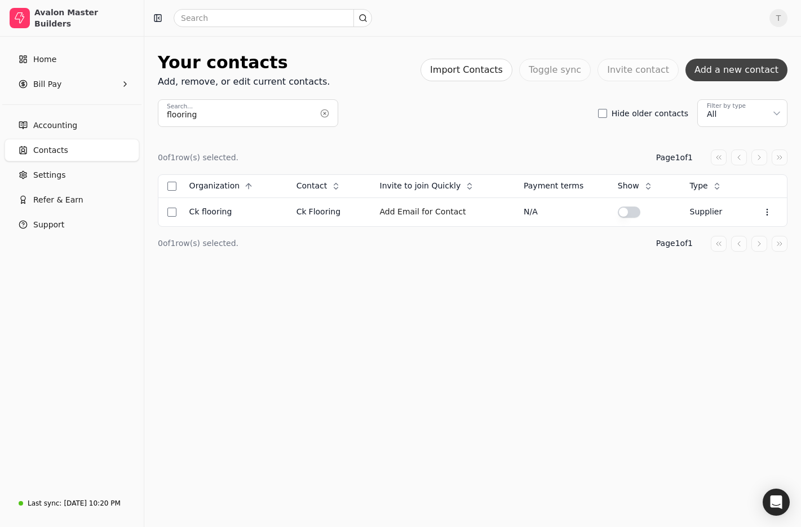
click at [708, 65] on button "Add a new contact" at bounding box center [737, 70] width 102 height 23
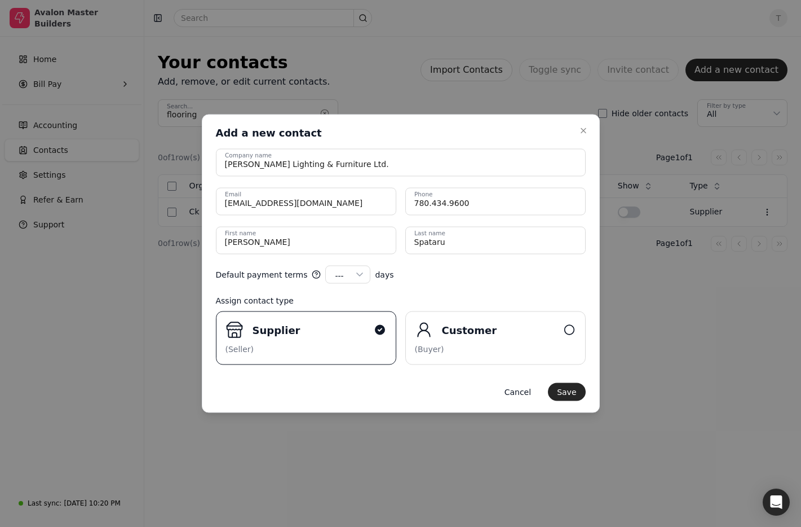
drag, startPoint x: 582, startPoint y: 131, endPoint x: 566, endPoint y: 144, distance: 21.2
click at [582, 131] on icon "button" at bounding box center [583, 131] width 5 height 5
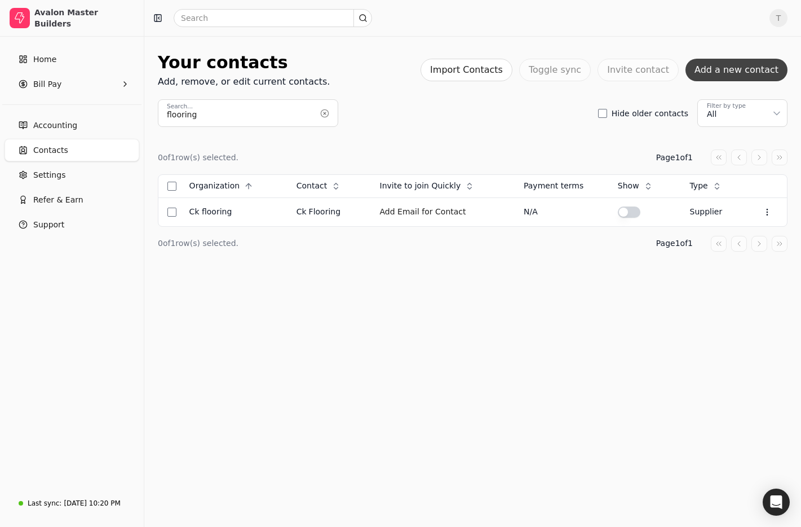
click at [735, 72] on button "Add a new contact" at bounding box center [737, 70] width 102 height 23
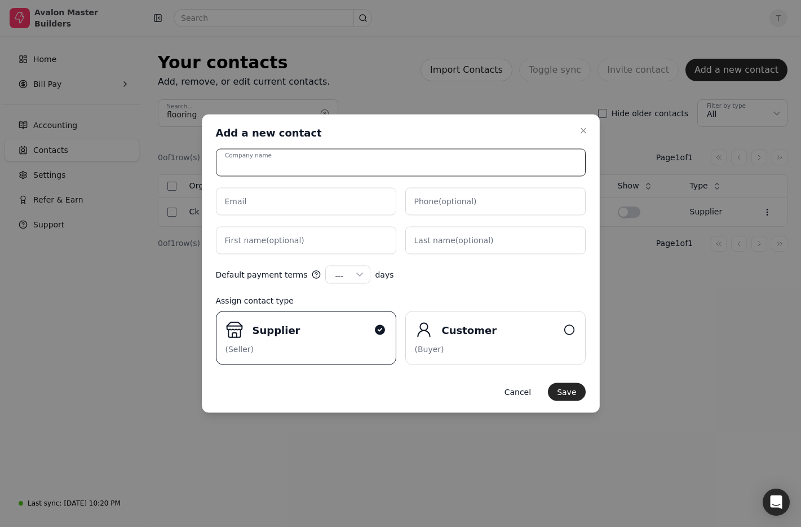
click at [323, 161] on input "Company name" at bounding box center [401, 163] width 370 height 28
click at [356, 164] on input "Company name" at bounding box center [401, 163] width 370 height 28
paste input "MULTIFAMILY FLOORING"
drag, startPoint x: 350, startPoint y: 165, endPoint x: -67, endPoint y: 152, distance: 417.5
click at [0, 152] on html "Avalon Master Builders Home Bill Pay Accounting Contacts Settings Refer & Earn …" at bounding box center [400, 263] width 801 height 527
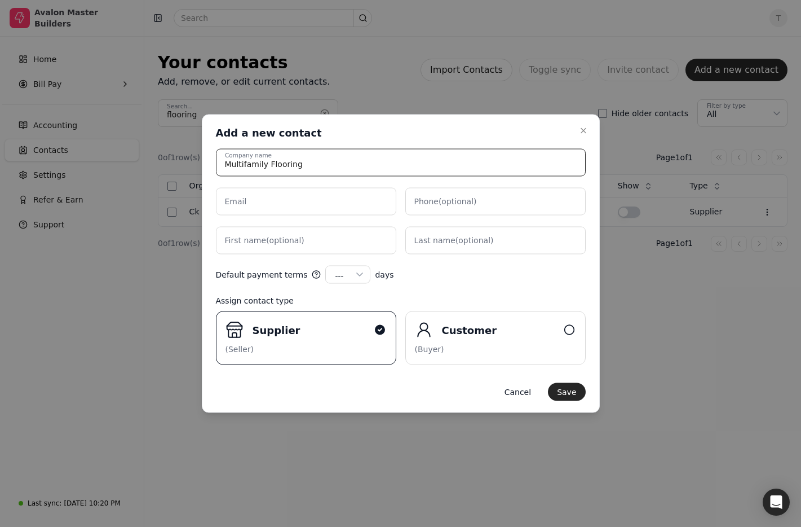
type input "Multifamily Flooring"
click at [329, 205] on input "Email" at bounding box center [306, 202] width 180 height 28
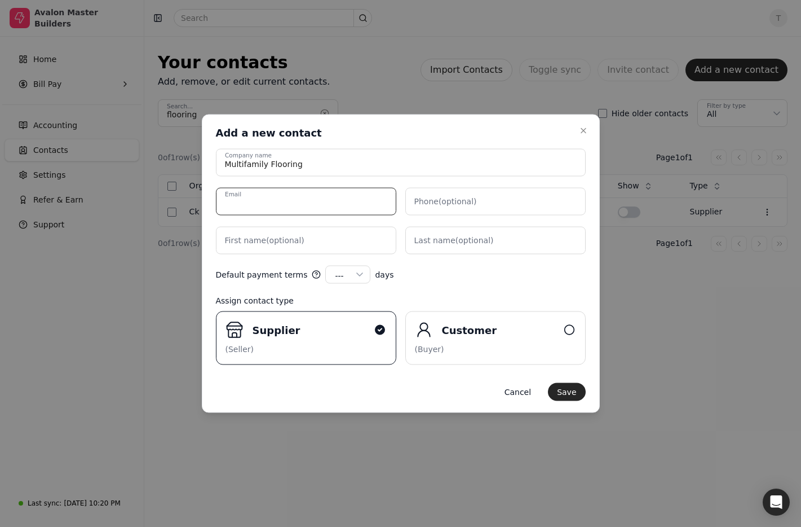
click at [276, 196] on input "Email" at bounding box center [306, 202] width 180 height 28
paste input "brett@multifamilyflooring.ca"
type input "brett@multifamilyflooring.ca"
click at [237, 237] on label "First name (optional)" at bounding box center [265, 241] width 80 height 12
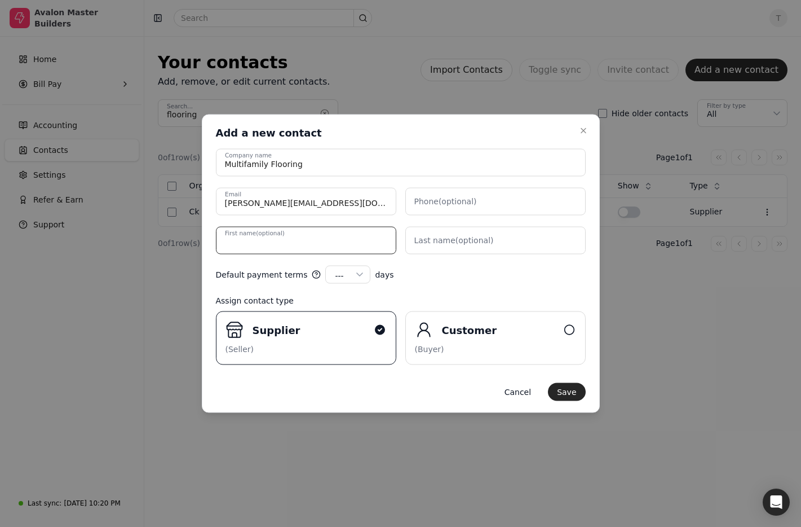
click at [237, 237] on name "First name (optional)" at bounding box center [306, 241] width 180 height 28
type name "Brett"
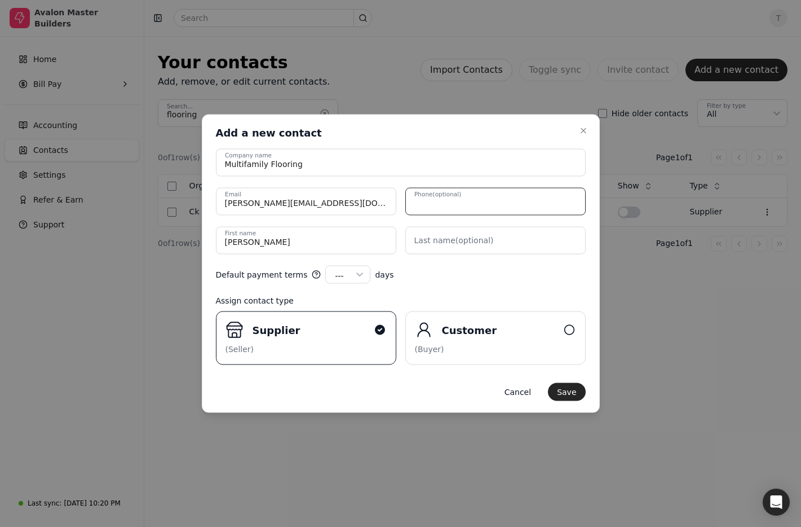
click at [475, 204] on input "Phone (optional)" at bounding box center [495, 202] width 180 height 28
paste input "(403)512-2503"
type input "(403)512-2503"
click at [466, 244] on label "Last name (optional)" at bounding box center [454, 241] width 80 height 12
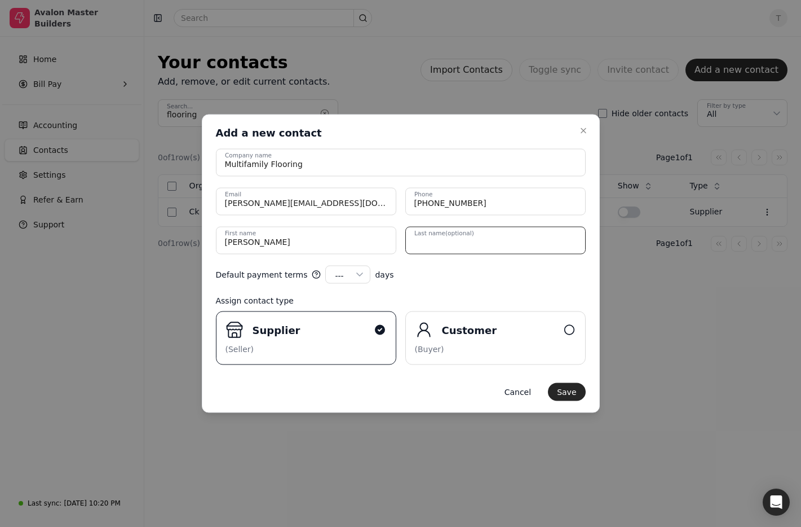
click at [466, 244] on name "Last name (optional)" at bounding box center [495, 241] width 180 height 28
type name "Mccormick"
drag, startPoint x: 564, startPoint y: 392, endPoint x: 524, endPoint y: 374, distance: 44.7
click at [564, 392] on button "Save" at bounding box center [566, 392] width 37 height 18
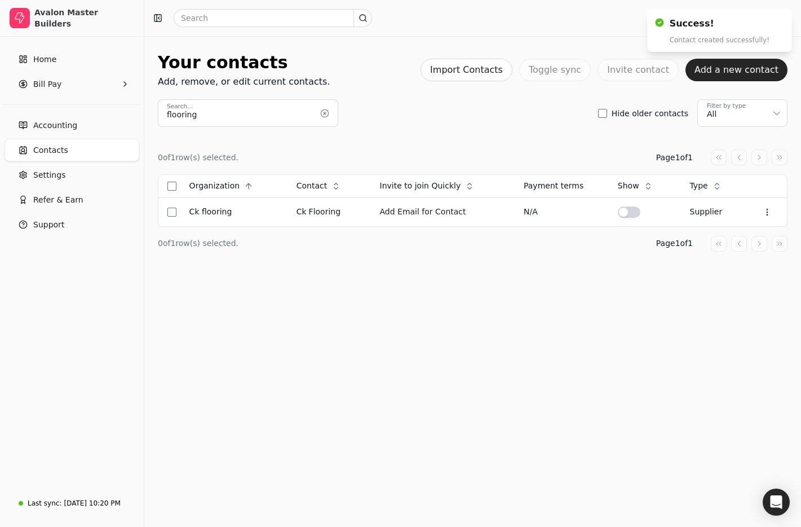
drag, startPoint x: 326, startPoint y: 117, endPoint x: 281, endPoint y: 98, distance: 48.5
click at [326, 117] on button "button" at bounding box center [325, 113] width 18 height 18
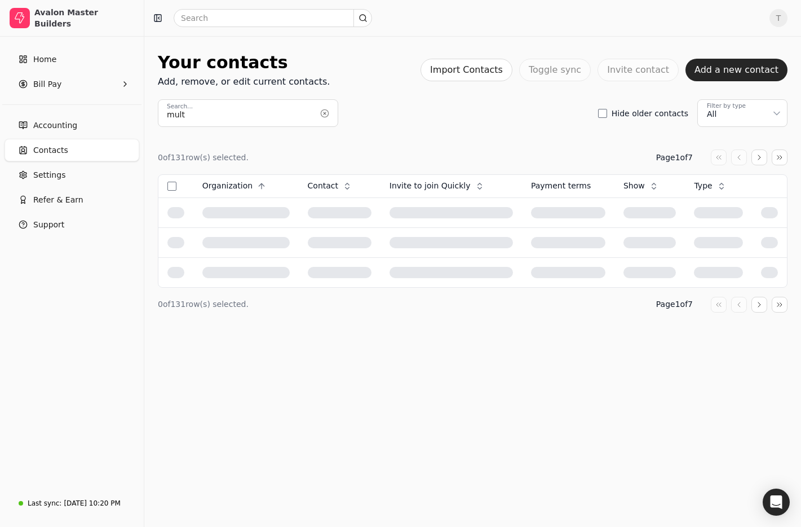
type input "mult"
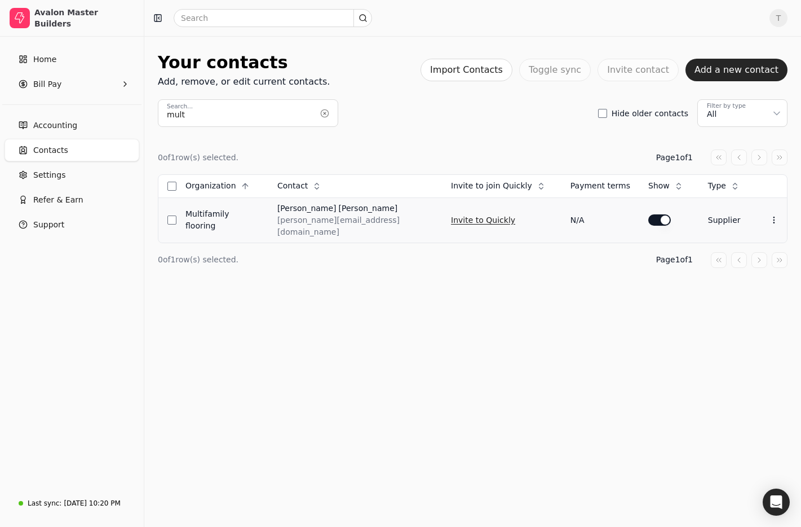
click at [466, 214] on button "Invite to Quickly" at bounding box center [483, 220] width 64 height 18
drag, startPoint x: 320, startPoint y: 113, endPoint x: 279, endPoint y: 114, distance: 41.7
click at [320, 113] on button "button" at bounding box center [325, 113] width 18 height 18
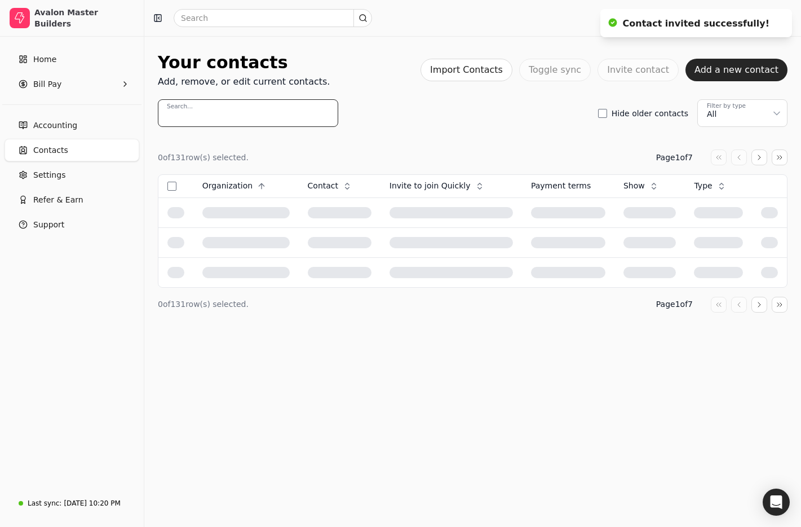
click at [255, 114] on input "Search..." at bounding box center [248, 113] width 180 height 28
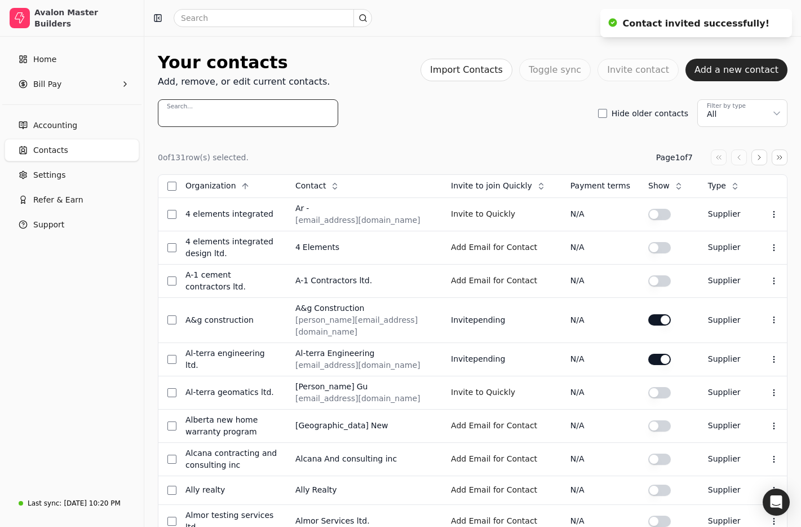
paste input "Kinspaces"
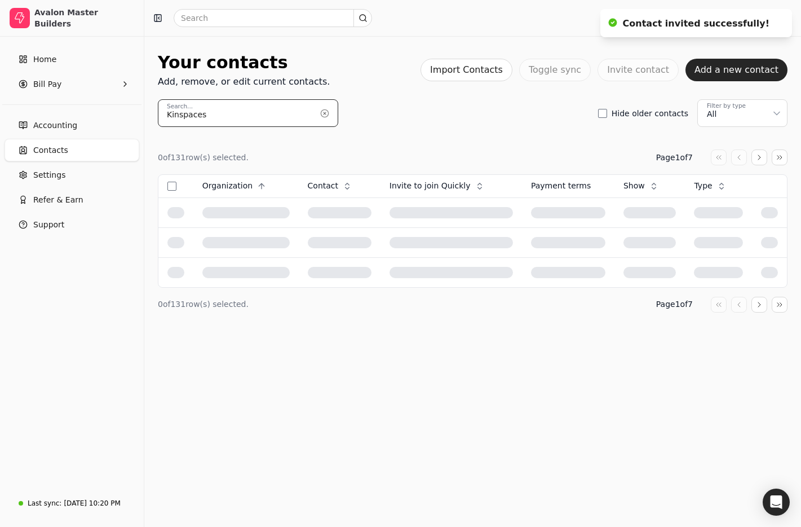
type input "Kinspaces"
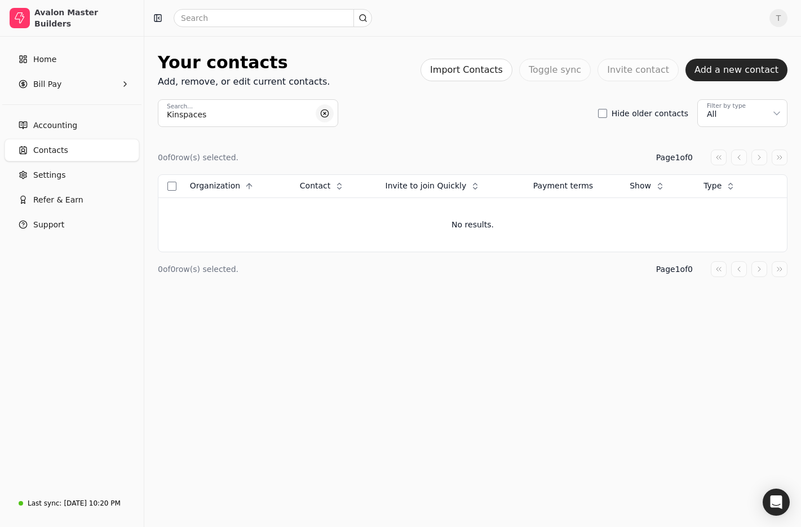
click at [328, 110] on button "button" at bounding box center [325, 113] width 18 height 18
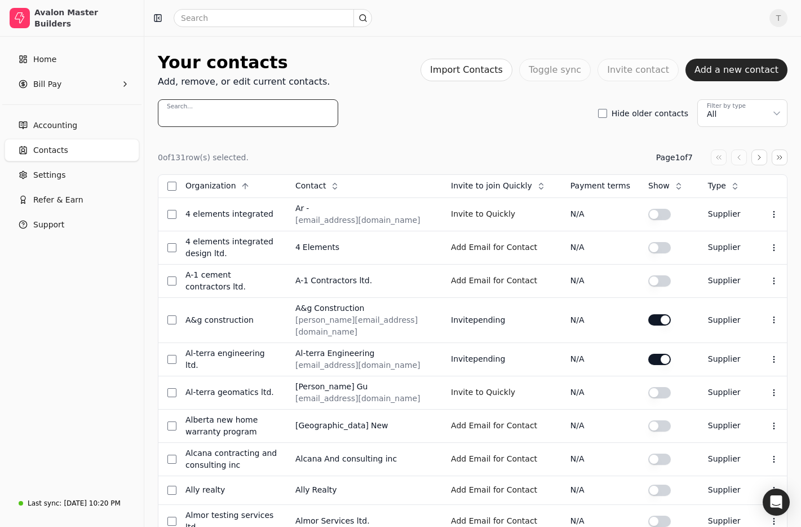
click at [241, 105] on input "Search..." at bounding box center [248, 113] width 180 height 28
drag, startPoint x: 634, startPoint y: 136, endPoint x: 658, endPoint y: 116, distance: 31.6
click at [635, 135] on div "0 of 131 row(s) selected. Page 1 of 7 Organization Context Menu Button Contact …" at bounding box center [473, 511] width 630 height 769
click at [741, 68] on button "Add a new contact" at bounding box center [737, 70] width 102 height 23
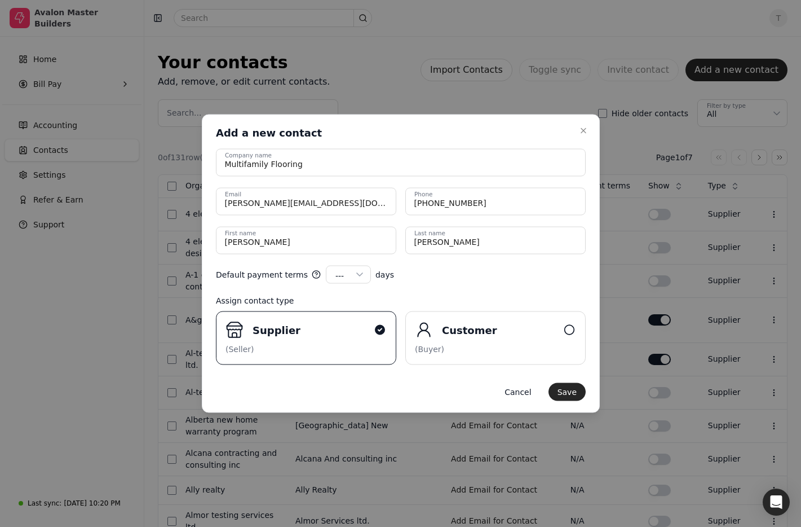
drag, startPoint x: 585, startPoint y: 133, endPoint x: 599, endPoint y: 130, distance: 14.4
click at [585, 133] on icon "button" at bounding box center [583, 130] width 9 height 9
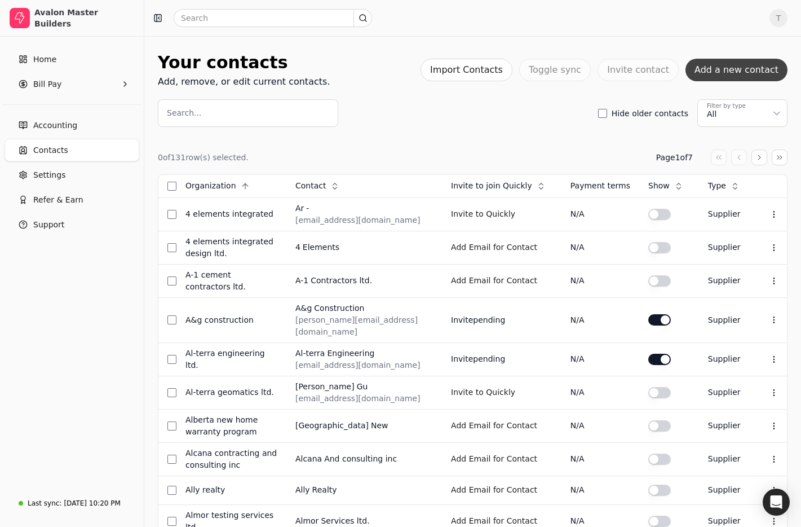
click at [759, 68] on button "Add a new contact" at bounding box center [737, 70] width 102 height 23
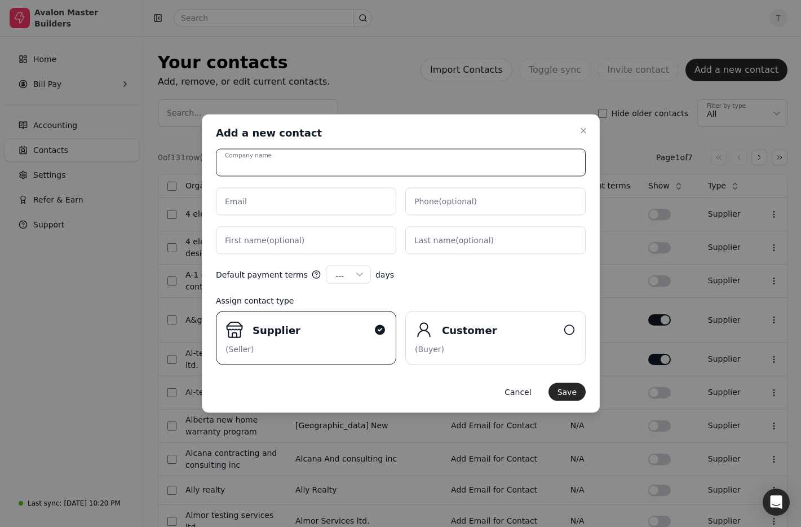
click at [285, 157] on input "Company name" at bounding box center [401, 163] width 370 height 28
type input "Kinspaces Ltd."
click at [370, 136] on div "Add a new contact Add a new contact" at bounding box center [401, 133] width 370 height 14
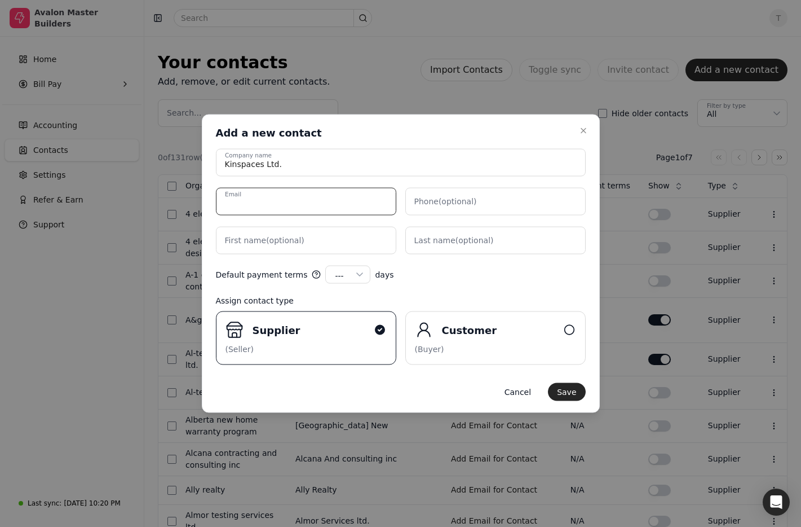
click at [314, 205] on input "Email" at bounding box center [306, 202] width 180 height 28
click at [345, 204] on input "Email" at bounding box center [306, 202] width 180 height 28
paste input "accounts@kin-spaces.com"
type input "accounts@kin-spaces.com"
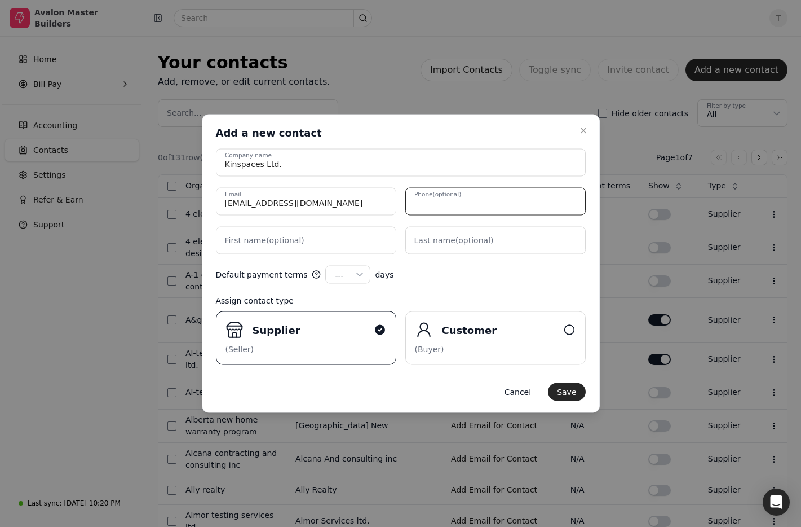
click at [511, 208] on input "Phone (optional)" at bounding box center [495, 202] width 180 height 28
paste input "587.889.8889"
type input "587.889.8889"
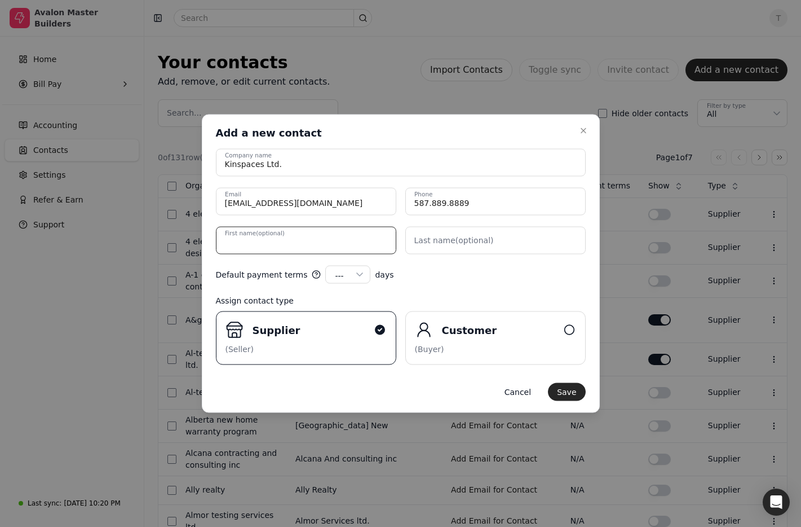
click at [310, 241] on name "First name (optional)" at bounding box center [306, 241] width 180 height 28
type name "Flavio"
drag, startPoint x: 540, startPoint y: 291, endPoint x: 455, endPoint y: 329, distance: 92.9
click at [540, 291] on form "Kinspaces Ltd. Company name accounts@kin-spaces.com Email 587.889.8889 Phone Fl…" at bounding box center [401, 275] width 370 height 252
click at [571, 393] on button "Save" at bounding box center [566, 392] width 37 height 18
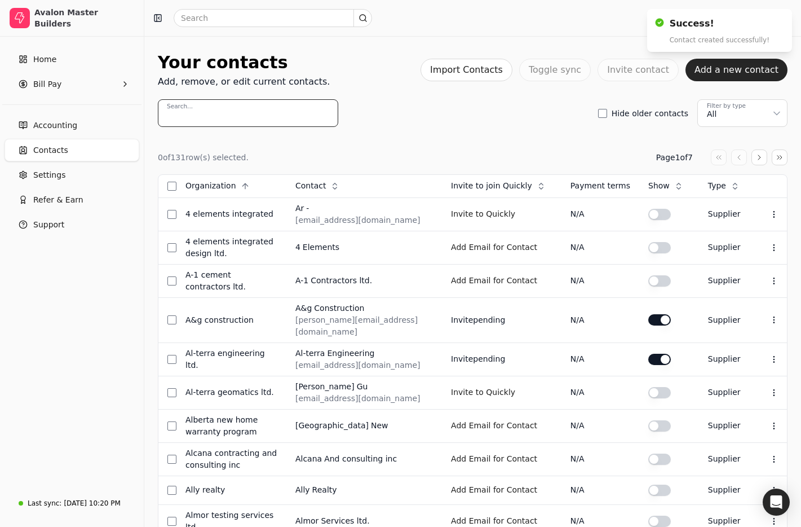
click at [199, 113] on input "Search..." at bounding box center [248, 113] width 180 height 28
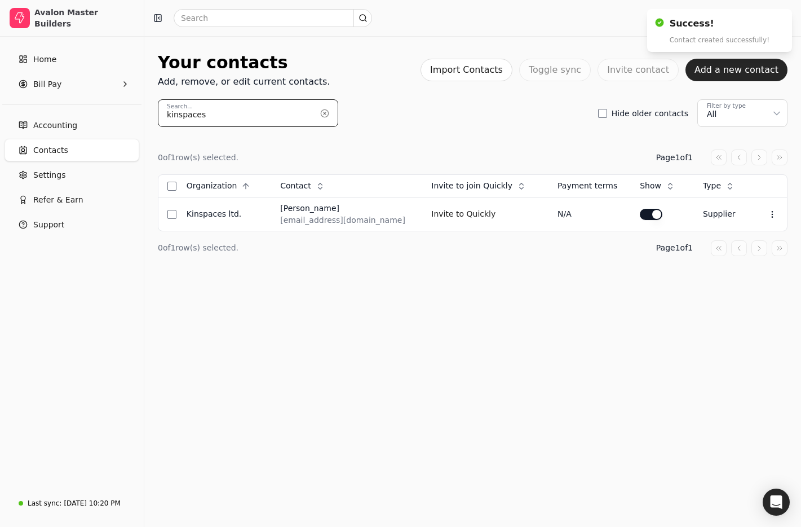
type input "kinspaces"
drag, startPoint x: 423, startPoint y: 166, endPoint x: 452, endPoint y: 176, distance: 30.5
click at [423, 166] on div "0 of 1 row(s) selected. Page 1 of 1 Organization Context Menu Button Contact Co…" at bounding box center [473, 202] width 630 height 107
click at [442, 213] on button "Invite to Quickly" at bounding box center [463, 214] width 64 height 18
drag, startPoint x: 398, startPoint y: 139, endPoint x: 385, endPoint y: 136, distance: 13.3
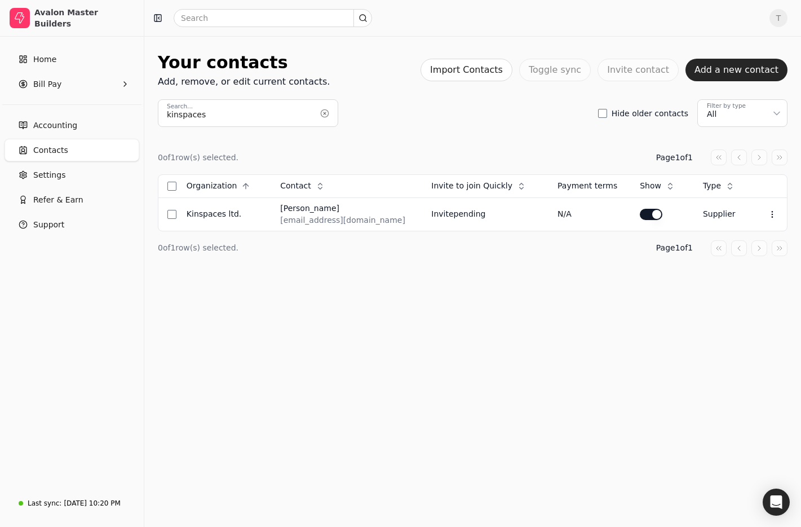
click at [398, 139] on div "0 of 1 row(s) selected. Page 1 of 1 Organization Context Menu Button Contact Co…" at bounding box center [473, 203] width 630 height 152
drag, startPoint x: 320, startPoint y: 115, endPoint x: 262, endPoint y: 115, distance: 57.5
click at [320, 115] on button "button" at bounding box center [325, 113] width 18 height 18
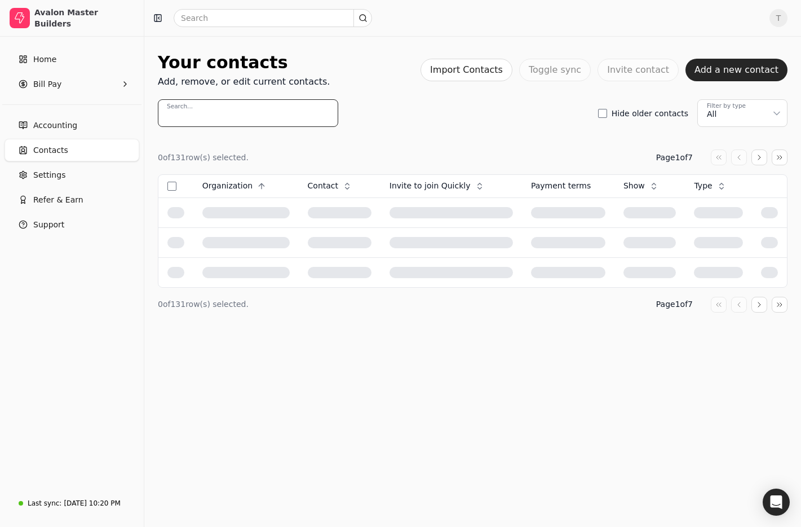
click at [255, 115] on input "Search..." at bounding box center [248, 113] width 180 height 28
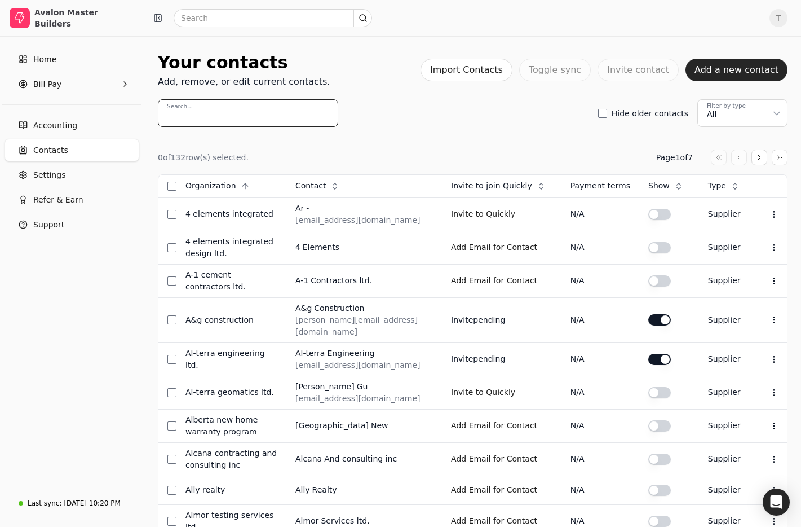
paste input "Janico Cleaning Ltd"
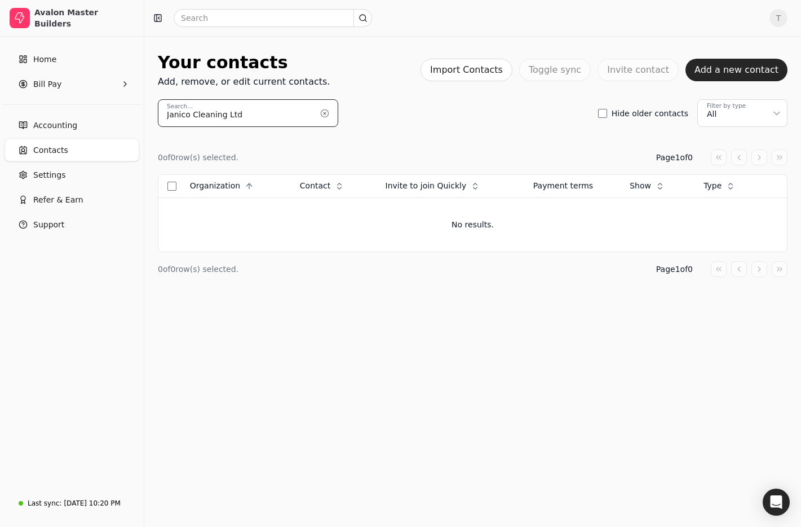
drag, startPoint x: 259, startPoint y: 116, endPoint x: 117, endPoint y: 107, distance: 143.0
click at [117, 107] on div "Avalon Master Builders Home Bill Pay Accounting Contacts Settings Refer & Earn …" at bounding box center [400, 263] width 801 height 527
type input "j"
type input "janico"
click at [756, 70] on button "Add a new contact" at bounding box center [737, 70] width 102 height 23
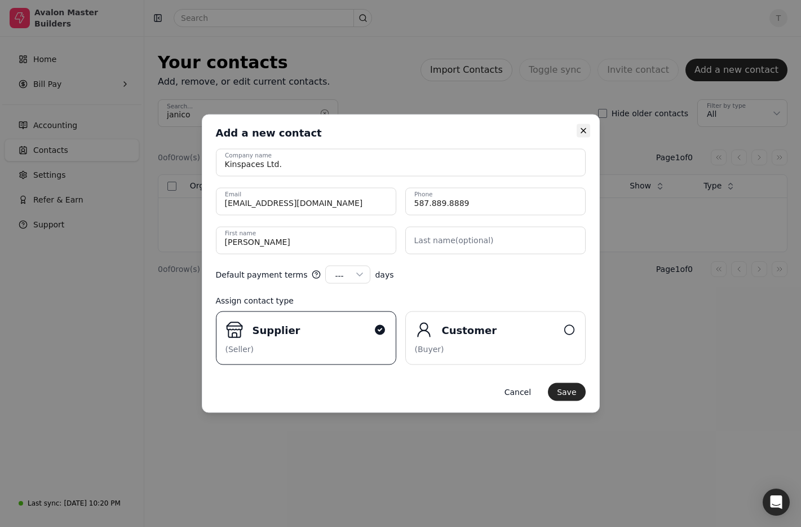
click at [584, 130] on icon "button" at bounding box center [583, 131] width 5 height 5
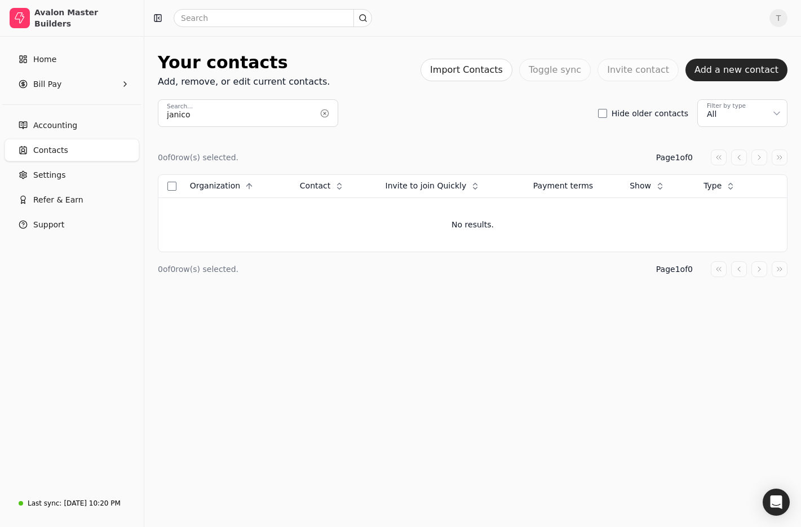
click at [700, 79] on button "Add a new contact" at bounding box center [737, 70] width 102 height 23
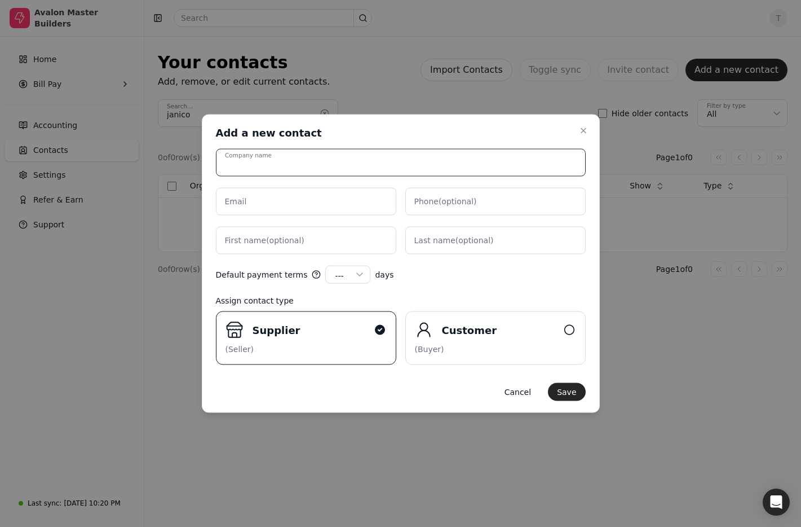
click at [341, 161] on input "Company name" at bounding box center [401, 163] width 370 height 28
type input "Janico Cleaning ltd"
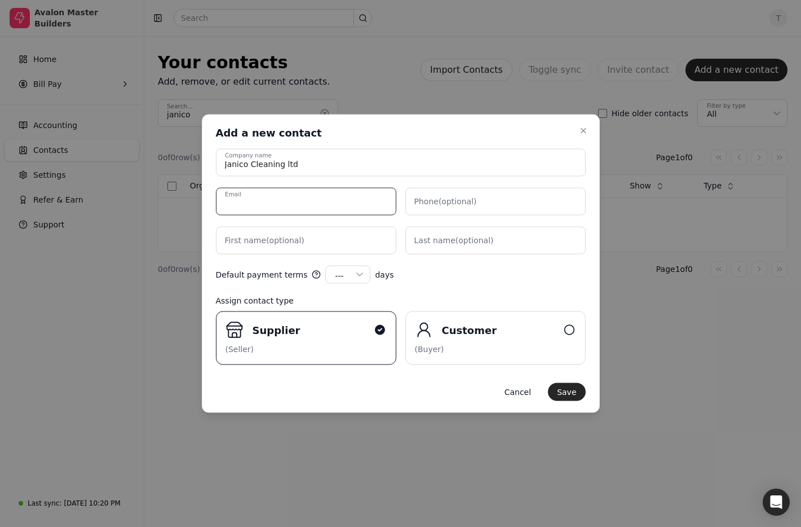
click at [344, 201] on input "Email" at bounding box center [306, 202] width 180 height 28
paste input "info@janicocleaning.ca"
type input "info@janicocleaning.ca"
click at [248, 243] on label "First name (optional)" at bounding box center [265, 241] width 80 height 12
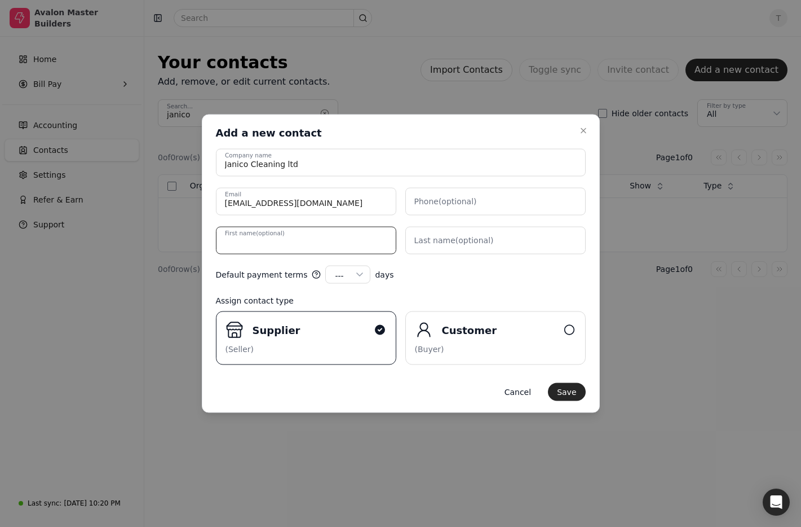
click at [248, 243] on name "First name (optional)" at bounding box center [306, 241] width 180 height 28
type name "[PERSON_NAME]"
click at [457, 201] on label "Phone (optional)" at bounding box center [445, 202] width 63 height 12
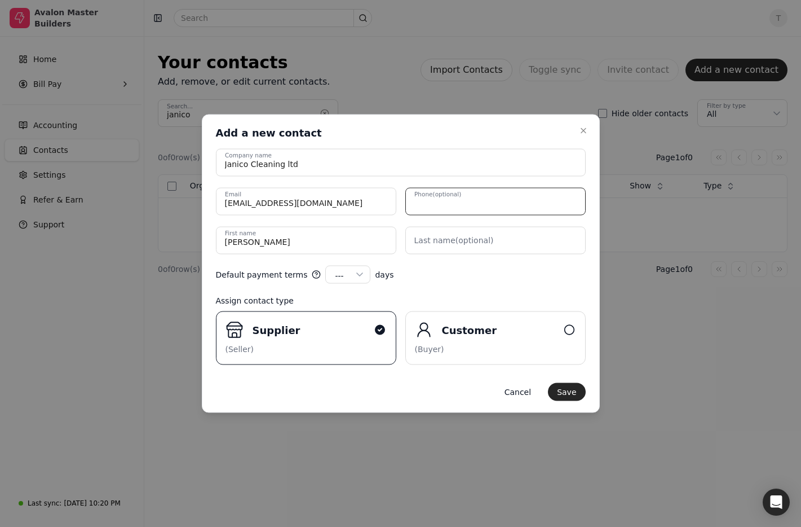
click at [457, 201] on input "Phone (optional)" at bounding box center [495, 202] width 180 height 28
paste input "780-993-6166"
type input "780-993-6166"
click at [483, 240] on label "Last name (optional)" at bounding box center [454, 241] width 80 height 12
click at [483, 240] on name "Last name (optional)" at bounding box center [495, 241] width 180 height 28
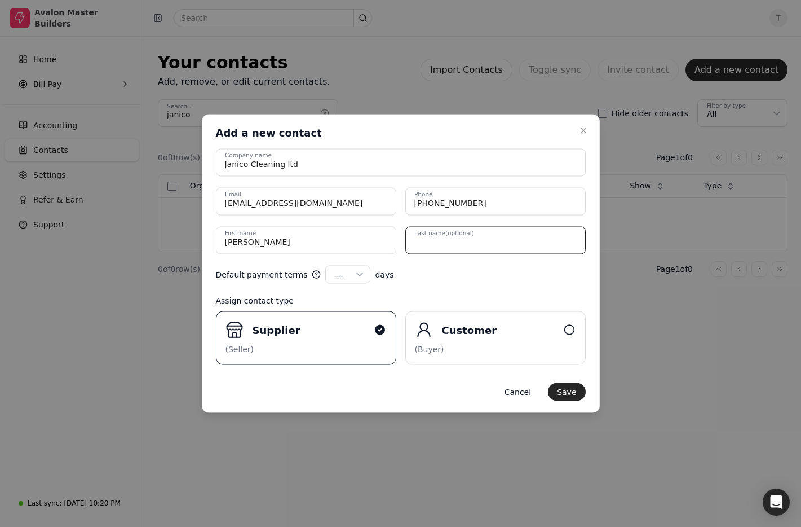
paste name "Blazey"
type name "Blazey"
drag, startPoint x: 215, startPoint y: 199, endPoint x: 198, endPoint y: 197, distance: 17.0
click at [198, 197] on body "Avalon Master Builders Home Bill Pay Accounting Contacts Settings Refer & Earn …" at bounding box center [400, 263] width 801 height 527
type input "[EMAIL_ADDRESS][DOMAIN_NAME]"
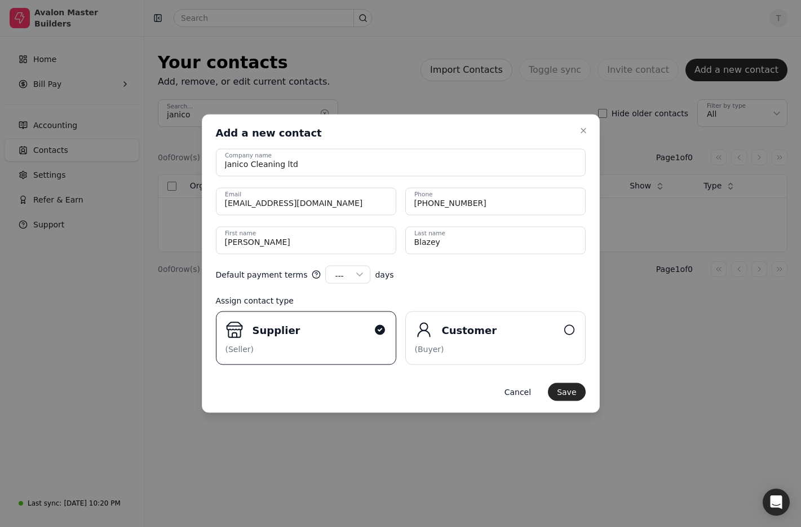
drag, startPoint x: 483, startPoint y: 262, endPoint x: 476, endPoint y: 265, distance: 7.9
click at [483, 262] on form "Janico Cleaning ltd Company name andre@janicocleaning.ca Email 780-993-6166 Pho…" at bounding box center [401, 275] width 370 height 252
click at [570, 394] on button "Save" at bounding box center [566, 392] width 37 height 18
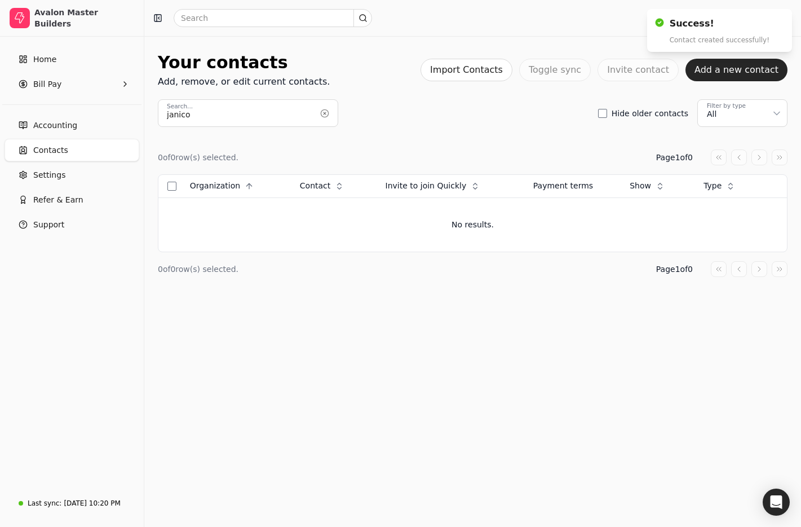
click at [326, 112] on button "button" at bounding box center [325, 113] width 18 height 18
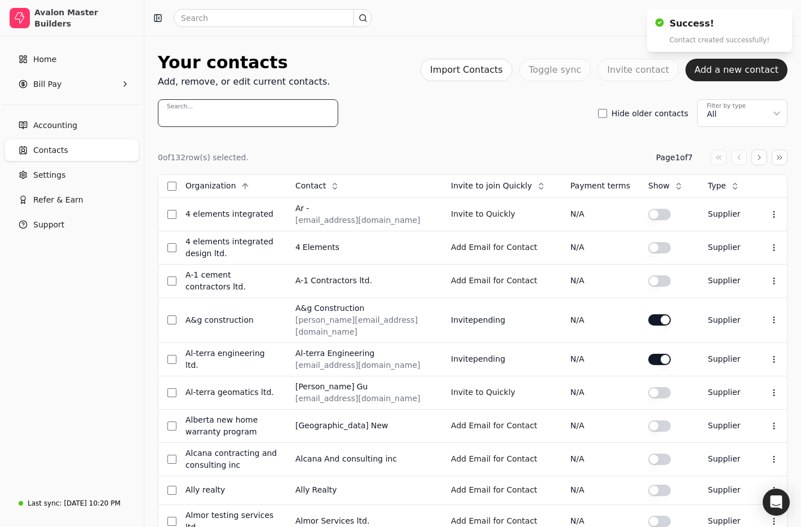
click at [217, 109] on input "Search..." at bounding box center [248, 113] width 180 height 28
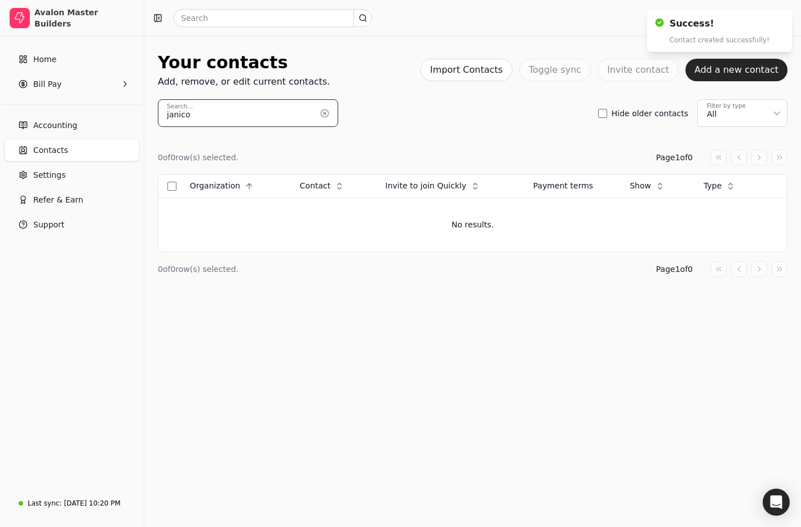
type input "janico"
drag, startPoint x: 323, startPoint y: 112, endPoint x: 363, endPoint y: 145, distance: 52.1
click at [322, 112] on button "button" at bounding box center [325, 113] width 18 height 18
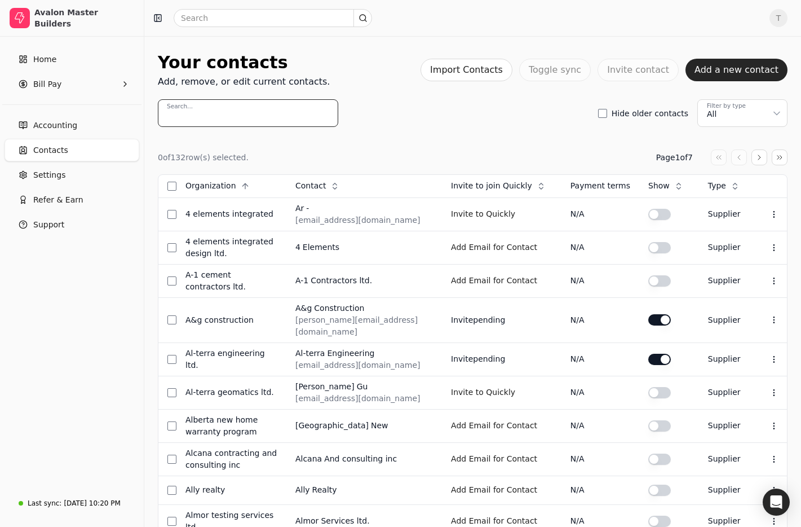
click at [246, 122] on input "Search..." at bounding box center [248, 113] width 180 height 28
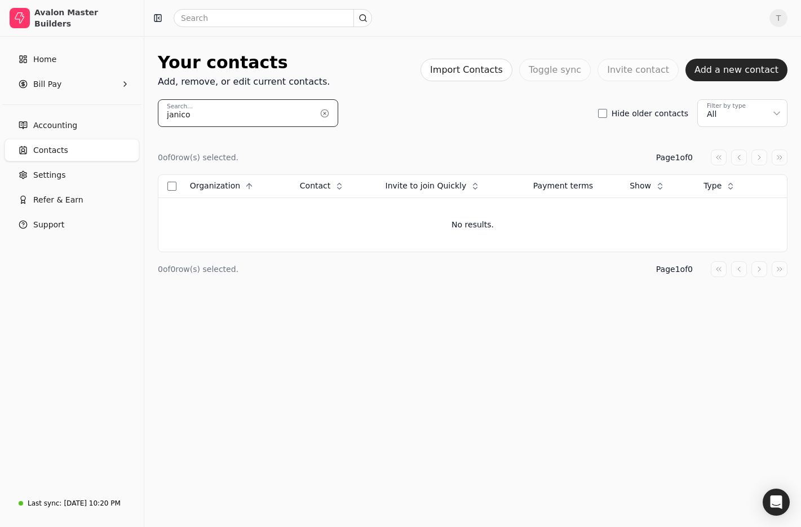
type input "janico"
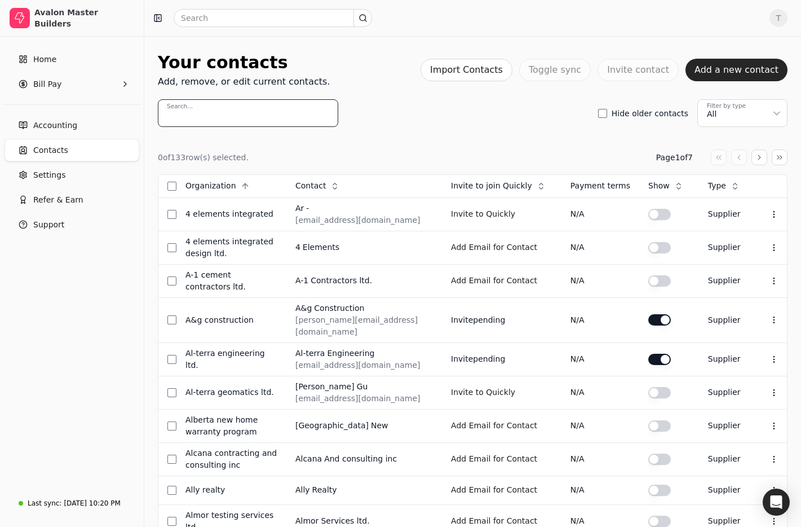
click at [222, 119] on input "Search..." at bounding box center [248, 113] width 180 height 28
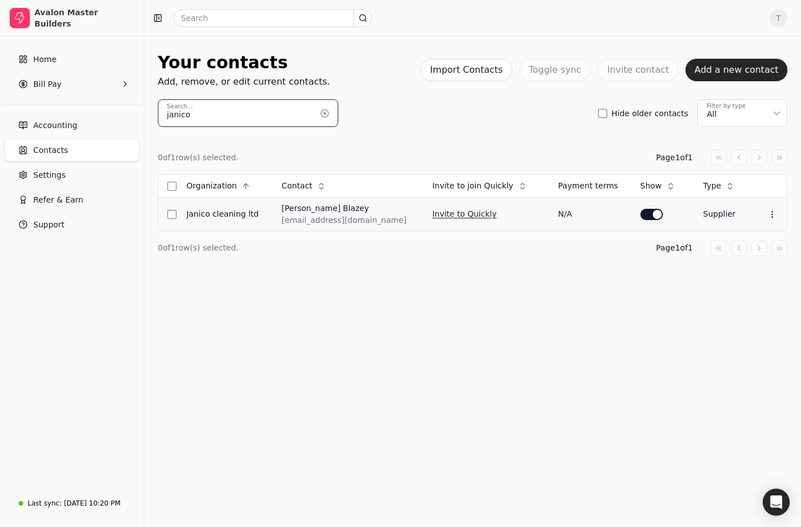
type input "janico"
click at [450, 211] on button "Invite to Quickly" at bounding box center [464, 214] width 64 height 18
drag, startPoint x: 328, startPoint y: 113, endPoint x: 298, endPoint y: 115, distance: 30.0
click at [327, 113] on button "button" at bounding box center [325, 113] width 18 height 18
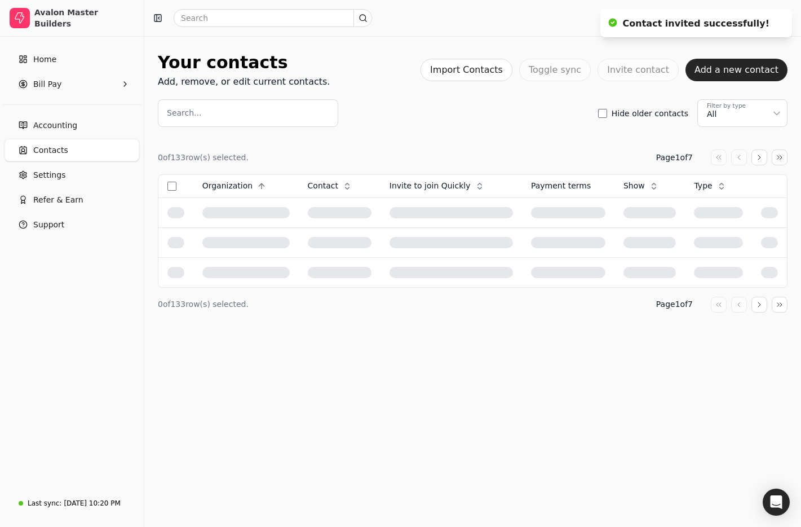
click at [245, 115] on input "Search..." at bounding box center [248, 113] width 180 height 28
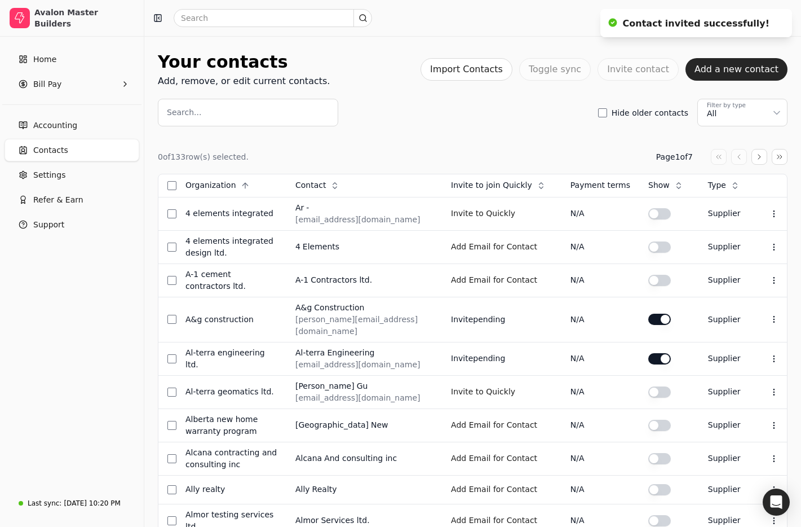
click at [245, 116] on input "Search..." at bounding box center [248, 113] width 180 height 28
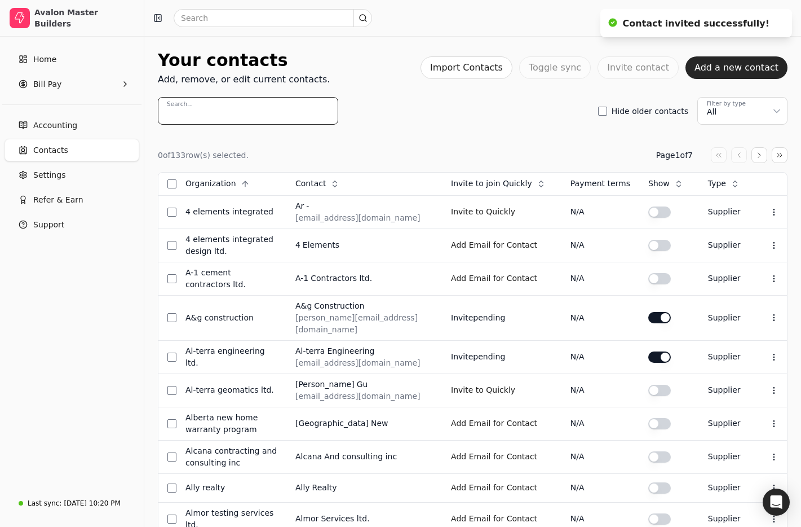
click at [245, 116] on input "Search..." at bounding box center [248, 111] width 180 height 28
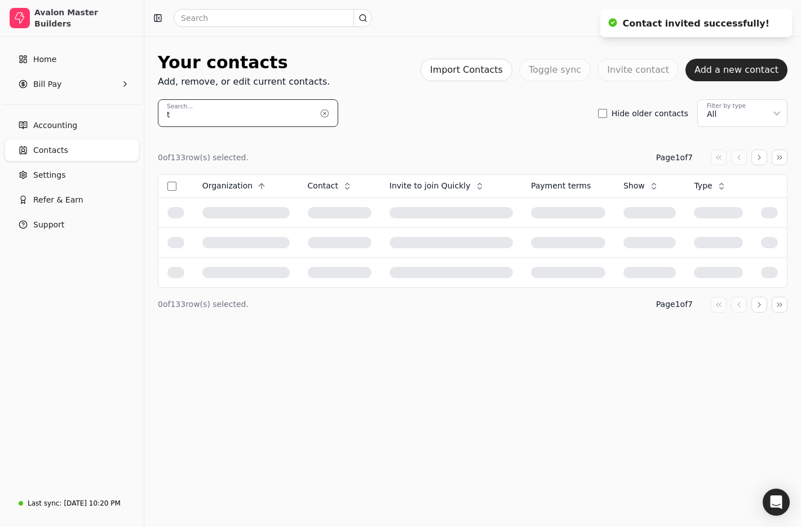
scroll to position [0, 0]
type input "trail"
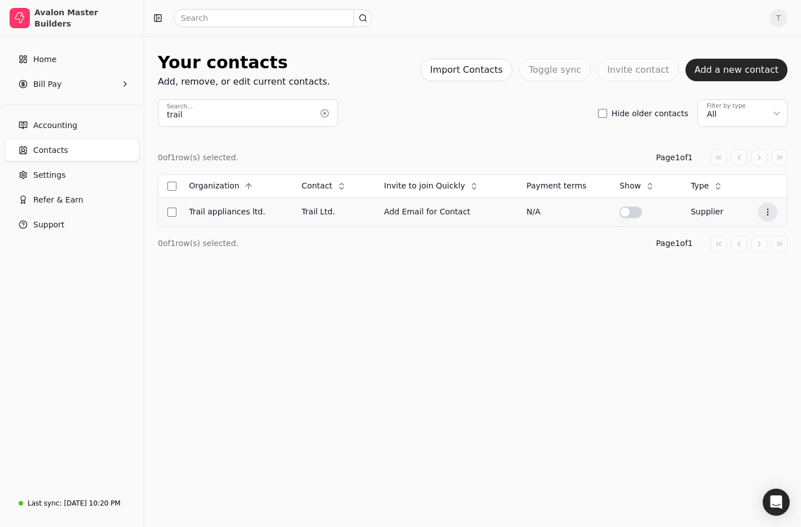
click at [769, 213] on icon at bounding box center [767, 212] width 9 height 9
click at [752, 236] on li "Edit contact" at bounding box center [712, 239] width 139 height 21
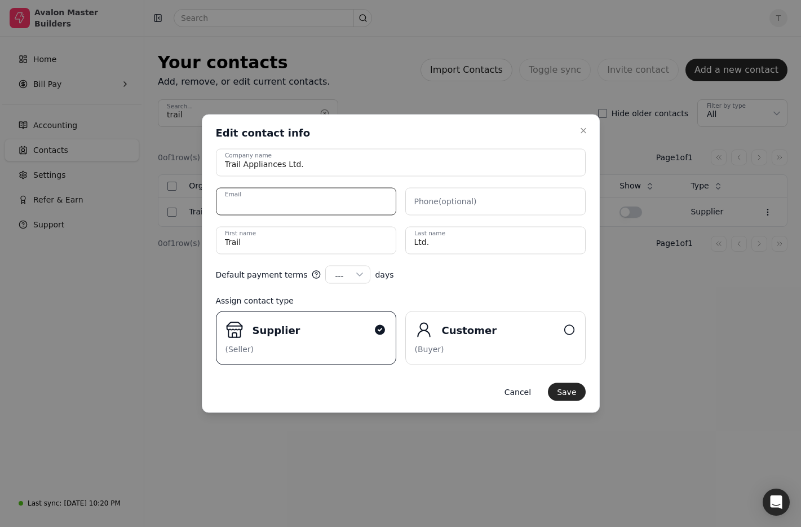
click at [364, 204] on input "Email" at bounding box center [306, 202] width 180 height 28
paste input "SAguilar@trail-appliances.com"
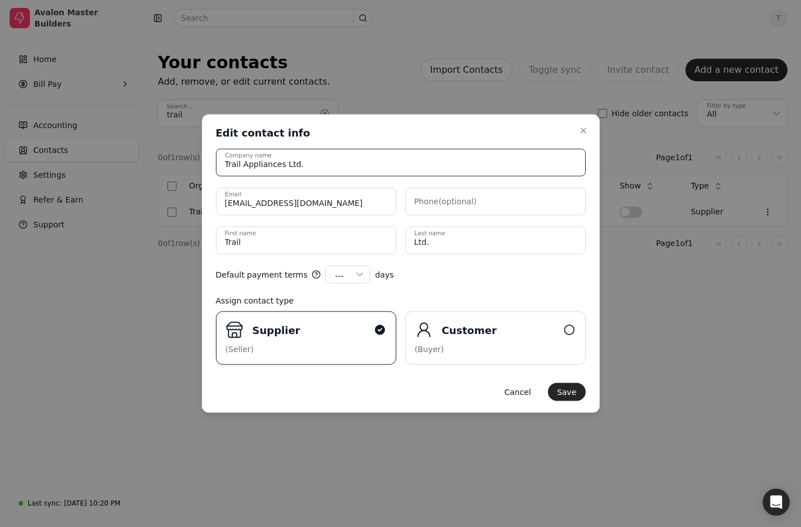
click at [447, 149] on input "Trail Appliances Ltd." at bounding box center [401, 163] width 370 height 28
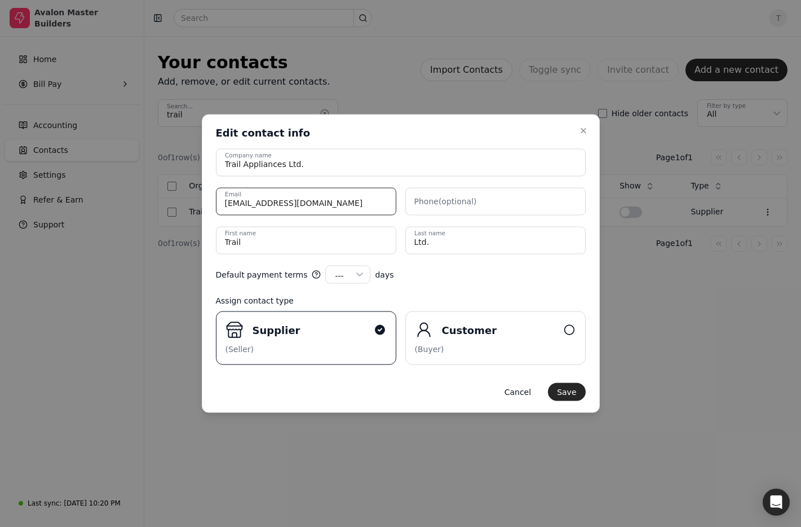
drag, startPoint x: 359, startPoint y: 202, endPoint x: -8, endPoint y: 171, distance: 367.8
click at [0, 171] on html "Avalon Master Builders Home Bill Pay Accounting Contacts Settings Refer & Earn …" at bounding box center [400, 263] width 801 height 527
paste input "sgreenwood"
type input "[EMAIL_ADDRESS][DOMAIN_NAME]"
drag, startPoint x: 258, startPoint y: 235, endPoint x: 146, endPoint y: 231, distance: 111.7
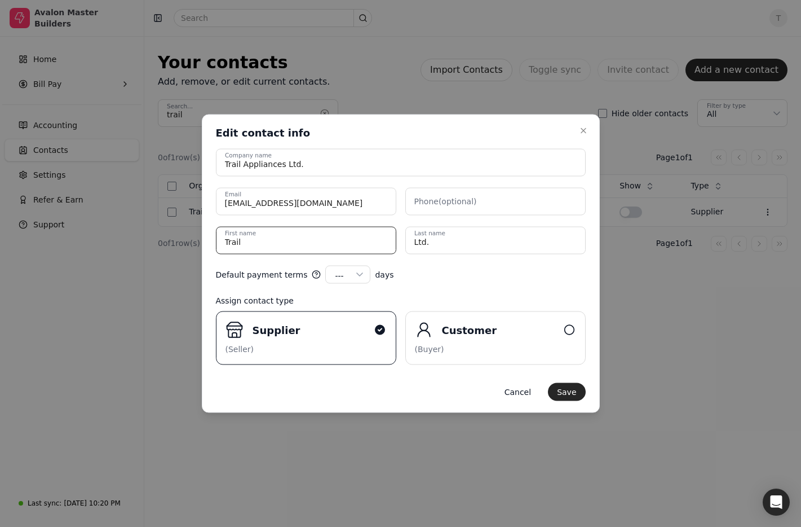
click at [146, 231] on body "Avalon Master Builders Home Bill Pay Accounting Contacts Settings Refer & Earn …" at bounding box center [400, 263] width 801 height 527
type name "[PERSON_NAME]"
type name "Greenwood"
click at [573, 394] on button "Save" at bounding box center [566, 392] width 37 height 18
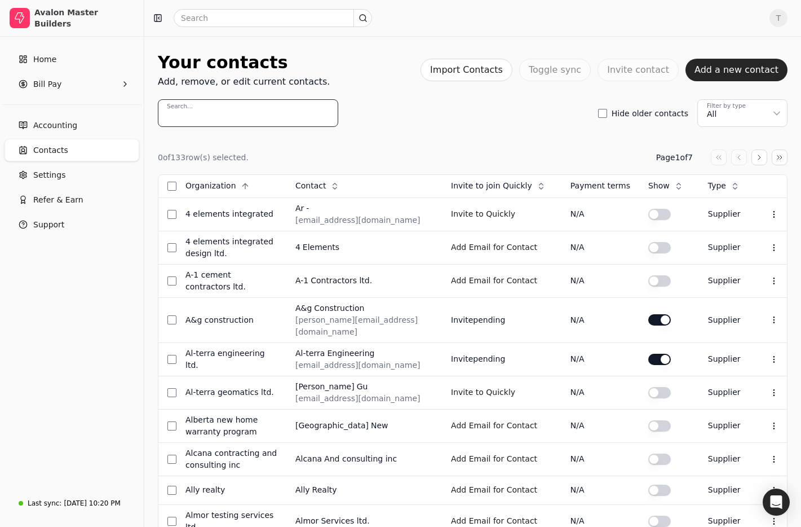
click at [232, 117] on input "Search..." at bounding box center [248, 113] width 180 height 28
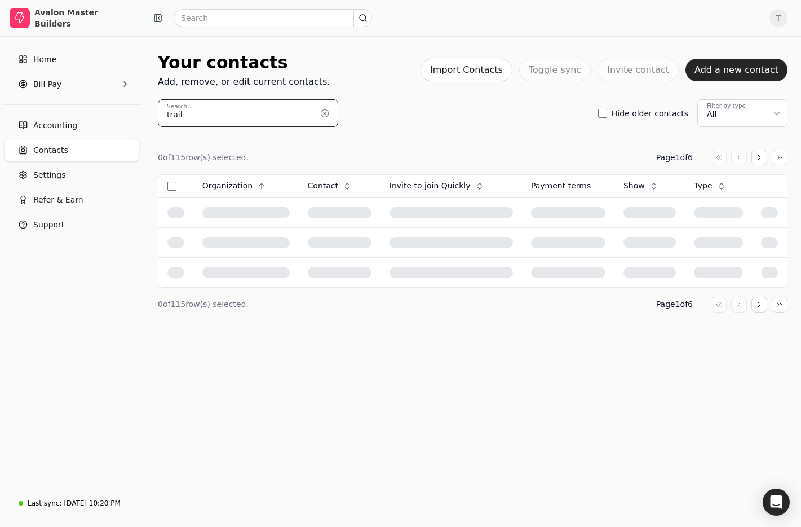
type input "trail"
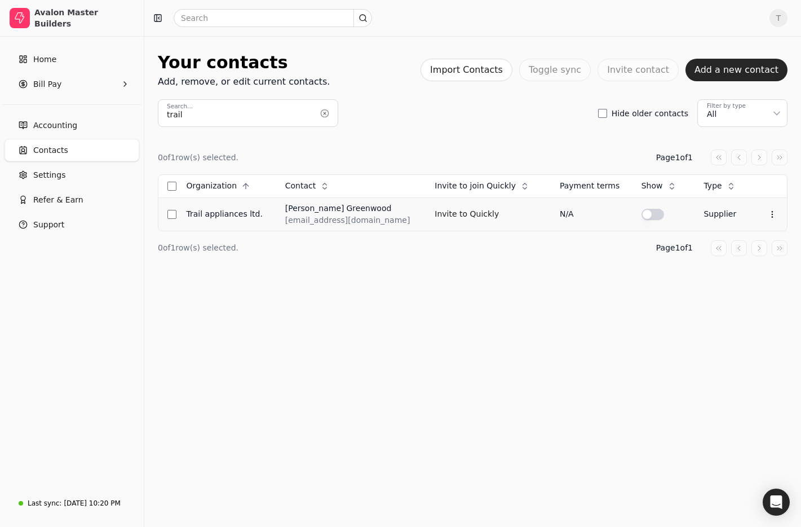
drag, startPoint x: 481, startPoint y: 209, endPoint x: 207, endPoint y: 207, distance: 274.1
click at [481, 209] on button "Invite to Quickly" at bounding box center [467, 214] width 64 height 18
click at [328, 113] on button "button" at bounding box center [325, 113] width 18 height 18
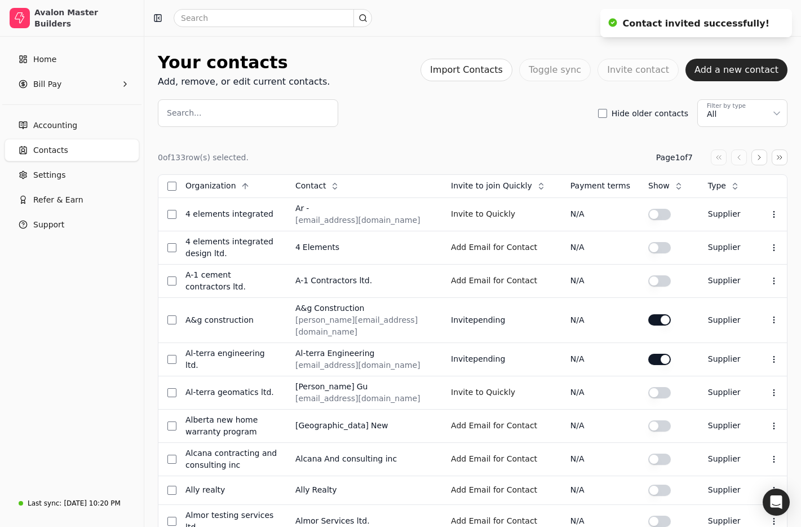
click at [307, 113] on input "Search..." at bounding box center [248, 113] width 180 height 28
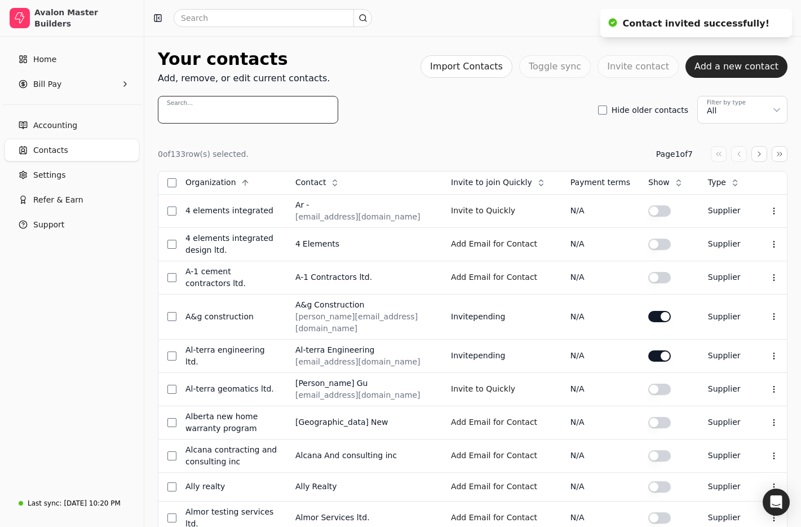
click at [307, 113] on input "Search..." at bounding box center [248, 110] width 180 height 28
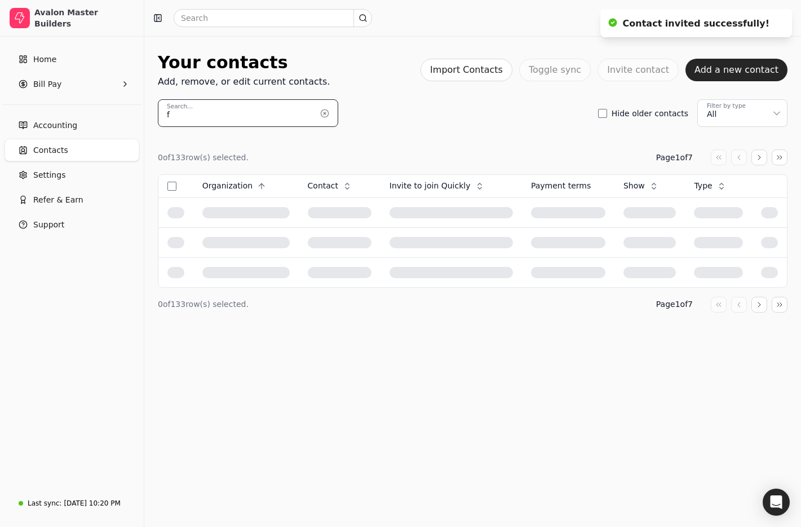
scroll to position [0, 0]
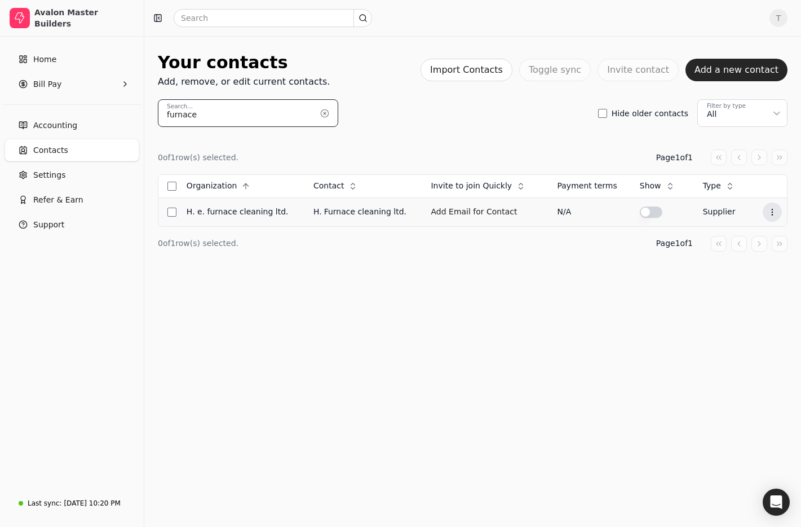
type input "furnace"
click at [768, 214] on icon at bounding box center [772, 212] width 9 height 9
click at [751, 244] on li "Edit contact" at bounding box center [716, 239] width 139 height 21
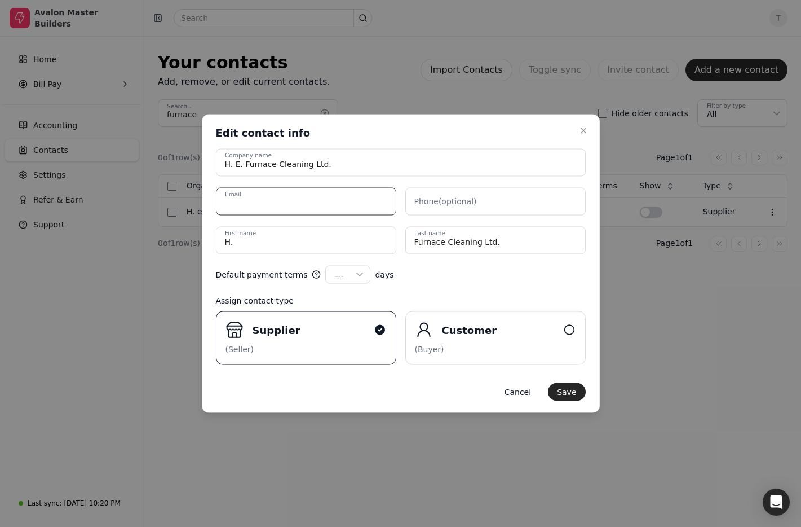
click at [273, 197] on input "Email" at bounding box center [306, 202] width 180 height 28
paste input "[EMAIL_ADDRESS][DOMAIN_NAME]"
type input "[EMAIL_ADDRESS][DOMAIN_NAME]"
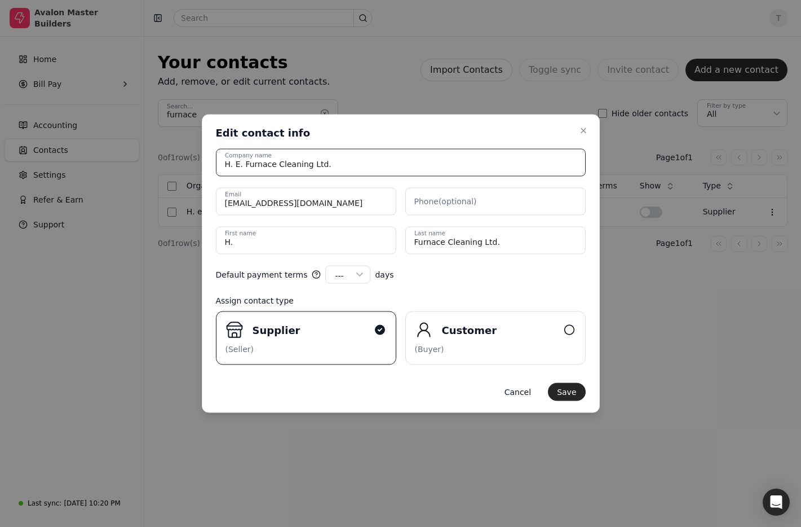
click at [376, 163] on input "H. E. Furnace Cleaning Ltd." at bounding box center [401, 163] width 370 height 28
drag, startPoint x: 334, startPoint y: 244, endPoint x: 162, endPoint y: 219, distance: 173.8
click at [162, 219] on body "Avalon Master Builders Home Bill Pay Accounting Contacts Settings Refer & Earn …" at bounding box center [400, 263] width 801 height 527
paste name "Paulo"
type name "Paulo"
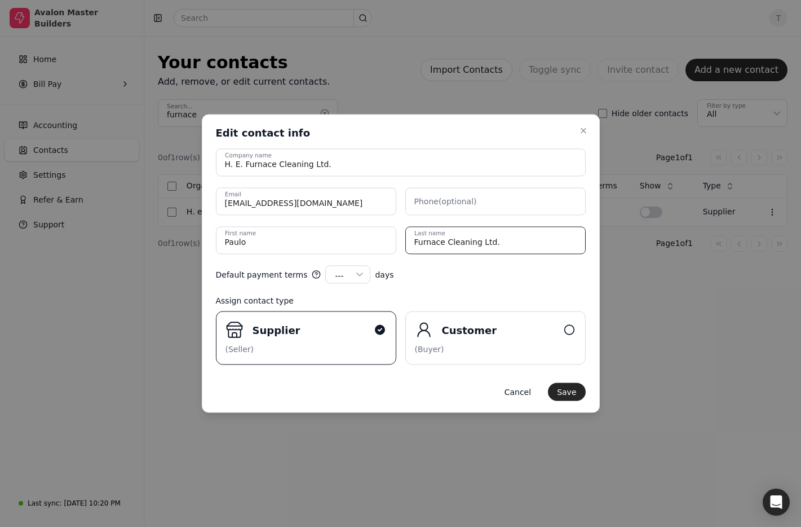
drag, startPoint x: 548, startPoint y: 238, endPoint x: 250, endPoint y: 215, distance: 298.1
click at [250, 215] on div "H. E. Furnace Cleaning Ltd. Company name [EMAIL_ADDRESS][DOMAIN_NAME] Email Pho…" at bounding box center [401, 201] width 370 height 105
paste name "[PERSON_NAME]"
type name "[PERSON_NAME]"
click at [516, 277] on div "Default payment terms --- --- 15 30 45 60 90 100 120 days" at bounding box center [401, 275] width 370 height 18
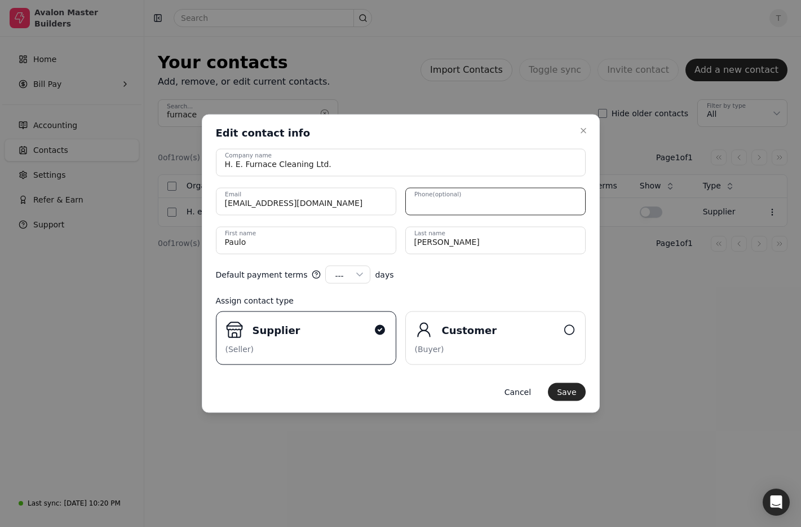
click at [499, 206] on input "Phone (optional)" at bounding box center [495, 202] width 180 height 28
paste input "[PHONE_NUMBER]"
type input "[PHONE_NUMBER]"
drag, startPoint x: 489, startPoint y: 268, endPoint x: 533, endPoint y: 343, distance: 86.9
click at [489, 268] on div "Default payment terms --- --- 15 30 45 60 90 100 120 days" at bounding box center [401, 275] width 370 height 18
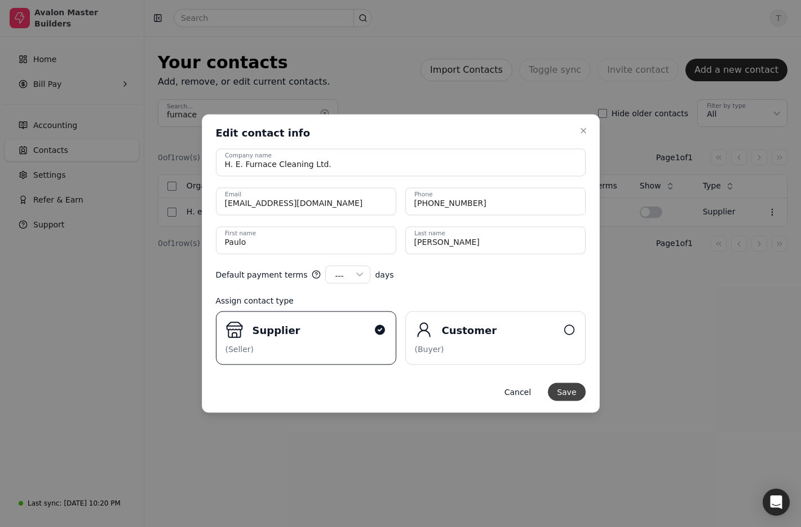
click at [562, 394] on button "Save" at bounding box center [566, 392] width 37 height 18
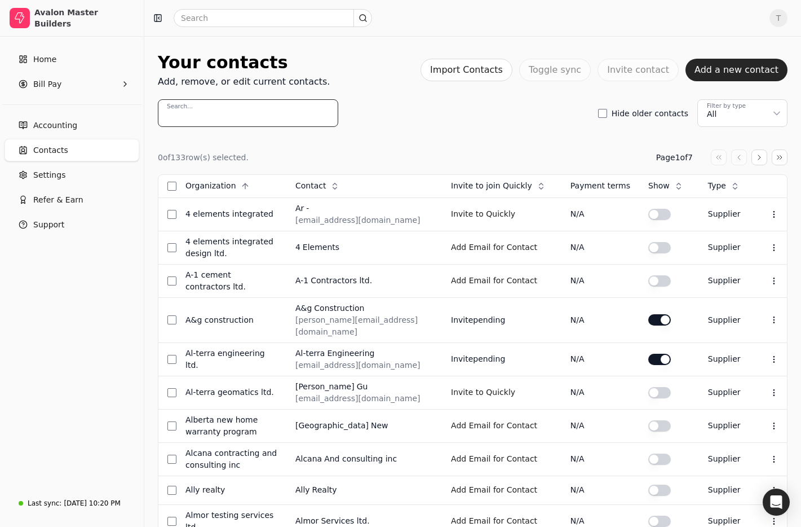
click at [210, 112] on input "Search..." at bounding box center [248, 113] width 180 height 28
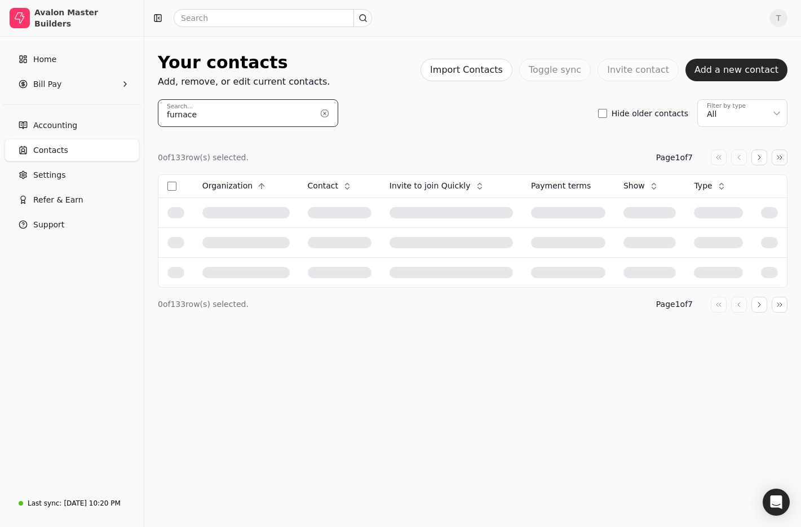
type input "furnace"
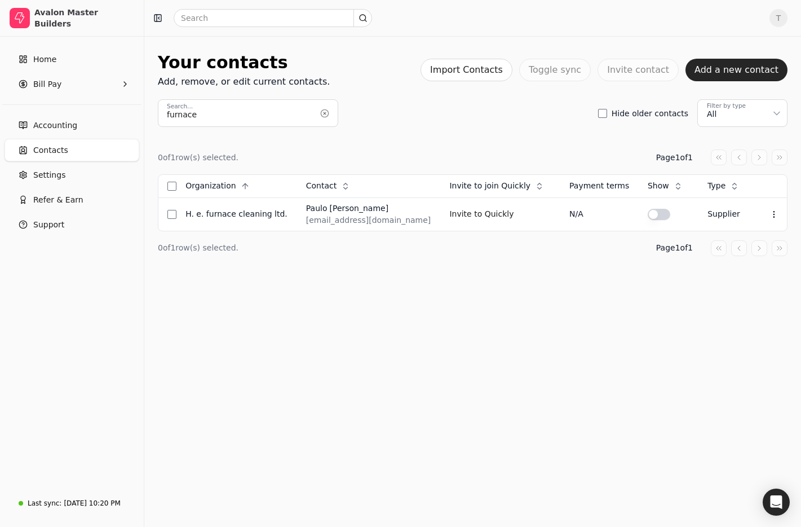
drag, startPoint x: 463, startPoint y: 214, endPoint x: 612, endPoint y: 242, distance: 151.5
click at [463, 214] on button "Invite to Quickly" at bounding box center [481, 214] width 64 height 18
drag, startPoint x: 54, startPoint y: 144, endPoint x: 73, endPoint y: 151, distance: 20.9
click at [54, 144] on span "Contacts" at bounding box center [50, 150] width 35 height 12
click at [68, 124] on span "Accounting" at bounding box center [55, 126] width 44 height 12
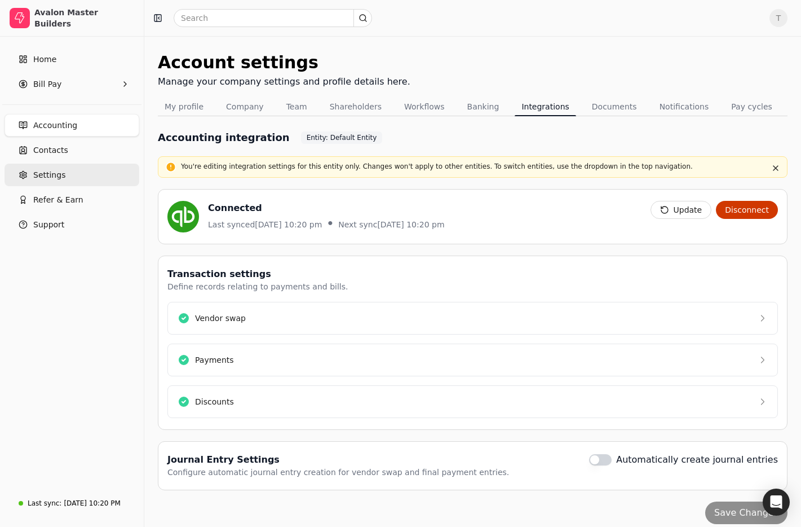
drag, startPoint x: 56, startPoint y: 147, endPoint x: 139, endPoint y: 175, distance: 87.0
click at [56, 147] on span "Contacts" at bounding box center [50, 150] width 35 height 12
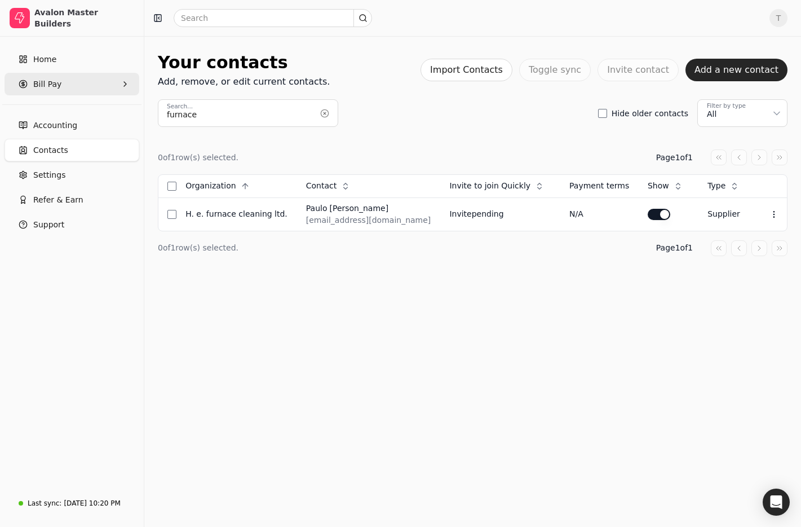
click at [68, 82] on Pay "Bill Pay" at bounding box center [72, 84] width 135 height 23
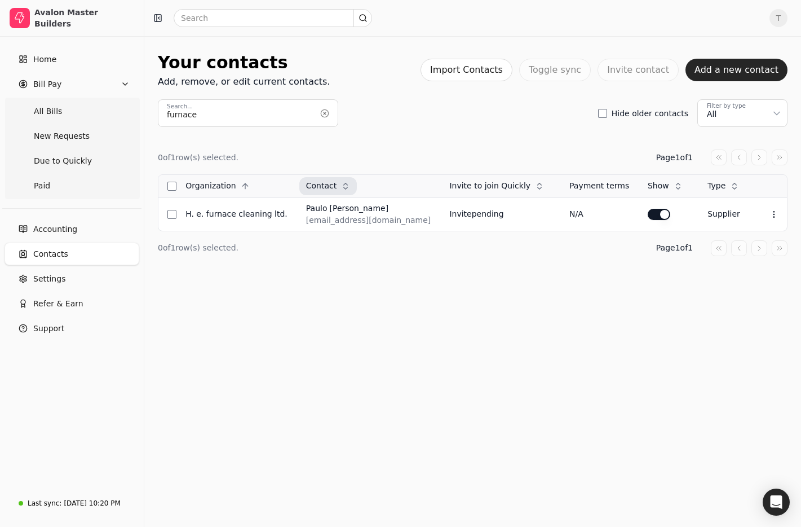
drag, startPoint x: 56, startPoint y: 117, endPoint x: 344, endPoint y: 180, distance: 295.0
click at [56, 117] on Bills "All Bills" at bounding box center [72, 111] width 130 height 23
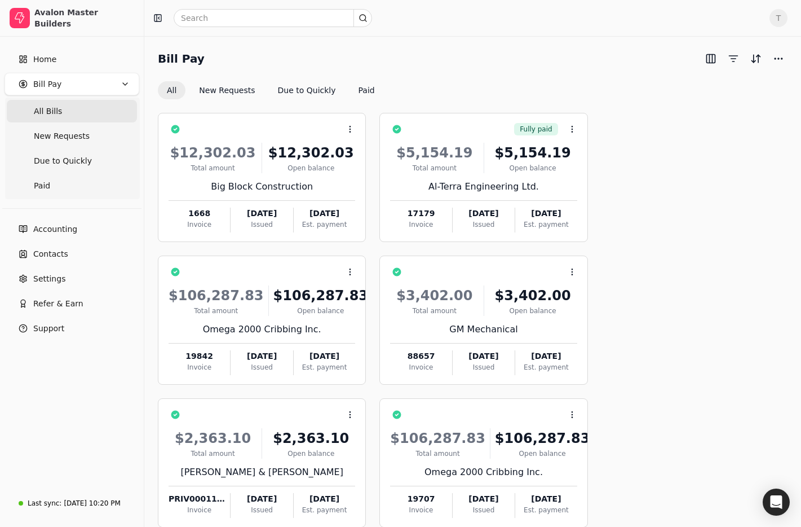
scroll to position [349, 0]
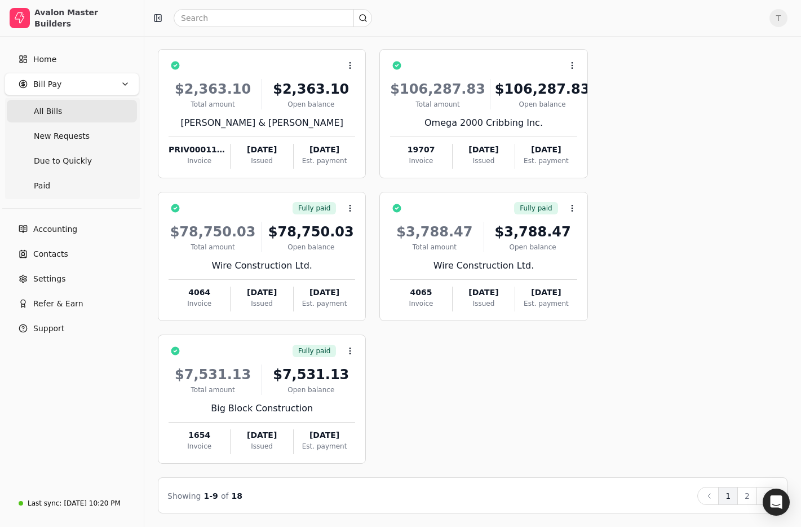
drag, startPoint x: 750, startPoint y: 496, endPoint x: 742, endPoint y: 489, distance: 10.8
click at [751, 496] on button "2" at bounding box center [748, 496] width 20 height 18
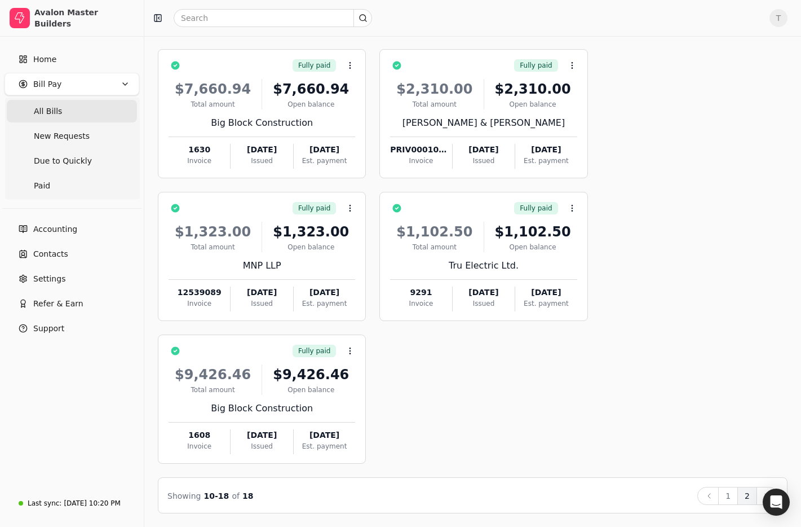
drag, startPoint x: 729, startPoint y: 490, endPoint x: 634, endPoint y: 404, distance: 128.2
click at [729, 490] on button "1" at bounding box center [728, 496] width 20 height 18
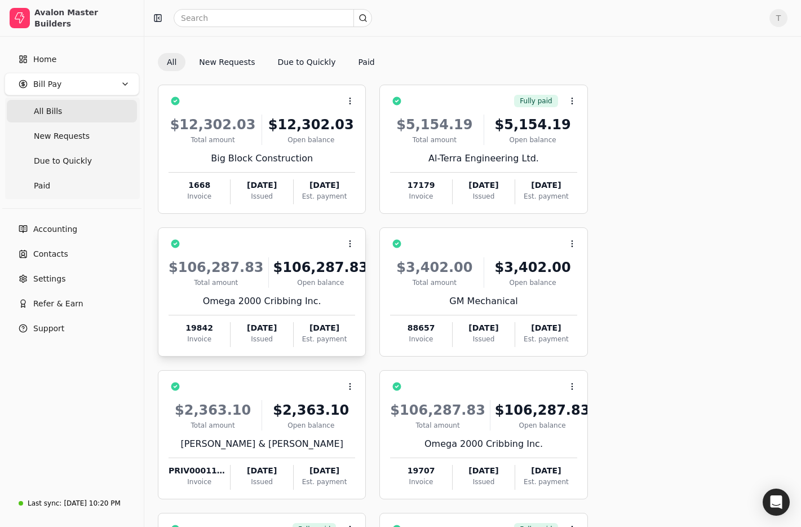
scroll to position [0, 0]
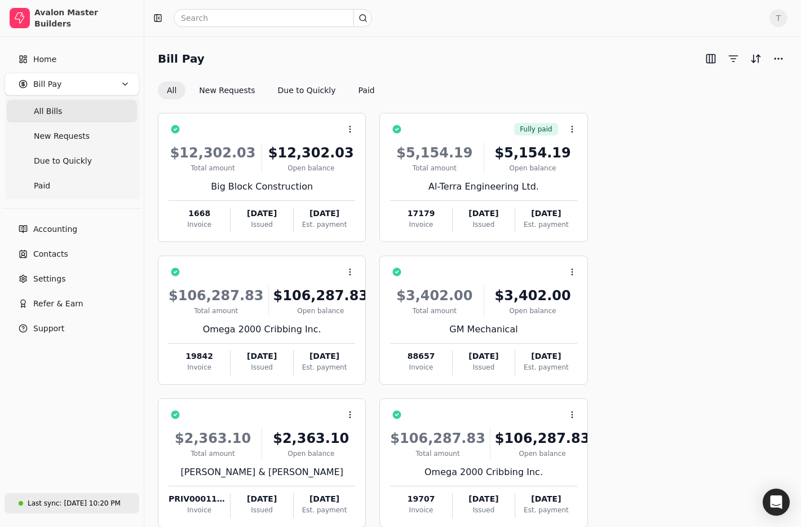
click at [86, 497] on div "Last sync: [DATE] 10:20 PM" at bounding box center [70, 502] width 102 height 19
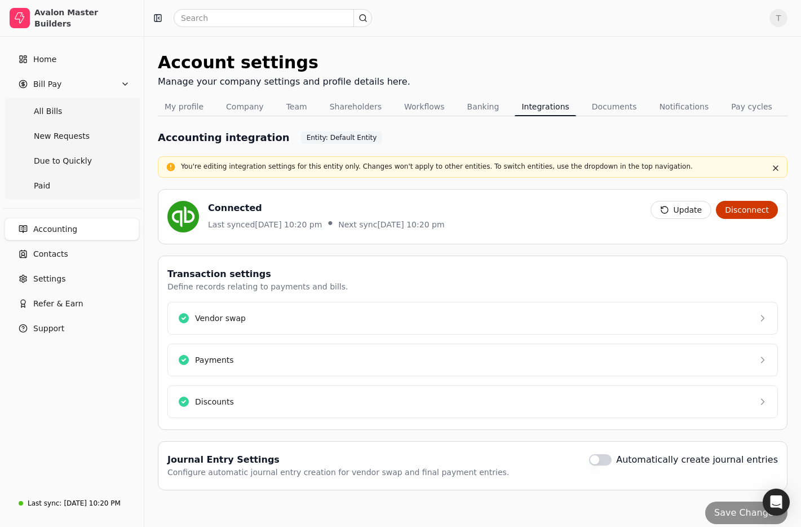
drag, startPoint x: 444, startPoint y: 224, endPoint x: 292, endPoint y: 216, distance: 152.5
click at [292, 216] on div "Connected Last synced [DATE] 10:20 pm • Next sync [DATE] 10:20 pm" at bounding box center [404, 217] width 474 height 32
click at [522, 222] on div "Connected Last synced [DATE] 10:20 pm • Next sync [DATE] 10:20 pm" at bounding box center [404, 217] width 474 height 32
click at [679, 208] on button "Update" at bounding box center [681, 210] width 61 height 18
drag, startPoint x: 65, startPoint y: 254, endPoint x: 179, endPoint y: 257, distance: 114.5
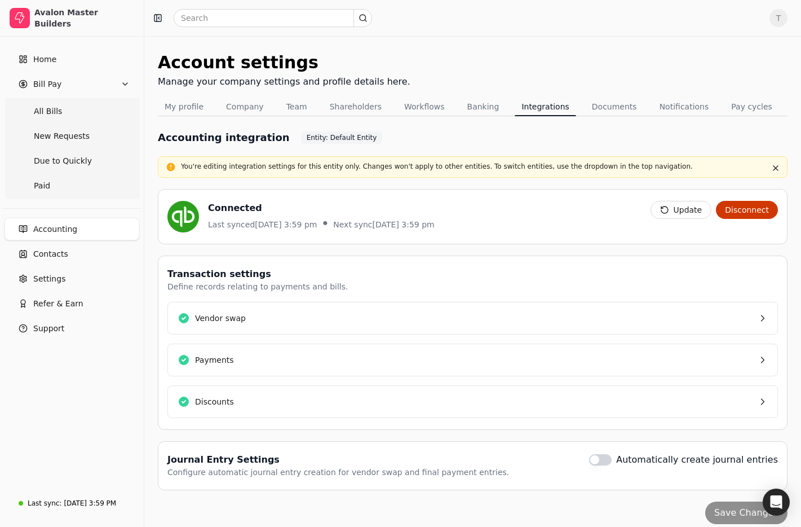
click at [64, 254] on span "Contacts" at bounding box center [50, 254] width 35 height 12
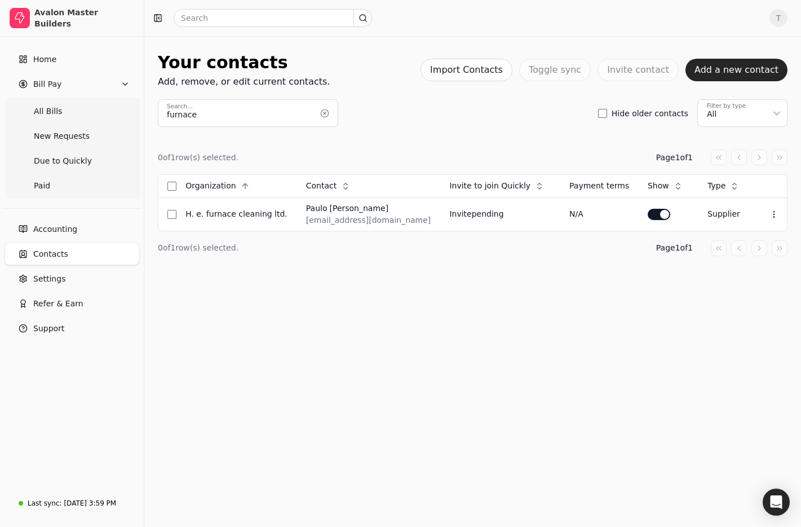
drag, startPoint x: 333, startPoint y: 114, endPoint x: 326, endPoint y: 114, distance: 6.2
click at [332, 114] on button "button" at bounding box center [325, 113] width 18 height 18
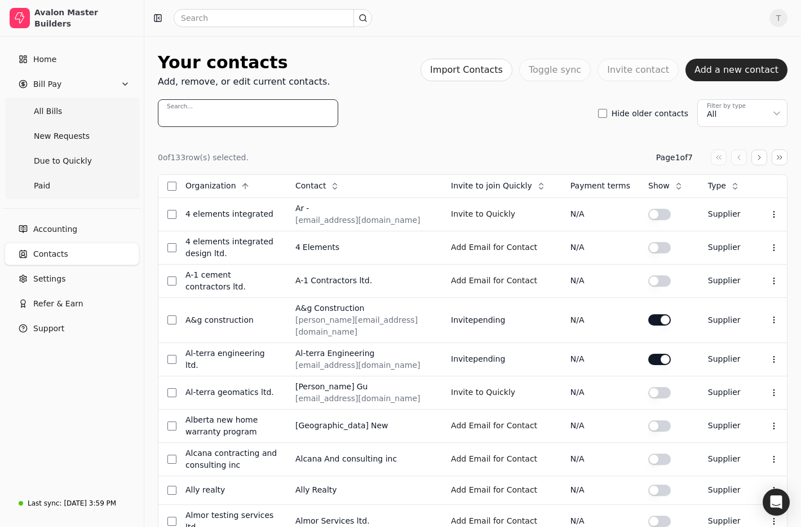
click at [249, 117] on input "Search..." at bounding box center [248, 113] width 180 height 28
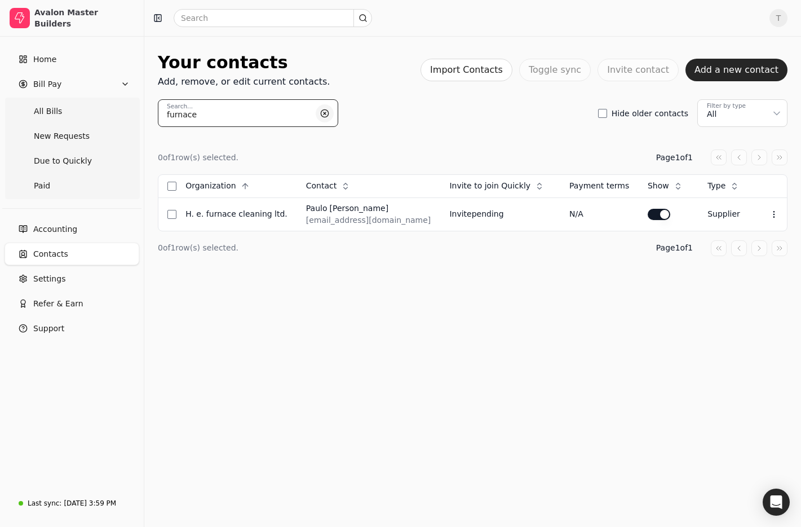
type input "furnace"
click at [327, 114] on button "button" at bounding box center [325, 113] width 18 height 18
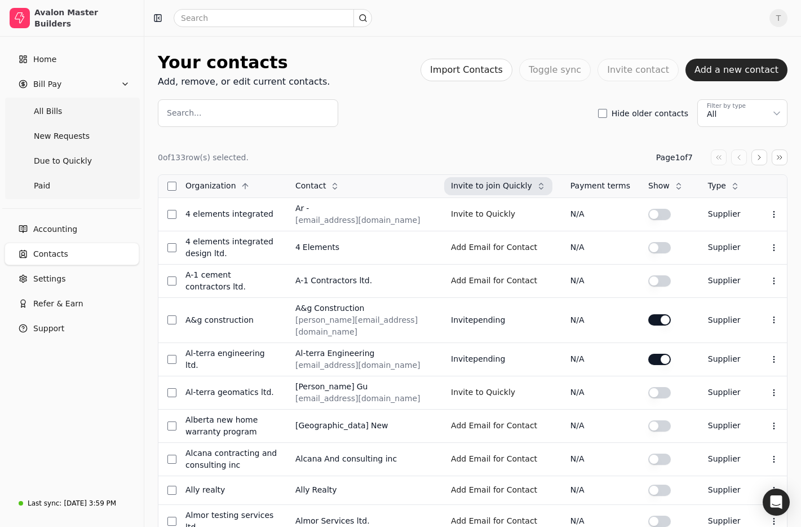
click at [519, 182] on span "Invite to join Quickly" at bounding box center [491, 186] width 81 height 12
click at [523, 228] on span "Descending" at bounding box center [510, 234] width 46 height 12
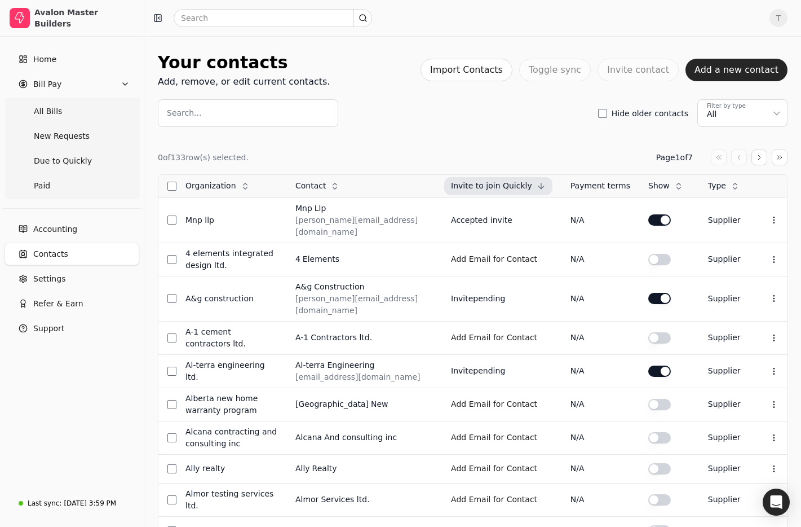
click at [508, 187] on span "Invite to join Quickly" at bounding box center [491, 186] width 81 height 12
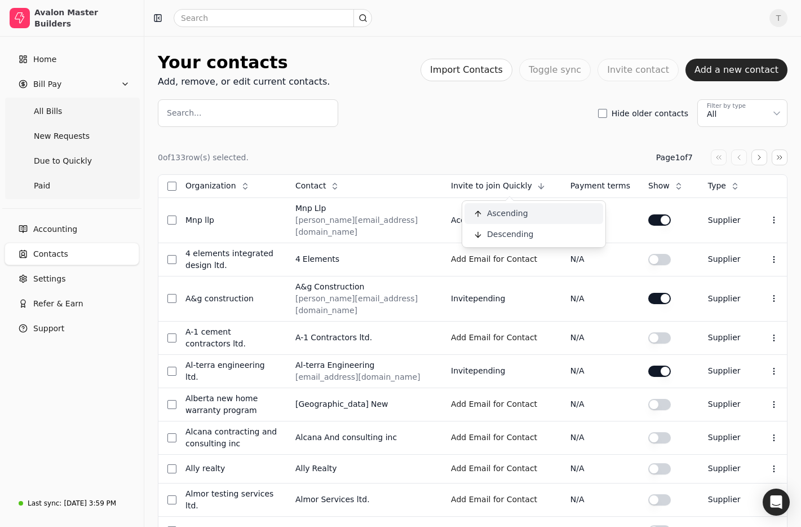
click at [505, 214] on span "Ascending" at bounding box center [507, 214] width 41 height 12
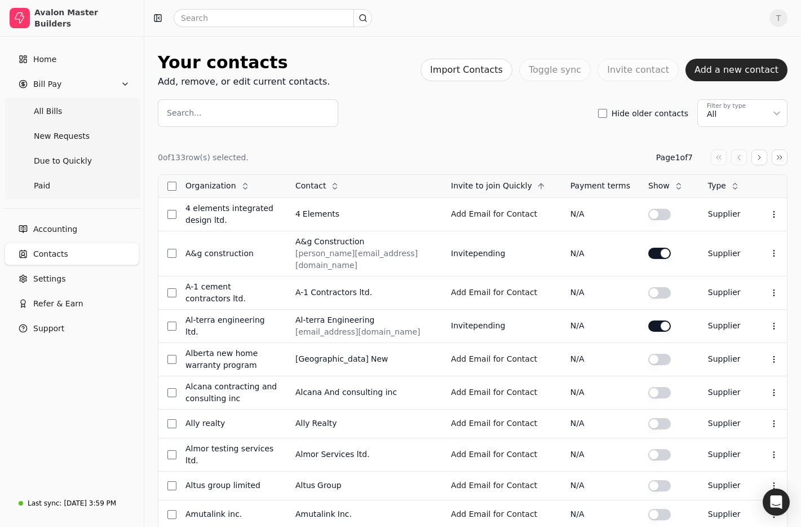
drag, startPoint x: 597, startPoint y: 189, endPoint x: 579, endPoint y: 189, distance: 18.0
click at [597, 189] on div "Payment terms" at bounding box center [601, 186] width 60 height 12
click at [513, 184] on span "Invite to join Quickly" at bounding box center [491, 186] width 81 height 12
click at [515, 232] on span "Descending" at bounding box center [510, 234] width 46 height 12
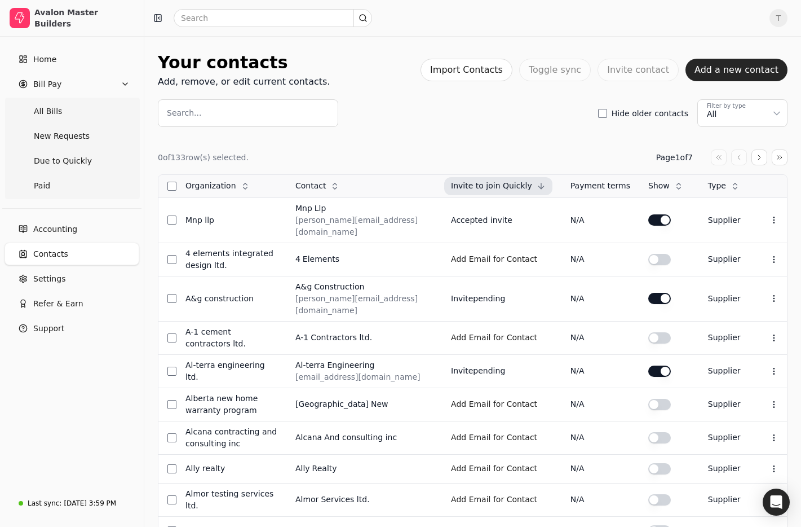
click at [522, 180] on span "Invite to join Quickly" at bounding box center [491, 186] width 81 height 12
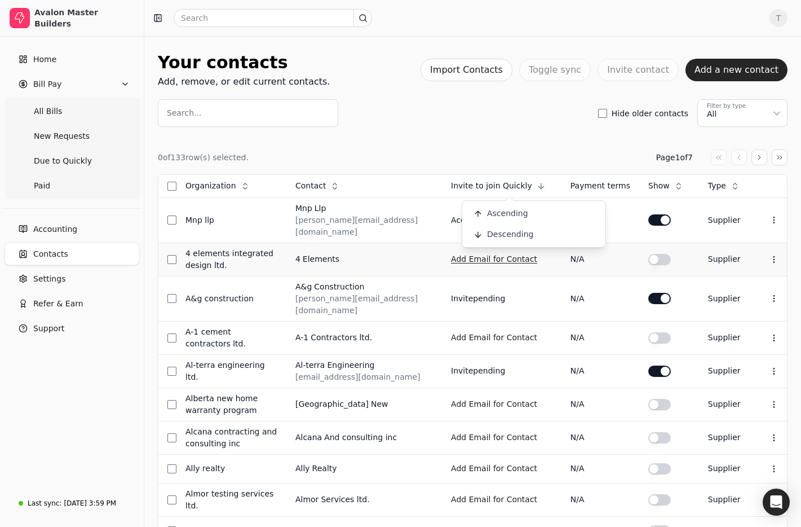
click at [517, 218] on span "Ascending" at bounding box center [507, 214] width 41 height 12
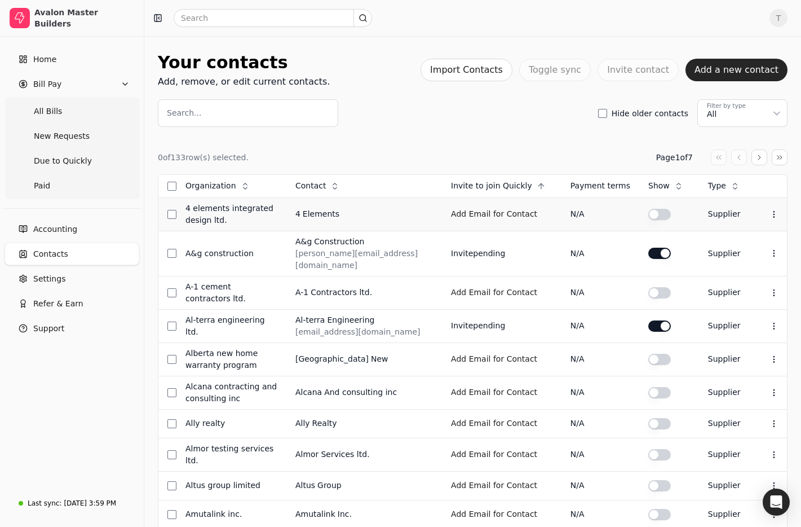
click at [518, 193] on div "Invite to join Quickly" at bounding box center [498, 186] width 108 height 18
click at [512, 208] on span "Ascending" at bounding box center [507, 214] width 41 height 12
click at [507, 187] on span "Invite to join Quickly" at bounding box center [491, 186] width 81 height 12
click at [346, 185] on div "Contact" at bounding box center [318, 186] width 58 height 18
click at [394, 205] on li "Ascending" at bounding box center [402, 213] width 139 height 21
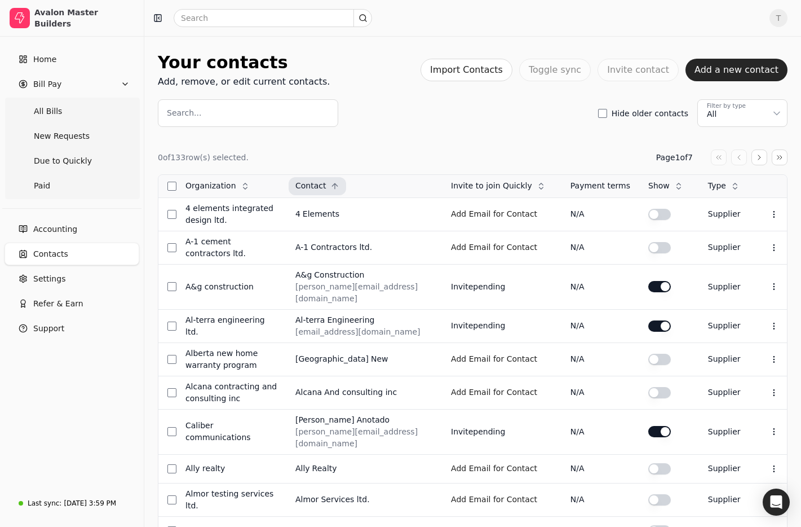
click at [346, 193] on div "Contact" at bounding box center [318, 186] width 58 height 18
click at [363, 227] on li "Descending" at bounding box center [390, 234] width 139 height 21
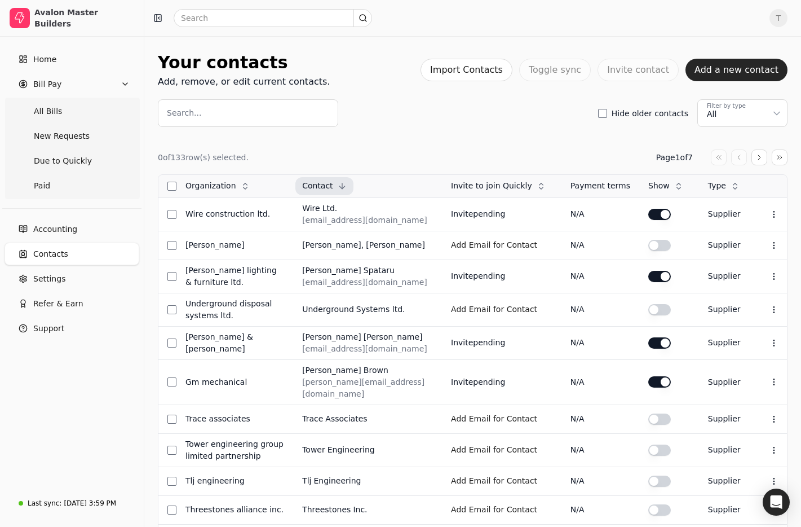
click at [342, 186] on icon at bounding box center [342, 185] width 0 height 5
click at [376, 208] on span "Ascending" at bounding box center [375, 214] width 41 height 12
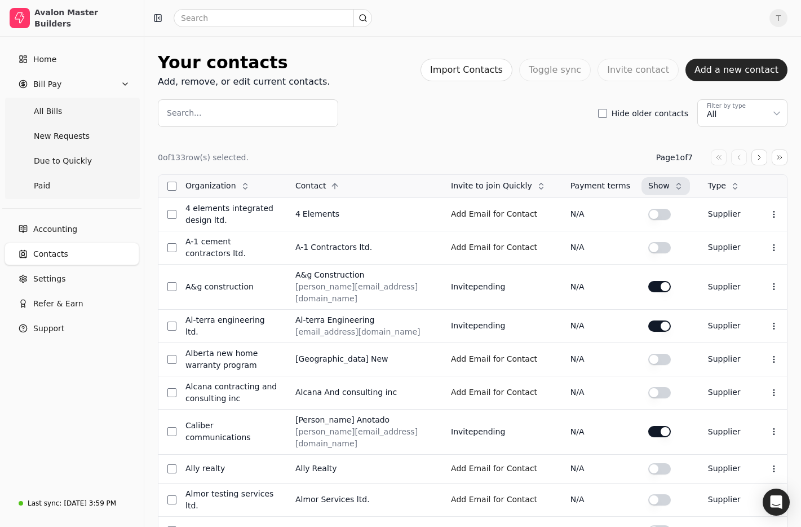
drag, startPoint x: 669, startPoint y: 187, endPoint x: 670, endPoint y: 194, distance: 7.4
click at [669, 187] on span "Show" at bounding box center [658, 186] width 21 height 12
click at [698, 231] on span "Descending" at bounding box center [697, 234] width 46 height 12
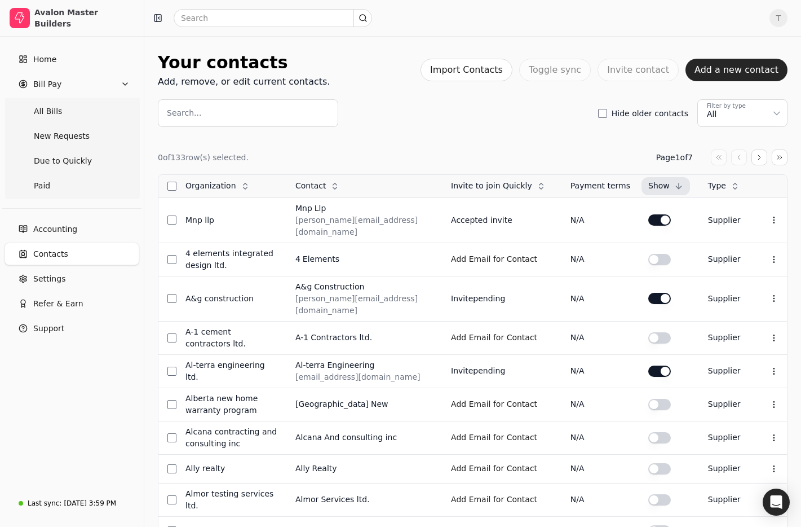
click at [669, 188] on span "Show" at bounding box center [658, 186] width 21 height 12
click at [672, 209] on li "Ascending" at bounding box center [721, 213] width 139 height 21
click at [542, 186] on icon at bounding box center [541, 186] width 9 height 9
click at [533, 222] on li "Ascending" at bounding box center [534, 213] width 139 height 21
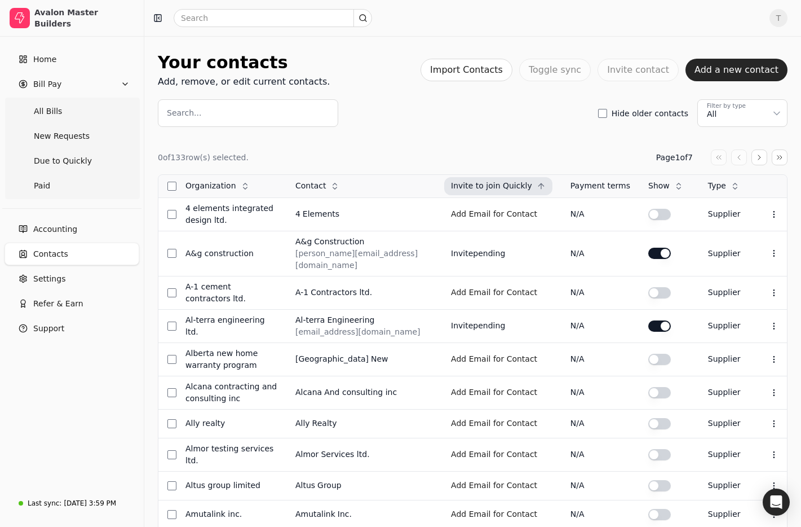
click at [522, 182] on span "Invite to join Quickly" at bounding box center [491, 186] width 81 height 12
drag, startPoint x: 508, startPoint y: 229, endPoint x: 510, endPoint y: 171, distance: 58.1
click at [508, 229] on span "Descending" at bounding box center [510, 234] width 46 height 12
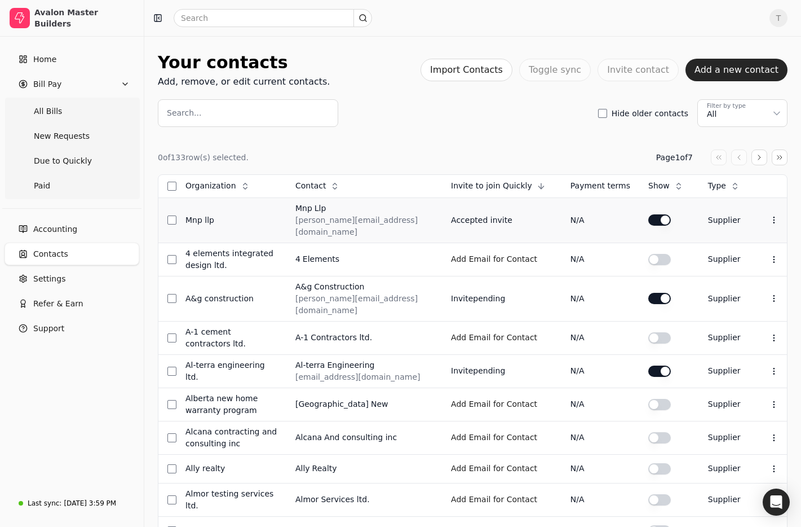
drag, startPoint x: 504, startPoint y: 181, endPoint x: 512, endPoint y: 197, distance: 18.2
click at [504, 181] on span "Invite to join Quickly" at bounding box center [491, 186] width 81 height 12
drag, startPoint x: 512, startPoint y: 197, endPoint x: 520, endPoint y: 208, distance: 13.2
click at [511, 208] on span "Ascending" at bounding box center [507, 214] width 41 height 12
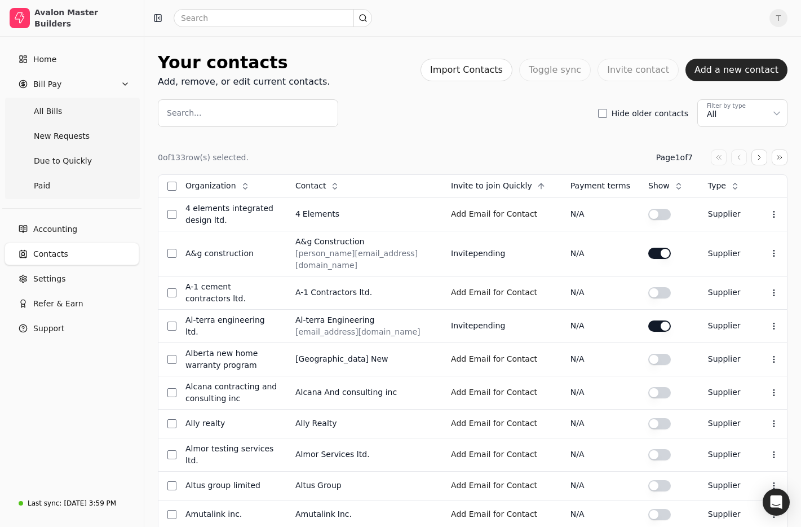
click at [524, 139] on div "0 of 133 row(s) selected. Page 1 of 7 Organization Context Menu Button Contact …" at bounding box center [473, 509] width 630 height 764
click at [670, 182] on div "Show" at bounding box center [666, 186] width 48 height 18
drag, startPoint x: 672, startPoint y: 236, endPoint x: 660, endPoint y: 232, distance: 13.0
click at [672, 236] on li "Descending" at bounding box center [721, 234] width 139 height 21
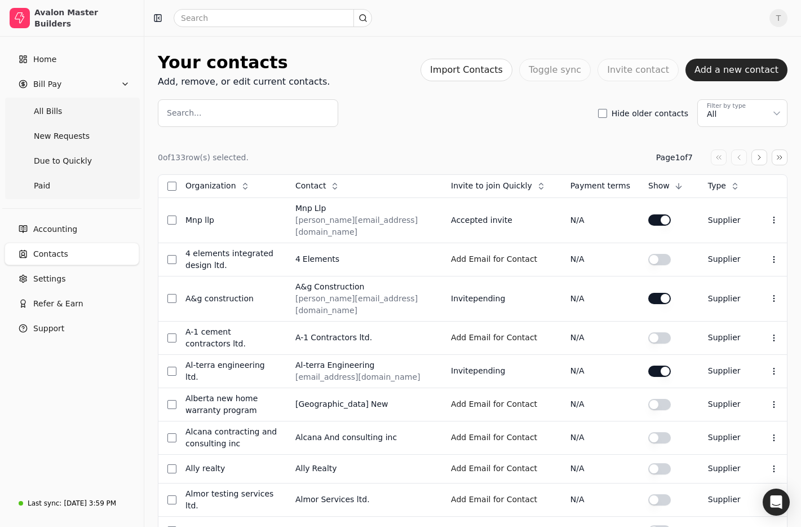
click at [518, 155] on div "0 of 133 row(s) selected. Page 1 of 7" at bounding box center [473, 157] width 630 height 16
click at [537, 191] on div "Invite to join Quickly" at bounding box center [498, 186] width 108 height 18
click at [527, 223] on li "Ascending" at bounding box center [534, 213] width 139 height 21
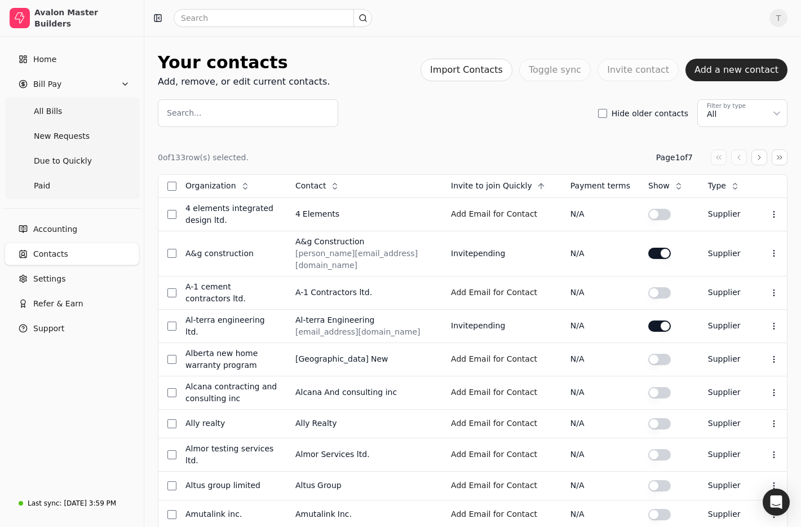
drag, startPoint x: 591, startPoint y: 171, endPoint x: 577, endPoint y: 167, distance: 14.6
click at [591, 171] on div "0 of 133 row(s) selected. Page 1 of 7 Organization Context Menu Button Contact …" at bounding box center [473, 508] width 630 height 719
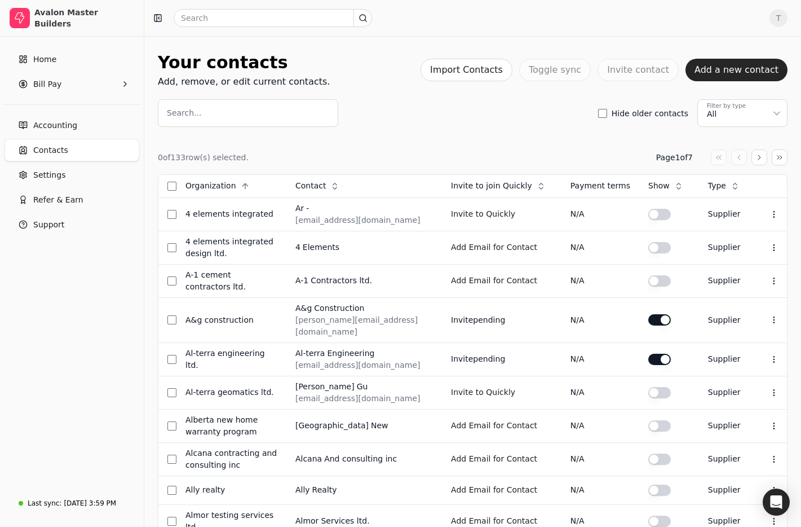
click at [523, 157] on div "0 of 133 row(s) selected. Page 1 of 7" at bounding box center [473, 157] width 630 height 16
click at [519, 192] on div "Invite to join Quickly" at bounding box center [498, 186] width 108 height 18
click at [511, 228] on span "Descending" at bounding box center [510, 234] width 46 height 12
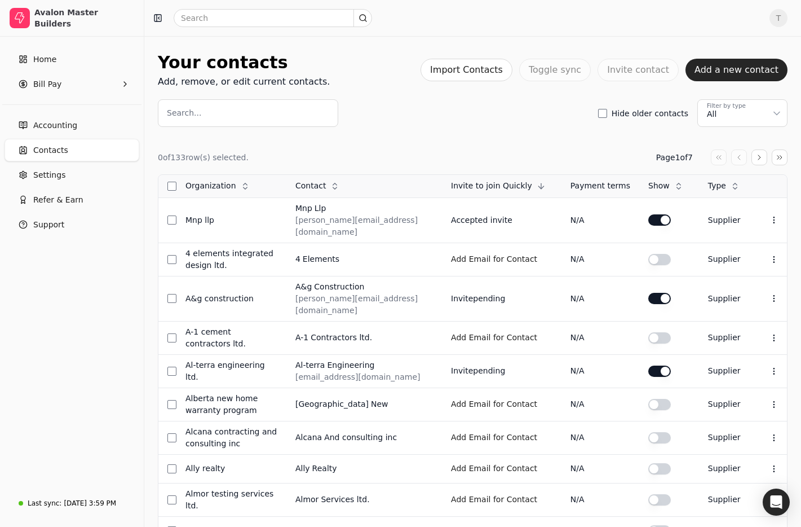
click at [621, 186] on div "Payment terms" at bounding box center [601, 186] width 60 height 12
click at [669, 185] on div "Show" at bounding box center [666, 186] width 48 height 18
click at [668, 214] on li "Ascending" at bounding box center [721, 213] width 139 height 21
